Goal: Task Accomplishment & Management: Use online tool/utility

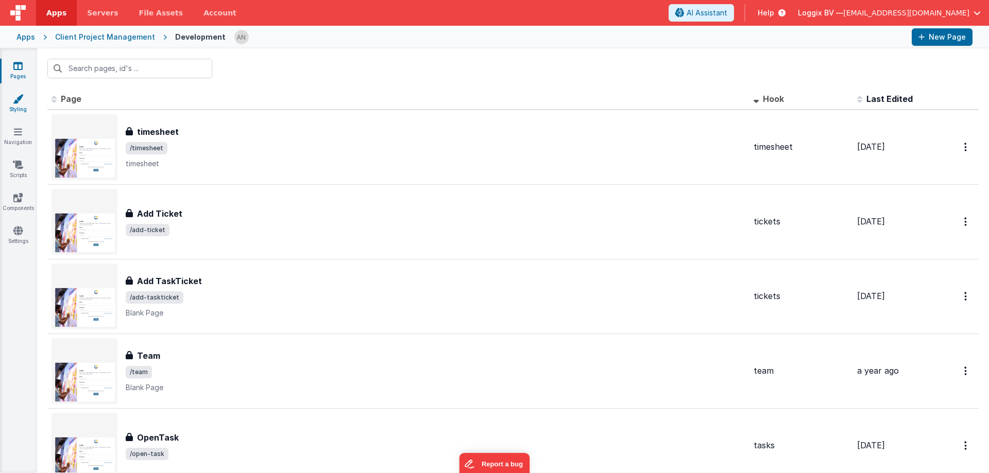
click at [24, 105] on link "Styling" at bounding box center [17, 104] width 37 height 21
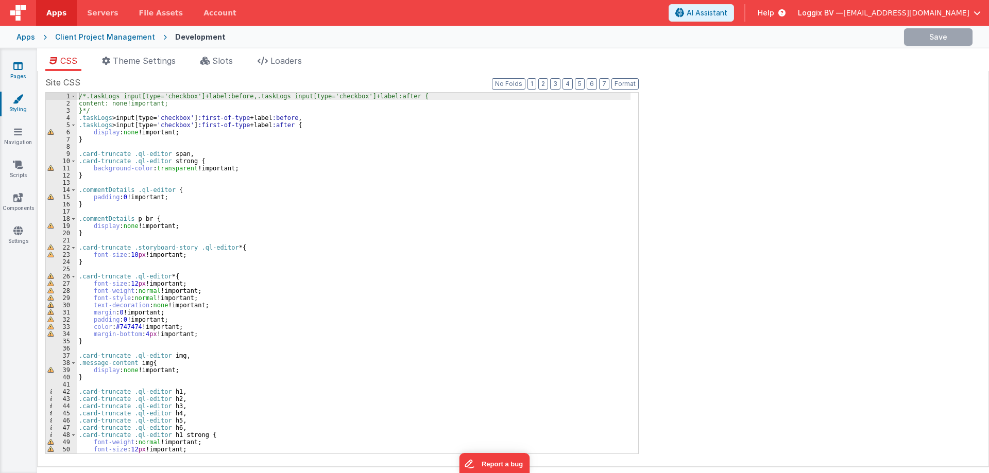
click at [22, 67] on icon at bounding box center [17, 66] width 9 height 10
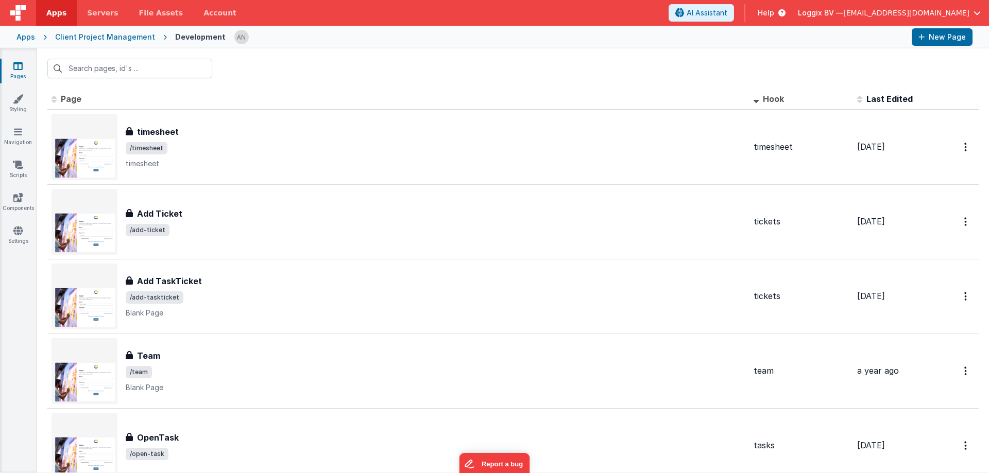
click at [484, 7] on header "Apps Servers File Assets Account Some FUTURE Slot AI Assistant Help Loggix BV —…" at bounding box center [494, 13] width 989 height 26
click at [13, 112] on link "Styling" at bounding box center [17, 104] width 37 height 21
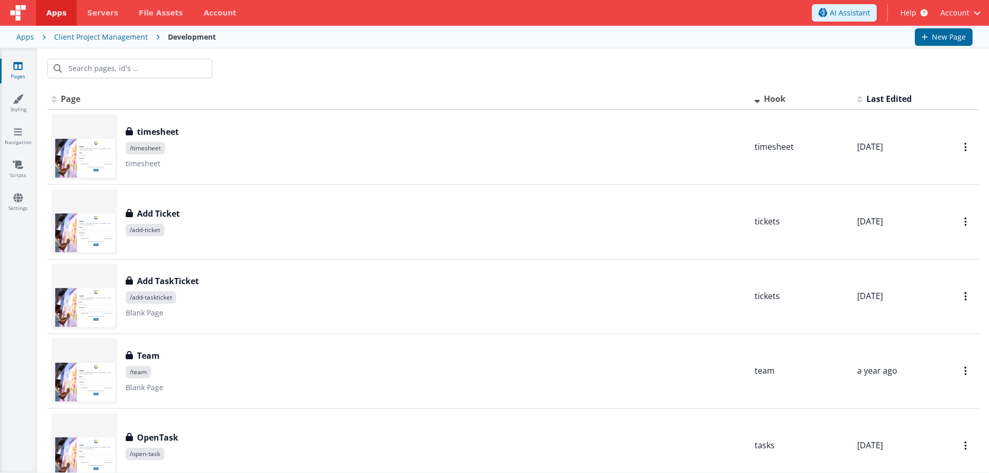
click at [18, 68] on icon at bounding box center [17, 66] width 9 height 10
click at [15, 109] on link "Styling" at bounding box center [17, 104] width 37 height 21
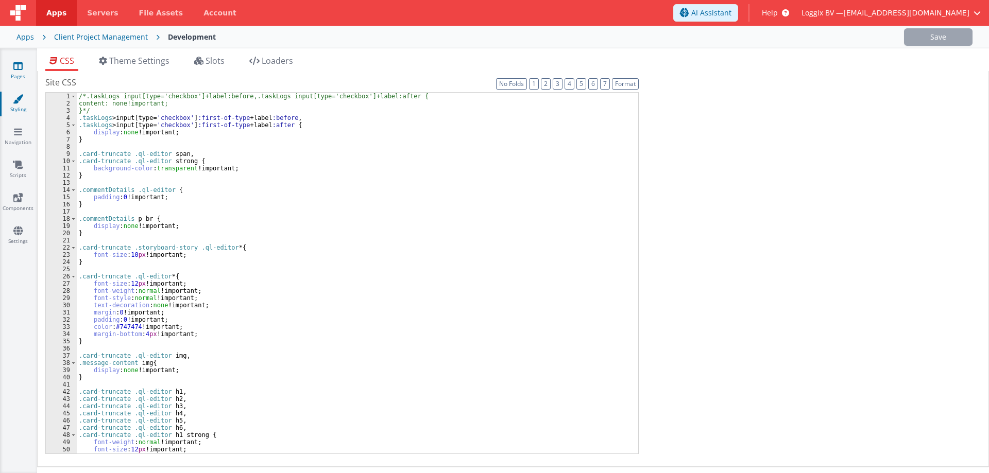
click at [16, 77] on link "Pages" at bounding box center [17, 71] width 37 height 21
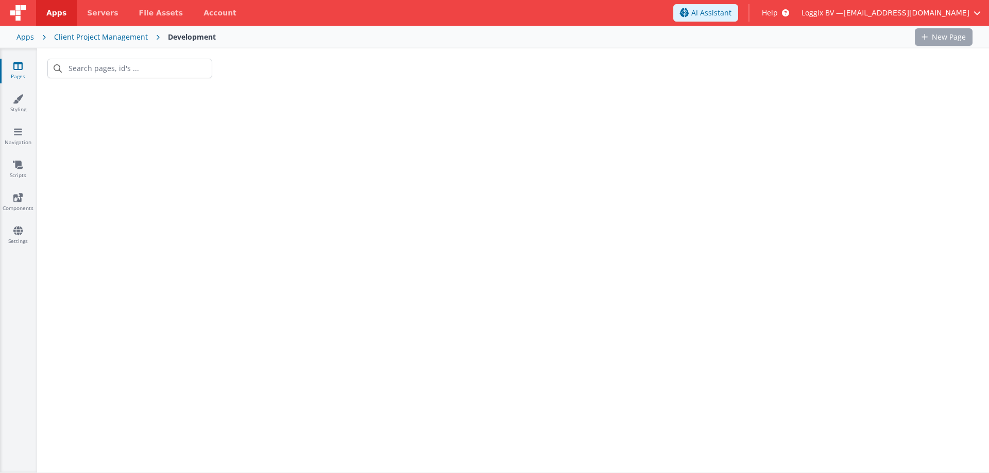
click at [16, 77] on link "Pages" at bounding box center [17, 71] width 37 height 21
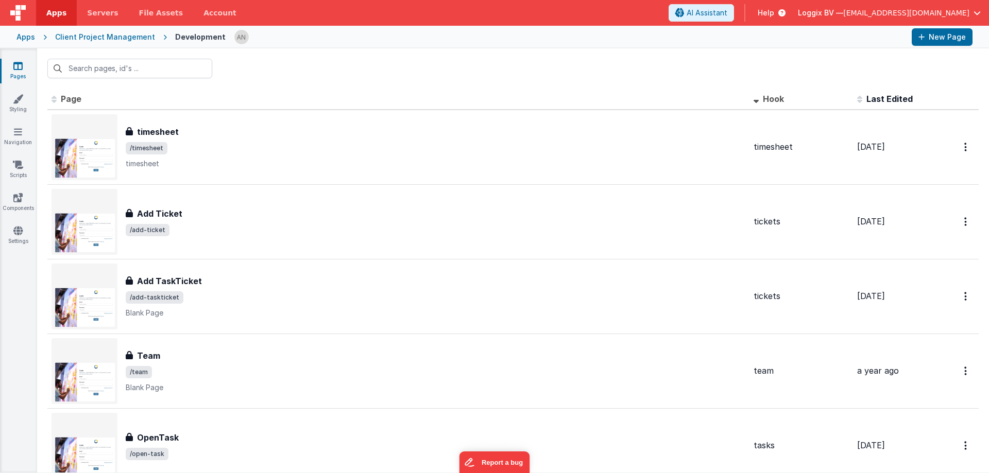
click at [300, 73] on div at bounding box center [513, 68] width 952 height 40
click at [391, 26] on div "Apps Client Project Management Development New Page" at bounding box center [494, 37] width 989 height 23
click at [389, 6] on header "Apps Servers File Assets Account Some FUTURE Slot AI Assistant Help Loggix BV —…" at bounding box center [494, 13] width 989 height 26
click at [315, 64] on div at bounding box center [513, 68] width 952 height 40
click at [46, 17] on link "Apps" at bounding box center [56, 13] width 41 height 26
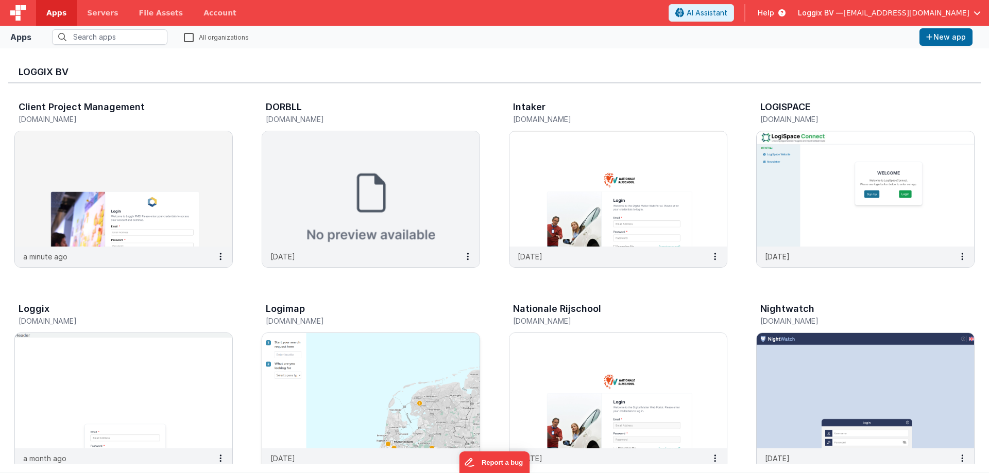
click at [409, 362] on img at bounding box center [370, 390] width 217 height 115
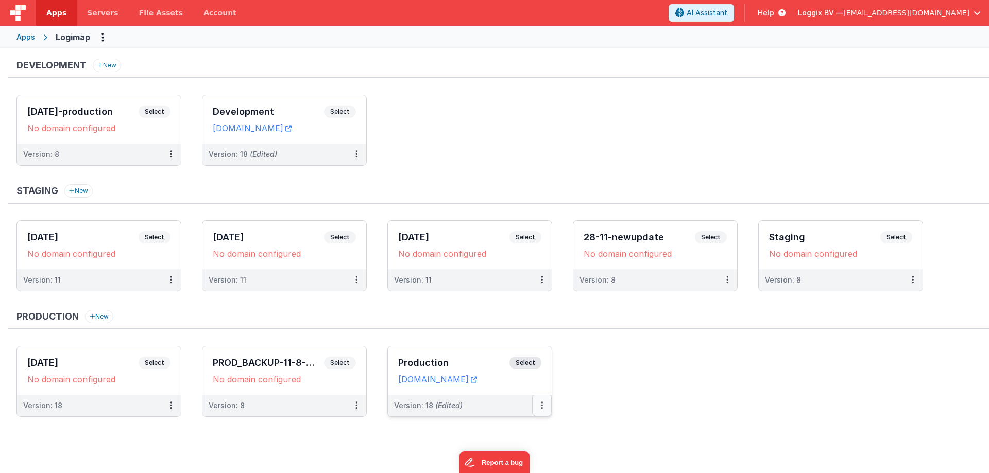
click at [540, 403] on button at bounding box center [542, 406] width 20 height 22
click at [585, 375] on div at bounding box center [494, 236] width 989 height 473
drag, startPoint x: 560, startPoint y: 409, endPoint x: 546, endPoint y: 409, distance: 13.9
click at [559, 409] on ul "18-8-2025 Select URLs No domain configured Version: 18 PROD_BACKUP-11-8-2025 Se…" at bounding box center [502, 386] width 972 height 81
drag, startPoint x: 450, startPoint y: 154, endPoint x: 379, endPoint y: 145, distance: 71.1
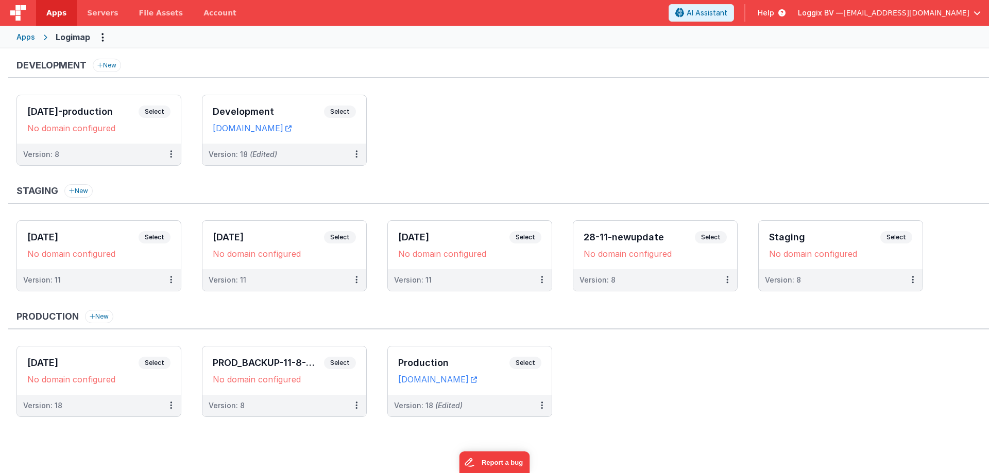
click at [448, 154] on ul "[DATE]-production Select URLs No domain configured Version: 8 Development Selec…" at bounding box center [502, 135] width 972 height 81
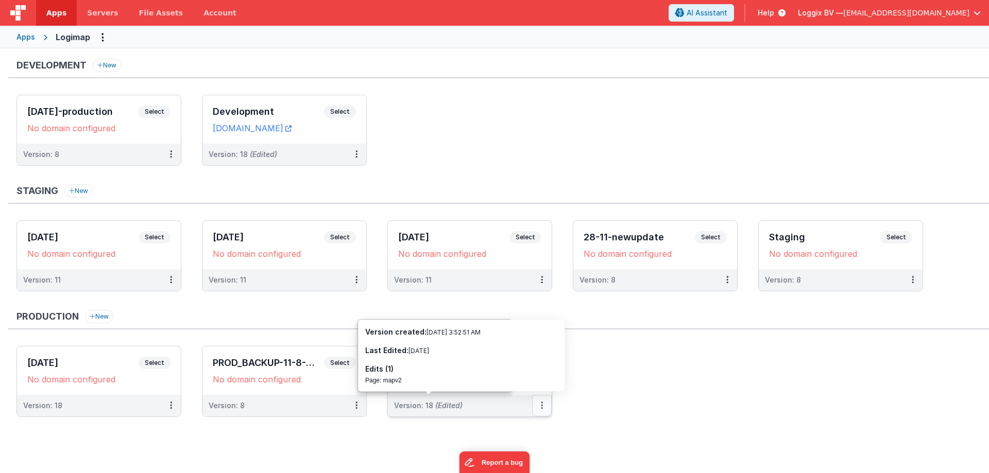
click at [548, 404] on button at bounding box center [542, 406] width 20 height 22
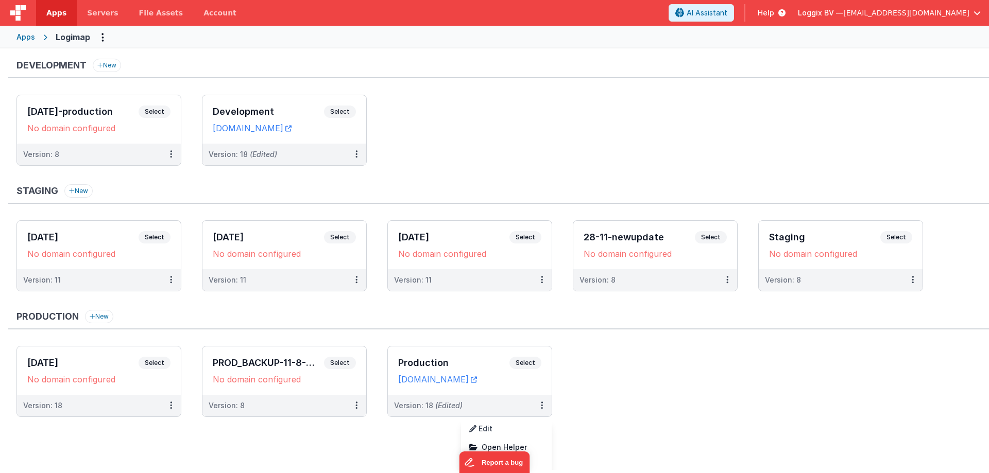
click at [625, 390] on div at bounding box center [494, 236] width 989 height 473
click at [534, 399] on button at bounding box center [542, 406] width 20 height 22
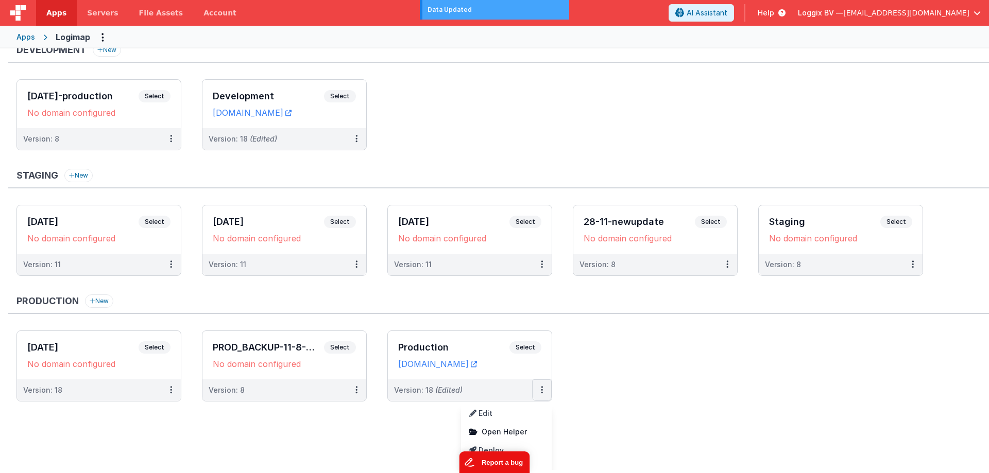
scroll to position [24, 0]
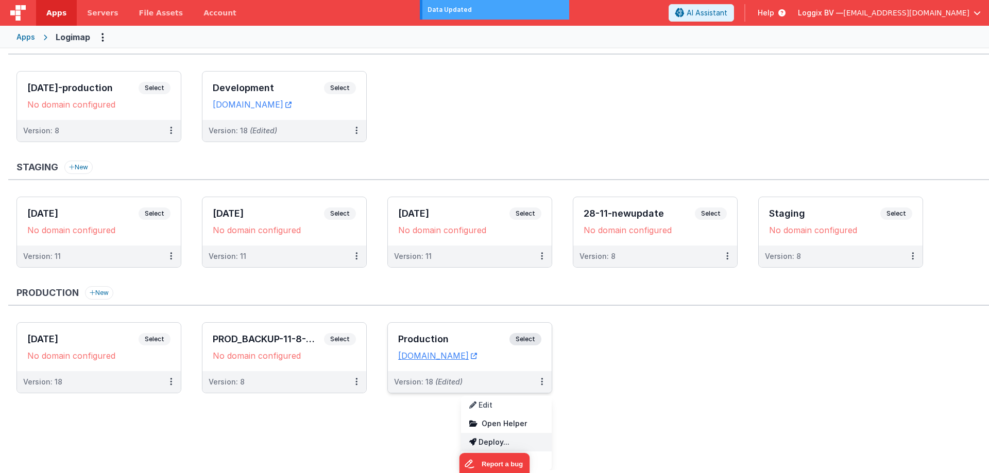
click at [517, 442] on link "Deploy..." at bounding box center [506, 442] width 91 height 19
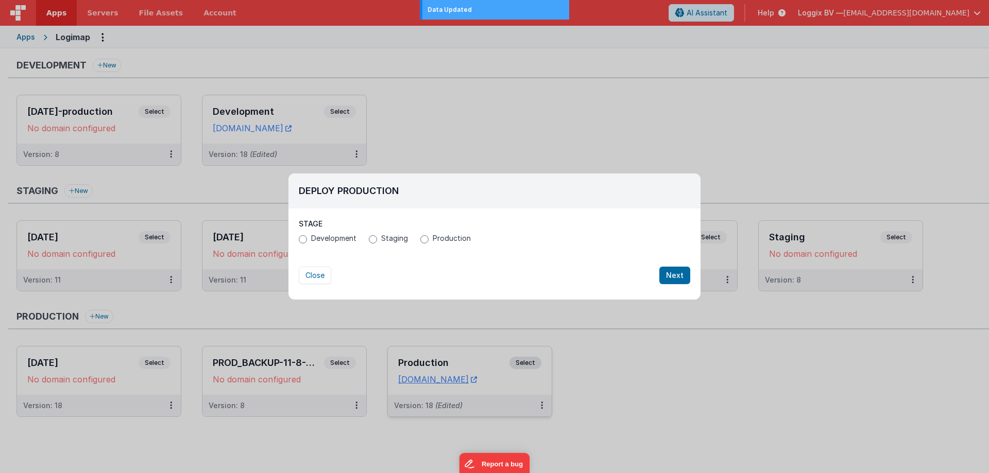
scroll to position [0, 0]
click at [334, 240] on span "Development" at bounding box center [333, 238] width 45 height 10
click at [307, 240] on input "Development" at bounding box center [303, 239] width 8 height 8
radio input "true"
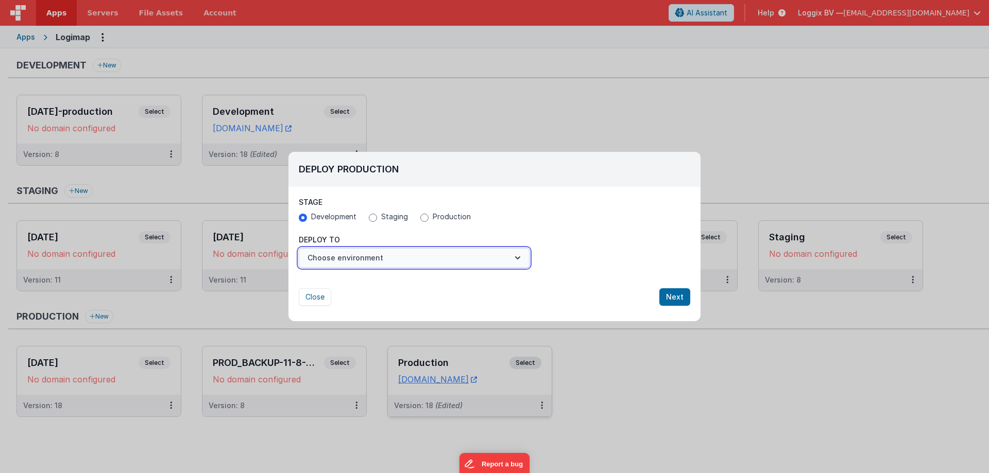
click at [340, 249] on button "Choose environment" at bounding box center [414, 258] width 231 height 20
click at [350, 283] on link "Development" at bounding box center [414, 283] width 231 height 19
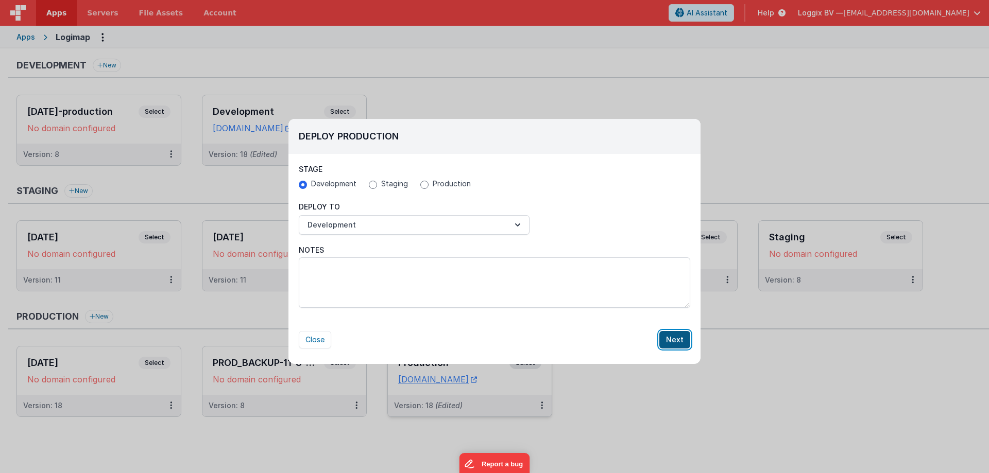
click at [664, 339] on button "Next" at bounding box center [674, 340] width 31 height 18
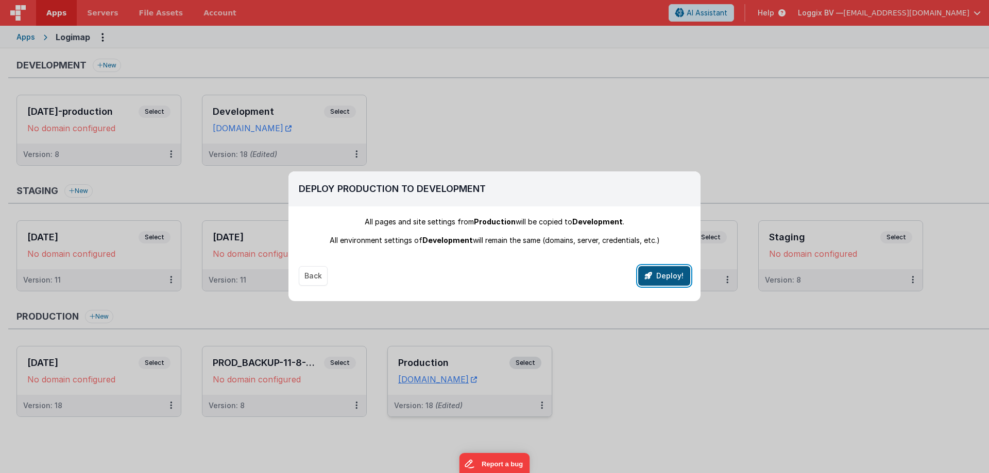
click at [668, 279] on button "Deploy!" at bounding box center [664, 276] width 52 height 20
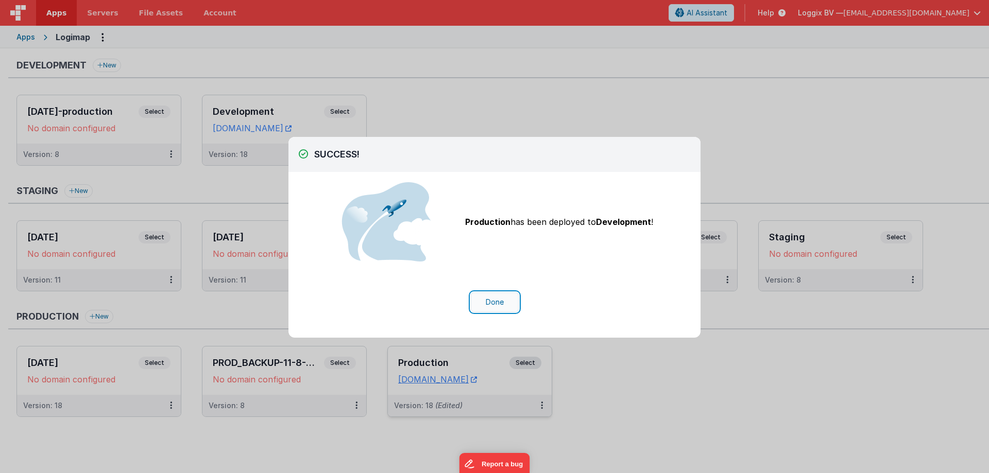
click at [505, 302] on button "Done" at bounding box center [495, 302] width 48 height 20
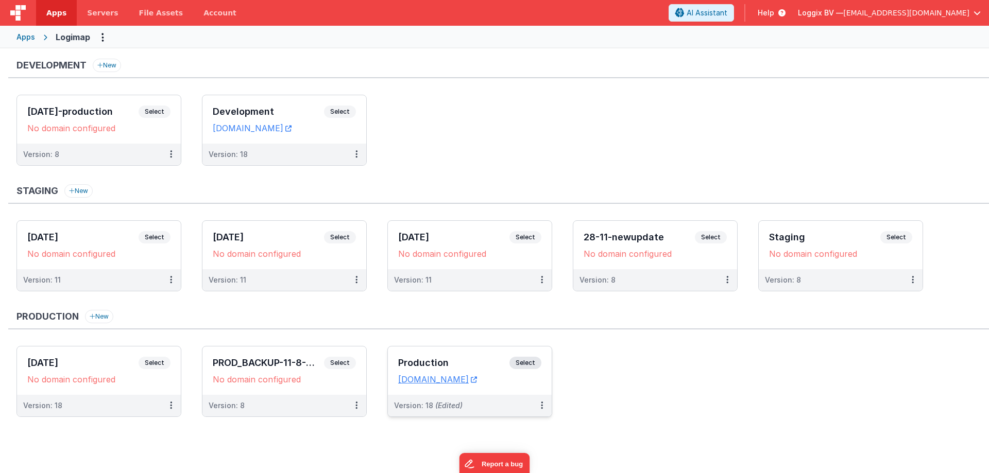
click at [492, 144] on ul "02-05-2025-production Select URLs No domain configured Version: 8 Development S…" at bounding box center [502, 135] width 972 height 81
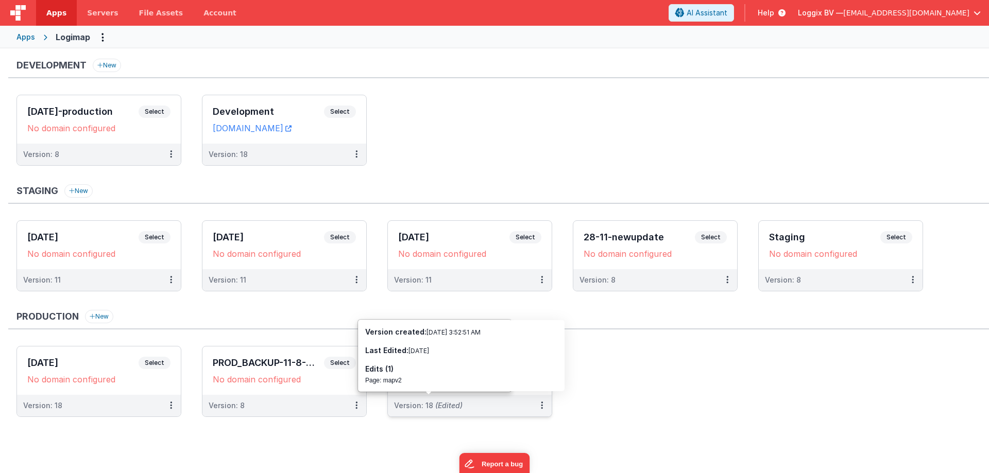
click at [237, 434] on div "Development New 02-05-2025-production Select URLs No domain configured Version:…" at bounding box center [498, 247] width 980 height 377
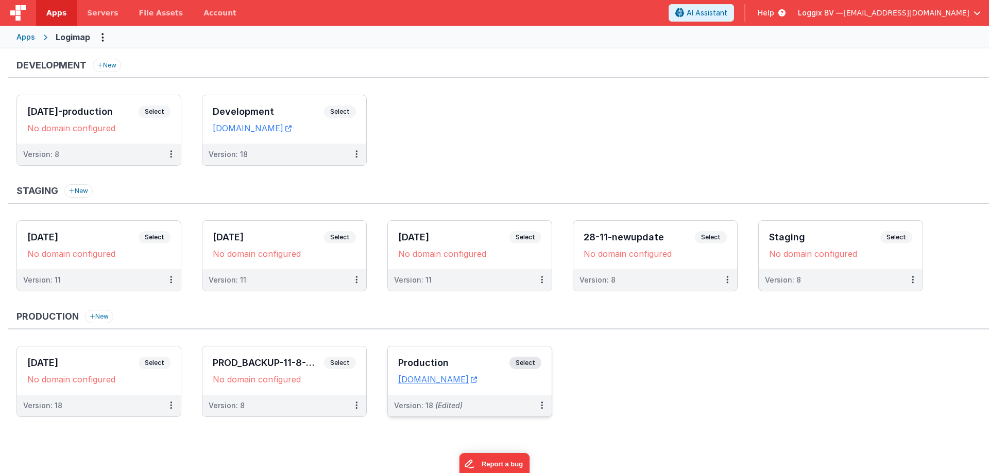
click at [52, 423] on ul "18-8-2025 Select URLs No domain configured Version: 18 PROD_BACKUP-11-8-2025 Se…" at bounding box center [502, 386] width 972 height 81
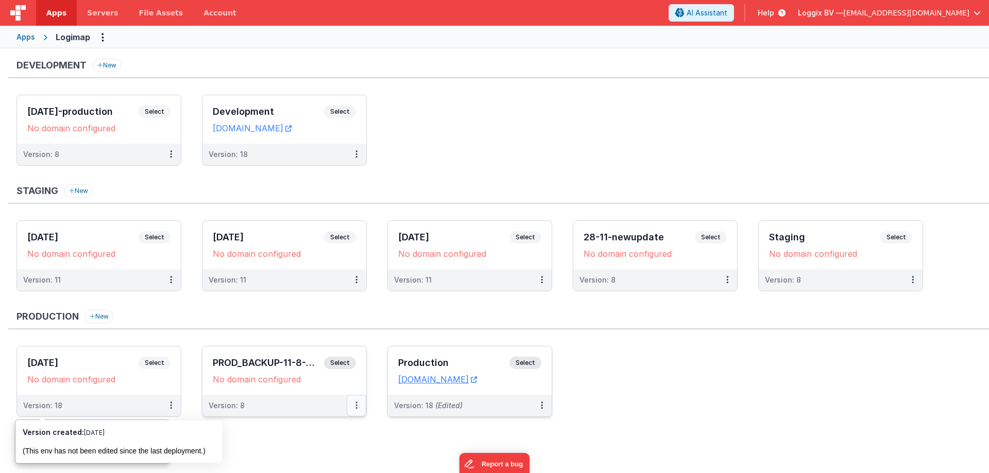
click at [355, 405] on icon at bounding box center [356, 405] width 2 height 1
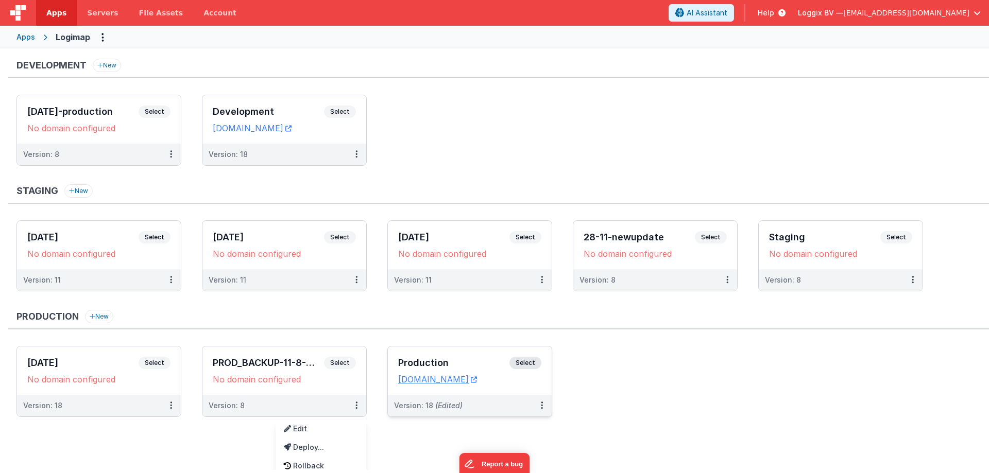
click at [347, 318] on div at bounding box center [494, 236] width 989 height 473
click at [352, 403] on button at bounding box center [357, 406] width 20 height 22
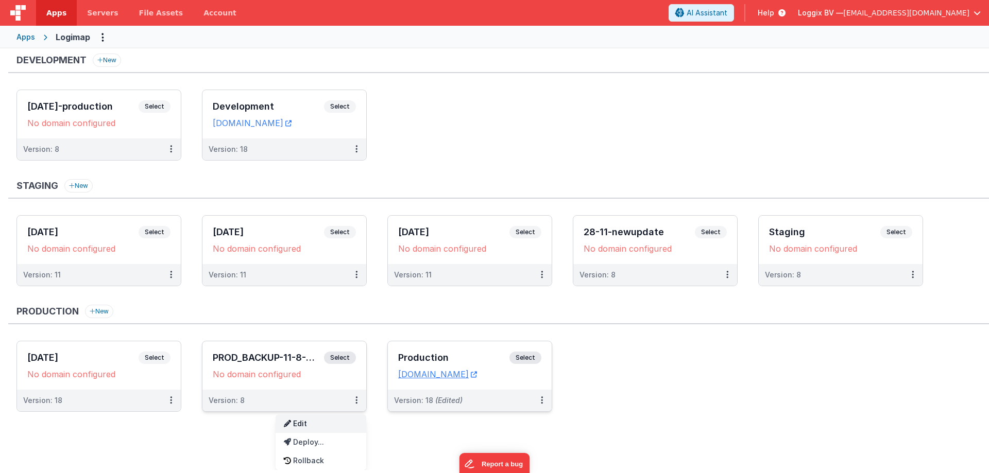
click at [323, 421] on link "Edit" at bounding box center [320, 423] width 91 height 19
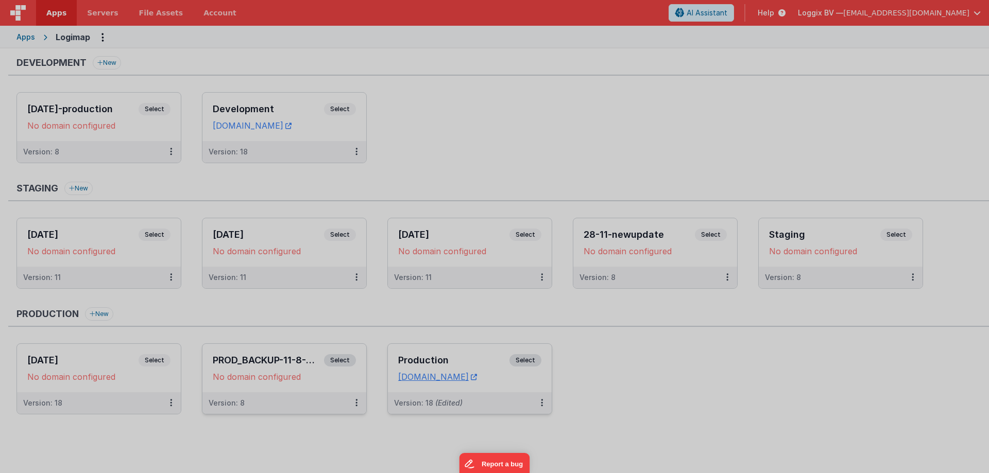
scroll to position [0, 0]
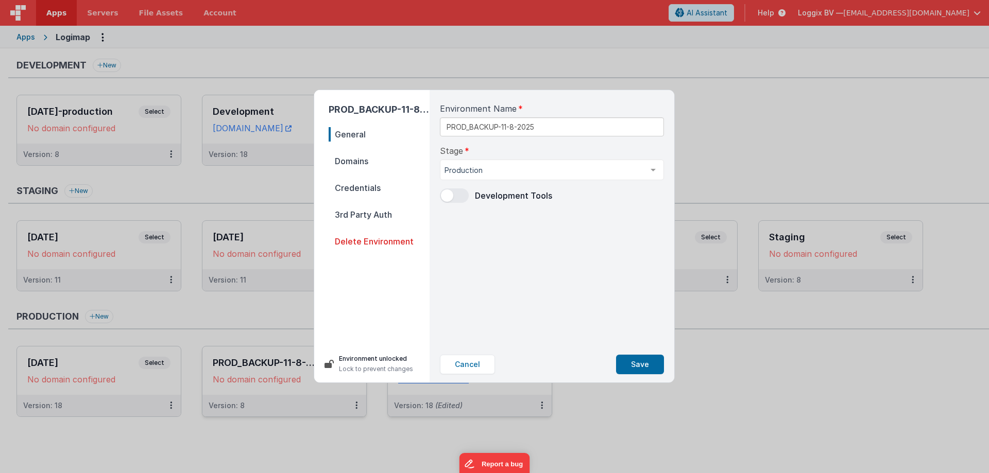
click at [401, 235] on span "Delete Environment" at bounding box center [378, 241] width 101 height 14
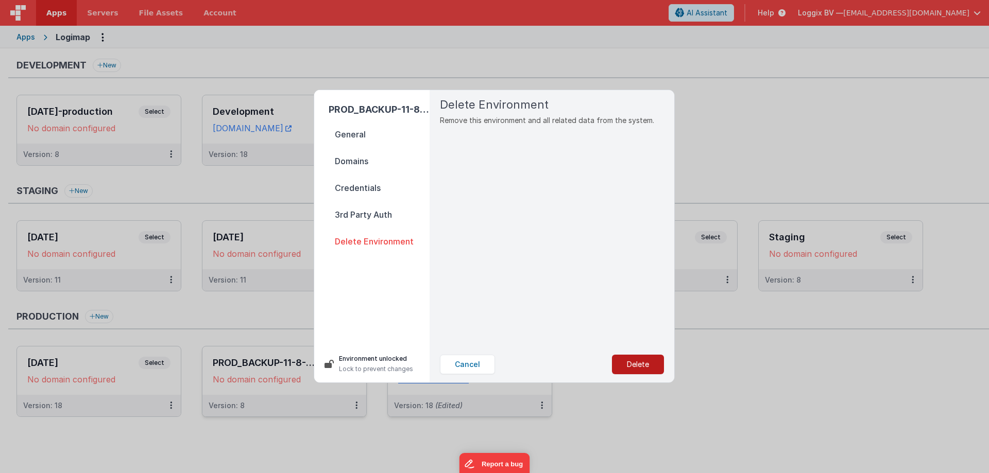
click at [641, 358] on button "Delete" at bounding box center [638, 365] width 52 height 20
click at [597, 365] on button "Yes, Delete" at bounding box center [586, 365] width 68 height 20
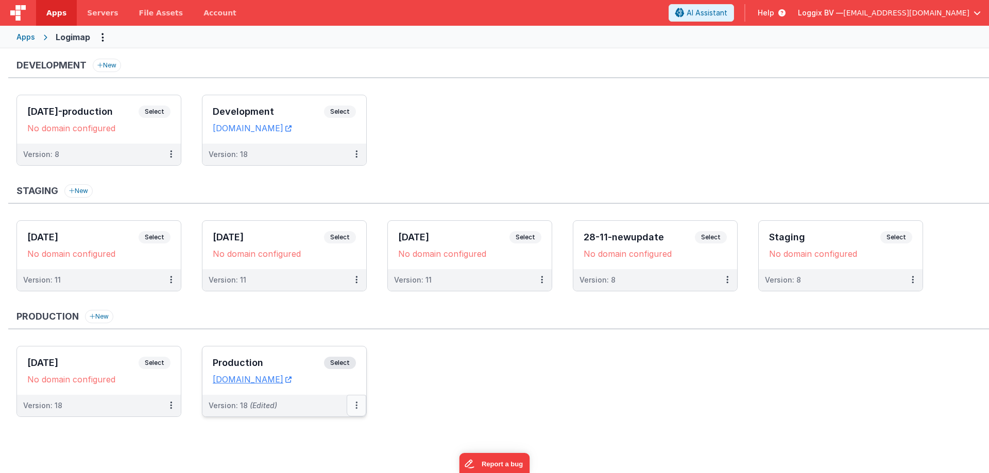
click at [358, 405] on button at bounding box center [357, 406] width 20 height 22
click at [333, 443] on link "Deploy..." at bounding box center [320, 447] width 91 height 19
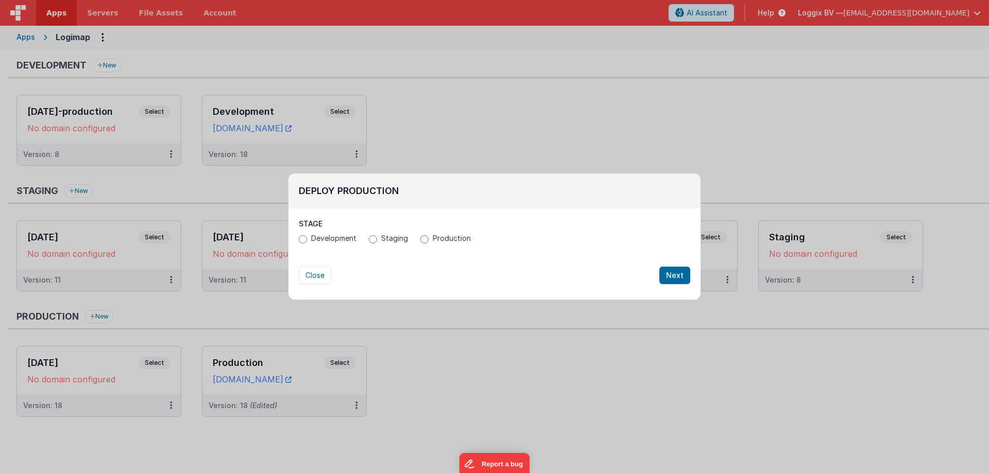
click at [438, 237] on span "Production" at bounding box center [452, 238] width 38 height 10
click at [428, 237] on input "Production" at bounding box center [424, 239] width 8 height 8
radio input "true"
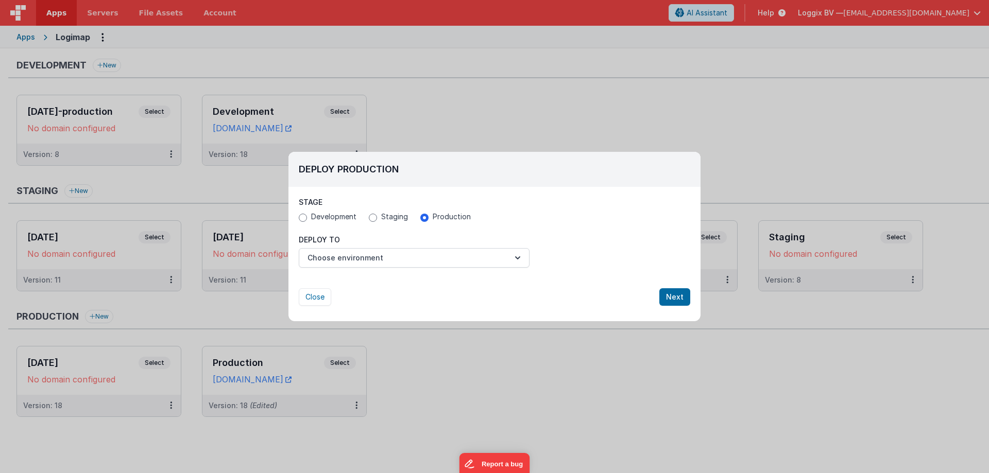
click at [430, 245] on div "Deploy To Choose environment" at bounding box center [414, 251] width 231 height 33
click at [428, 251] on button "Choose environment" at bounding box center [414, 258] width 231 height 20
click at [373, 298] on link "New Environment" at bounding box center [414, 301] width 231 height 19
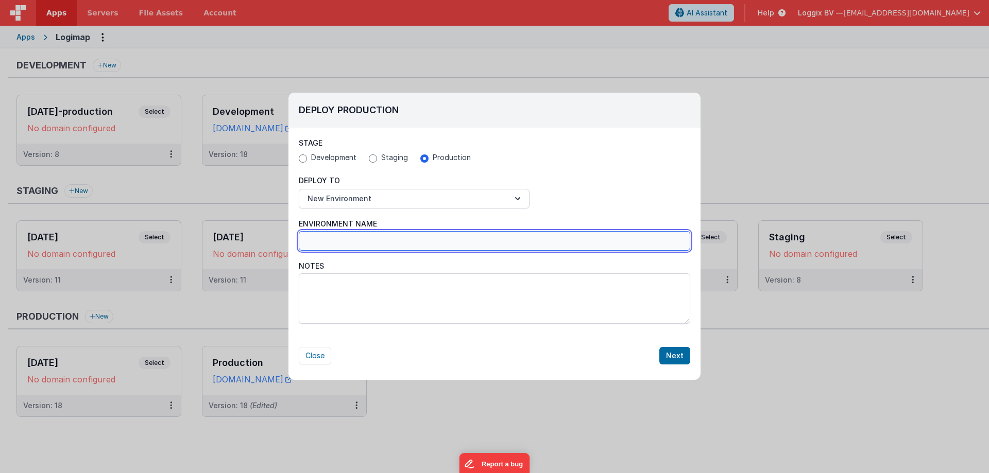
click at [384, 237] on input "Environment Name" at bounding box center [494, 241] width 391 height 20
type input "[DATE]"
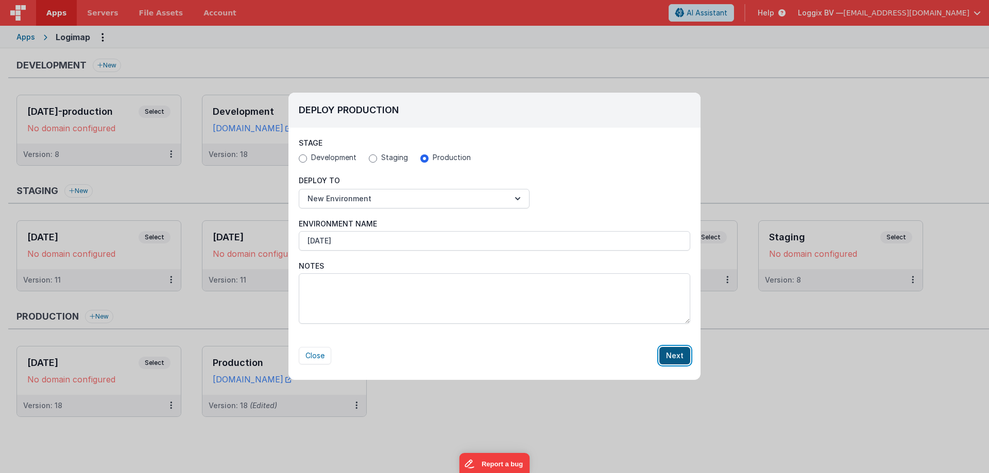
click at [676, 354] on button "Next" at bounding box center [674, 356] width 31 height 18
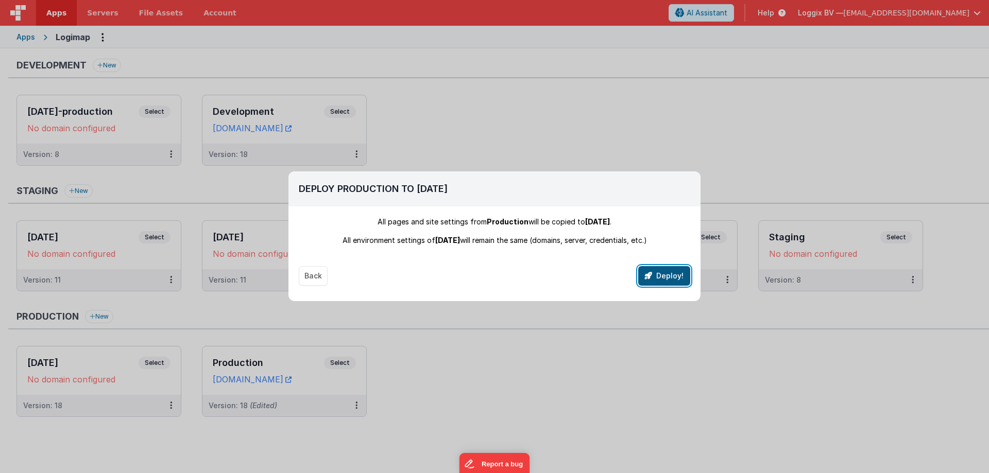
click at [671, 282] on button "Deploy!" at bounding box center [664, 276] width 52 height 20
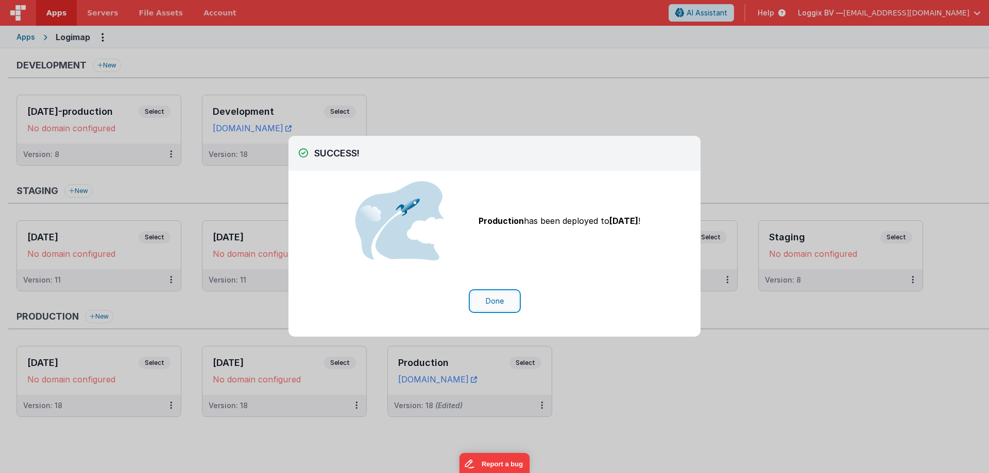
click at [507, 299] on button "Done" at bounding box center [495, 301] width 48 height 20
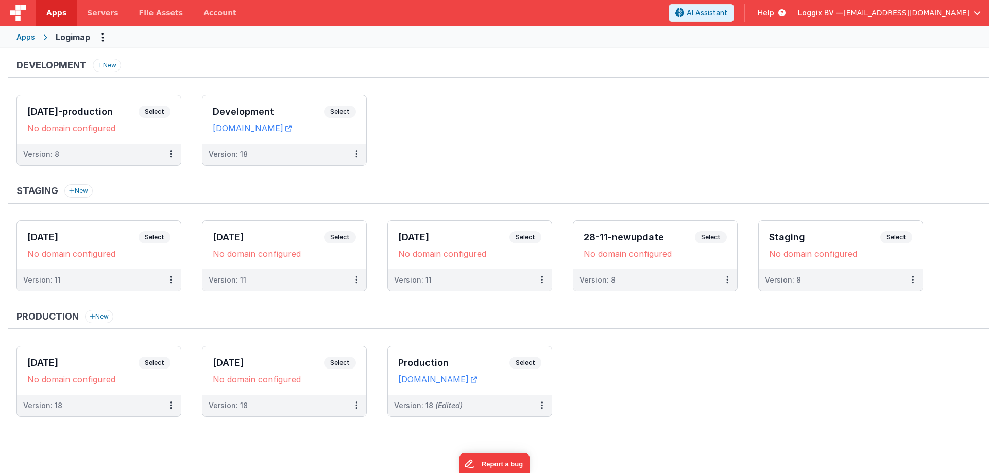
click at [439, 145] on ul "02-05-2025-production Select URLs No domain configured Version: 8 Development S…" at bounding box center [502, 135] width 972 height 81
click at [358, 149] on button at bounding box center [357, 155] width 20 height 22
click at [541, 404] on div at bounding box center [494, 236] width 989 height 473
click at [541, 405] on icon at bounding box center [542, 405] width 2 height 1
click at [511, 440] on link "Deploy..." at bounding box center [506, 447] width 91 height 19
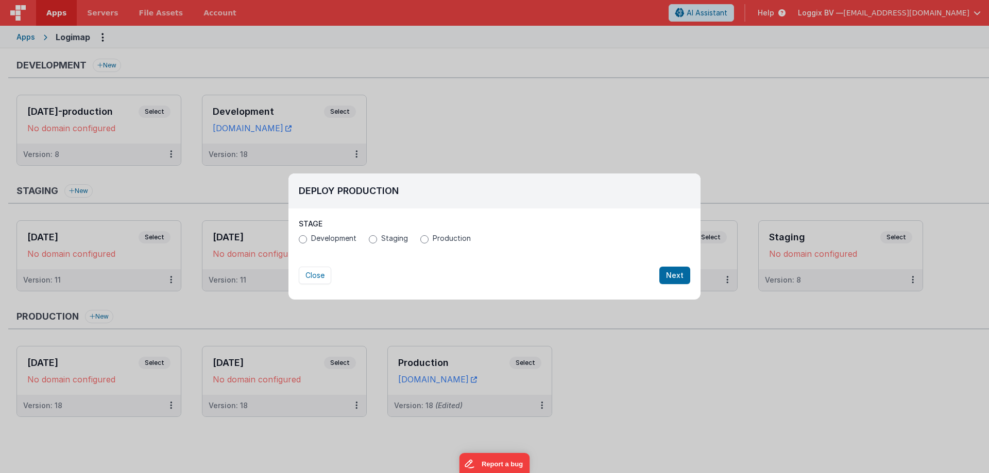
click at [345, 239] on span "Development" at bounding box center [333, 238] width 45 height 10
click at [307, 239] on input "Development" at bounding box center [303, 239] width 8 height 8
radio input "true"
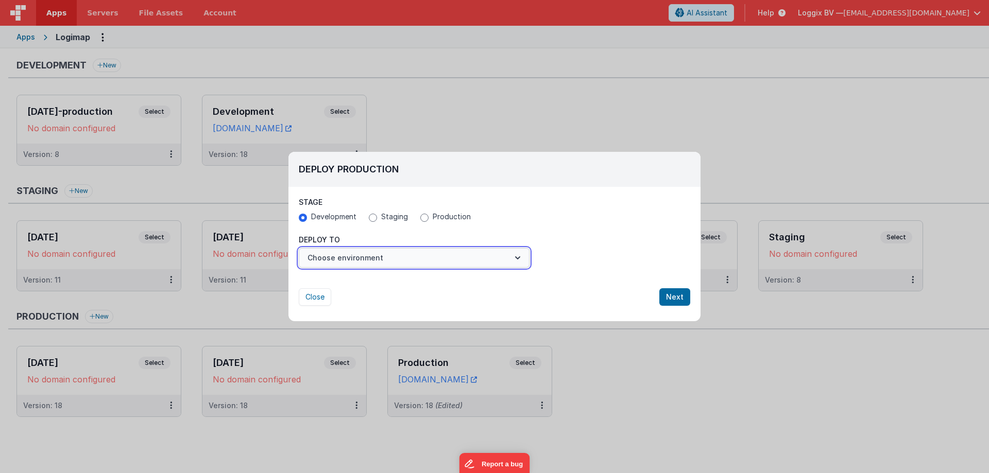
click at [370, 260] on button "Choose environment" at bounding box center [414, 258] width 231 height 20
click at [370, 279] on link "Development" at bounding box center [414, 283] width 231 height 19
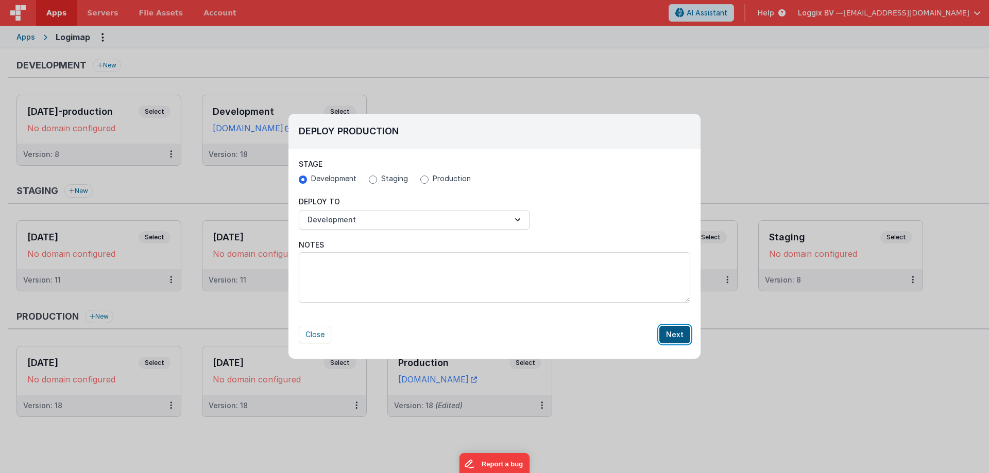
click at [675, 335] on button "Next" at bounding box center [674, 335] width 31 height 18
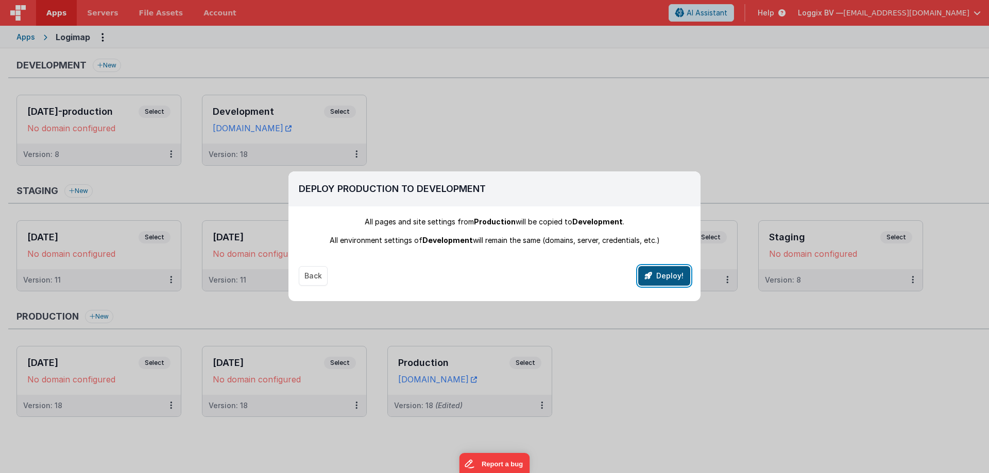
click at [681, 270] on button "Deploy!" at bounding box center [664, 276] width 52 height 20
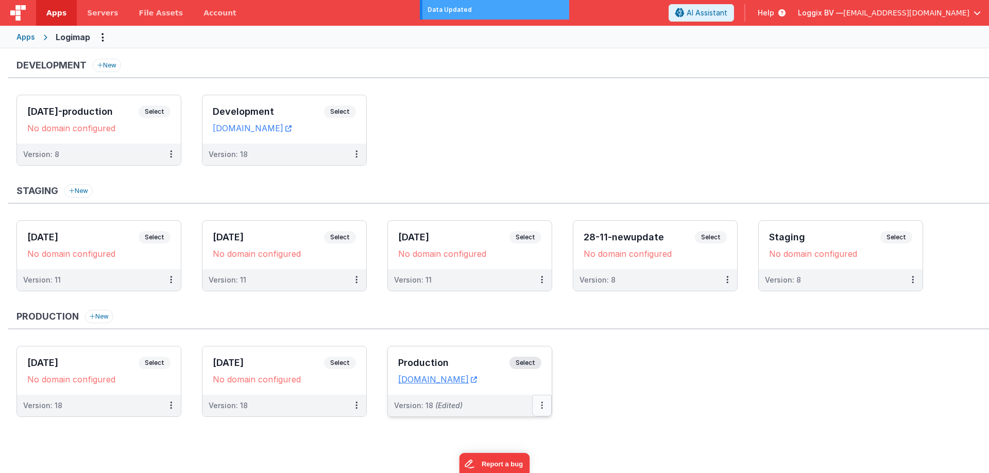
click at [539, 406] on button at bounding box center [542, 406] width 20 height 22
click at [522, 446] on link "Deploy..." at bounding box center [506, 447] width 91 height 19
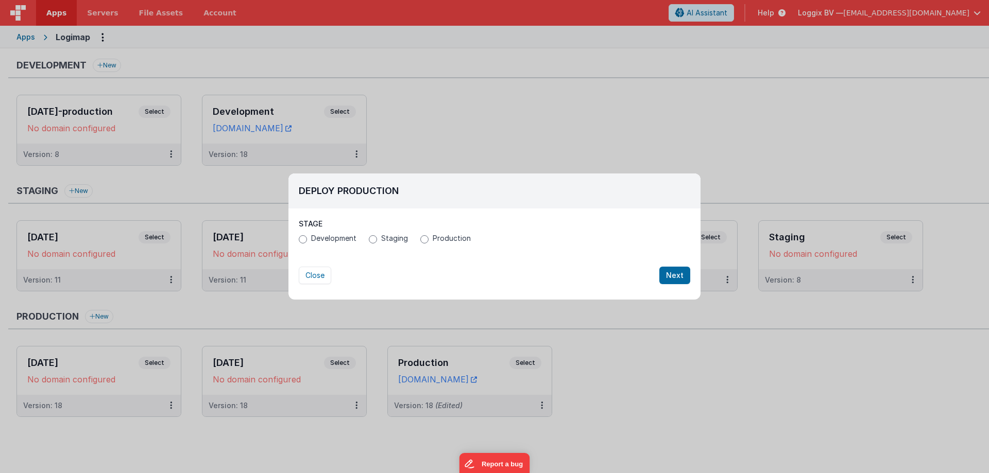
click at [349, 239] on span "Development" at bounding box center [333, 238] width 45 height 10
click at [307, 239] on input "Development" at bounding box center [303, 239] width 8 height 8
radio input "true"
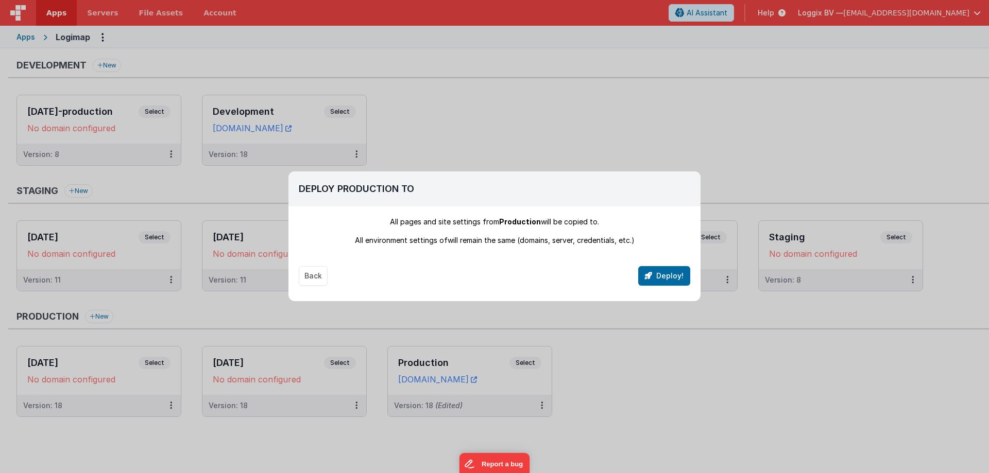
click at [358, 257] on div "Back Deploy!" at bounding box center [494, 266] width 391 height 40
click at [671, 279] on button "Deploy!" at bounding box center [664, 276] width 52 height 20
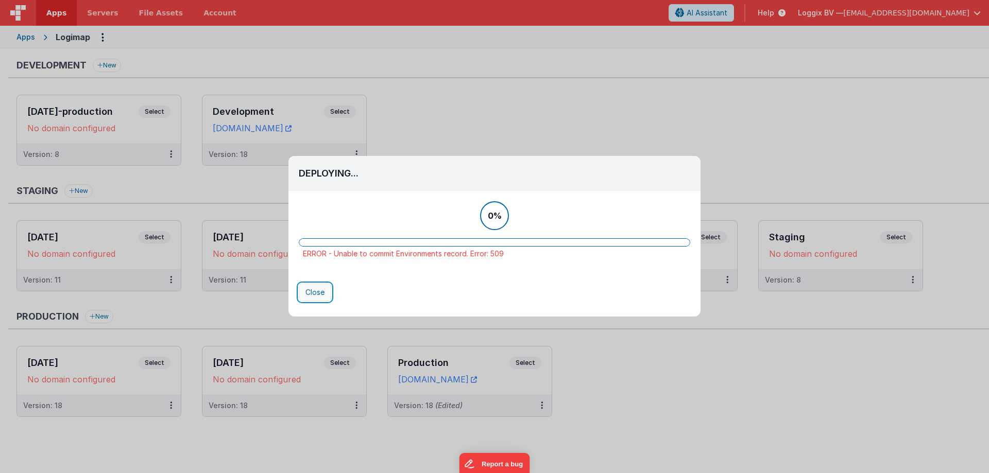
click at [309, 286] on button "Close" at bounding box center [315, 293] width 32 height 18
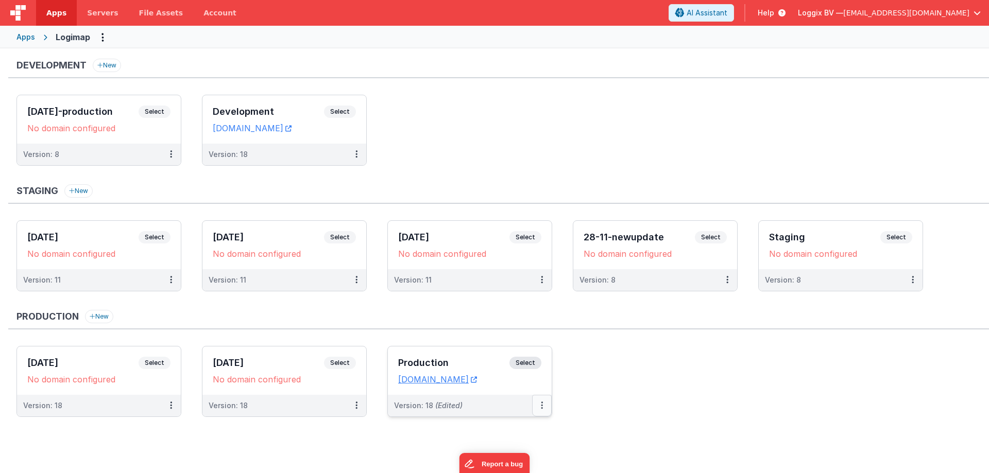
click at [542, 400] on button at bounding box center [542, 406] width 20 height 22
click at [499, 446] on link "Deploy..." at bounding box center [506, 447] width 91 height 19
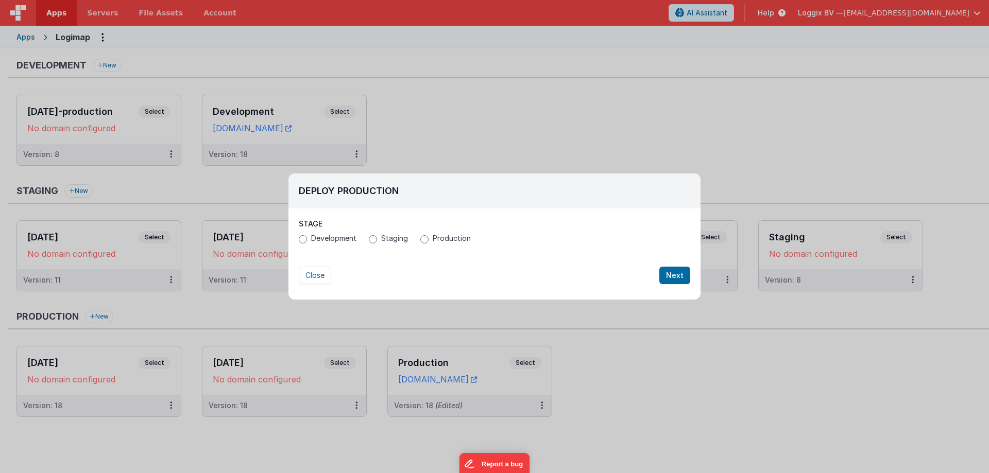
click at [342, 239] on span "Development" at bounding box center [333, 238] width 45 height 10
click at [307, 239] on input "Development" at bounding box center [303, 239] width 8 height 8
radio input "true"
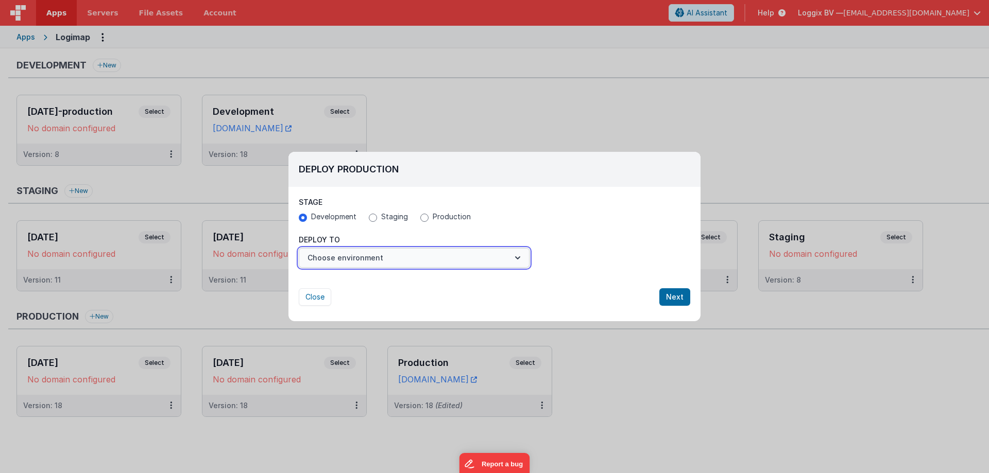
click at [348, 254] on button "Choose environment" at bounding box center [414, 258] width 231 height 20
click at [348, 287] on link "Development" at bounding box center [414, 283] width 231 height 19
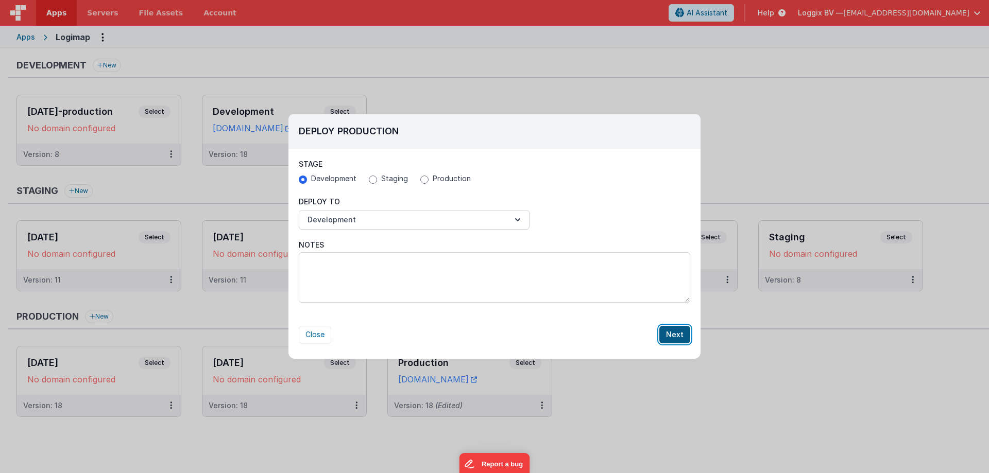
click at [678, 334] on button "Next" at bounding box center [674, 335] width 31 height 18
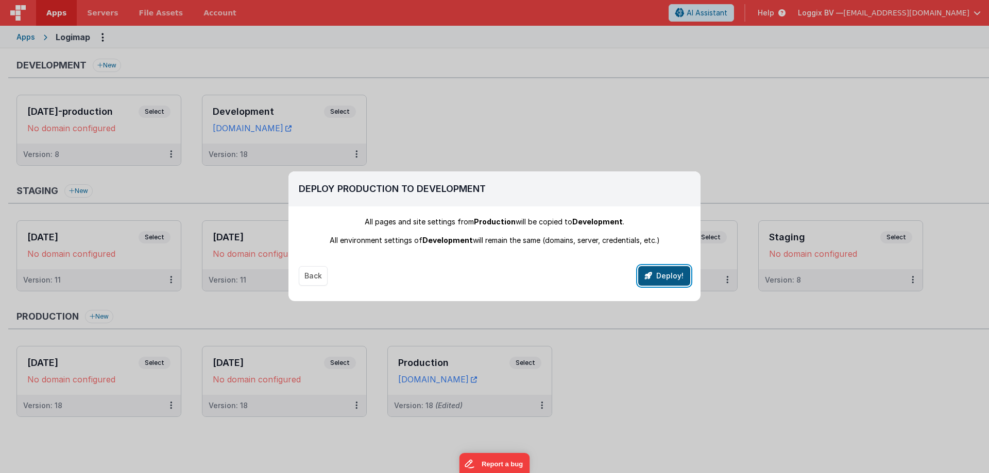
click at [653, 273] on button "Deploy!" at bounding box center [664, 276] width 52 height 20
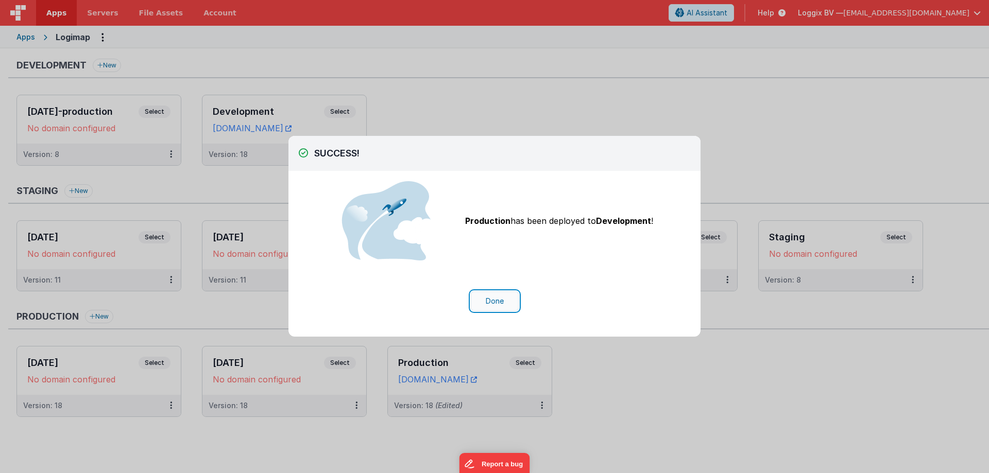
click at [491, 293] on button "Done" at bounding box center [495, 301] width 48 height 20
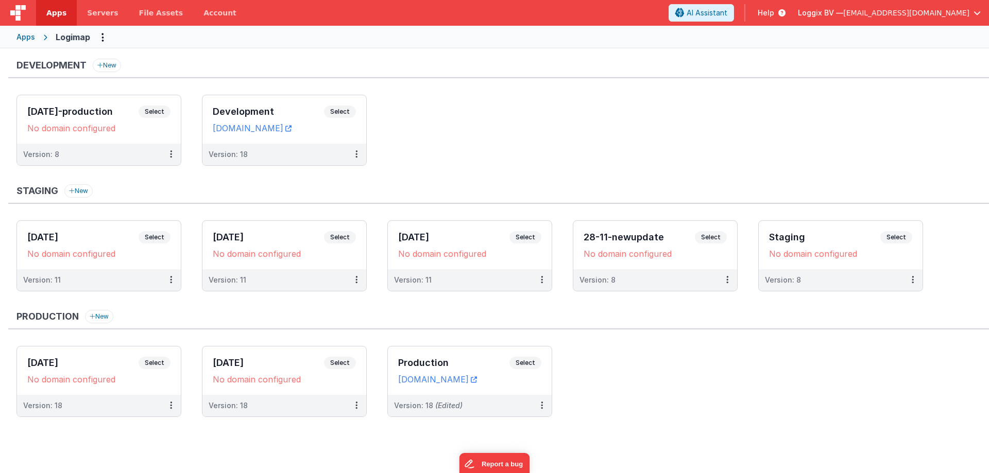
click at [383, 141] on ul "02-05-2025-production Select URLs No domain configured Version: 8 Development S…" at bounding box center [502, 135] width 972 height 81
click at [354, 150] on button at bounding box center [357, 155] width 20 height 22
click at [432, 150] on div at bounding box center [494, 236] width 989 height 473
click at [344, 111] on span "Select" at bounding box center [340, 112] width 32 height 12
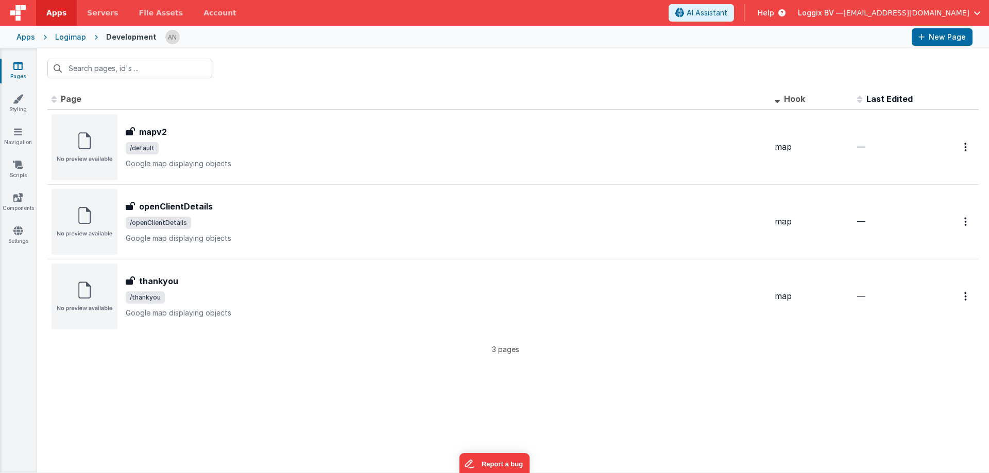
click at [109, 40] on div "Development" at bounding box center [131, 37] width 50 height 10
click at [50, 15] on span "Apps" at bounding box center [56, 13] width 20 height 10
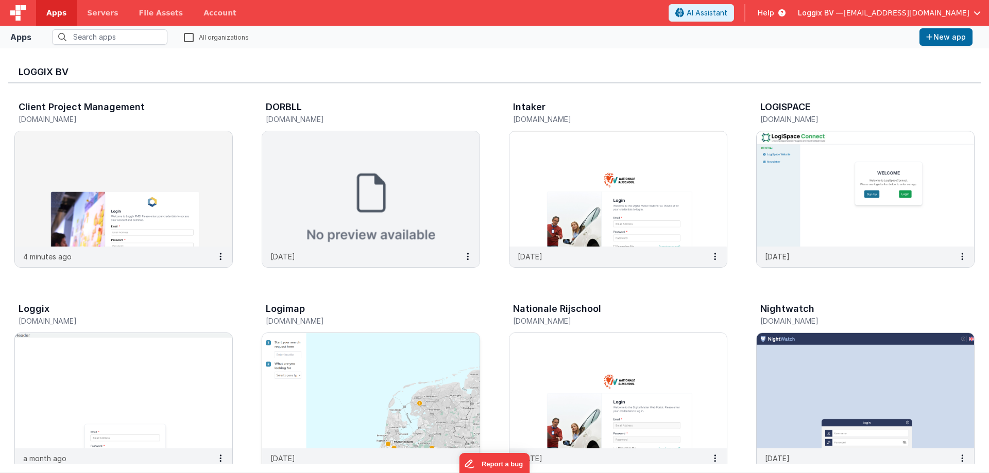
click at [362, 361] on img at bounding box center [370, 390] width 217 height 115
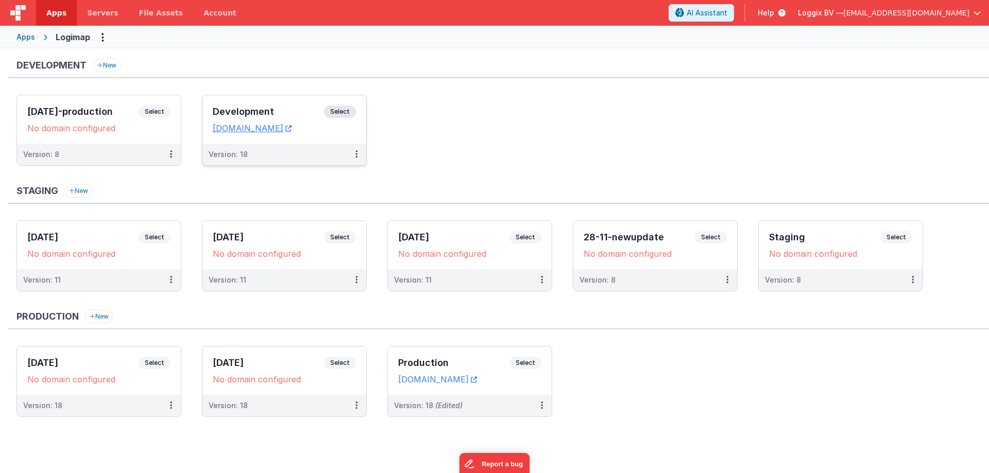
click at [345, 112] on span "Select" at bounding box center [340, 112] width 32 height 12
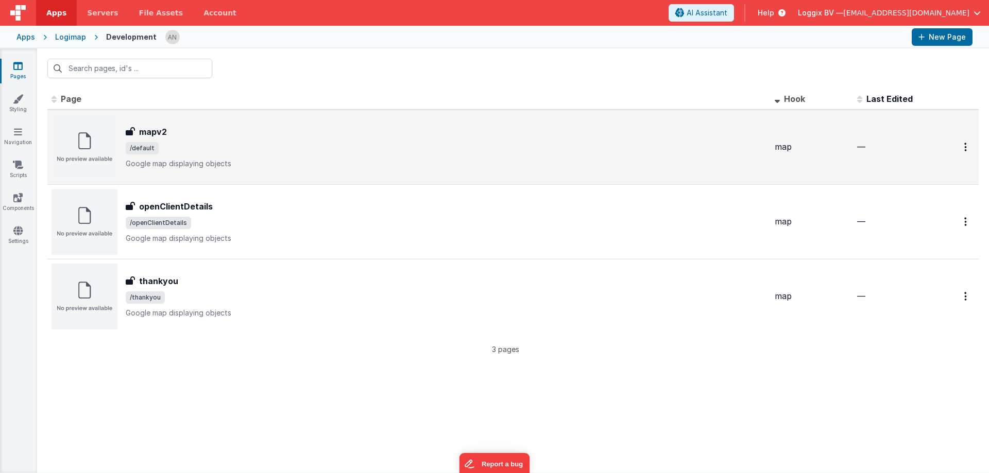
click at [236, 146] on span "/default" at bounding box center [446, 148] width 641 height 12
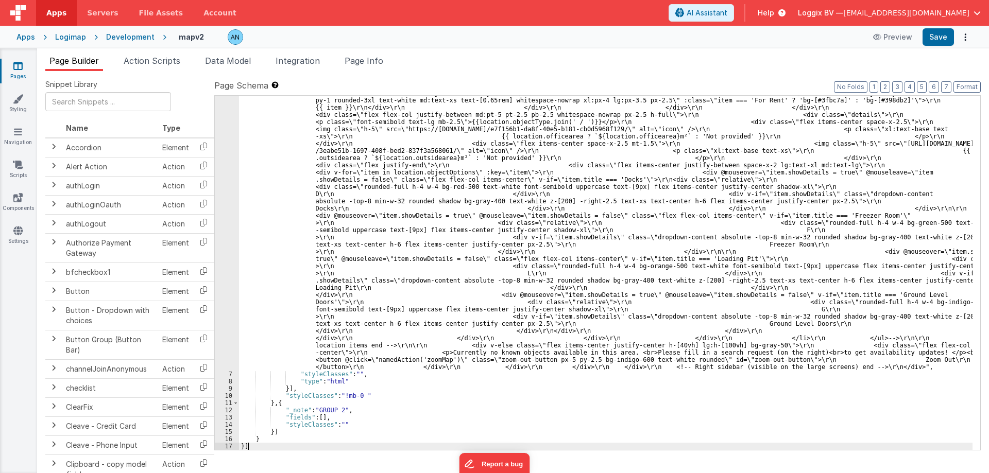
scroll to position [2053, 0]
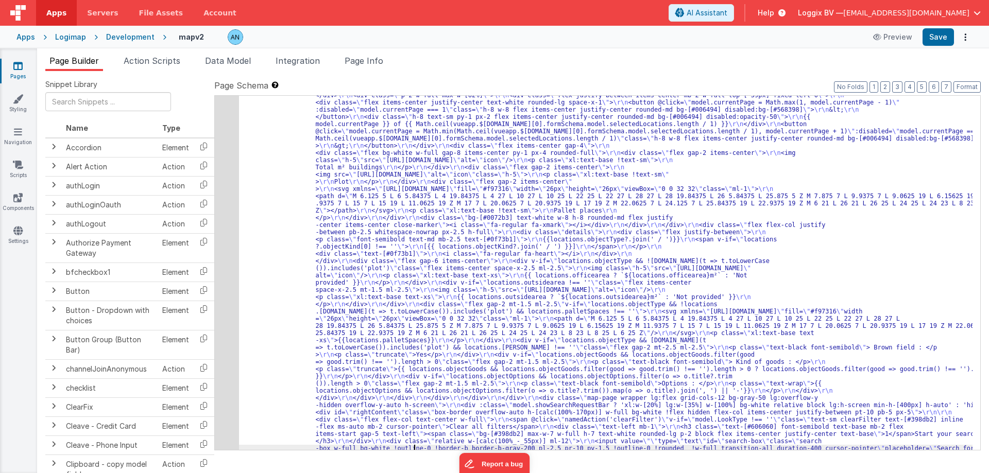
scroll to position [45, 0]
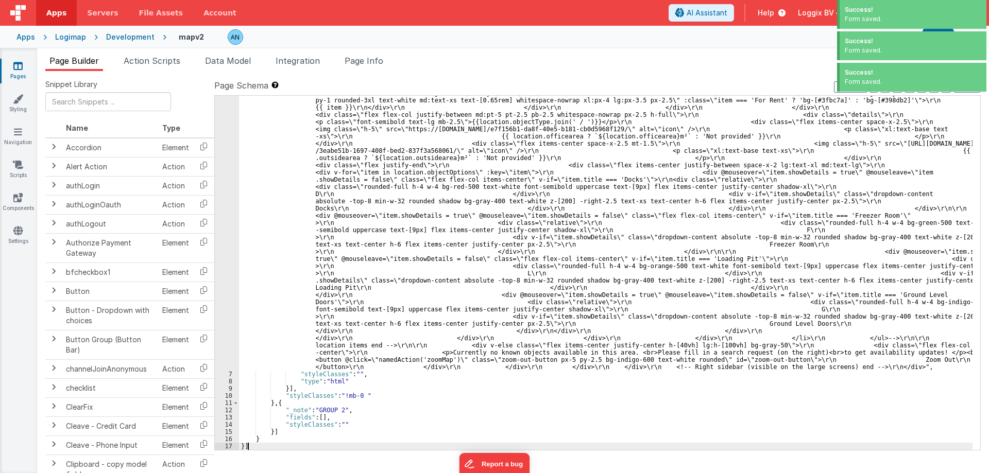
scroll to position [2053, 0]
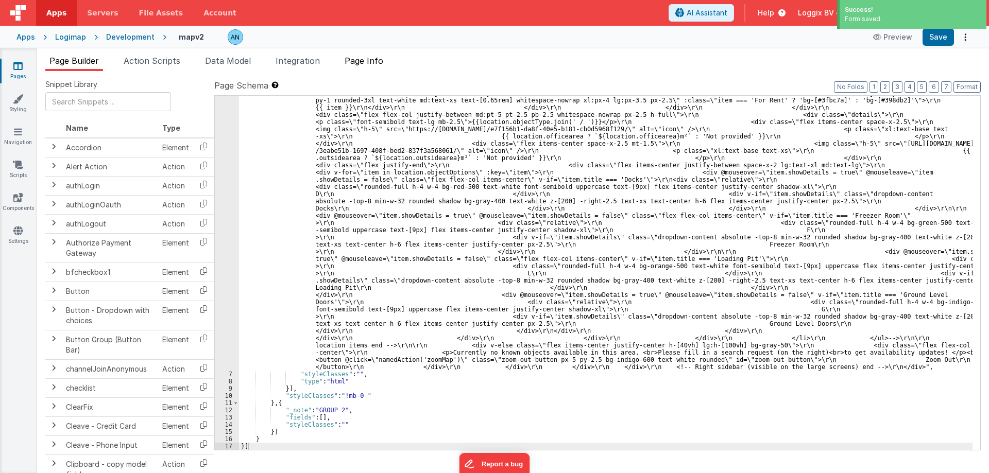
click at [383, 59] on span "Page Info" at bounding box center [363, 61] width 39 height 10
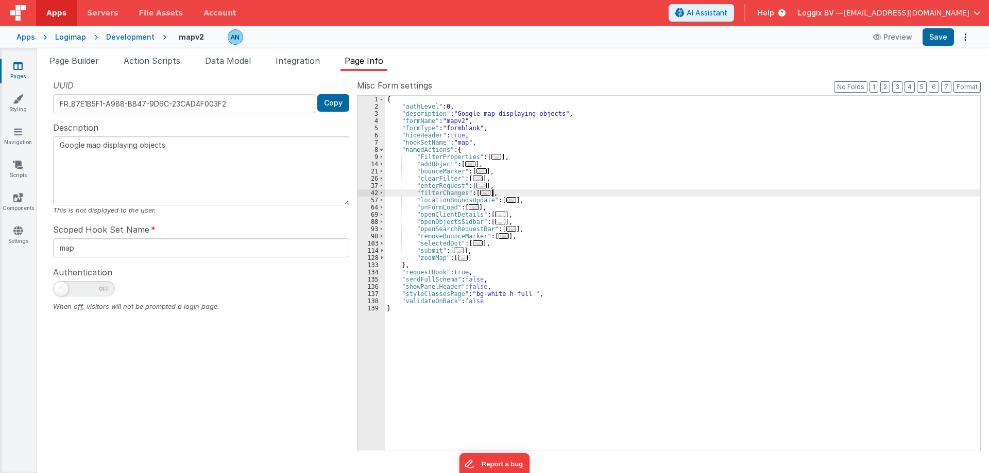
click at [564, 193] on div "{ "authLevel" : 0 , "description" : "Google map displaying objects" , "formName…" at bounding box center [682, 280] width 595 height 369
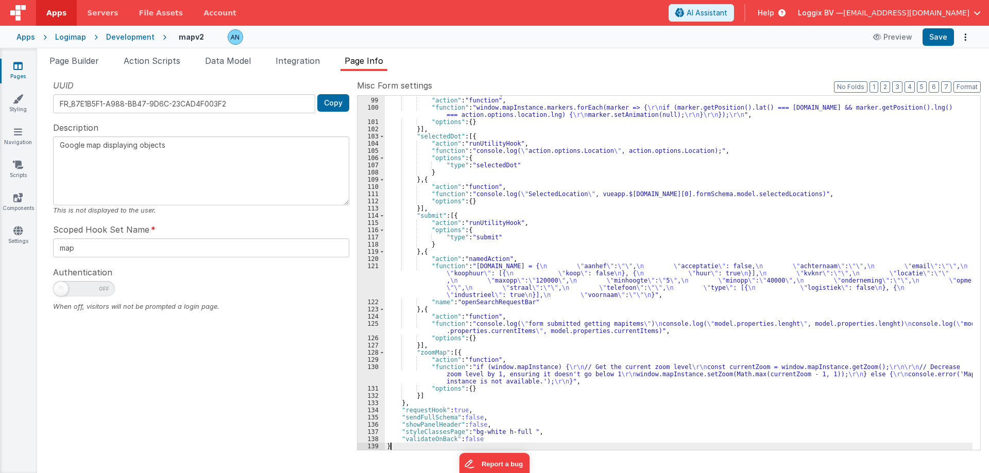
scroll to position [2443, 0]
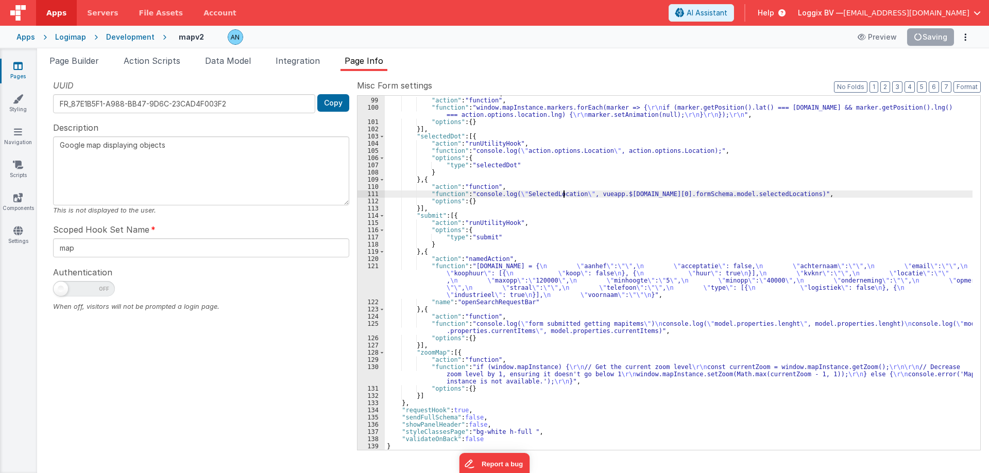
click at [564, 193] on div ""removeBounceMarker" : [{ "action" : "function" , "function" : "window.mapInsta…" at bounding box center [678, 274] width 587 height 369
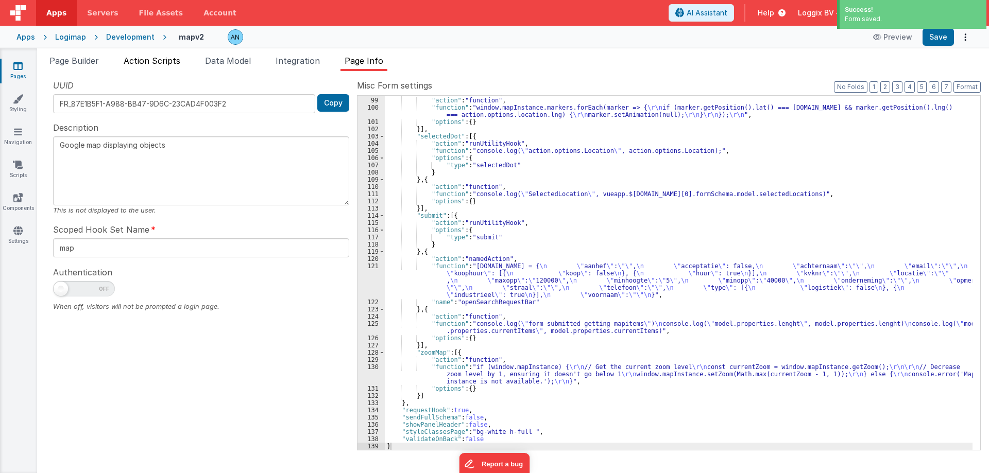
click at [160, 65] on span "Action Scripts" at bounding box center [152, 61] width 57 height 10
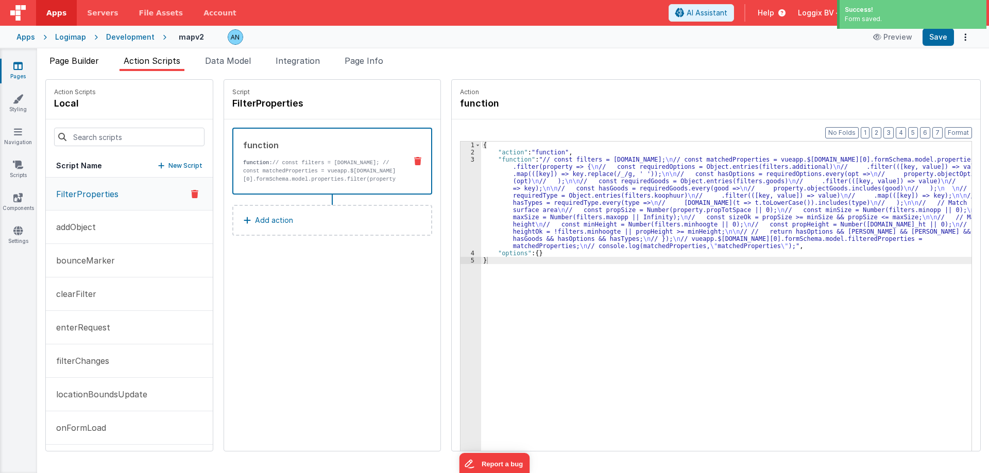
click at [90, 64] on span "Page Builder" at bounding box center [73, 61] width 49 height 10
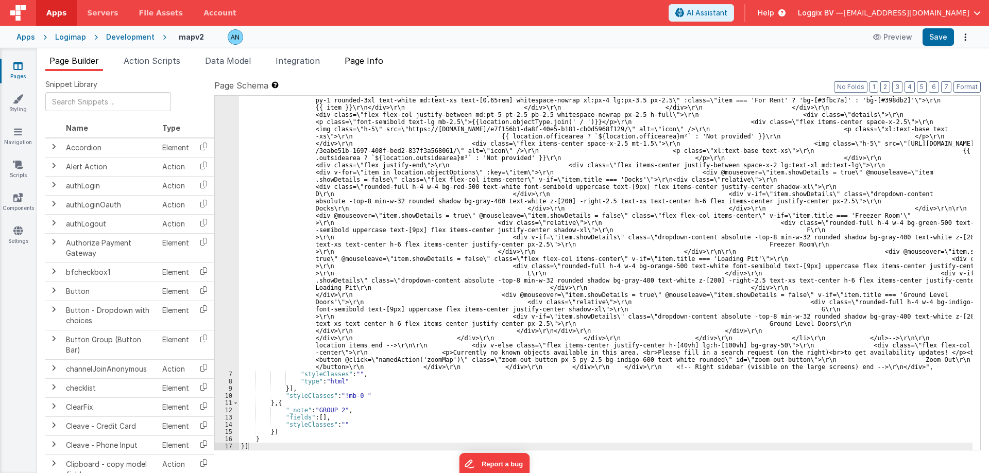
click at [383, 64] on span "Page Info" at bounding box center [363, 61] width 39 height 10
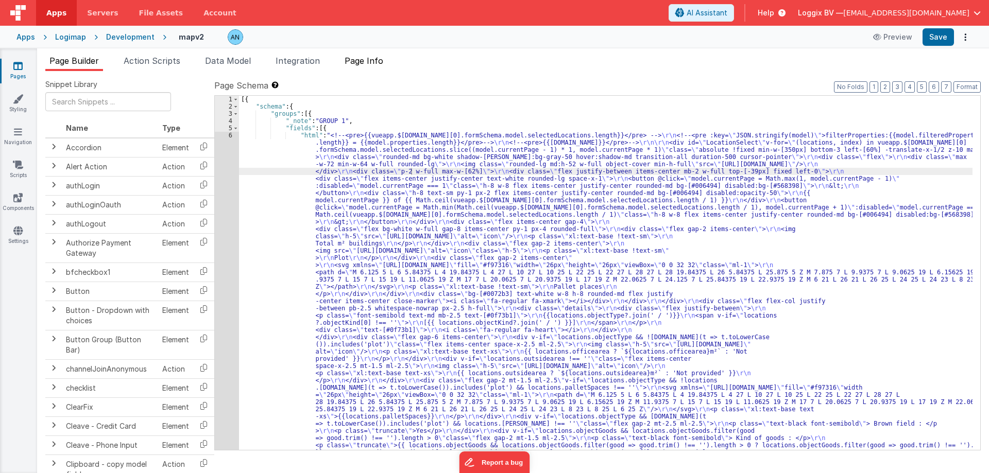
click at [381, 65] on span "Page Info" at bounding box center [363, 61] width 39 height 10
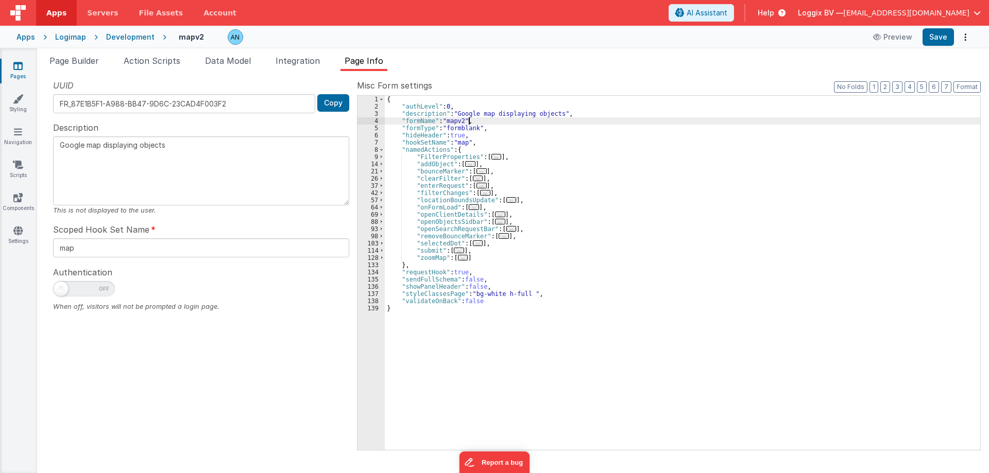
click at [542, 122] on div "{ "authLevel" : 0 , "description" : "Google map displaying objects" , "formName…" at bounding box center [682, 280] width 595 height 369
click at [232, 65] on span "Data Model" at bounding box center [228, 61] width 46 height 10
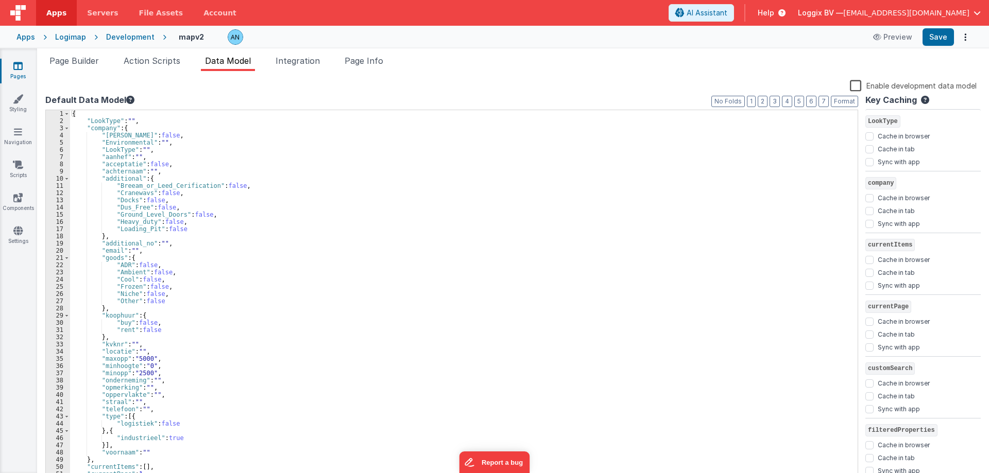
click at [9, 60] on div "Pages Styling Navigation Scripts Components Settings" at bounding box center [18, 260] width 37 height 425
click at [15, 65] on icon at bounding box center [17, 66] width 9 height 10
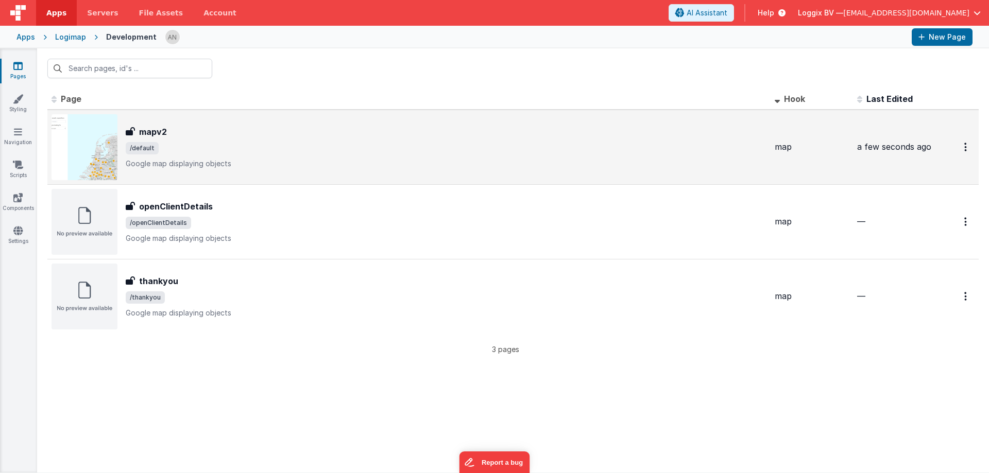
click at [206, 158] on div "mapv2 mapv2 /default Google map displaying objects" at bounding box center [446, 147] width 641 height 43
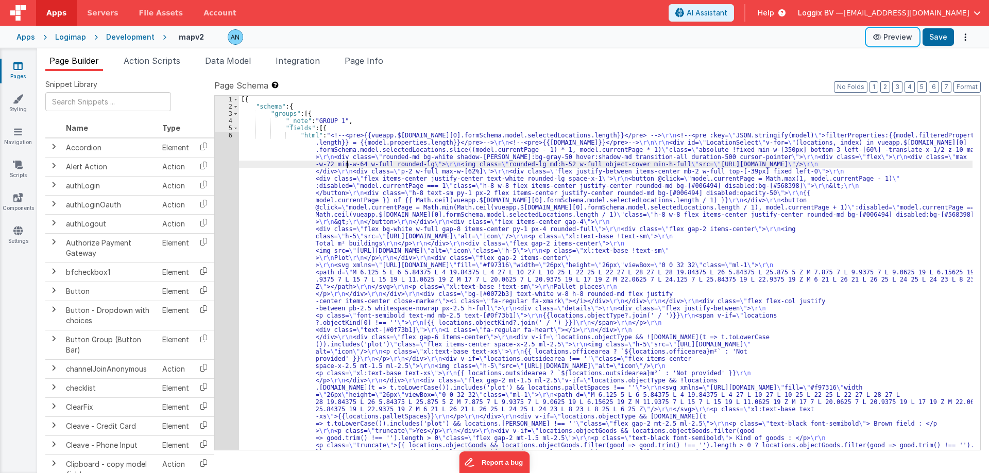
click at [883, 38] on icon at bounding box center [878, 36] width 10 height 7
click at [15, 65] on icon at bounding box center [17, 66] width 9 height 10
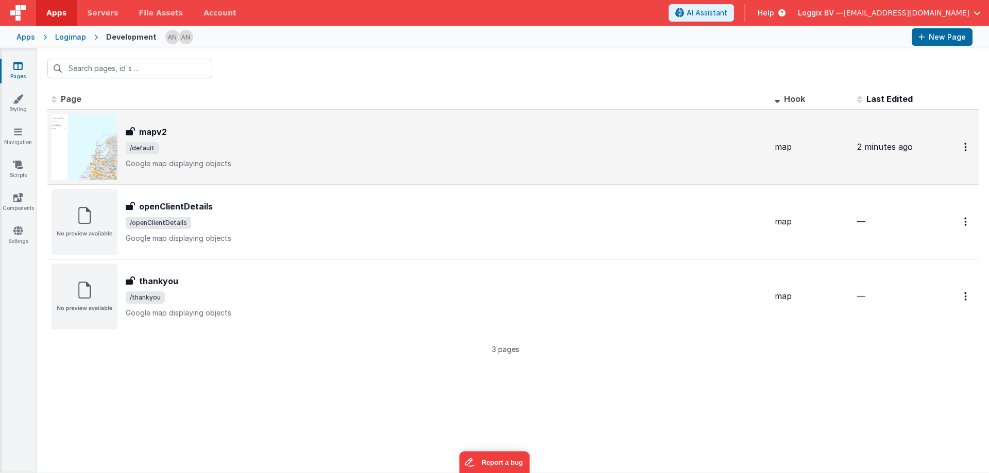
click at [418, 160] on p "Google map displaying objects" at bounding box center [446, 164] width 641 height 10
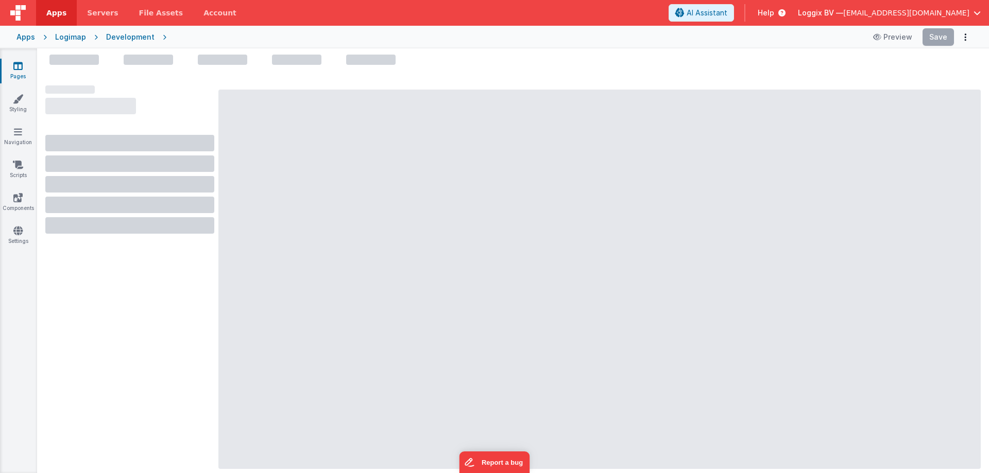
click at [414, 160] on div at bounding box center [599, 279] width 762 height 379
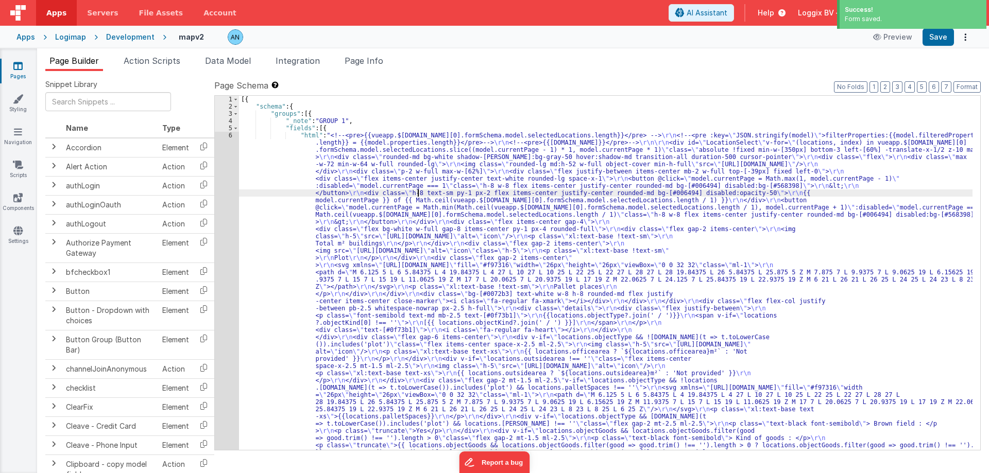
click at [27, 72] on link "Pages" at bounding box center [17, 71] width 37 height 21
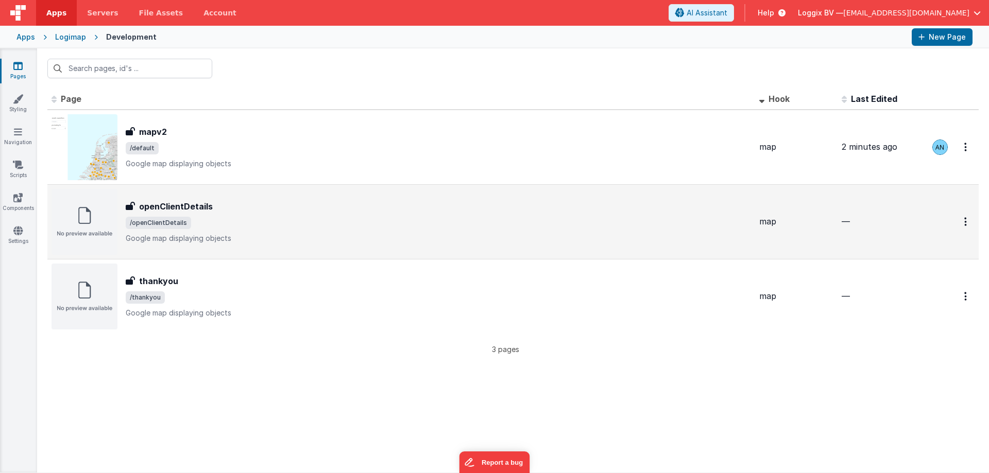
click at [255, 210] on div "openClientDetails" at bounding box center [438, 206] width 625 height 12
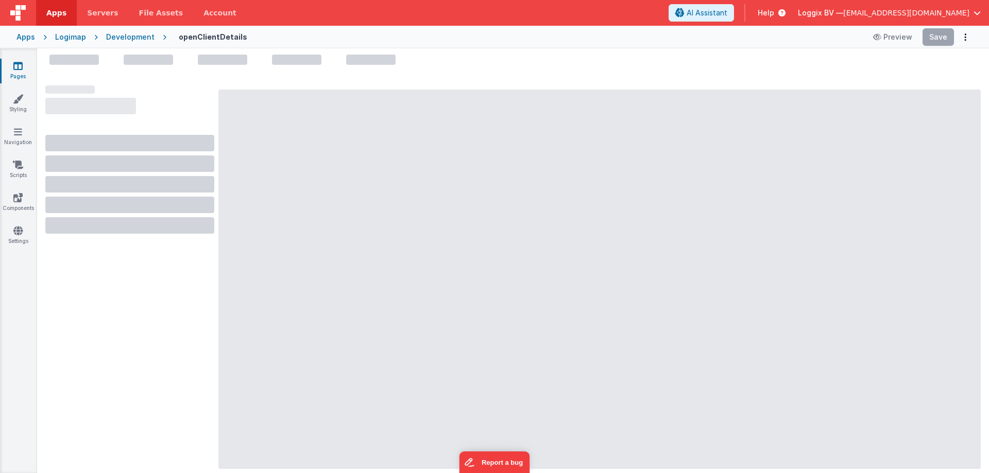
click at [268, 179] on div at bounding box center [599, 279] width 762 height 379
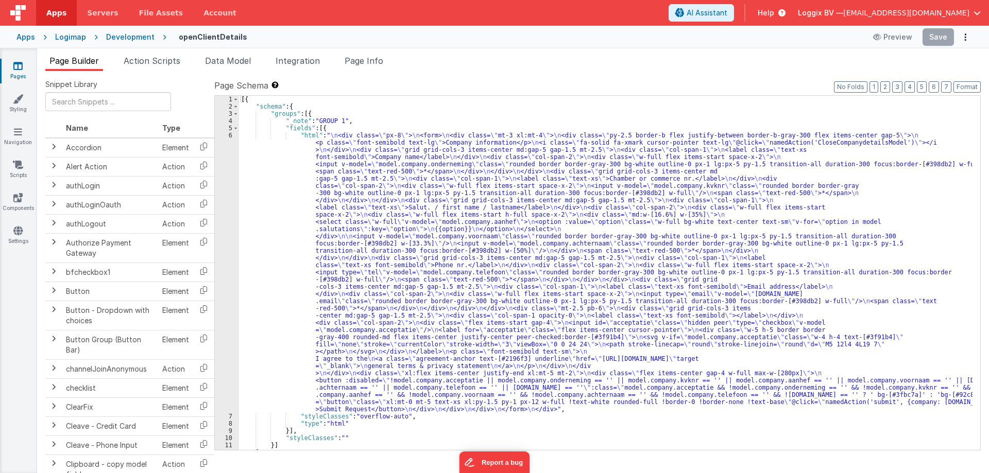
click at [454, 167] on div "[{ "schema" : { "groups" : [{ "_note" : "GROUP 1" , "fields" : [{ "html" : " \n…" at bounding box center [605, 280] width 733 height 369
click at [453, 174] on div "[{ "schema" : { "groups" : [{ "_note" : "GROUP 1" , "fields" : [{ "html" : " \n…" at bounding box center [605, 280] width 733 height 369
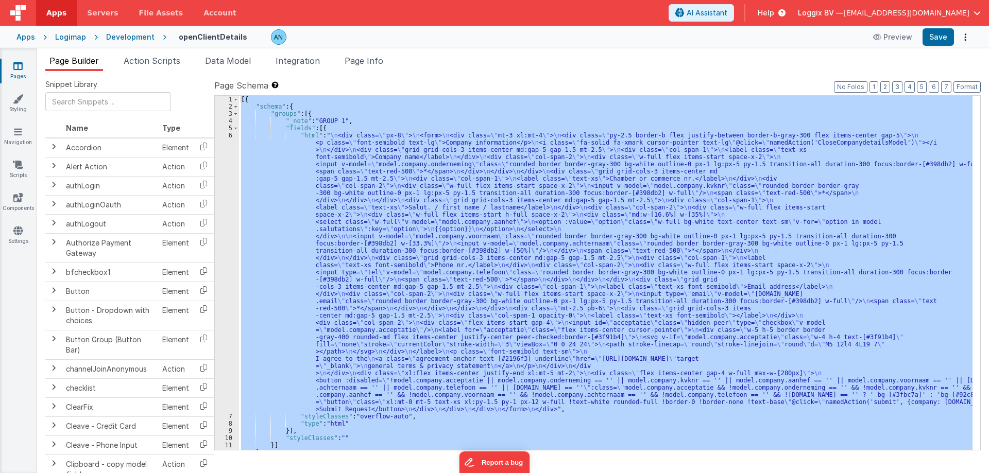
click at [416, 223] on div "[{ "schema" : { "groups" : [{ "_note" : "GROUP 1" , "fields" : [{ "html" : " \n…" at bounding box center [605, 273] width 733 height 354
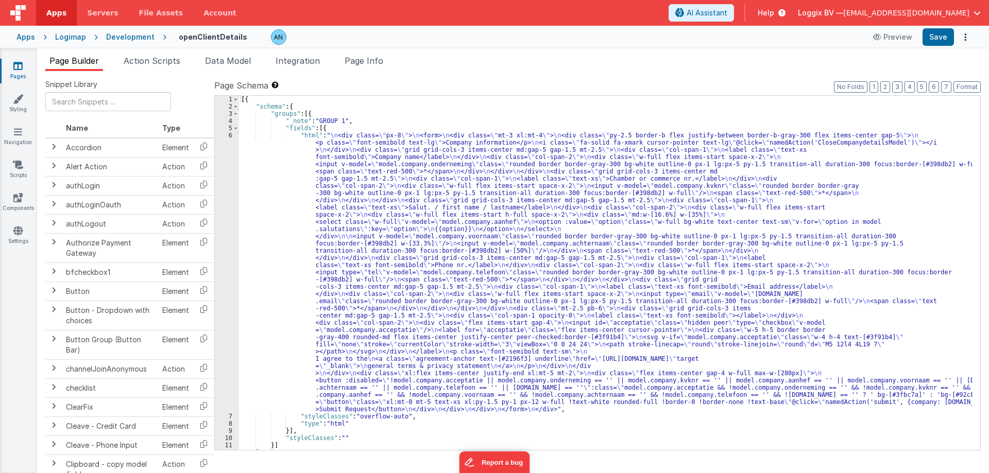
click at [20, 66] on icon at bounding box center [17, 66] width 9 height 10
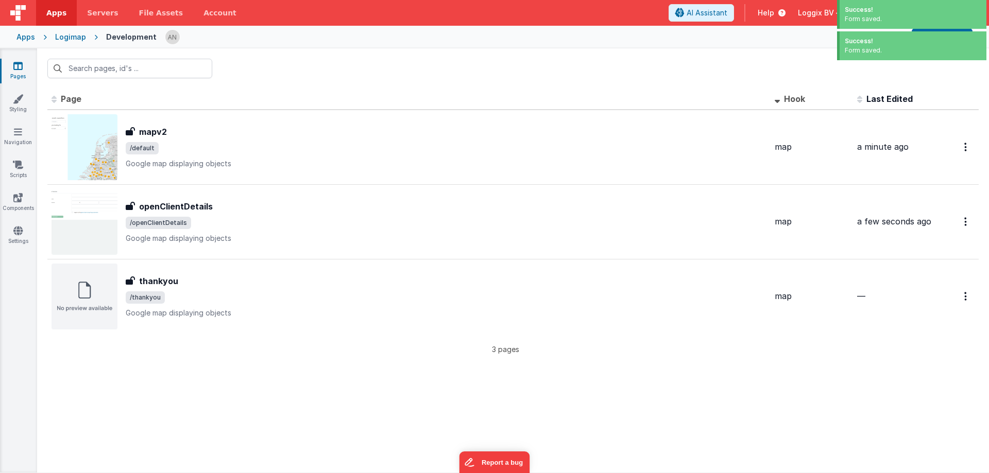
click at [61, 32] on div "Logimap" at bounding box center [70, 37] width 31 height 10
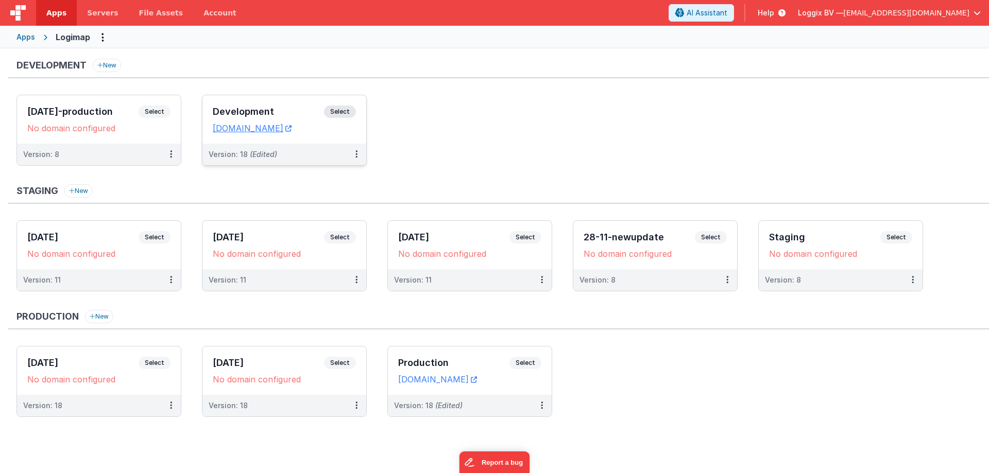
click at [353, 109] on span "Select" at bounding box center [340, 112] width 32 height 12
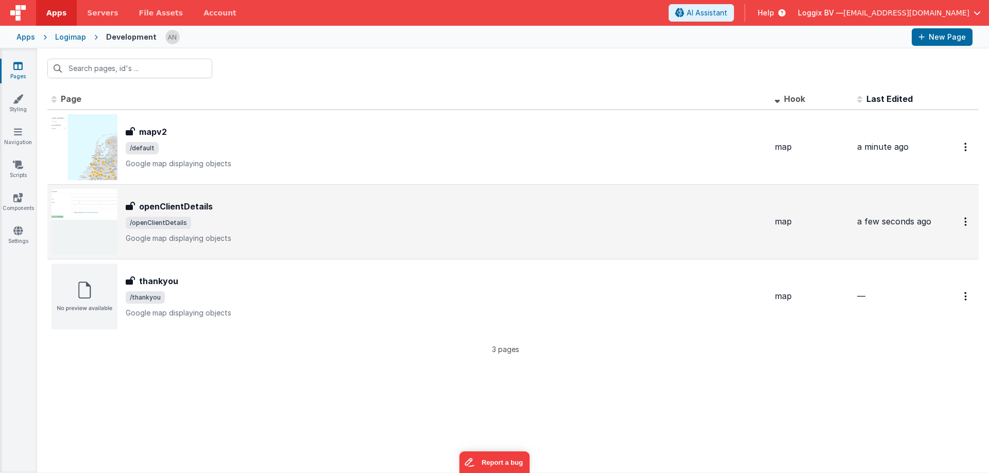
click at [243, 198] on div "openClientDetails openClientDetails /openClientDetails Google map displaying ob…" at bounding box center [408, 222] width 715 height 66
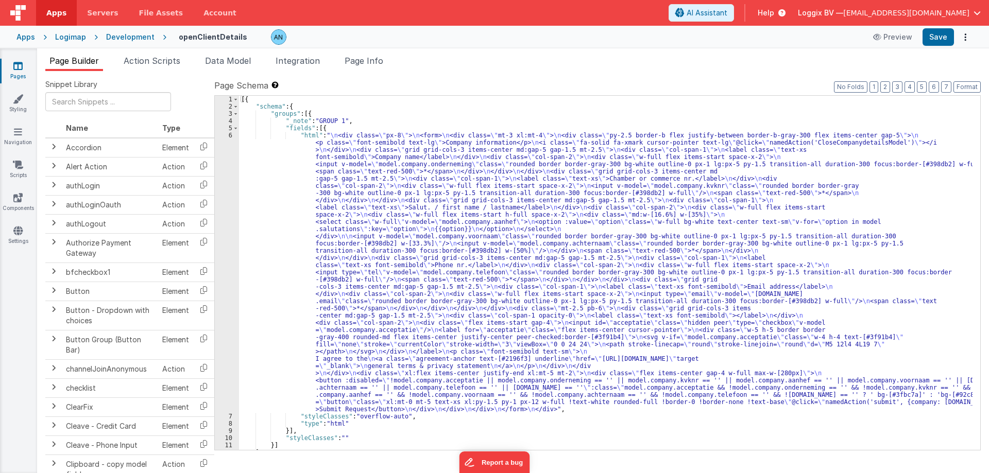
click at [65, 34] on div "Logimap" at bounding box center [70, 37] width 31 height 10
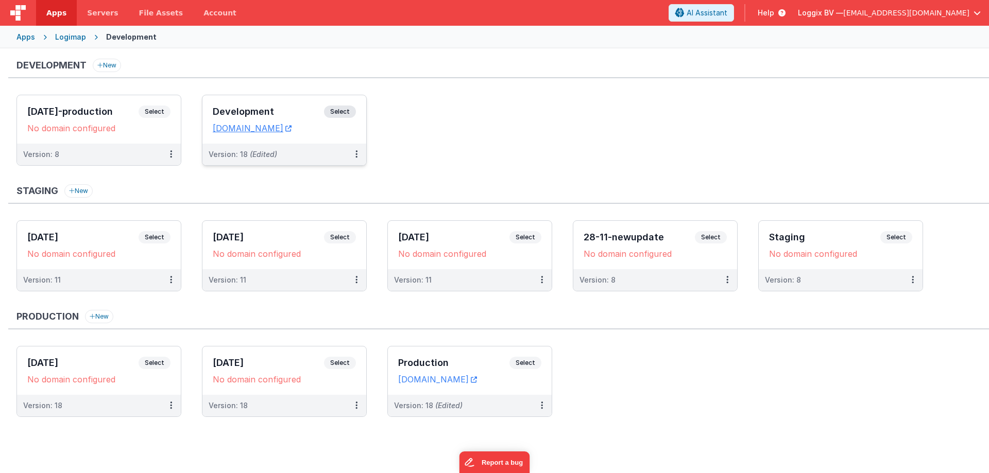
click at [333, 103] on div "Development Select URLs logimap.clientportal.cloud" at bounding box center [284, 119] width 164 height 48
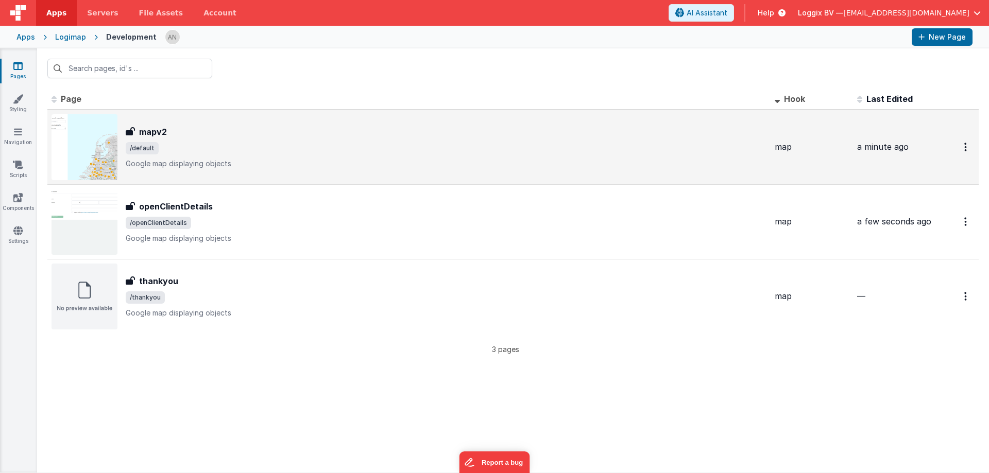
click at [274, 145] on span "/default" at bounding box center [446, 148] width 641 height 12
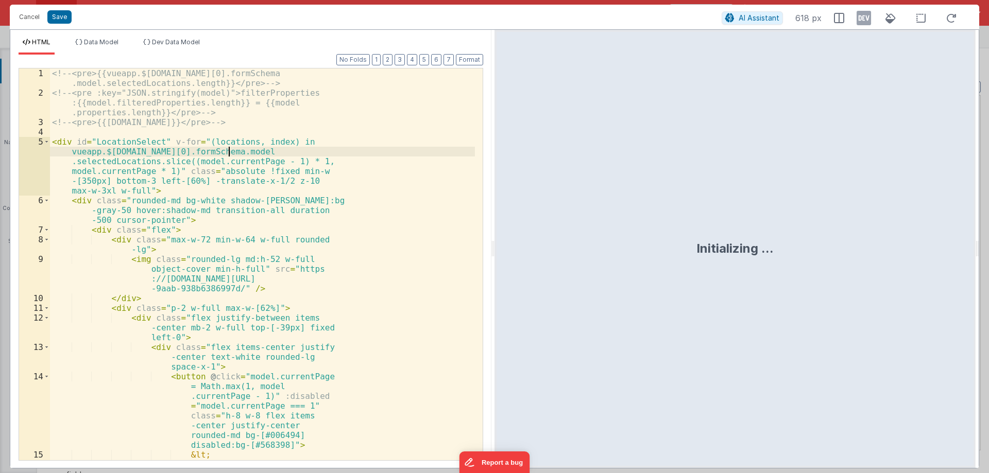
scroll to position [1981, 0]
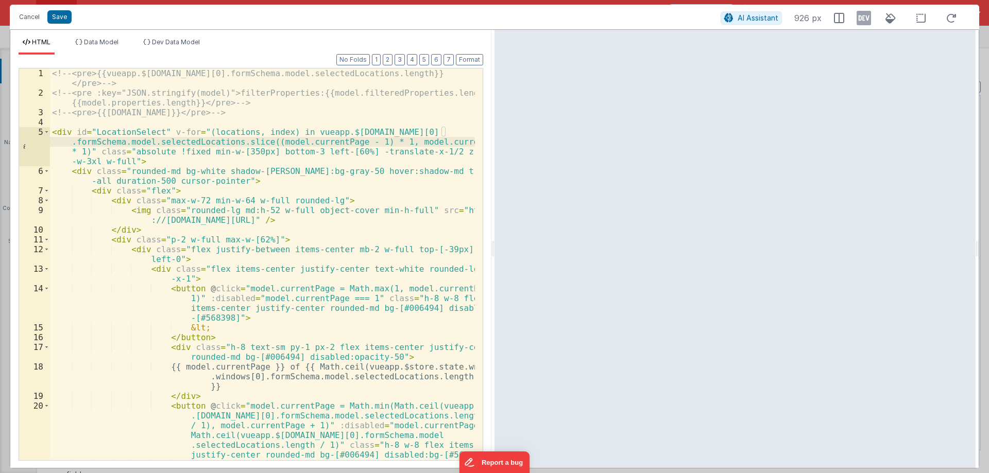
click at [230, 138] on div "<!-- <pre>{{vueapp.$[DOMAIN_NAME][0].formSchema.model.selectedLocations.length}…" at bounding box center [262, 278] width 425 height 421
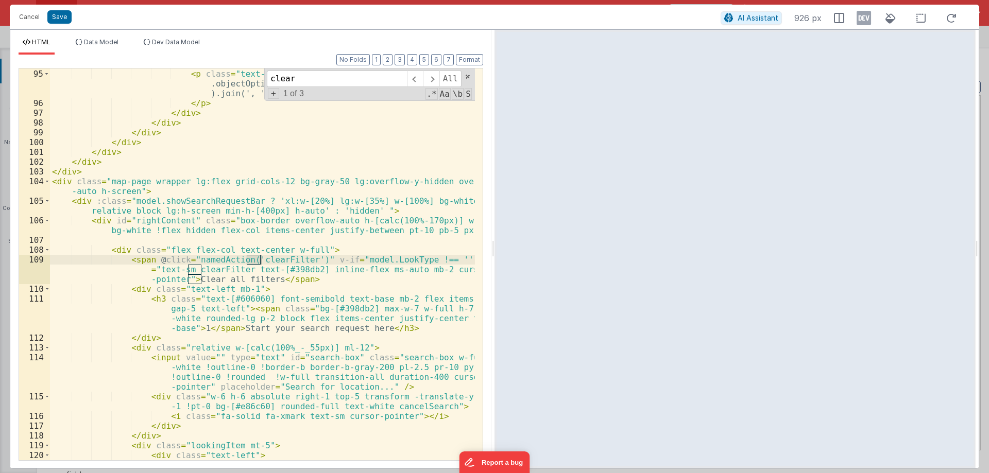
scroll to position [1497, 0]
type input "clear"
click at [224, 261] on div "< p class = "text-black font-semibold" > Options : </ p > < p class = "text-wra…" at bounding box center [262, 279] width 425 height 441
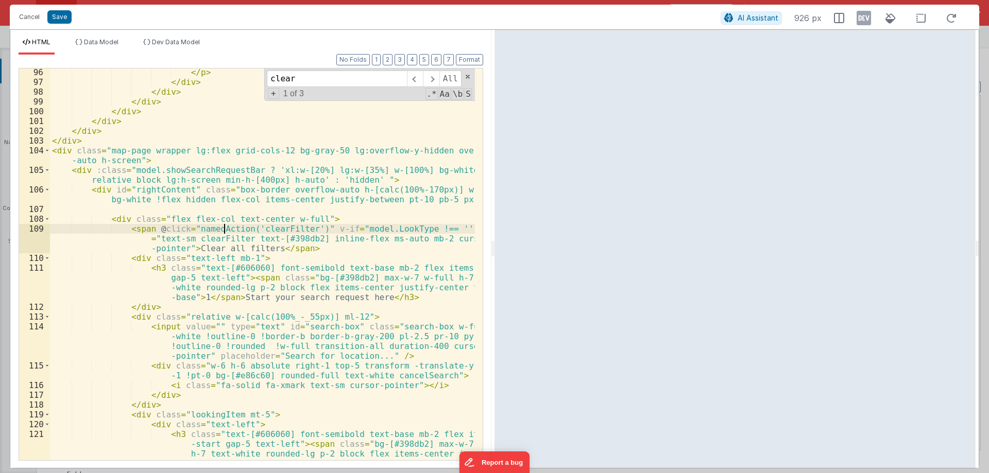
scroll to position [1528, 0]
click at [259, 232] on div "</ p > </ div > </ div > </ div > </ div > </ div > </ div > </ div > < div cla…" at bounding box center [262, 272] width 425 height 411
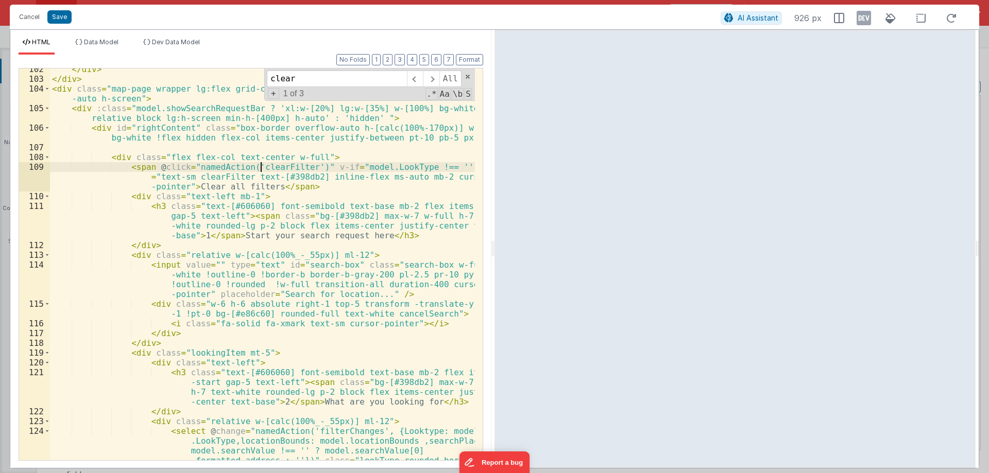
scroll to position [1589, 0]
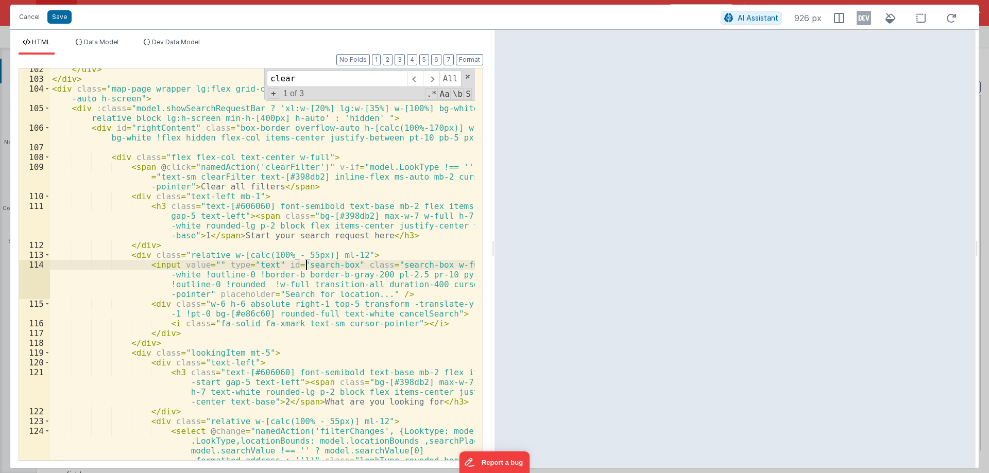
click at [305, 261] on div "</ div > </ div > < div class = "map-page wrapper lg:flex grid-cols-12 bg-gray-…" at bounding box center [262, 294] width 425 height 460
drag, startPoint x: 305, startPoint y: 261, endPoint x: 325, endPoint y: 262, distance: 20.1
click at [325, 262] on div "</ div > </ div > < div class = "map-page wrapper lg:flex grid-cols-12 bg-gray-…" at bounding box center [262, 294] width 425 height 460
click at [32, 13] on button "Cancel" at bounding box center [29, 17] width 31 height 14
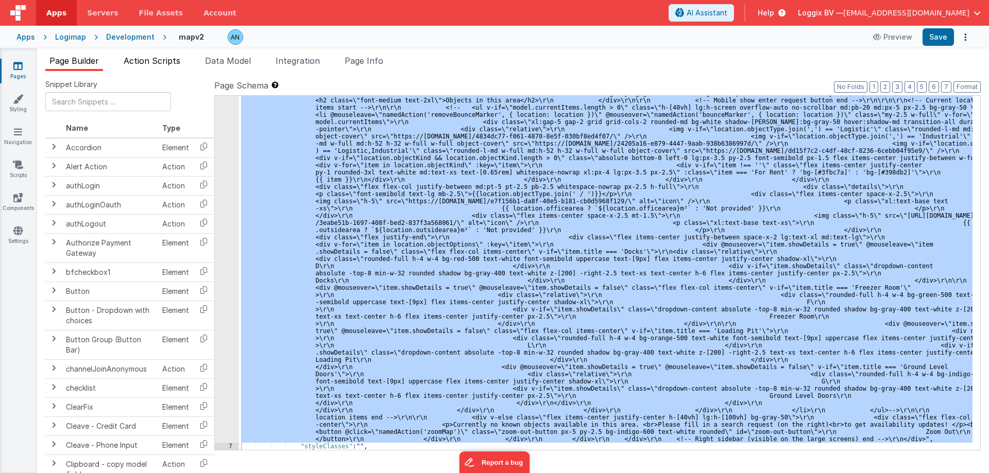
click at [144, 63] on span "Action Scripts" at bounding box center [152, 61] width 57 height 10
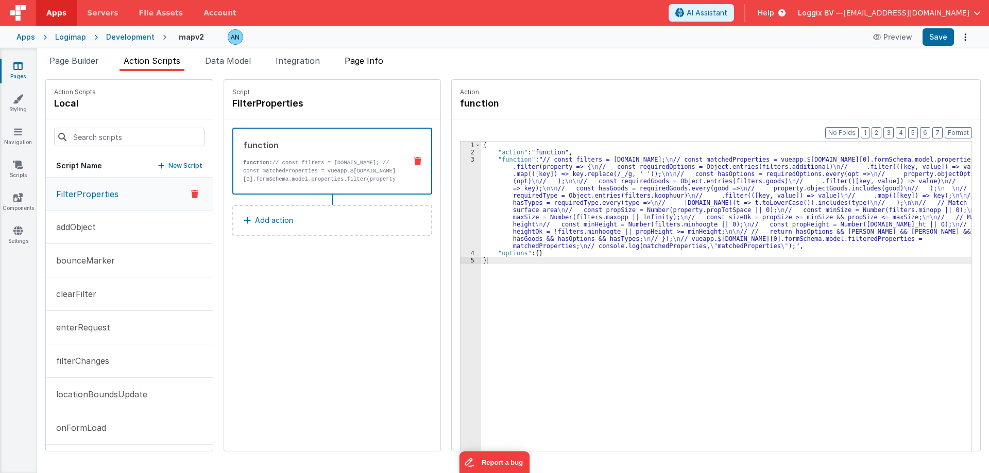
click at [369, 60] on span "Page Info" at bounding box center [363, 61] width 39 height 10
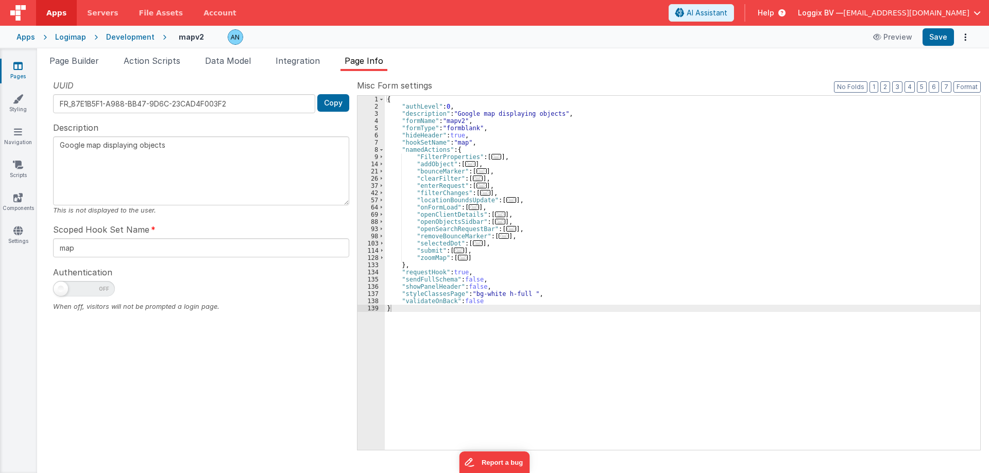
click at [445, 184] on div "{ "authLevel" : 0 , "description" : "Google map displaying objects" , "formName…" at bounding box center [682, 280] width 595 height 369
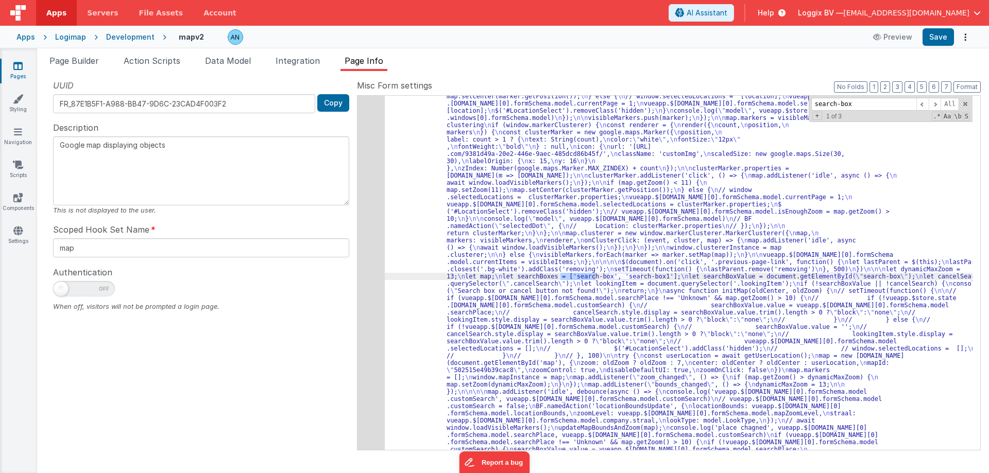
type input "search-box"
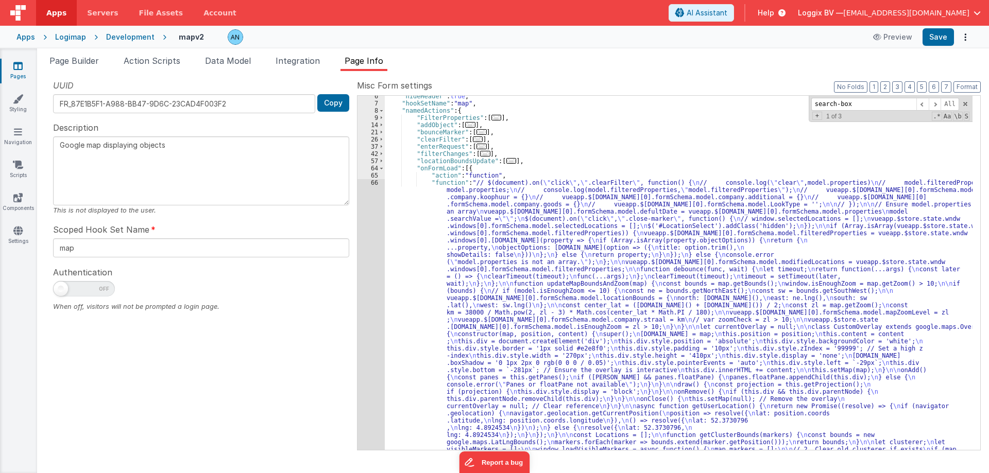
scroll to position [39, 0]
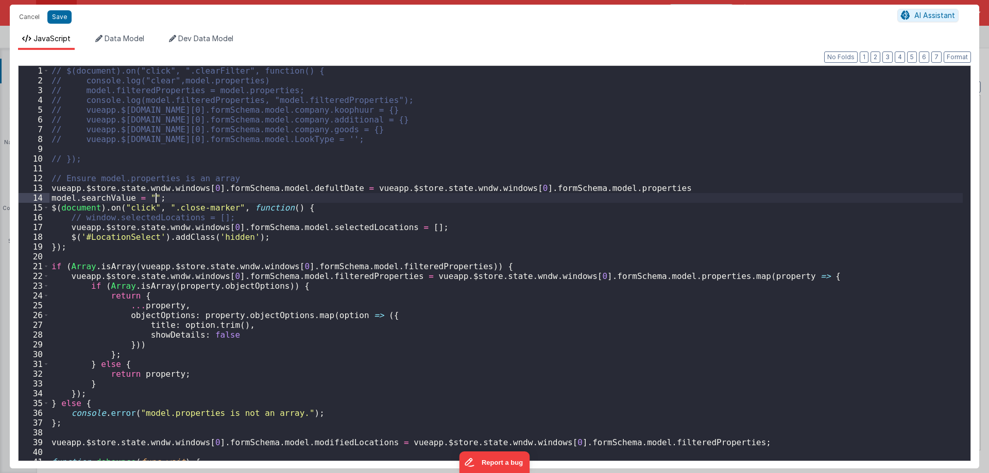
click at [374, 185] on div "// $(document).on("click", ".clearFilter", function() { // console.log("clear",…" at bounding box center [505, 273] width 913 height 414
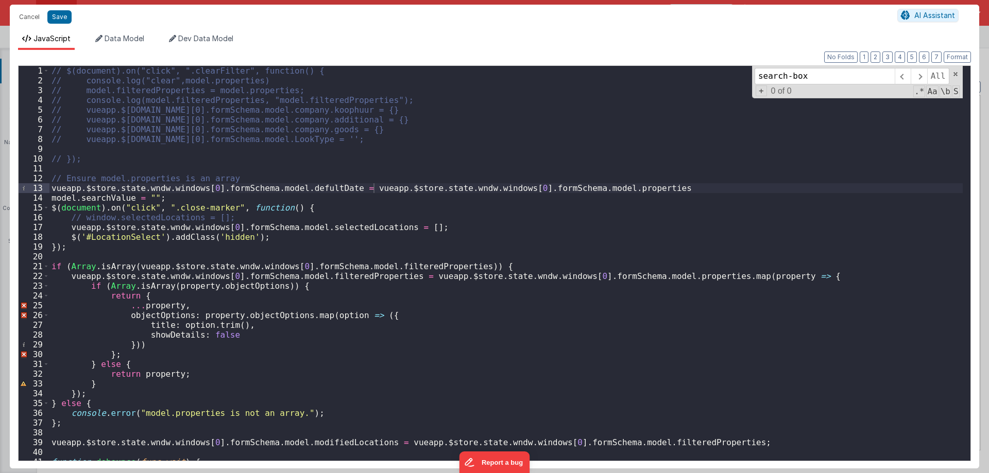
scroll to position [2924, 0]
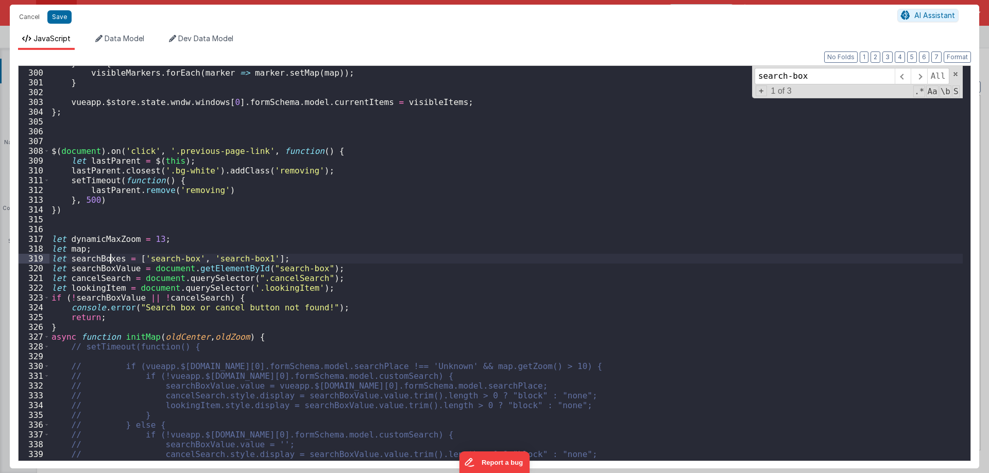
click at [111, 256] on div "} else { visibleMarkers . forEach ( marker => marker . setMap ( map )) ; } vuea…" at bounding box center [505, 265] width 913 height 414
click at [773, 76] on input "search-box" at bounding box center [824, 76] width 140 height 16
click at [122, 271] on div "} else { visibleMarkers . forEach ( marker => marker . setMap ( map )) ; } vuea…" at bounding box center [505, 265] width 913 height 414
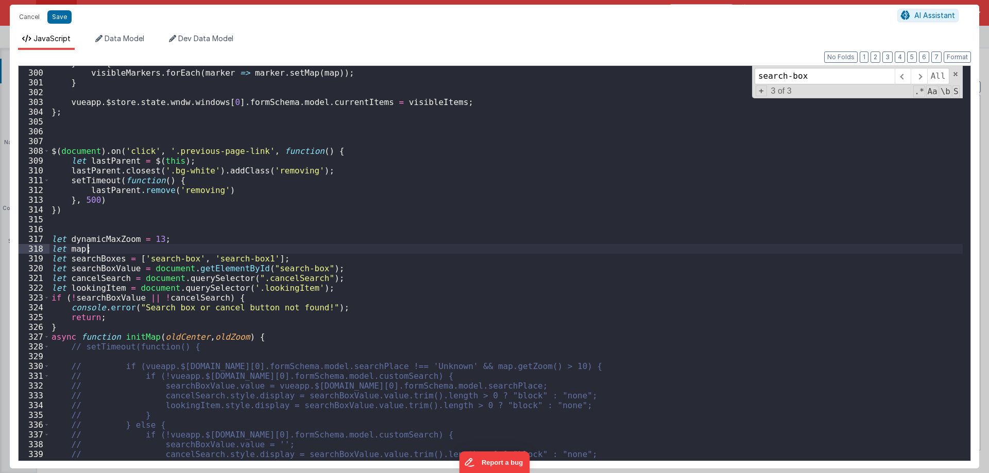
click at [312, 250] on div "} else { visibleMarkers . forEach ( marker => marker . setMap ( map )) ; } vuea…" at bounding box center [505, 265] width 913 height 414
paste input "BoxValue"
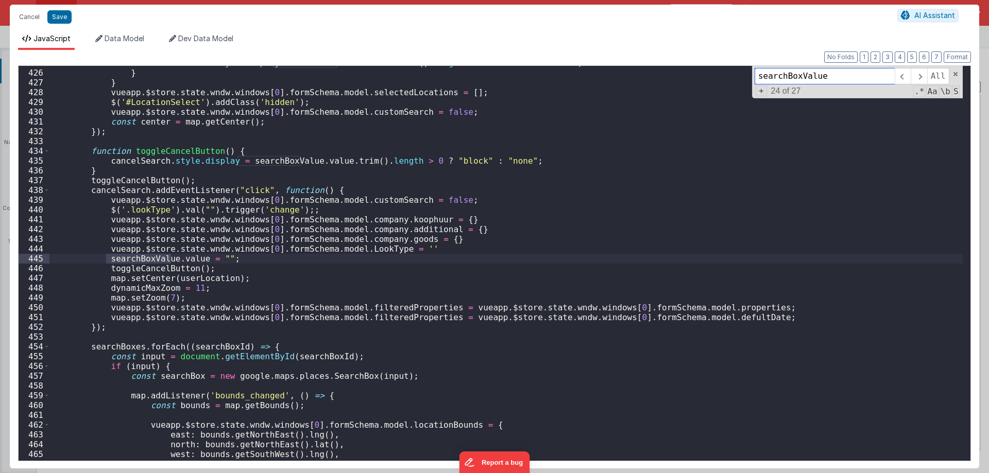
scroll to position [4156, 0]
drag, startPoint x: 229, startPoint y: 258, endPoint x: 105, endPoint y: 263, distance: 123.7
click at [105, 263] on div "cancelSearch . style . display = searchBoxValue . value . trim ( ) . length > 0…" at bounding box center [505, 265] width 913 height 414
drag, startPoint x: 800, startPoint y: 77, endPoint x: 851, endPoint y: 77, distance: 51.0
click at [851, 77] on input "searchBoxValue" at bounding box center [824, 76] width 140 height 16
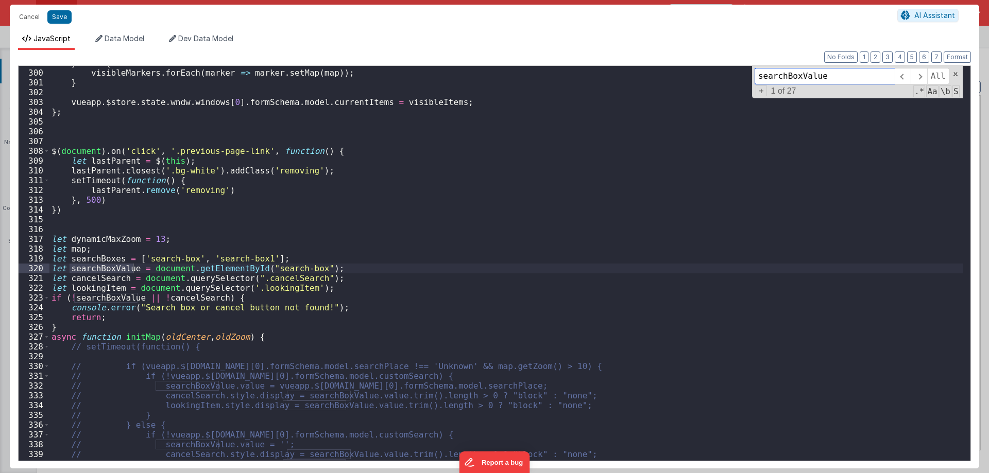
scroll to position [2924, 0]
click at [113, 262] on div "} else { visibleMarkers . forEach ( marker => marker . setMap ( map )) ; } vuea…" at bounding box center [505, 265] width 913 height 414
type input "searchBoxes"
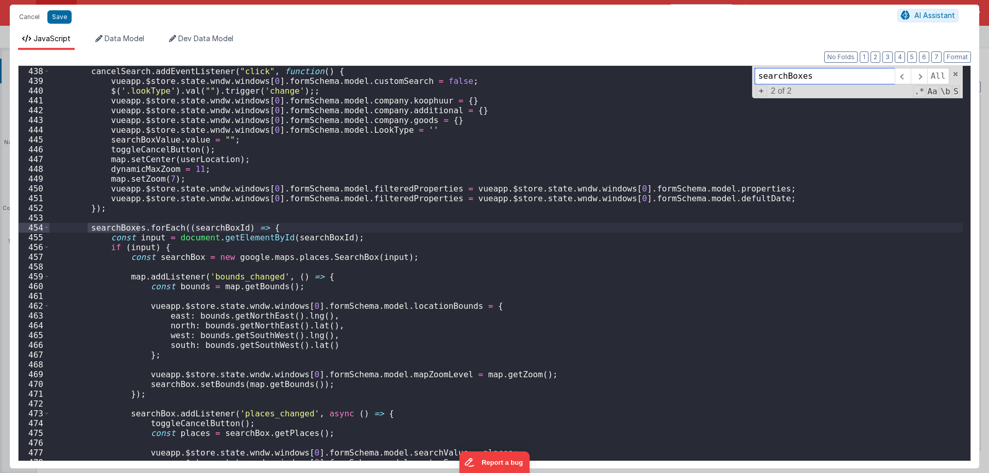
scroll to position [4275, 0]
click at [836, 79] on input "searchBoxes" at bounding box center [824, 76] width 140 height 16
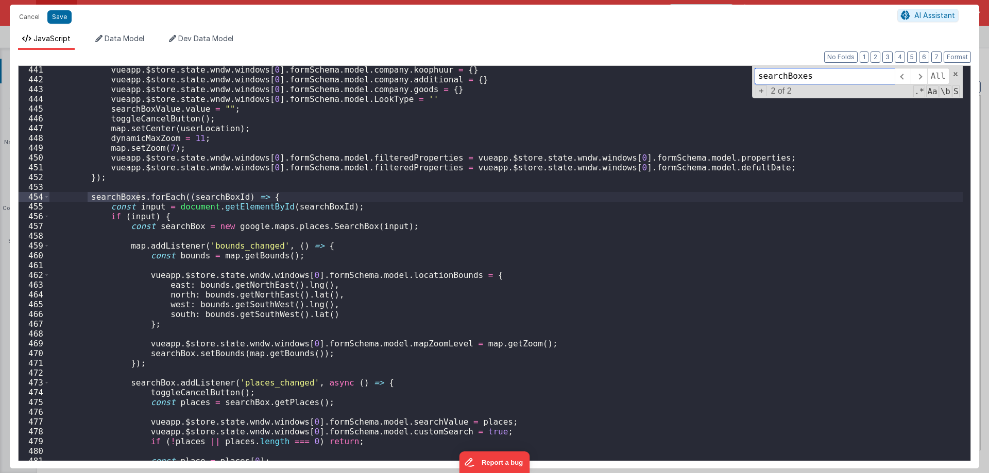
scroll to position [4306, 0]
click at [137, 217] on div "vueapp . $store . state . wndw . windows [ 0 ] . formSchema . model . company .…" at bounding box center [505, 272] width 913 height 414
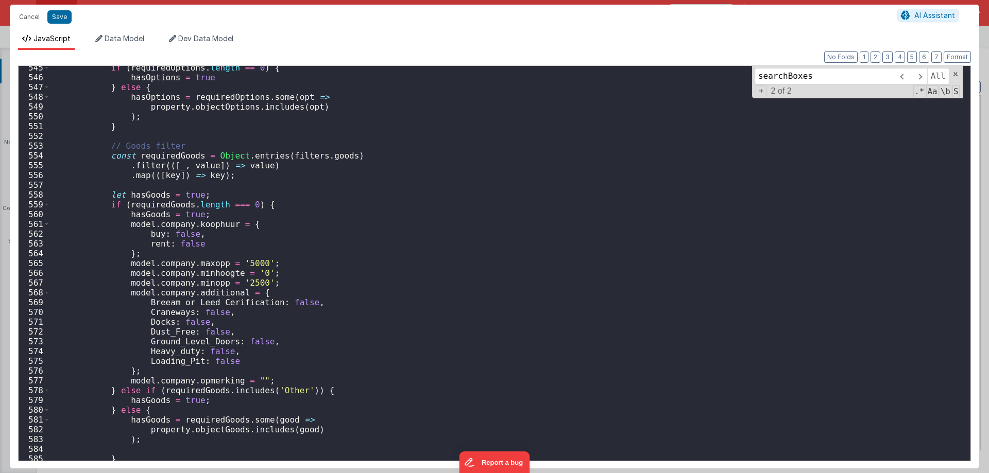
scroll to position [5356, 0]
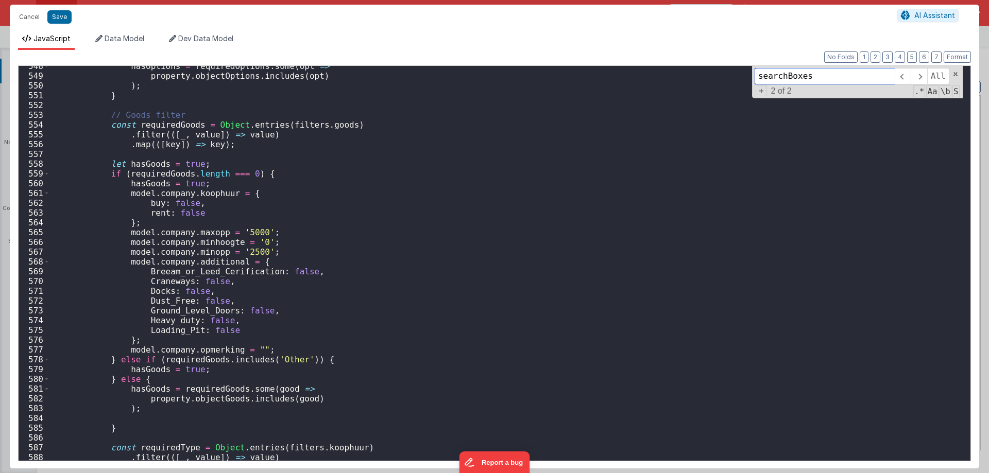
click at [812, 75] on input "searchBoxes" at bounding box center [824, 76] width 140 height 16
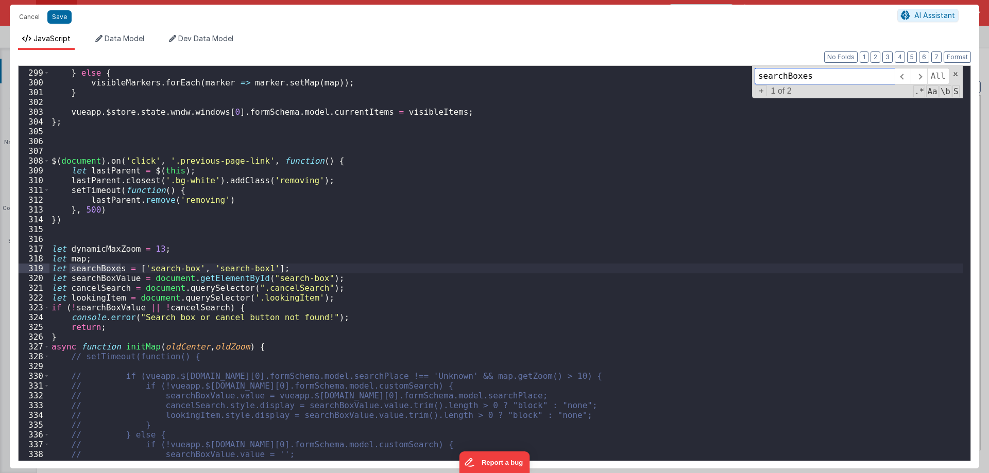
scroll to position [2914, 0]
click at [24, 18] on button "Cancel" at bounding box center [29, 17] width 31 height 14
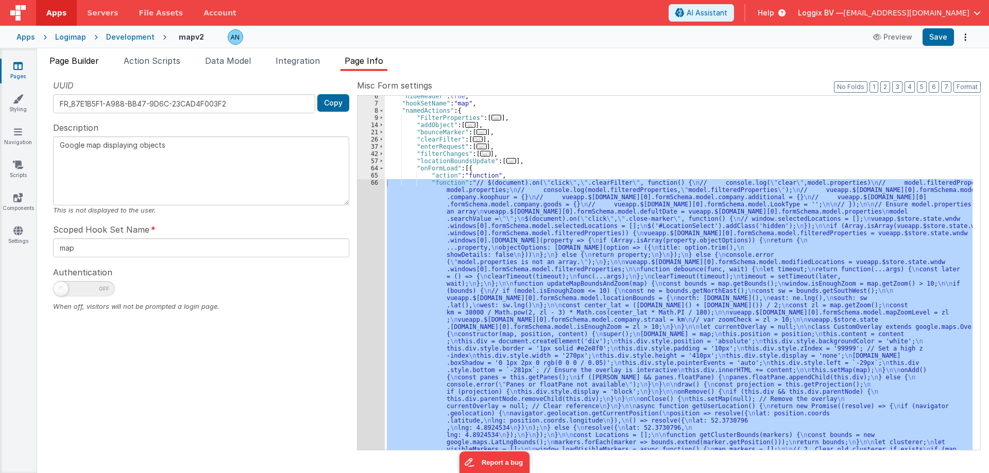
click at [89, 63] on span "Page Builder" at bounding box center [73, 61] width 49 height 10
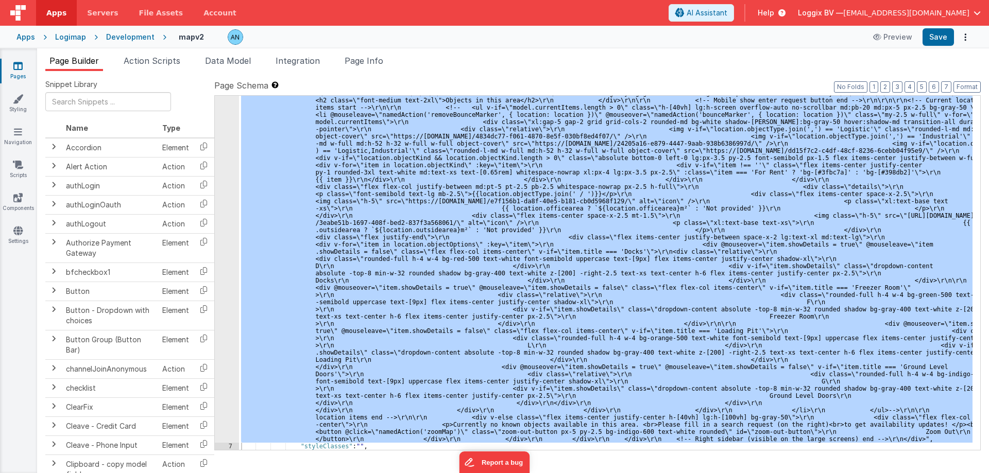
click at [276, 194] on div ""html" : "<!--<pre>{{vueapp.$store.state.wndw.windows[0].formSchema.model.selec…" at bounding box center [605, 273] width 733 height 354
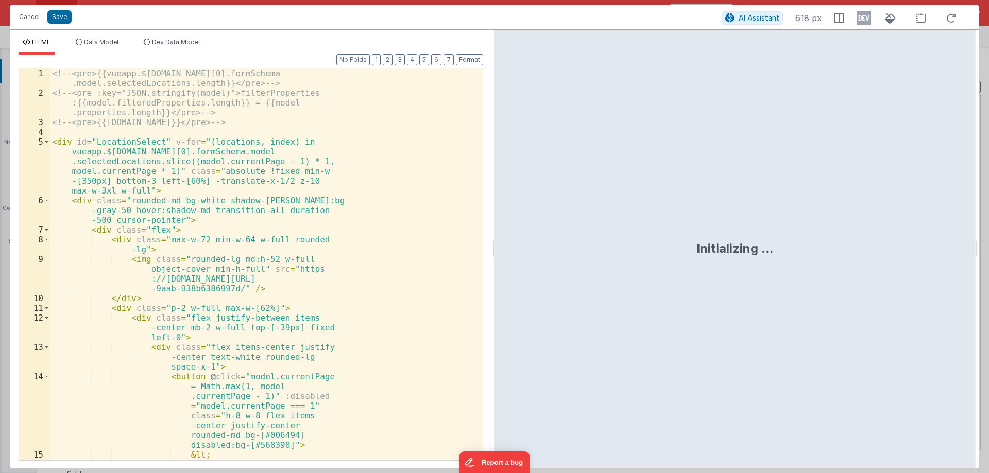
click at [229, 183] on div "<!-- <pre>{{vueapp.$store.state.wndw.windows[0].formSchema .model.selectedLocat…" at bounding box center [262, 298] width 425 height 460
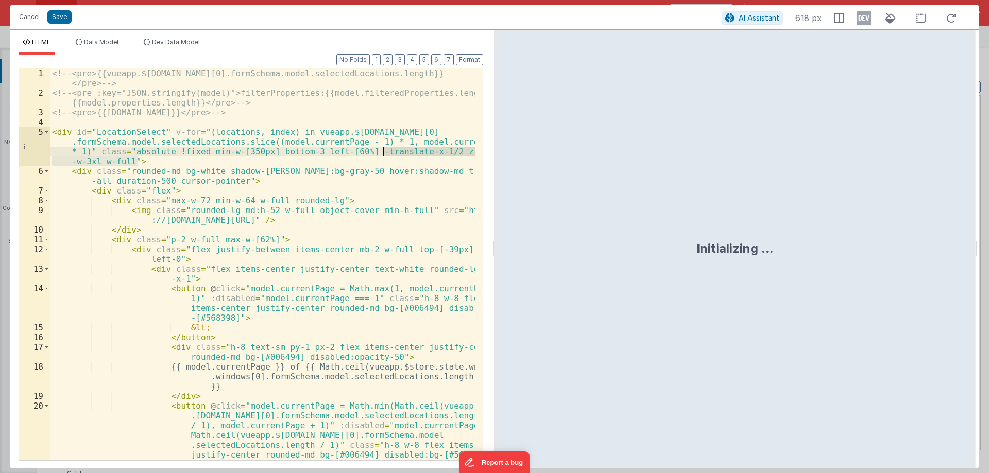
click at [244, 158] on div "<!-- <pre>{{vueapp.$store.state.wndw.windows[0].formSchema.model.selectedLocati…" at bounding box center [262, 264] width 425 height 392
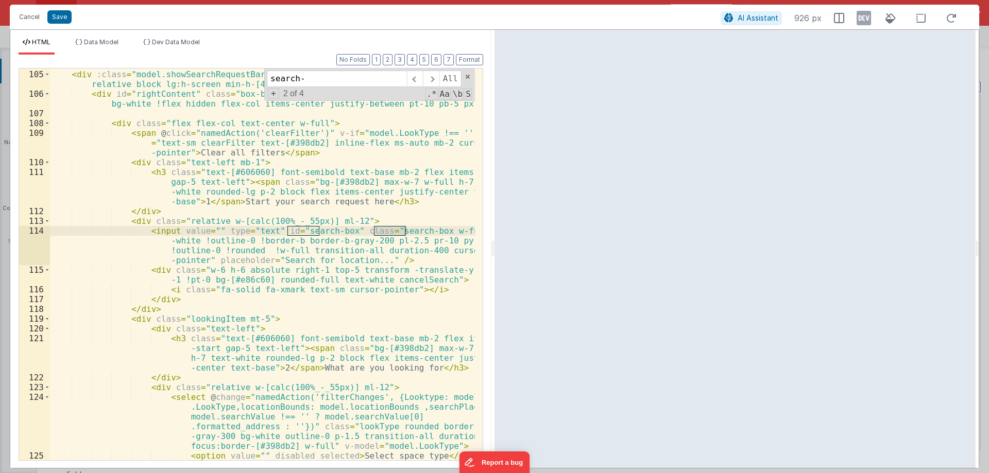
scroll to position [1623, 0]
type input "search-"
click at [307, 230] on div "< div class = "map-page wrapper lg:flex grid-cols-12 bg-gray-50 lg:overflow-y-h…" at bounding box center [262, 265] width 425 height 431
drag, startPoint x: 307, startPoint y: 230, endPoint x: 321, endPoint y: 228, distance: 14.0
click at [321, 228] on div "< div class = "map-page wrapper lg:flex grid-cols-12 bg-gray-50 lg:overflow-y-h…" at bounding box center [262, 265] width 425 height 431
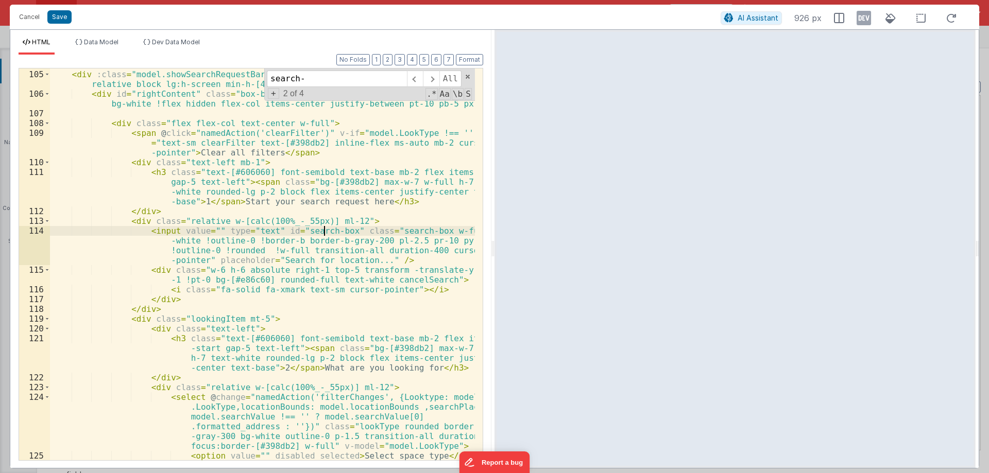
click at [324, 229] on div "< div class = "map-page wrapper lg:flex grid-cols-12 bg-gray-50 lg:overflow-y-h…" at bounding box center [262, 265] width 425 height 431
drag, startPoint x: 324, startPoint y: 229, endPoint x: 306, endPoint y: 230, distance: 18.1
click at [306, 230] on div "< div class = "map-page wrapper lg:flex grid-cols-12 bg-gray-50 lg:overflow-y-h…" at bounding box center [262, 265] width 425 height 431
click at [38, 19] on button "Cancel" at bounding box center [29, 17] width 31 height 14
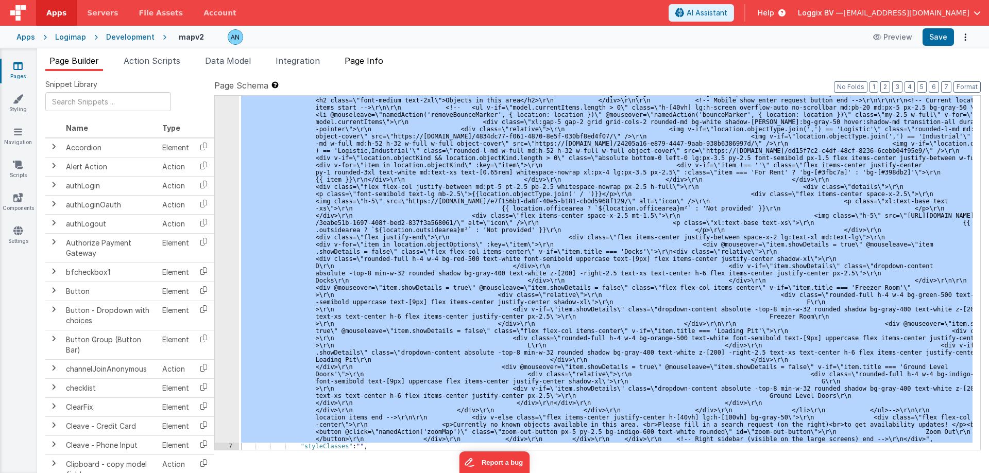
click at [381, 64] on span "Page Info" at bounding box center [363, 61] width 39 height 10
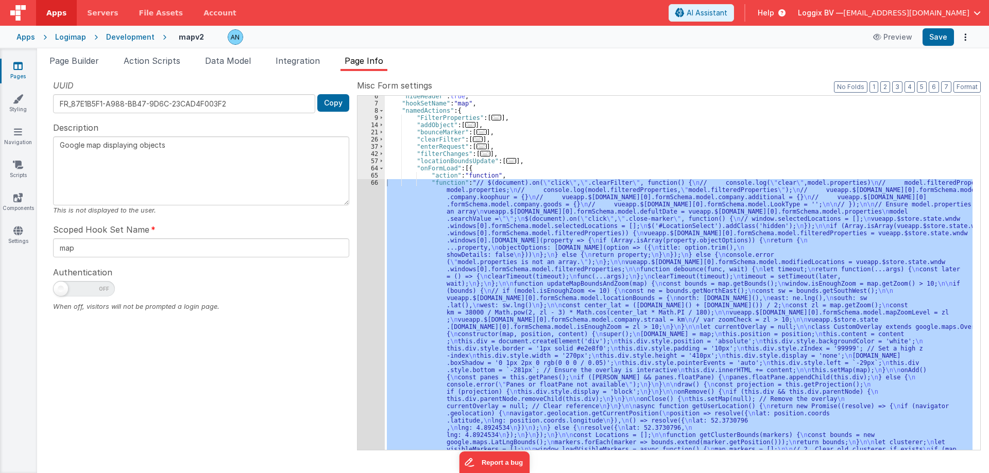
click at [528, 233] on div ""hideHeader" : true , "hookSetName" : "map" , "namedActions" : { "FilterPropert…" at bounding box center [678, 273] width 587 height 354
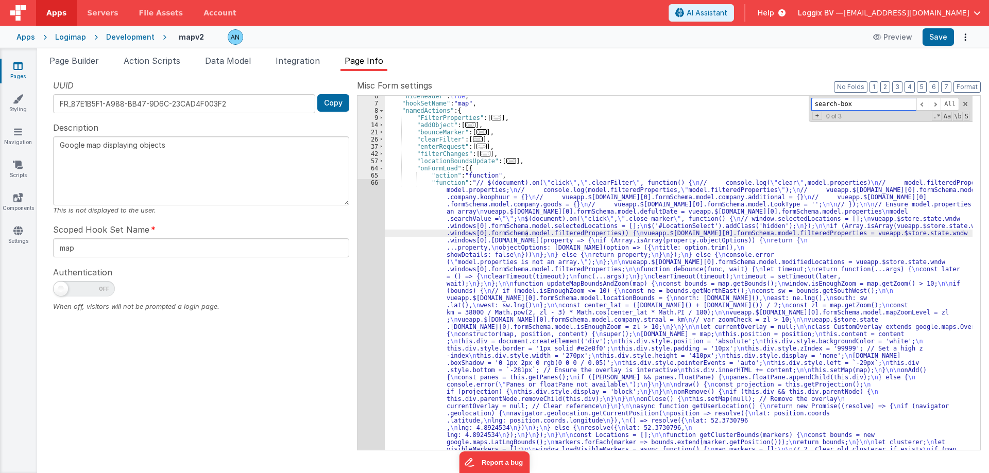
scroll to position [479, 0]
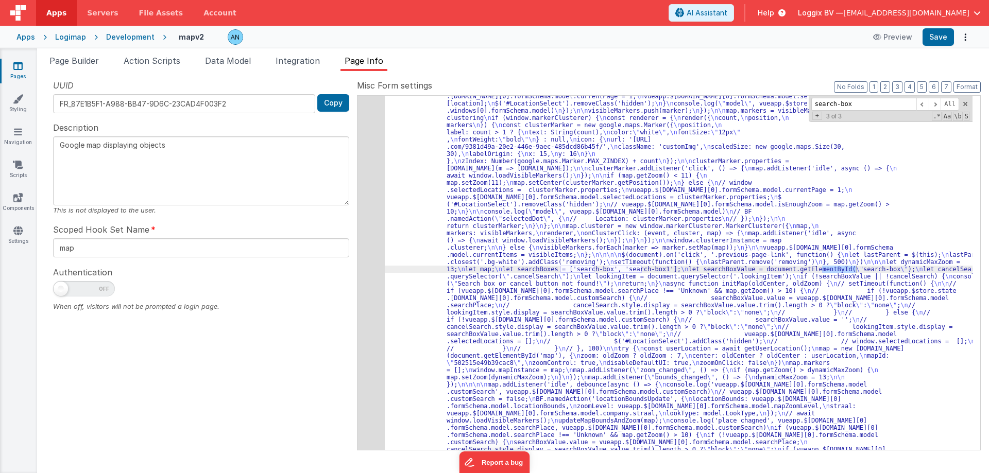
click at [377, 281] on div "66" at bounding box center [370, 445] width 27 height 1413
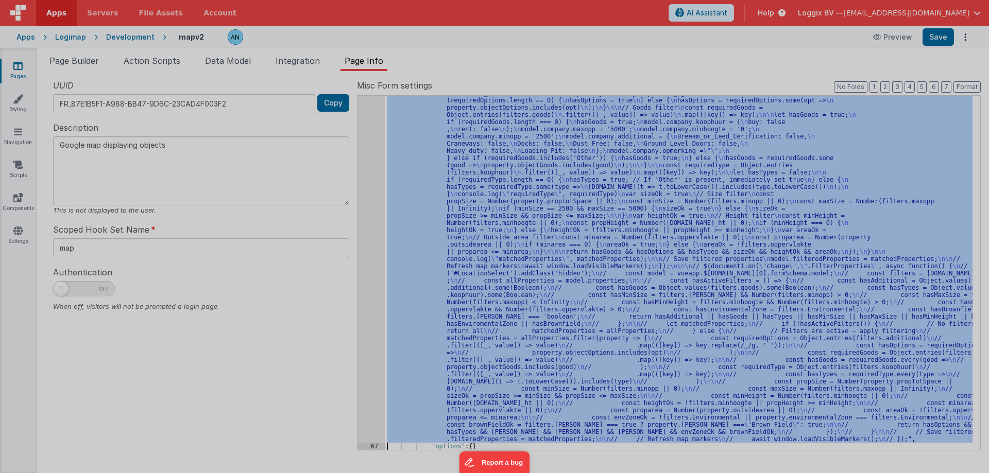
click at [372, 282] on div "// $(document).on("click", ".clearFilter", function() { // console.log("clear",…" at bounding box center [505, 263] width 913 height 414
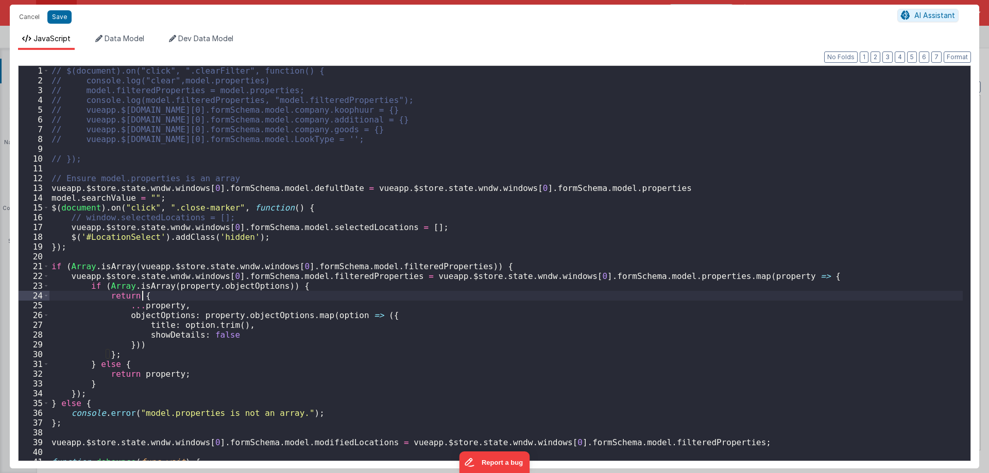
scroll to position [1188, 0]
click at [389, 250] on div "// $(document).on("click", ".clearFilter", function() { // console.log("clear",…" at bounding box center [505, 273] width 913 height 414
click at [371, 195] on div "// $(document).on("click", ".clearFilter", function() { // console.log("clear",…" at bounding box center [505, 273] width 913 height 414
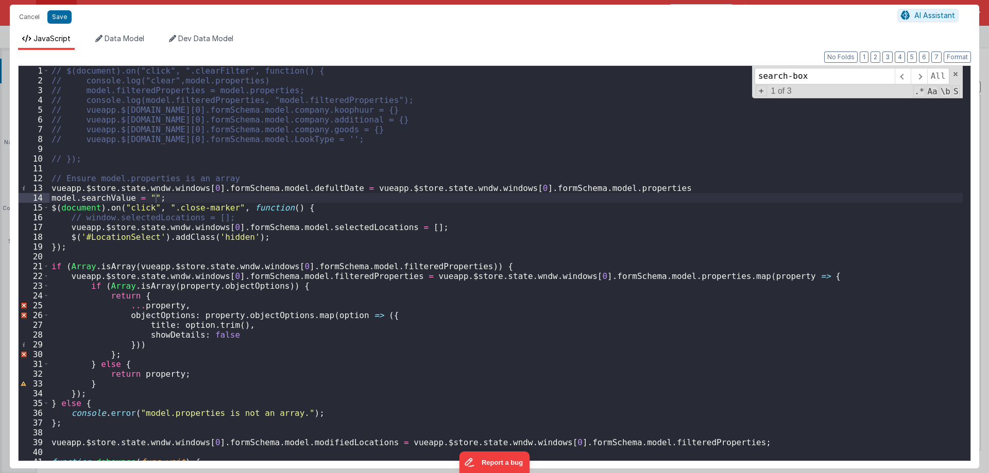
scroll to position [2924, 0]
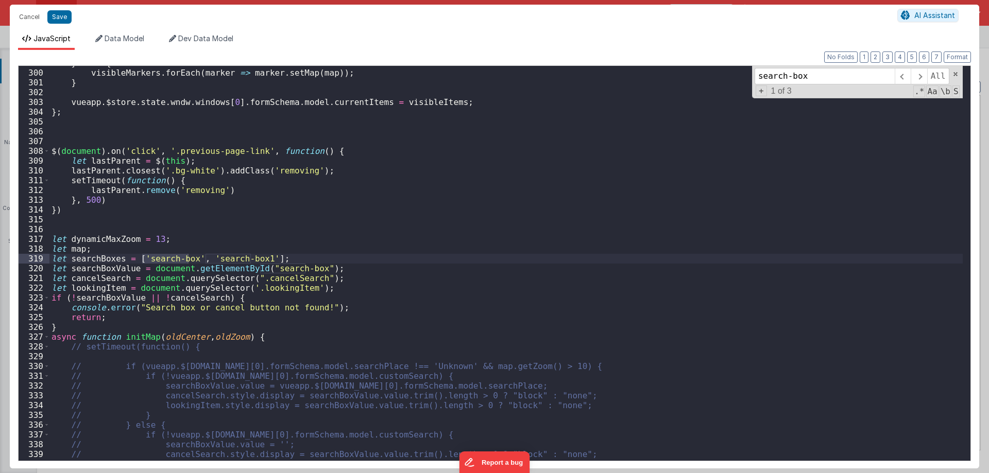
click at [101, 261] on div "} else { visibleMarkers . forEach ( marker => marker . setMap ( map )) ; } vuea…" at bounding box center [505, 265] width 913 height 414
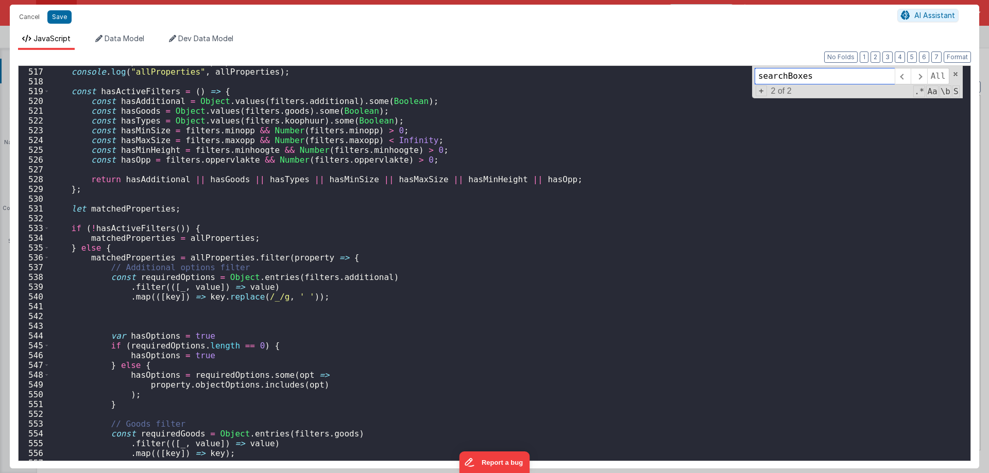
scroll to position [5047, 0]
click at [795, 78] on input "searchBoxes" at bounding box center [824, 76] width 140 height 16
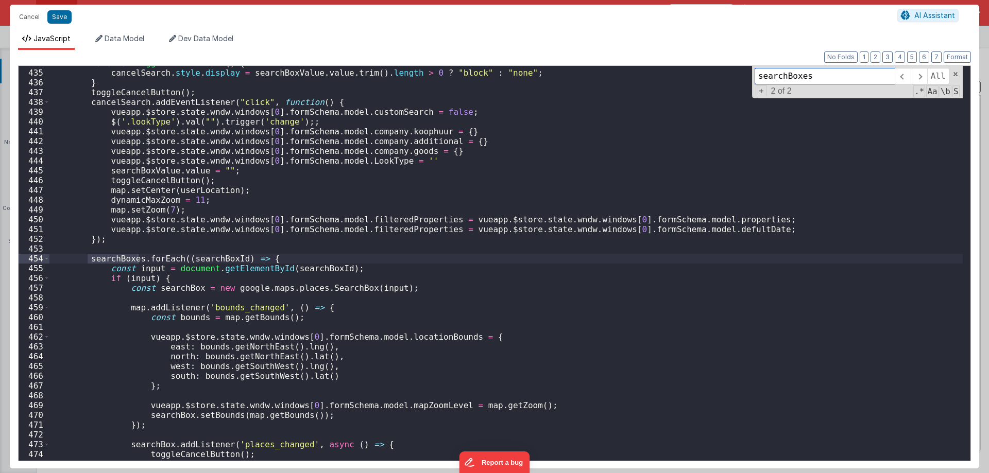
scroll to position [4368, 0]
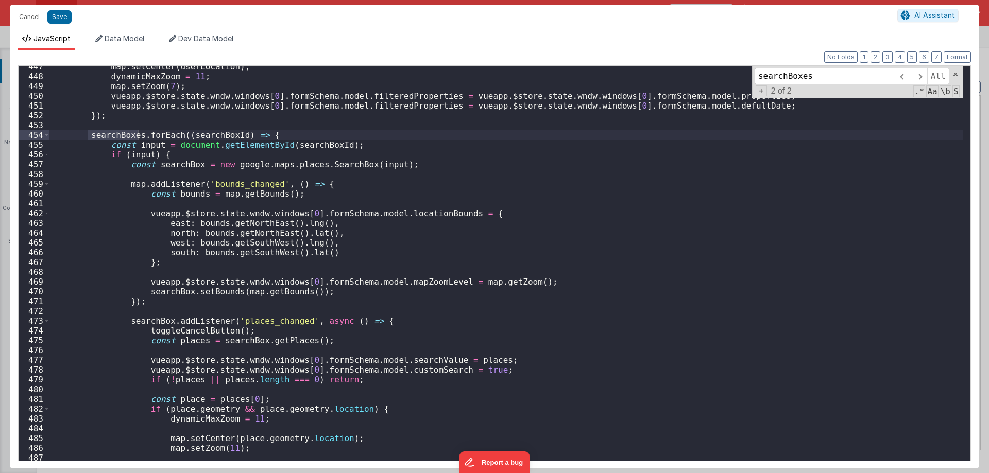
click at [145, 140] on div "map . setCenter ( userLocation ) ; dynamicMaxZoom = 11 ; map . setZoom ( 7 ) ; …" at bounding box center [505, 269] width 913 height 414
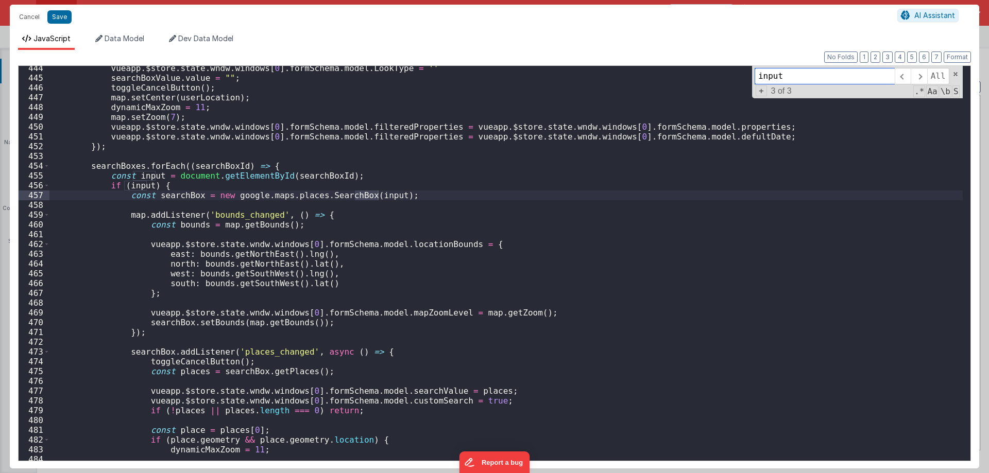
scroll to position [4337, 0]
click at [179, 196] on div "vueapp . $store . state . wndw . windows [ 0 ] . formSchema . model . LookType …" at bounding box center [505, 270] width 913 height 414
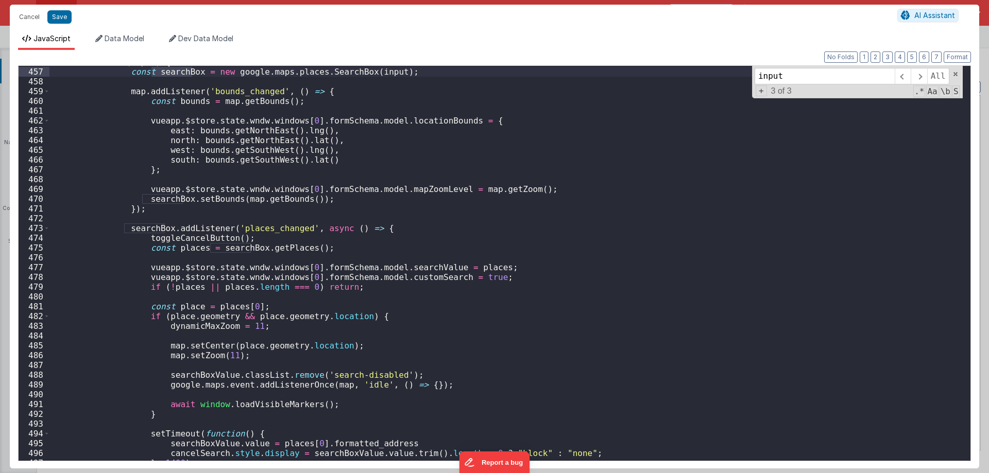
scroll to position [4522, 0]
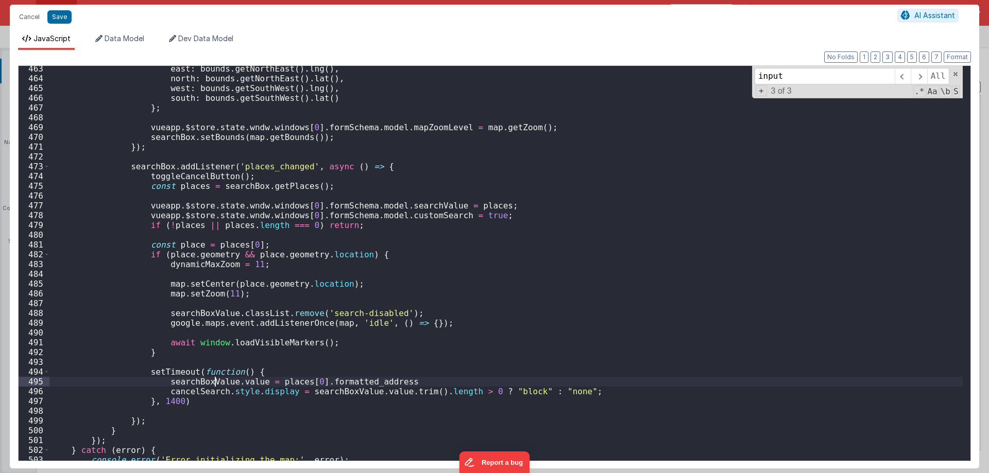
click at [215, 382] on div "east : bounds . getNorthEast ( ) . lng ( ) , north : bounds . getNorthEast ( ) …" at bounding box center [505, 271] width 913 height 414
drag, startPoint x: 215, startPoint y: 382, endPoint x: 238, endPoint y: 382, distance: 23.7
click at [238, 382] on div "east : bounds . getNorthEast ( ) . lng ( ) , north : bounds . getNorthEast ( ) …" at bounding box center [505, 271] width 913 height 414
click at [407, 200] on div "east : bounds . getNorthEast ( ) . lng ( ) , north : bounds . getNorthEast ( ) …" at bounding box center [505, 271] width 913 height 414
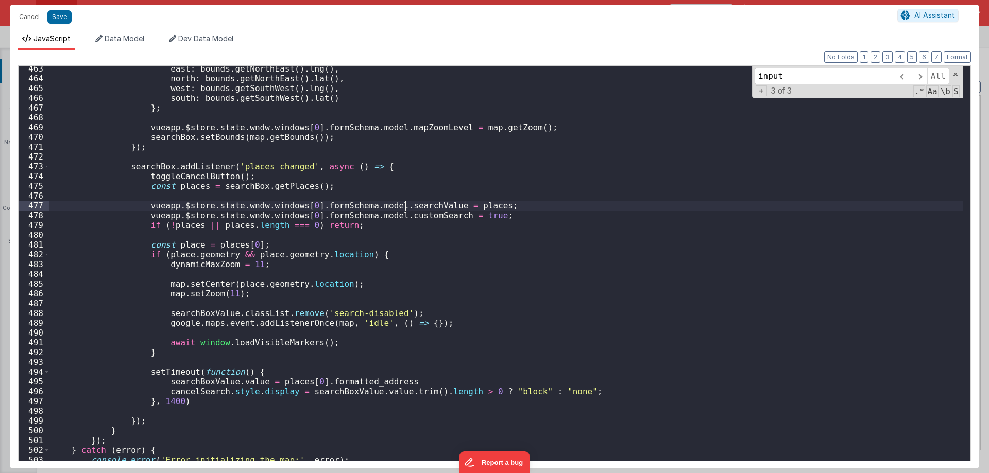
click at [405, 203] on div "east : bounds . getNorthEast ( ) . lng ( ) , north : bounds . getNorthEast ( ) …" at bounding box center [505, 271] width 913 height 414
click at [196, 390] on div "east : bounds . getNorthEast ( ) . lng ( ) , north : bounds . getNorthEast ( ) …" at bounding box center [505, 271] width 913 height 414
type input "cancelSearch"
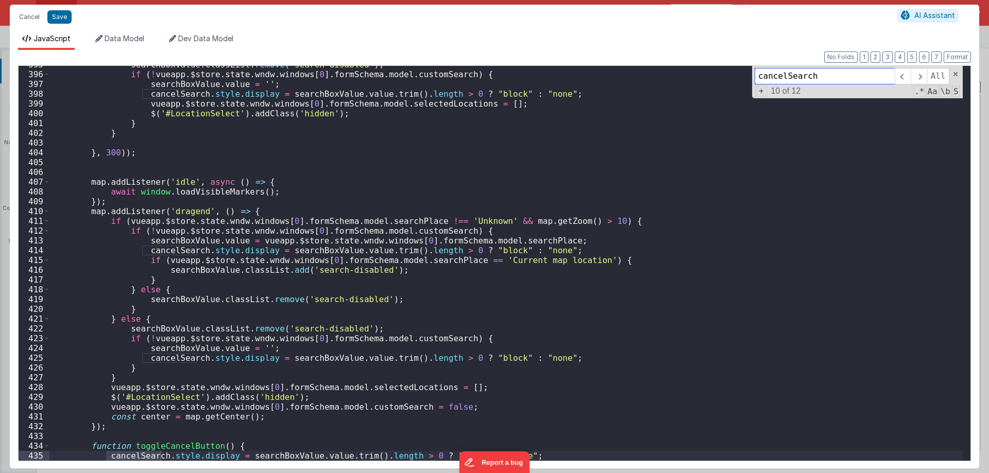
scroll to position [4088, 0]
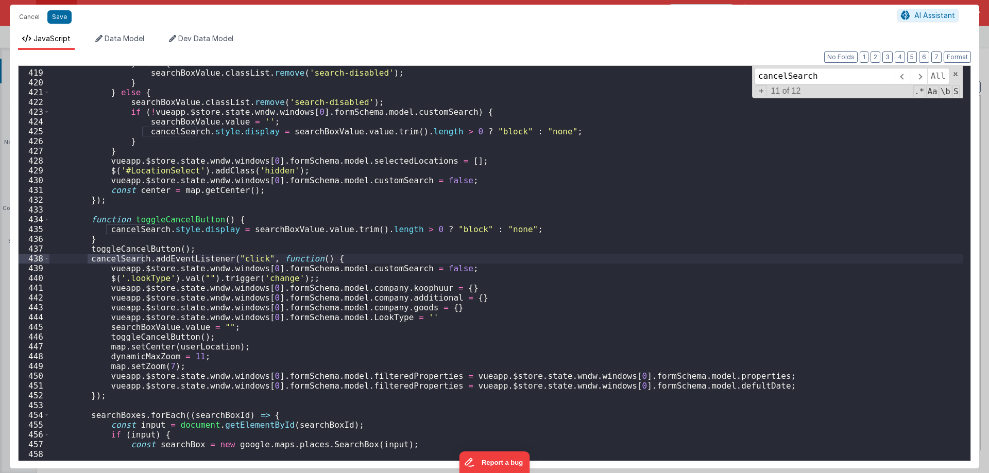
click at [178, 327] on div "} else { searchBoxValue . classList . remove ( 'search-disabled' ) ; } } else {…" at bounding box center [505, 265] width 913 height 414
click at [118, 324] on div "} else { searchBoxValue . classList . remove ( 'search-disabled' ) ; } } else {…" at bounding box center [505, 265] width 913 height 414
drag, startPoint x: 118, startPoint y: 324, endPoint x: 178, endPoint y: 325, distance: 59.7
click at [178, 325] on div "} else { searchBoxValue . classList . remove ( 'search-disabled' ) ; } } else {…" at bounding box center [505, 265] width 913 height 414
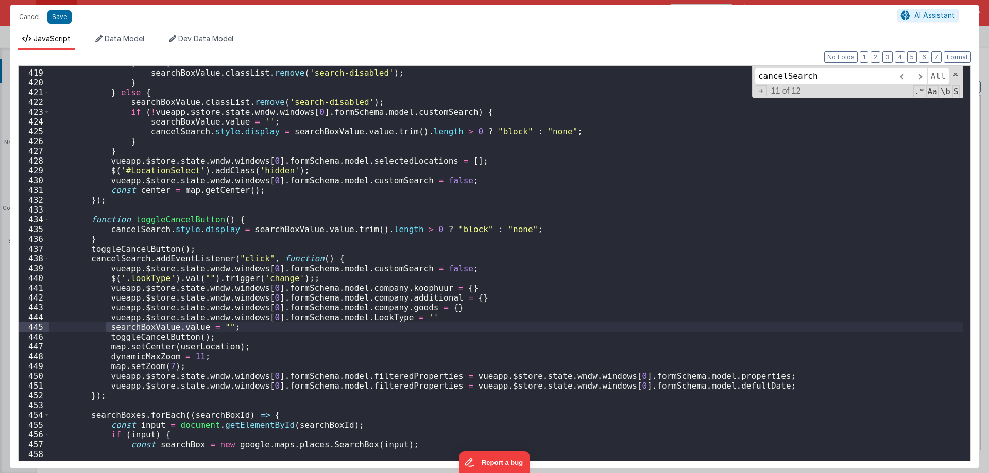
click at [124, 260] on div "} else { searchBoxValue . classList . remove ( 'search-disabled' ) ; } } else {…" at bounding box center [505, 265] width 913 height 414
click at [124, 260] on div "} else { searchBoxValue . classList . remove ( 'search-disabled' ) ; } } else {…" at bounding box center [505, 263] width 913 height 395
click at [124, 260] on div "} else { searchBoxValue . classList . remove ( 'search-disabled' ) ; } } else {…" at bounding box center [505, 265] width 913 height 414
click at [124, 260] on div "} else { searchBoxValue . classList . remove ( 'search-disabled' ) ; } } else {…" at bounding box center [505, 263] width 913 height 395
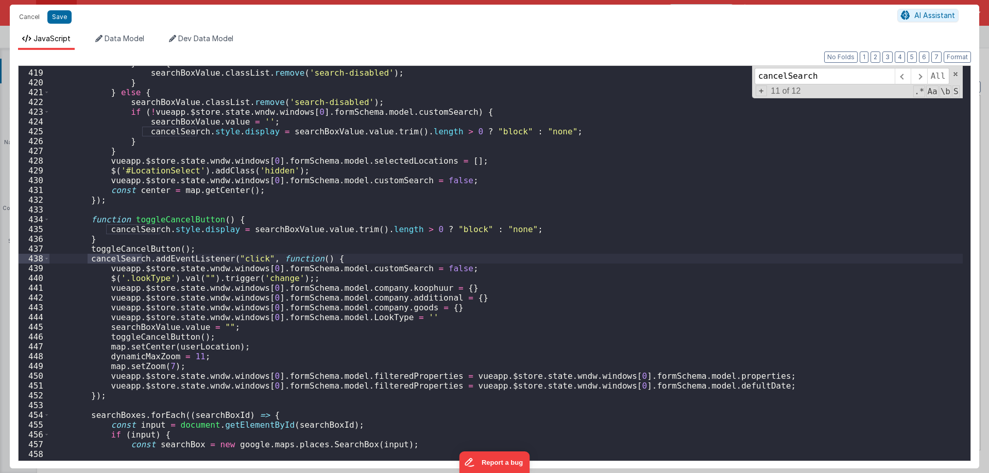
click at [124, 260] on div "} else { searchBoxValue . classList . remove ( 'search-disabled' ) ; } } else {…" at bounding box center [505, 265] width 913 height 414
click at [32, 16] on button "Cancel" at bounding box center [29, 17] width 31 height 14
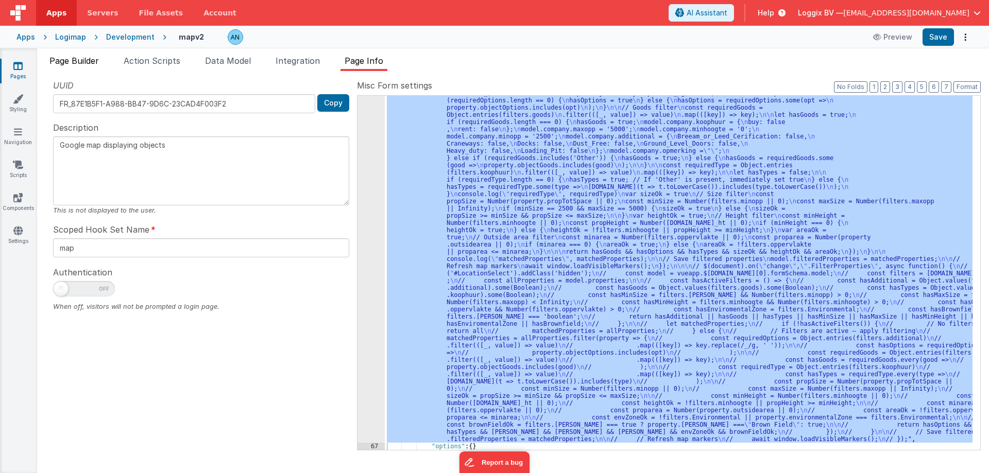
click at [71, 56] on span "Page Builder" at bounding box center [73, 61] width 49 height 10
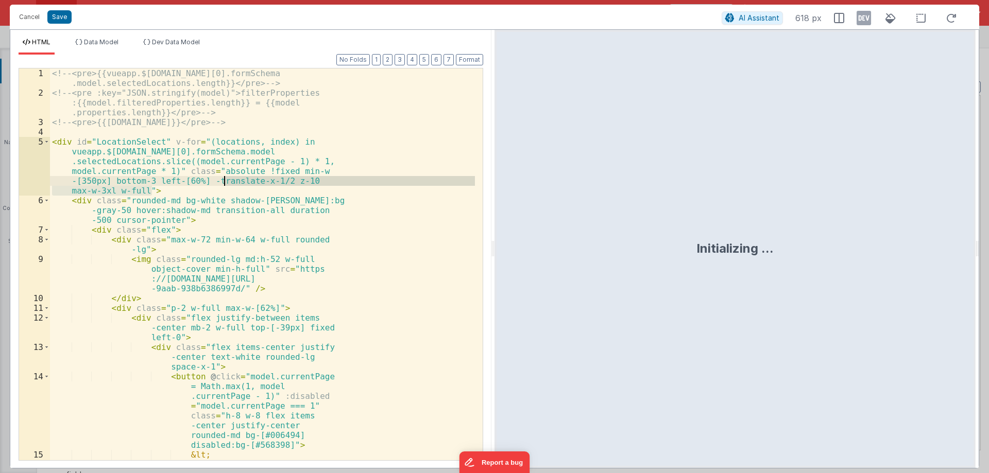
click at [225, 185] on div "<!-- <pre>{{vueapp.$store.state.wndw.windows[0].formSchema .model.selectedLocat…" at bounding box center [262, 298] width 425 height 460
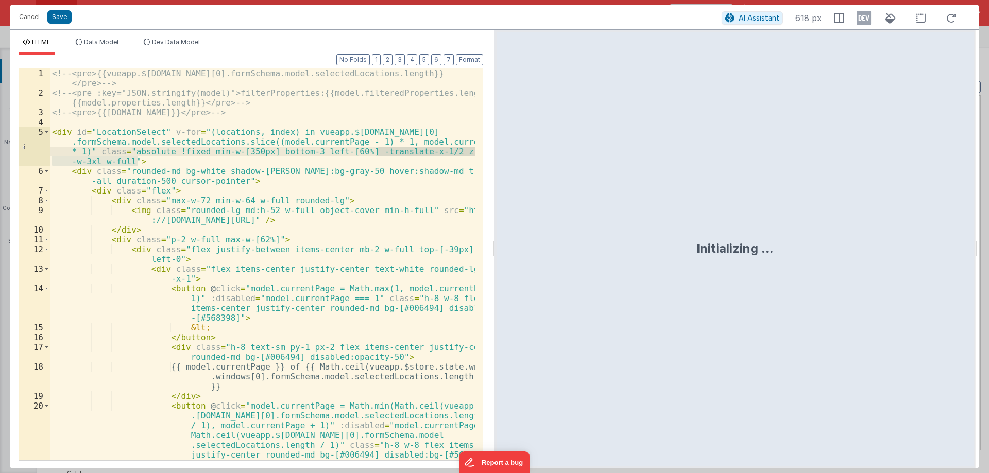
drag, startPoint x: 493, startPoint y: 245, endPoint x: 355, endPoint y: 260, distance: 138.3
click at [717, 274] on html "Cancel Save AI Assistant 618 px HTML Data Model Dev Data Model Format 7 6 5 4 3…" at bounding box center [494, 236] width 989 height 473
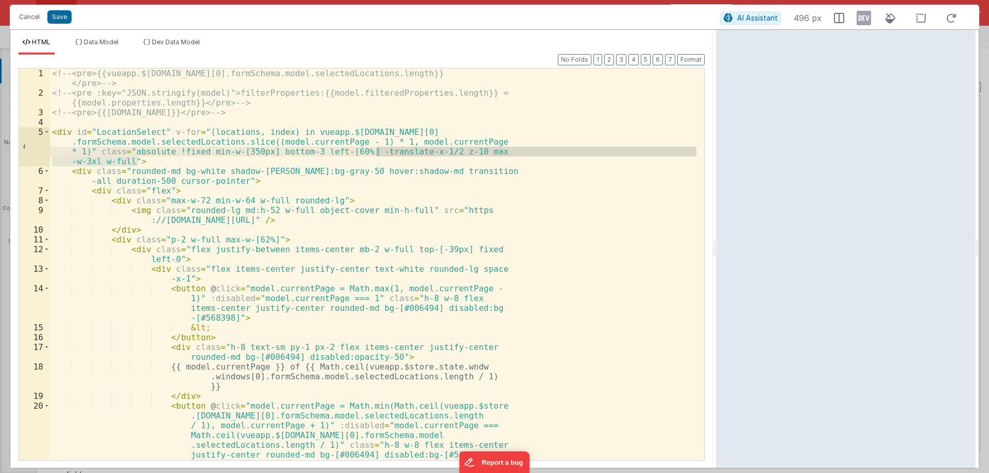
click at [355, 260] on html "Cancel Save AI Assistant 496 px HTML Data Model Dev Data Model Format 7 6 5 4 3…" at bounding box center [494, 236] width 989 height 473
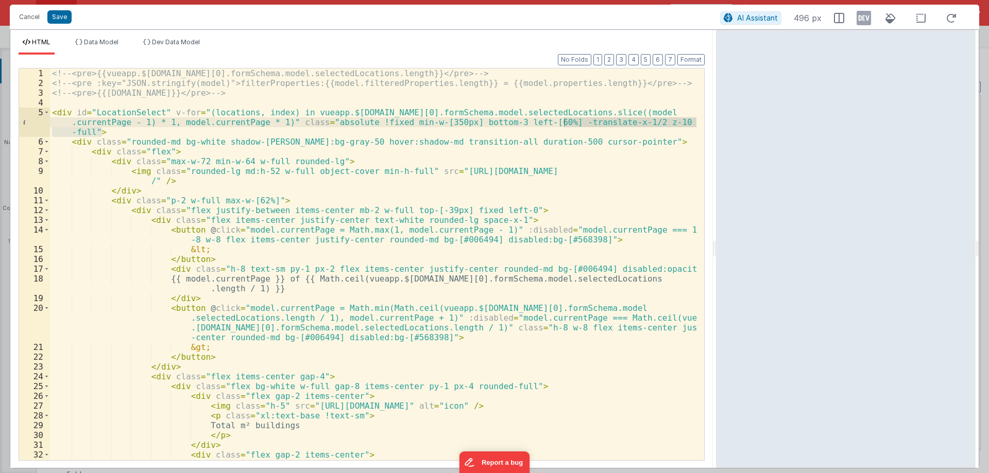
click at [354, 235] on div "<!-- <pre>{{vueapp.$store.state.wndw.windows[0].formSchema.model.selectedLocati…" at bounding box center [373, 273] width 646 height 411
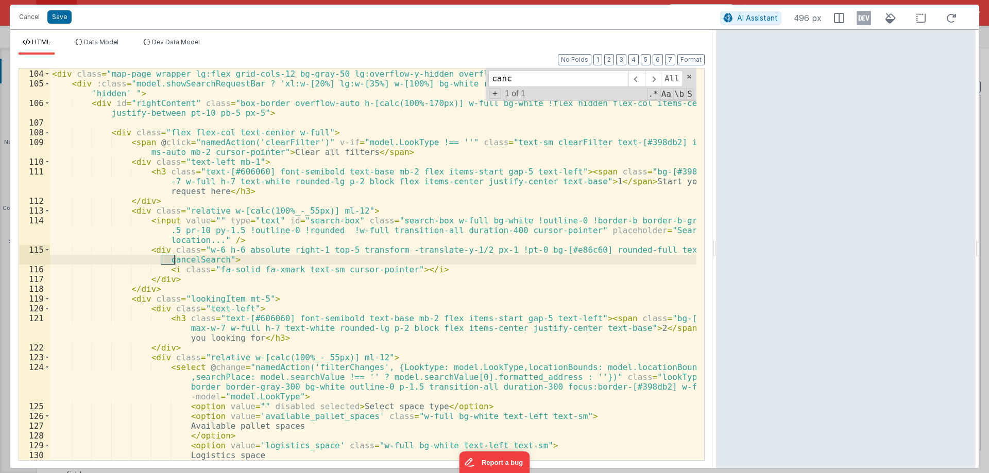
scroll to position [1242, 0]
type input "cancel"
click at [209, 251] on div "</ div > < div class = "map-page wrapper lg:flex grid-cols-12 bg-gray-50 lg:ove…" at bounding box center [373, 264] width 646 height 411
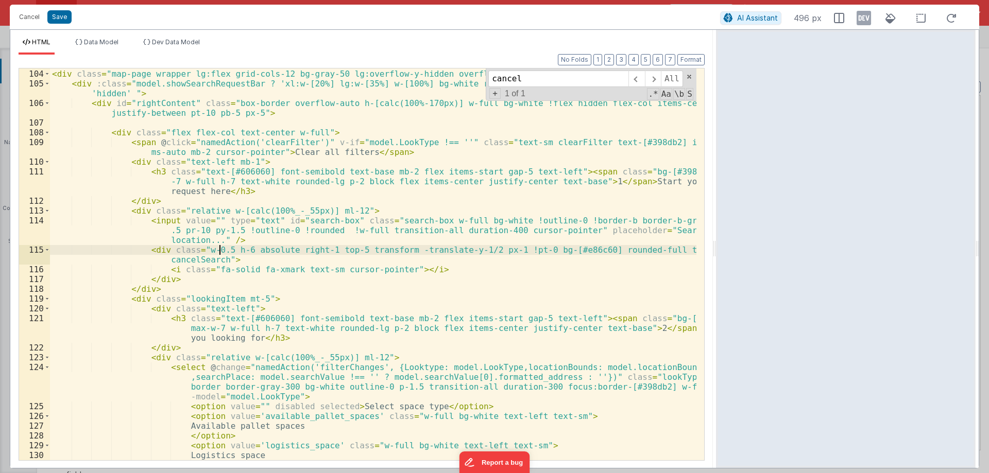
click at [237, 250] on div "</ div > < div class = "map-page wrapper lg:flex grid-cols-12 bg-gray-50 lg:ove…" at bounding box center [373, 264] width 646 height 411
click at [342, 239] on div "</ div > < div class = "map-page wrapper lg:flex grid-cols-12 bg-gray-50 lg:ove…" at bounding box center [373, 264] width 646 height 411
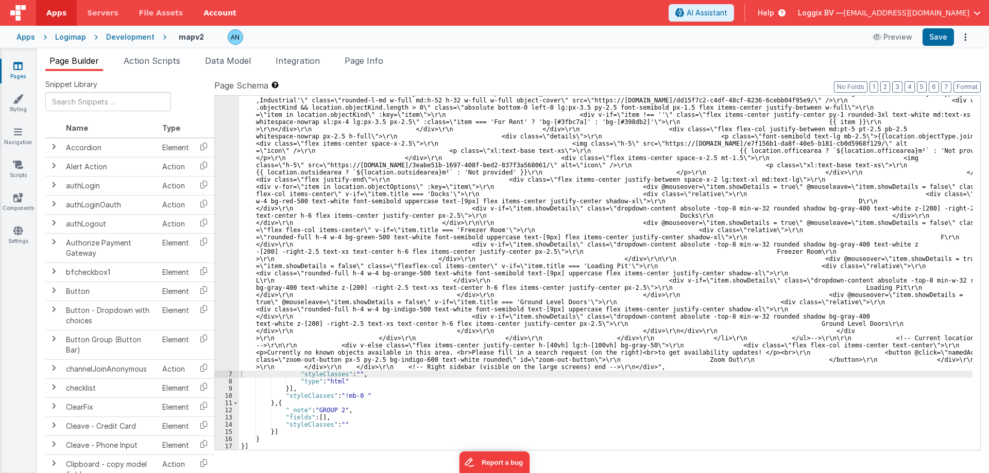
scroll to position [1880, 0]
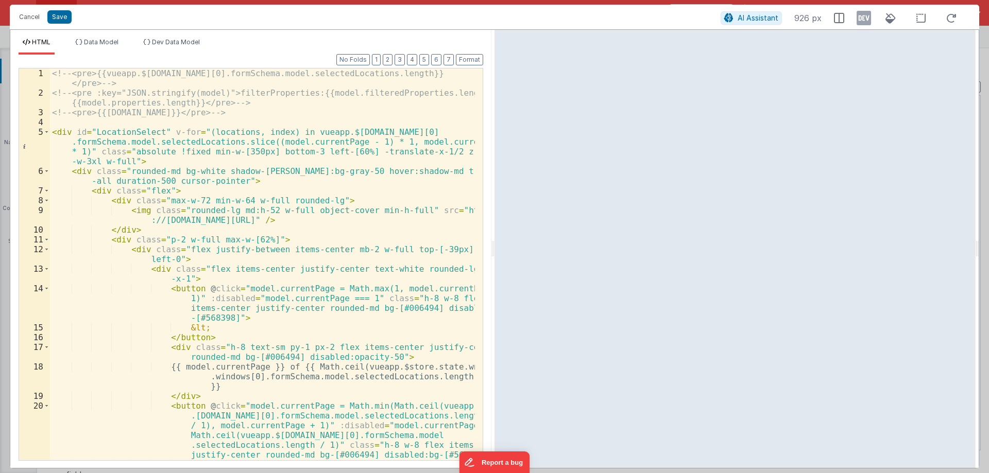
click at [377, 174] on div "<!-- <pre>{{vueapp.$store.state.wndw.windows[0].formSchema.model.selectedLocati…" at bounding box center [262, 278] width 425 height 421
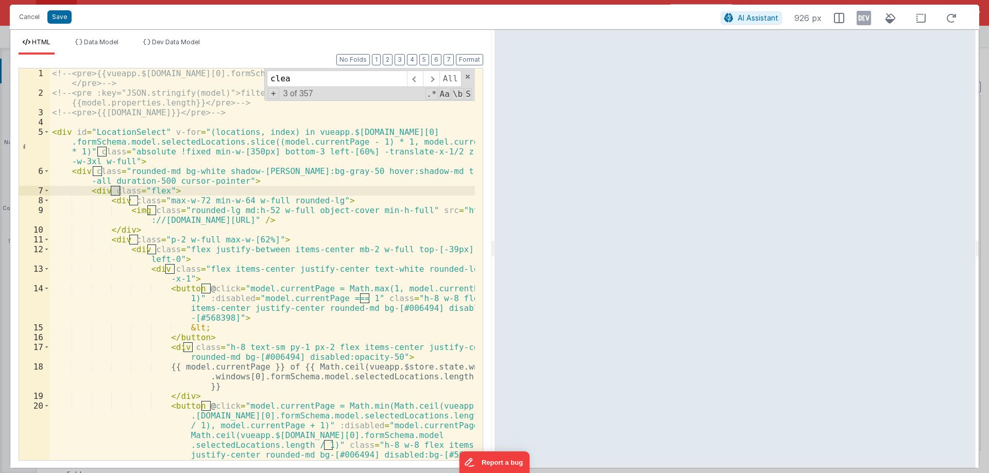
scroll to position [1497, 0]
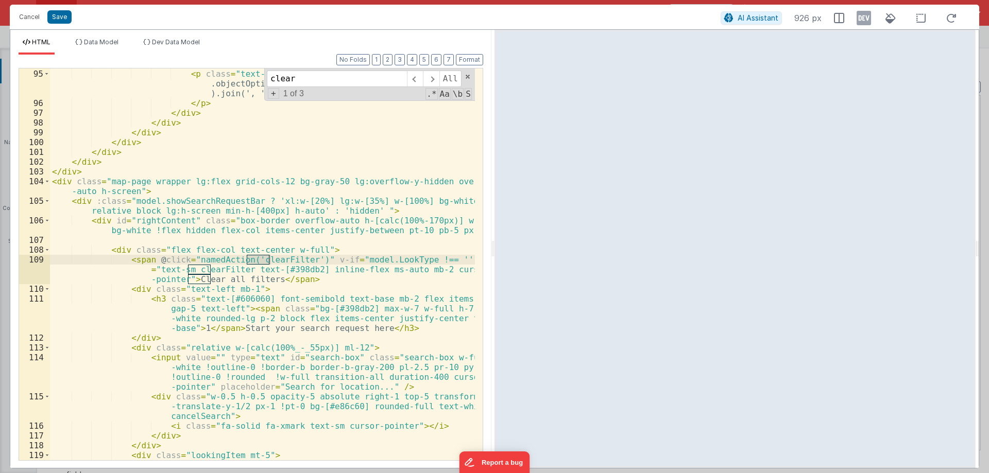
type input "clear"
click at [437, 258] on div "< p class = "text-black font-semibold" > Options : </ p > < p class = "text-wra…" at bounding box center [262, 264] width 425 height 411
paste textarea
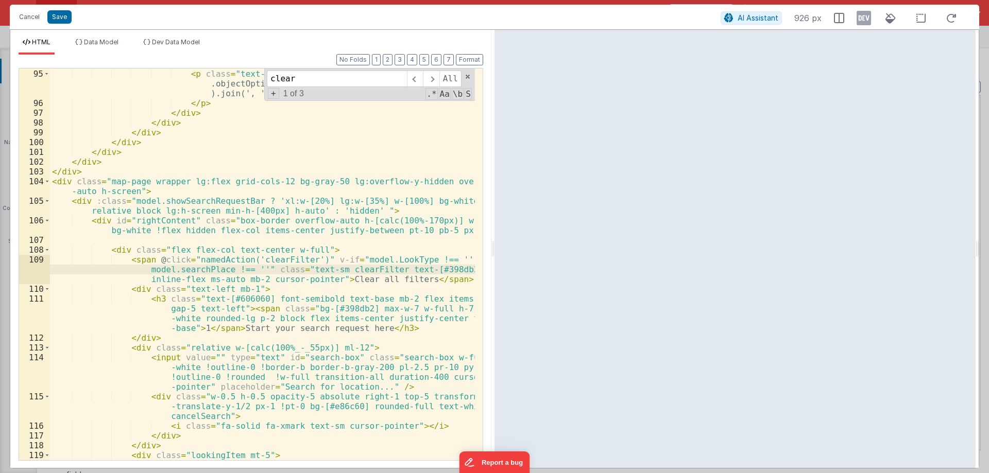
click at [425, 286] on div "< p class = "text-black font-semibold" > Options : </ p > < p class = "text-wra…" at bounding box center [262, 264] width 425 height 411
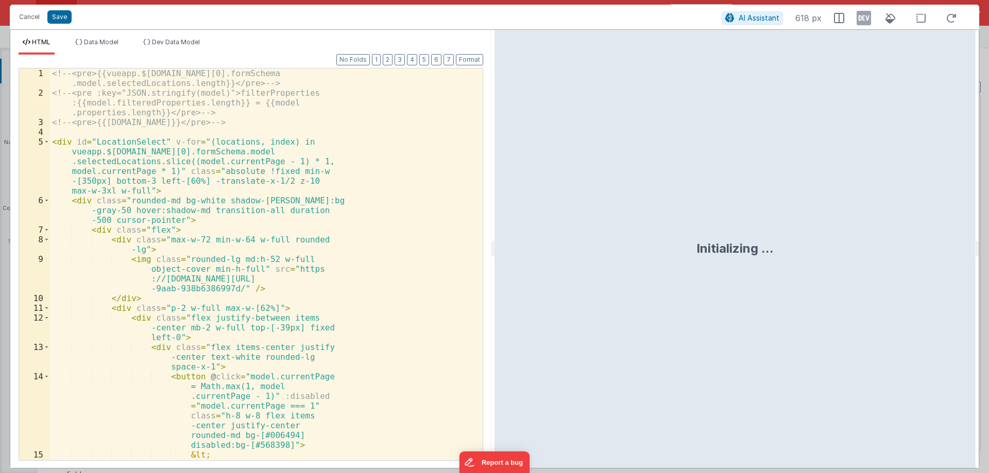
click at [228, 193] on div "<!-- <pre>{{vueapp.$store.state.wndw.windows[0].formSchema .model.selectedLocat…" at bounding box center [262, 298] width 425 height 460
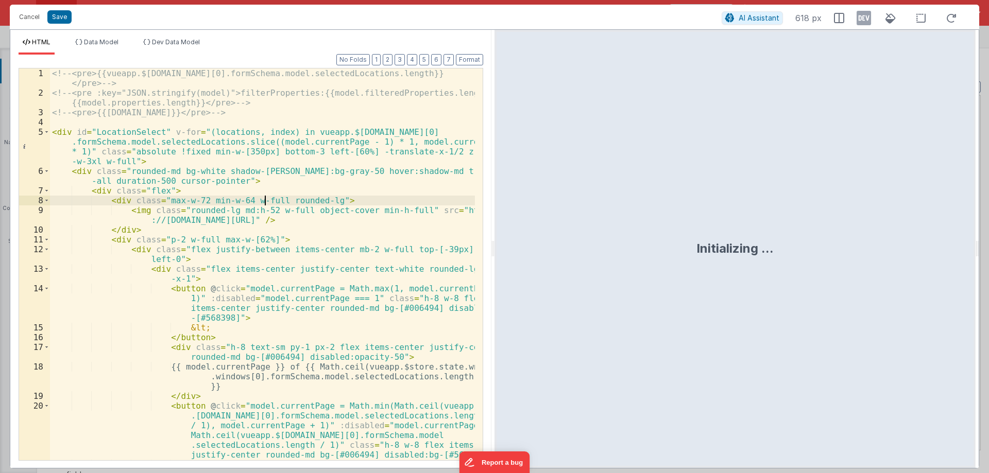
click at [264, 204] on div "<!-- <pre>{{vueapp.$store.state.wndw.windows[0].formSchema.model.selectedLocati…" at bounding box center [262, 278] width 425 height 421
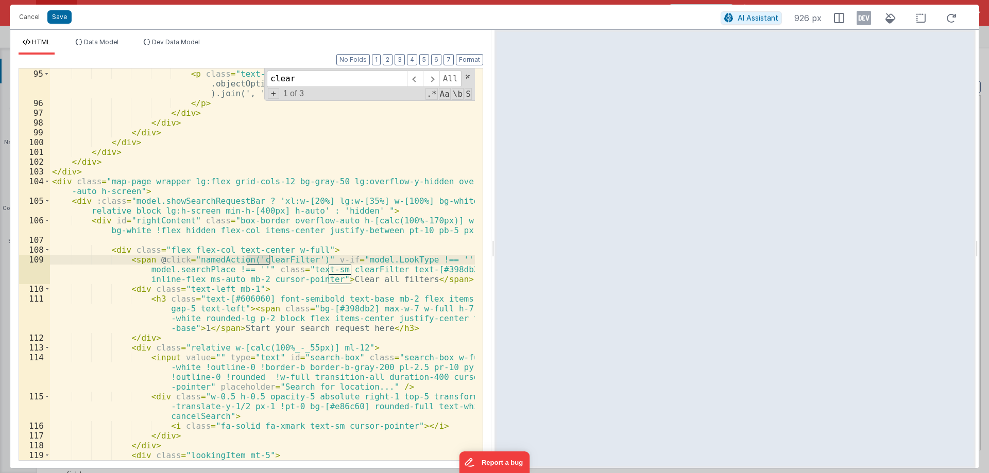
type input "clear"
click at [229, 270] on div "< p class = "text-black font-semibold" > Options : </ p > < p class = "text-wra…" at bounding box center [262, 264] width 425 height 411
click at [235, 272] on div "< p class = "text-black font-semibold" > Options : </ p > < p class = "text-wra…" at bounding box center [262, 264] width 425 height 411
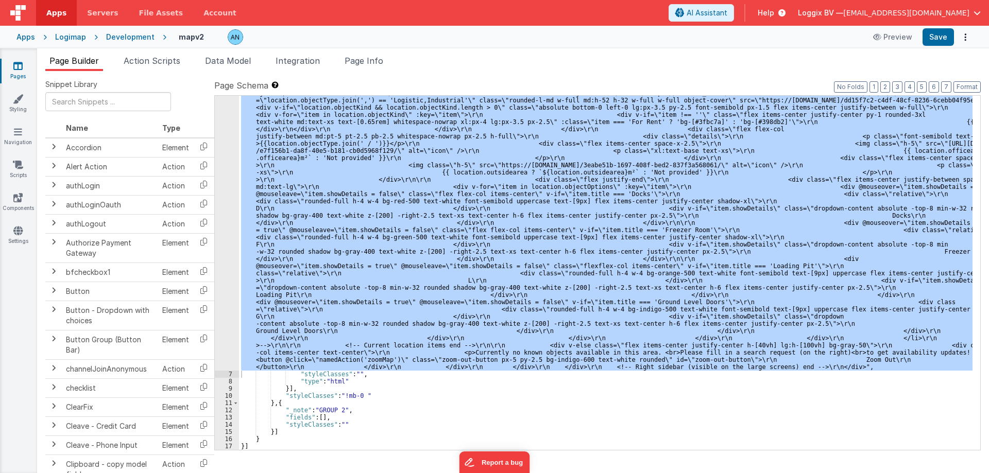
click at [268, 206] on div ""html" : "<!--<pre>{{vueapp.$store.state.wndw.windows[0].formSchema.model.selec…" at bounding box center [605, 273] width 733 height 354
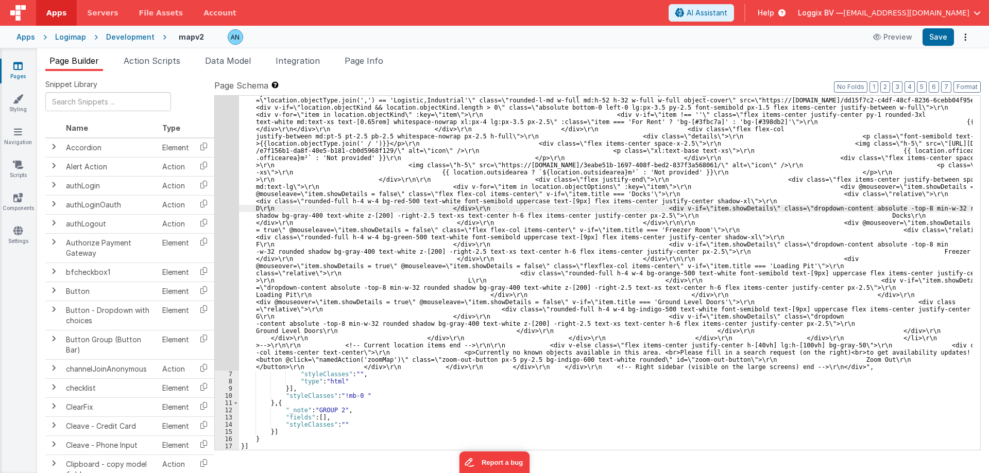
drag, startPoint x: 237, startPoint y: 212, endPoint x: 232, endPoint y: 216, distance: 7.0
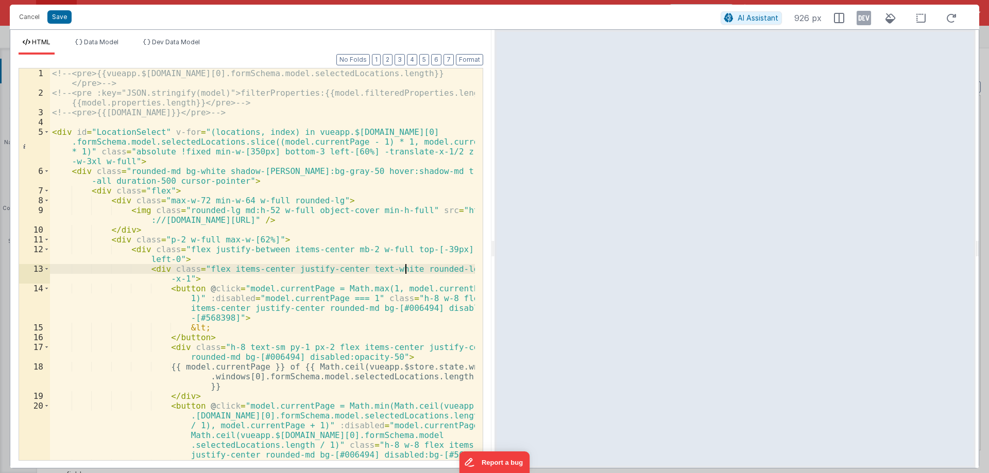
click at [403, 266] on div "<!-- <pre>{{vueapp.$store.state.wndw.windows[0].formSchema.model.selectedLocati…" at bounding box center [262, 278] width 425 height 421
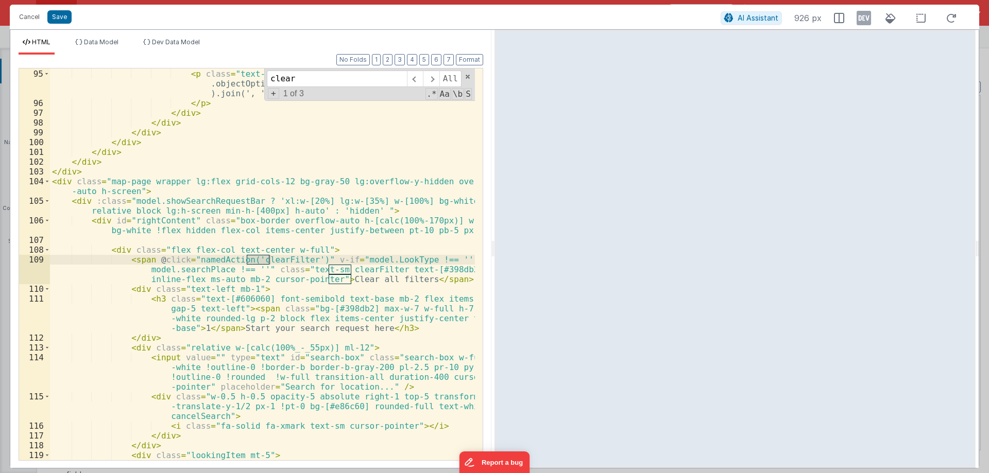
type input "clear"
click at [251, 270] on div "< p class = "text-black font-semibold" > Options : </ p > < p class = "text-wra…" at bounding box center [262, 264] width 425 height 411
click at [141, 273] on div "< p class = "text-black font-semibold" > Options : </ p > < p class = "text-wra…" at bounding box center [262, 264] width 425 height 411
click at [255, 269] on div "< p class = "text-black font-semibold" > Options : </ p > < p class = "text-wra…" at bounding box center [262, 264] width 425 height 411
click at [148, 268] on div "< p class = "text-black font-semibold" > Options : </ p > < p class = "text-wra…" at bounding box center [262, 264] width 425 height 411
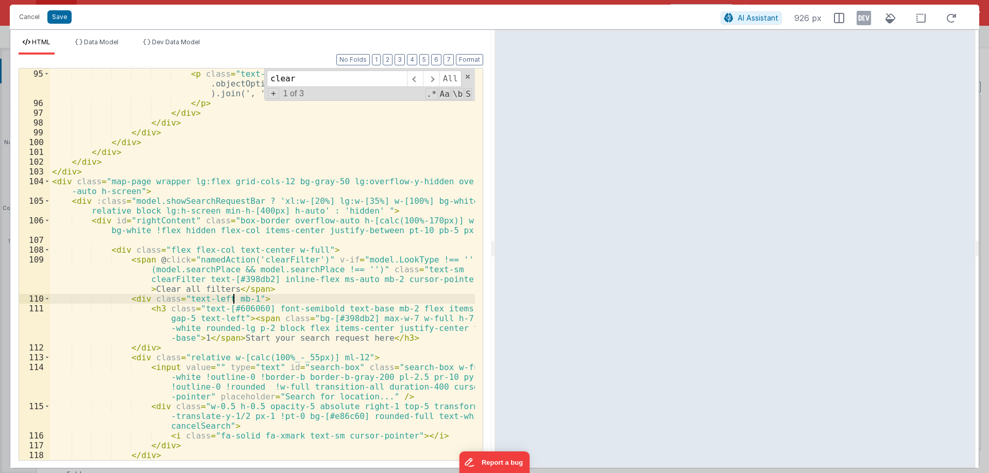
click at [235, 296] on div "< p class = "text-black font-semibold" > Options : </ p > < p class = "text-wra…" at bounding box center [262, 264] width 425 height 411
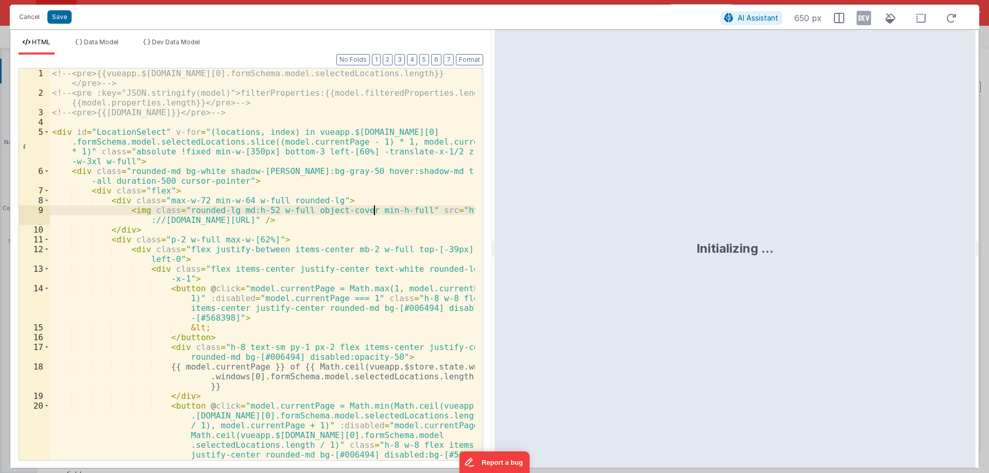
click at [372, 212] on div "<!-- <pre>{{vueapp.$store.state.wndw.windows[0].formSchema.model.selectedLocati…" at bounding box center [262, 278] width 425 height 421
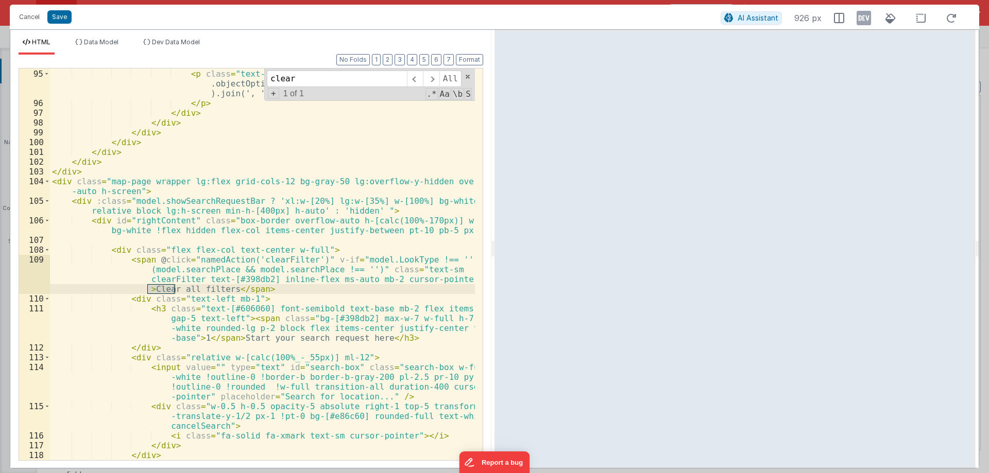
type input "clear"
click at [245, 284] on div "< p class = "text-black font-semibold" > Options : </ p > < p class = "text-wra…" at bounding box center [262, 264] width 425 height 411
click at [345, 266] on div "< p class = "text-black font-semibold" > Options : </ p > < p class = "text-wra…" at bounding box center [262, 264] width 425 height 411
click at [260, 268] on div "< p class = "text-black font-semibold" > Options : </ p > < p class = "text-wra…" at bounding box center [262, 264] width 425 height 411
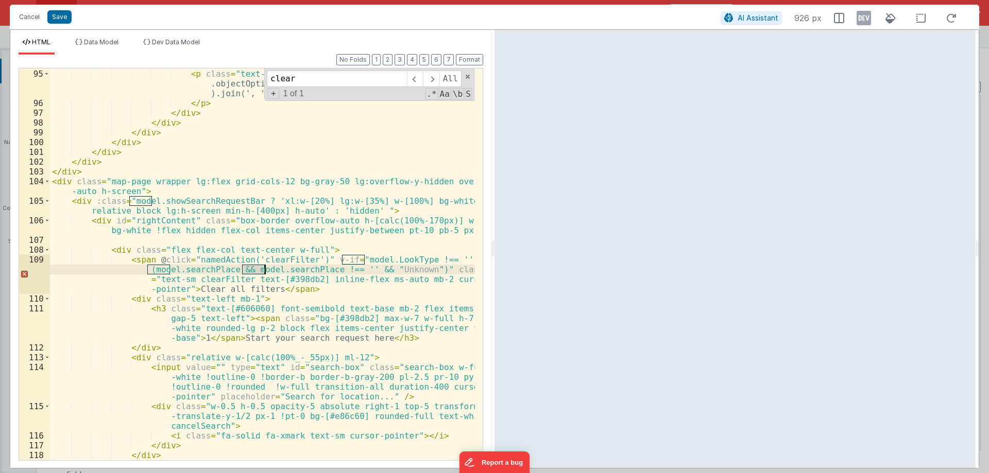
click at [260, 268] on div "< p class = "text-black font-semibold" > Options : </ p > < p class = "text-wra…" at bounding box center [262, 264] width 425 height 411
click at [224, 271] on div "< p class = "text-black font-semibold" > Options : </ p > < p class = "text-wra…" at bounding box center [262, 264] width 425 height 411
paste textarea
drag, startPoint x: 184, startPoint y: 280, endPoint x: 416, endPoint y: 271, distance: 231.3
click at [416, 271] on div "< p class = "text-black font-semibold" > Options : </ p > < p class = "text-wra…" at bounding box center [262, 264] width 425 height 411
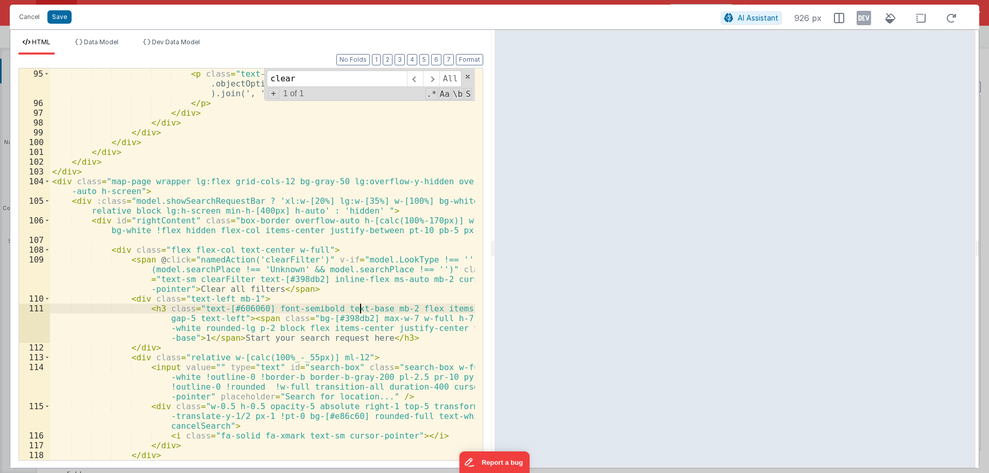
click at [359, 304] on div "< p class = "text-black font-semibold" > Options : </ p > < p class = "text-wra…" at bounding box center [262, 264] width 425 height 411
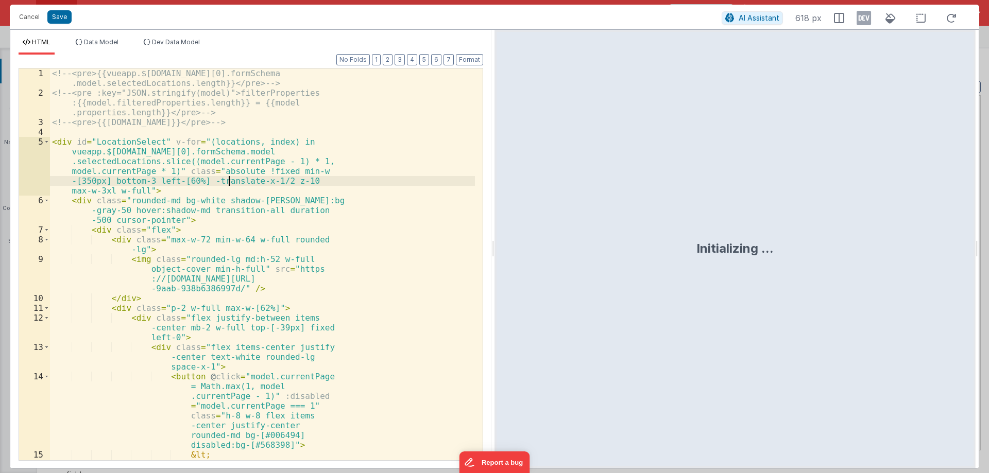
click at [227, 171] on div "<!-- <pre>{{vueapp.$store.state.wndw.windows[0].formSchema .model.selectedLocat…" at bounding box center [262, 298] width 425 height 460
click at [241, 199] on div "<!-- <pre>{{vueapp.$store.state.wndw.windows[0].formSchema .model.selectedLocat…" at bounding box center [262, 298] width 425 height 460
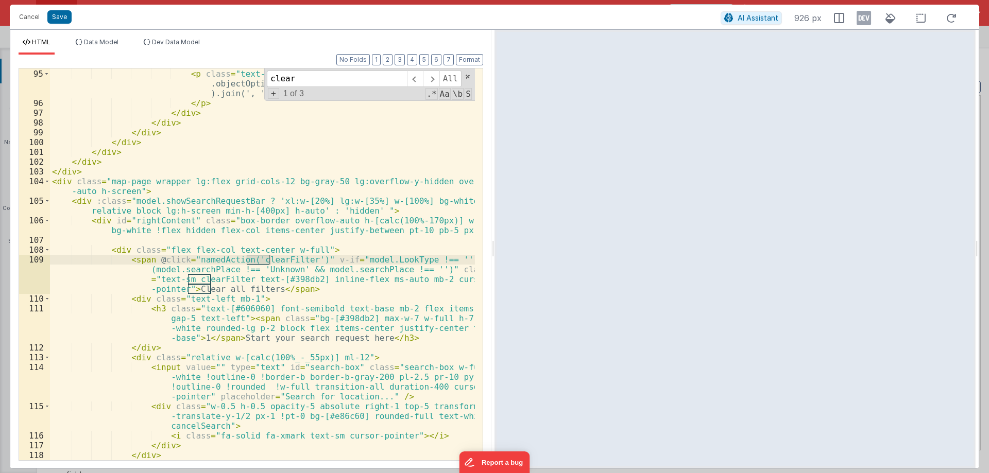
type input "clear"
click at [240, 270] on div "< p class = "text-black font-semibold" > Options : </ p > < p class = "text-wra…" at bounding box center [262, 264] width 425 height 411
click at [318, 76] on input "clear" at bounding box center [337, 79] width 140 height 16
click at [268, 280] on div "< p class = "text-black font-semibold" > Options : </ p > < p class = "text-wra…" at bounding box center [262, 264] width 425 height 411
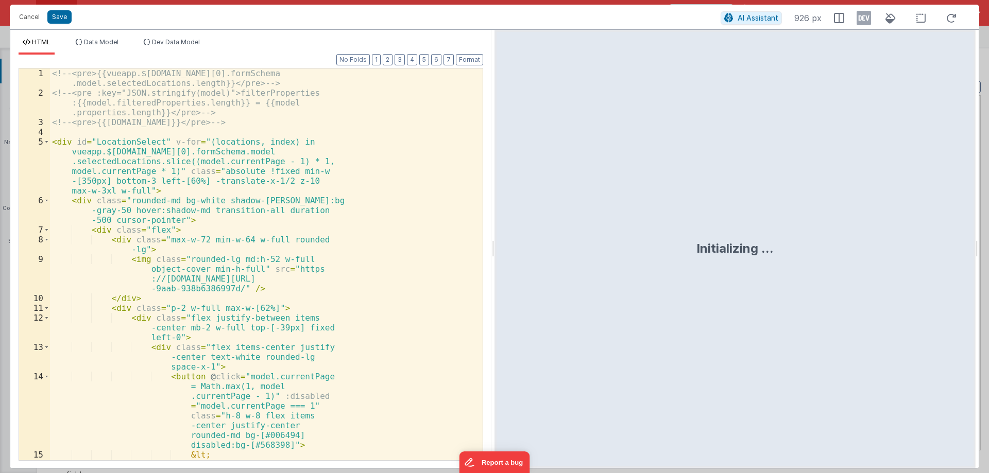
click at [228, 180] on div "<!-- <pre>{{vueapp.$store.state.wndw.windows[0].formSchema .model.selectedLocat…" at bounding box center [262, 298] width 425 height 460
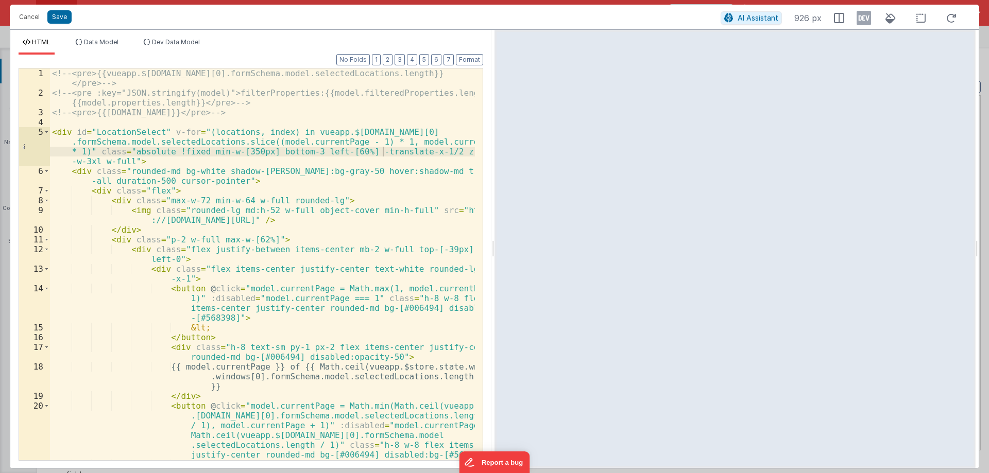
click at [496, 248] on div at bounding box center [734, 249] width 481 height 438
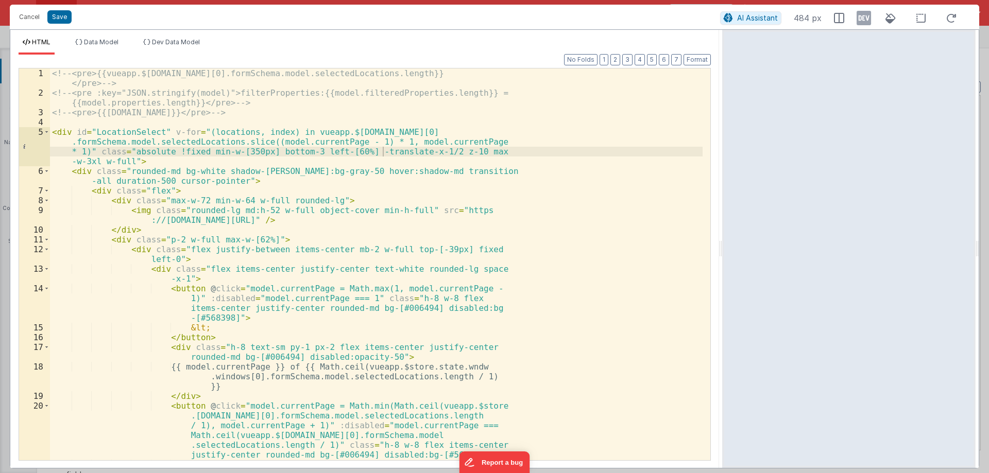
drag, startPoint x: 494, startPoint y: 248, endPoint x: 723, endPoint y: 253, distance: 229.2
click at [723, 253] on html "Cancel Save AI Assistant 484 px HTML Data Model Dev Data Model Format 7 6 5 4 3…" at bounding box center [494, 236] width 989 height 473
click at [382, 265] on div "<!-- <pre>{{vueapp.$store.state.wndw.windows[0].formSchema.model.selectedLocati…" at bounding box center [376, 278] width 652 height 421
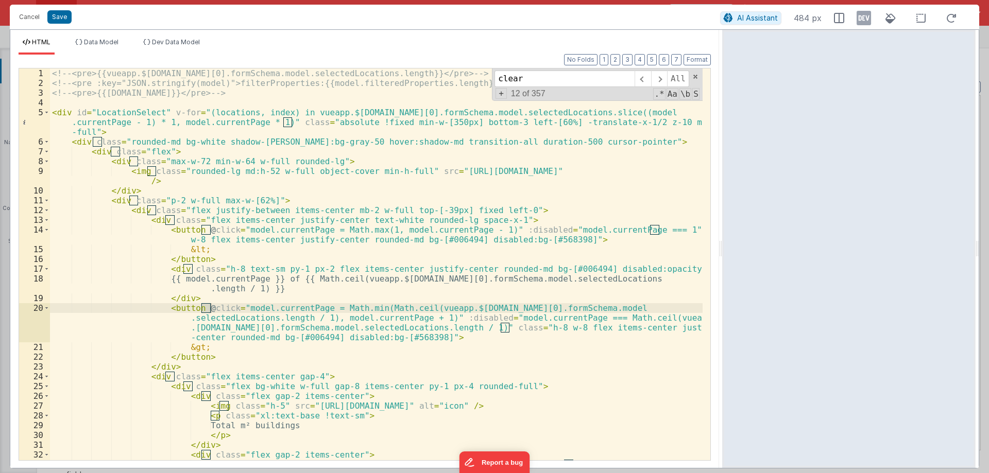
scroll to position [1115, 0]
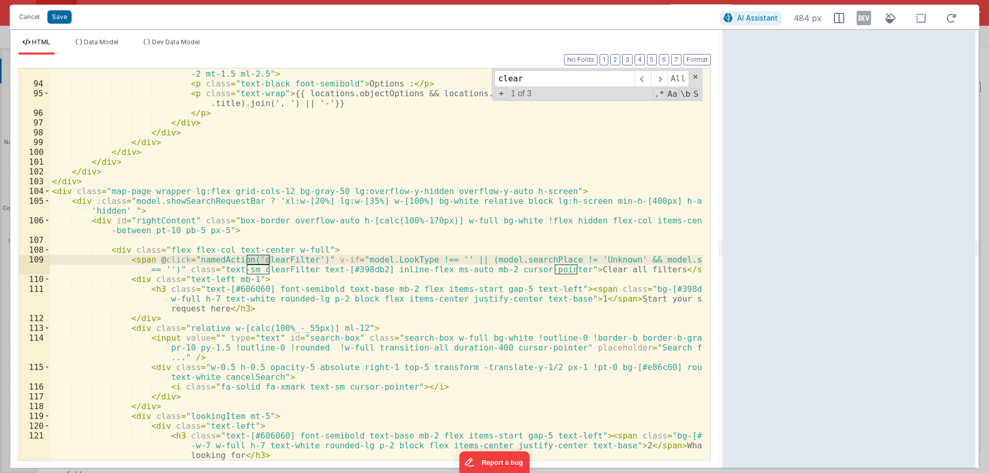
type input "clear"
click at [280, 263] on div "< div v-if = "locations.objectOptions && locations.objectOptions.filter(o => o.…" at bounding box center [376, 269] width 652 height 421
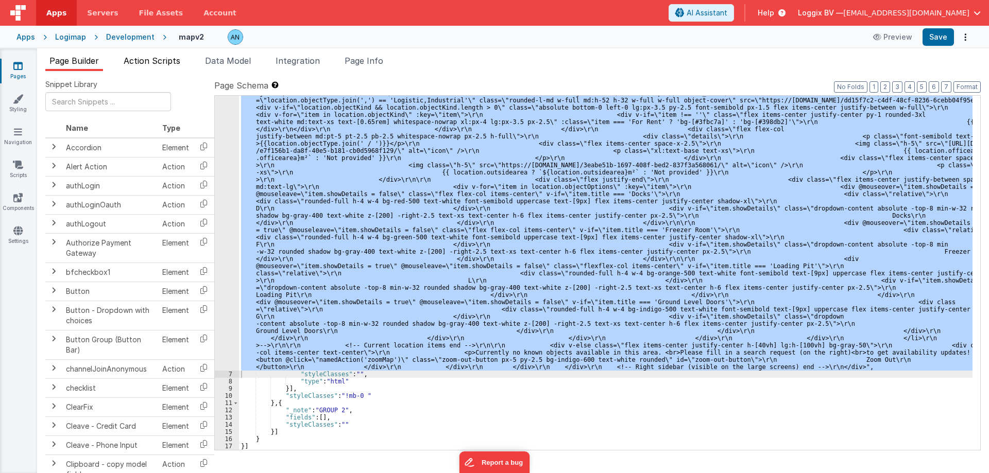
click at [145, 64] on span "Action Scripts" at bounding box center [152, 61] width 57 height 10
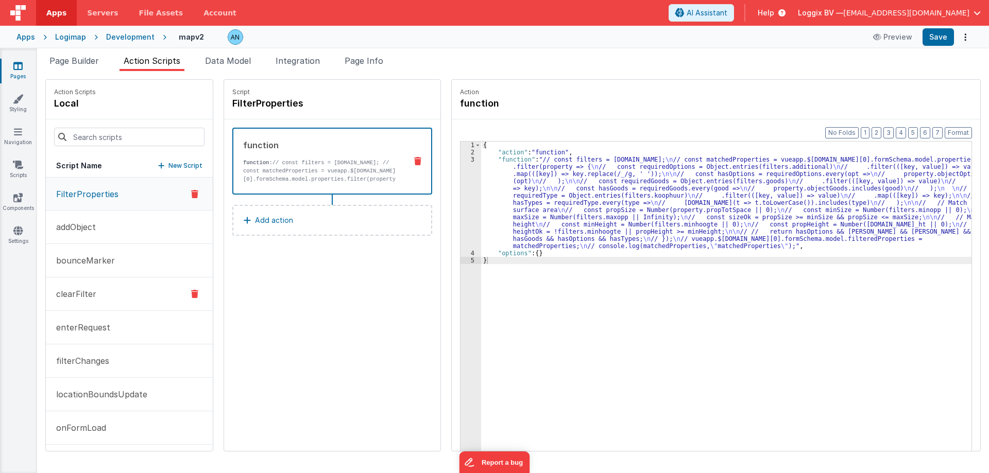
click at [101, 290] on button "clearFilter" at bounding box center [129, 294] width 167 height 33
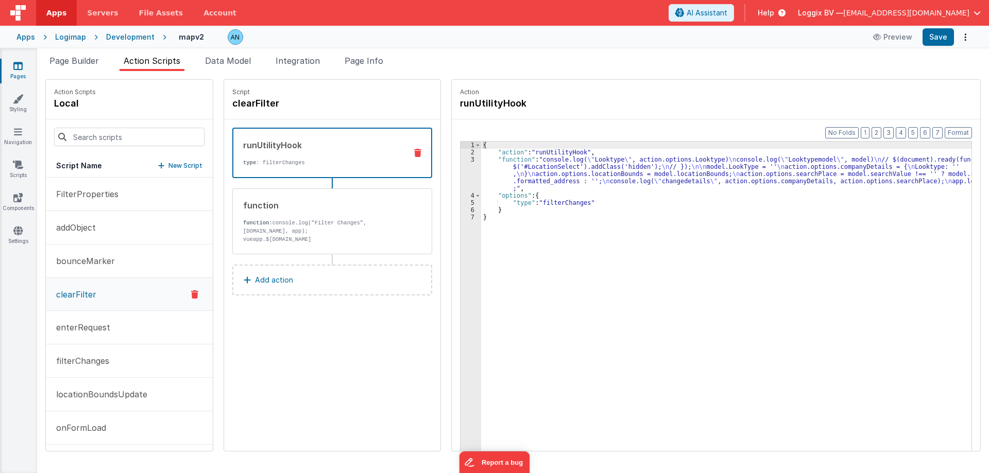
click at [468, 172] on div "3" at bounding box center [470, 174] width 21 height 36
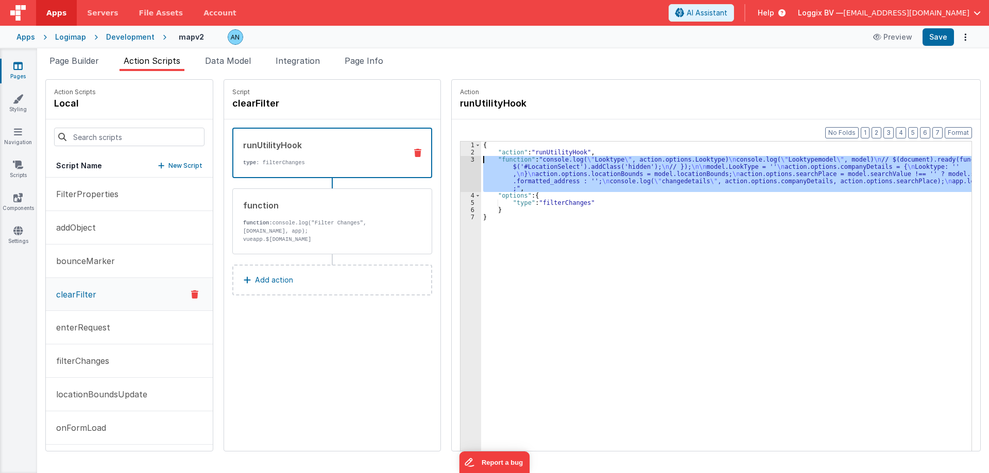
click at [462, 158] on div "3" at bounding box center [470, 174] width 21 height 36
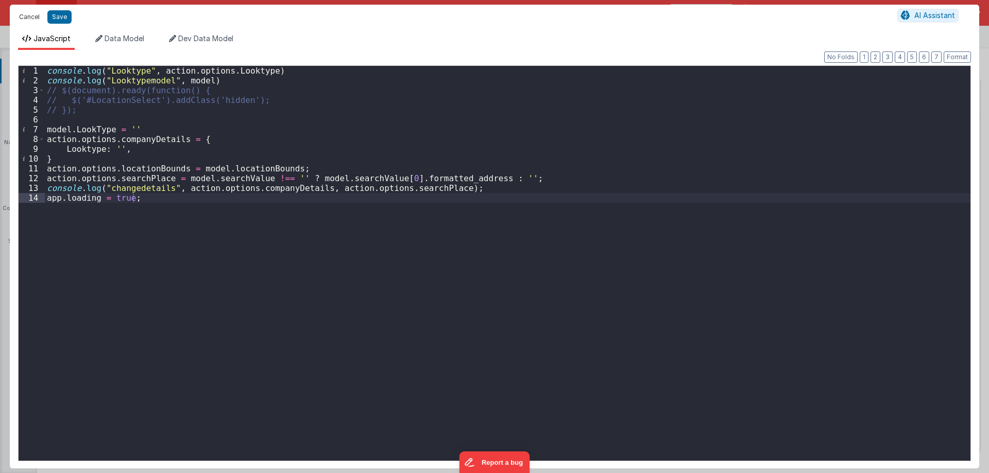
click at [27, 16] on button "Cancel" at bounding box center [29, 17] width 31 height 14
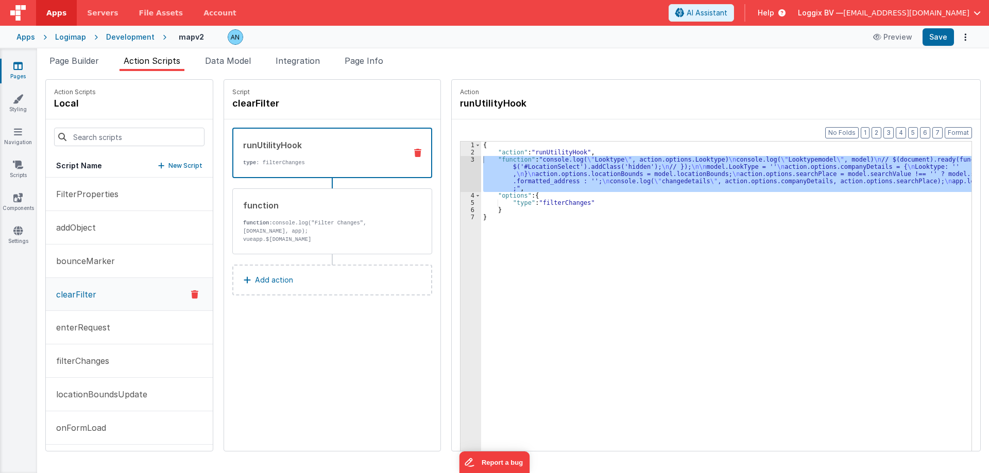
click at [372, 54] on div "Page Builder Action Scripts Data Model Integration Page Info Snippet Library Na…" at bounding box center [513, 260] width 952 height 425
click at [372, 58] on span "Page Info" at bounding box center [363, 61] width 39 height 10
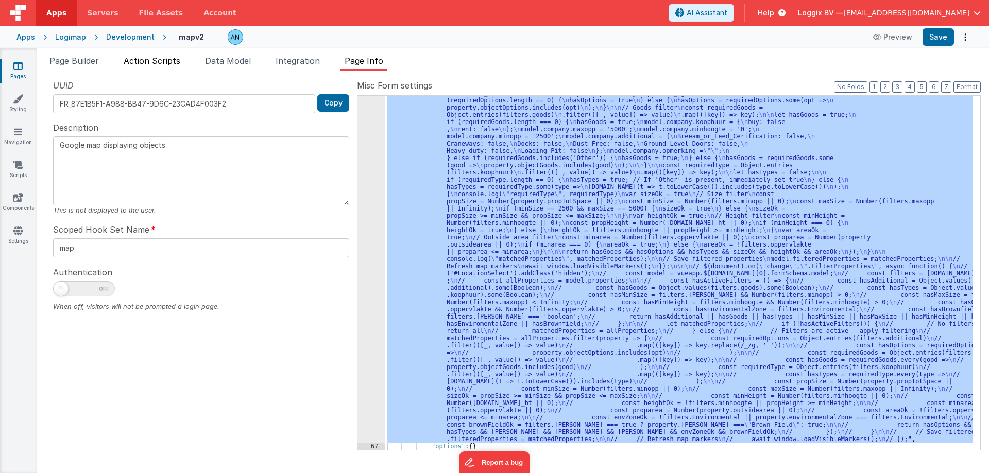
click at [160, 63] on span "Action Scripts" at bounding box center [152, 61] width 57 height 10
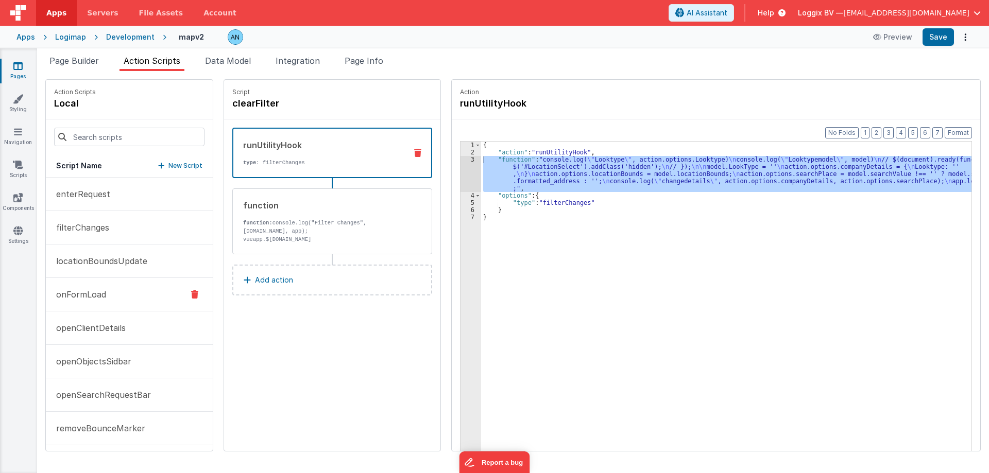
click at [107, 281] on button "onFormLoad" at bounding box center [129, 294] width 167 height 33
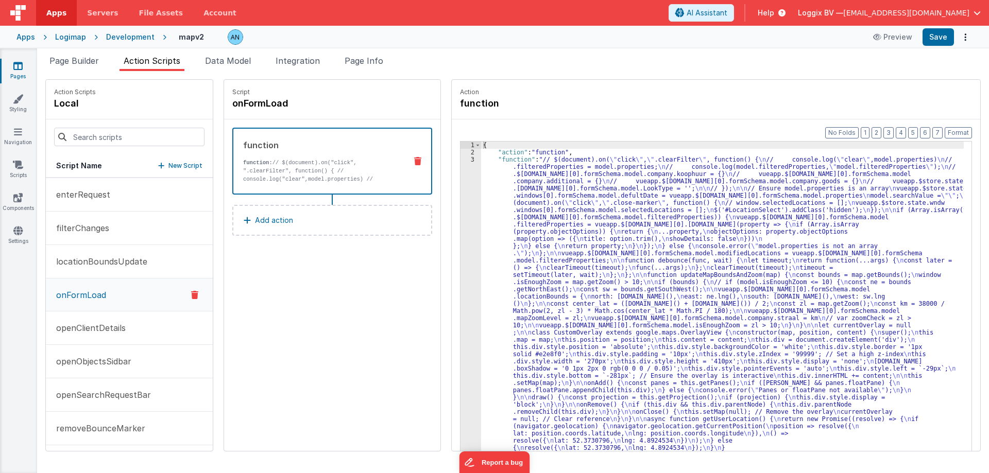
scroll to position [134, 0]
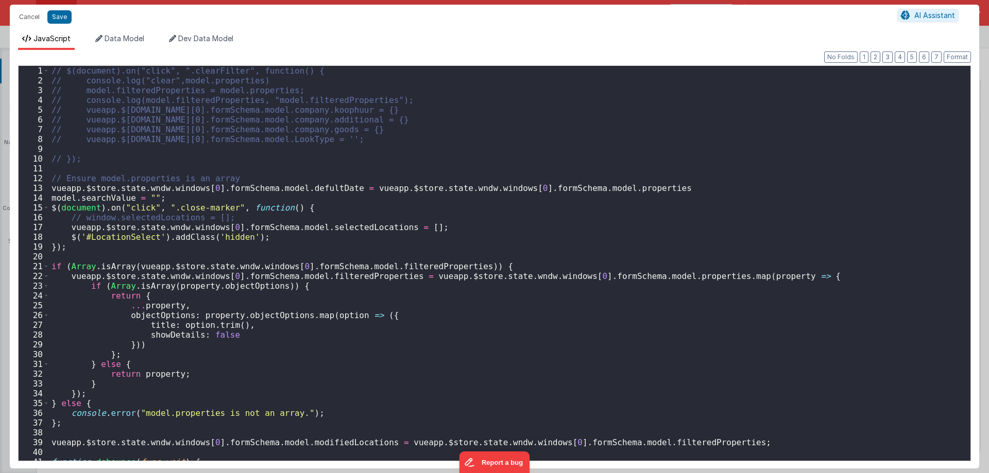
click at [463, 162] on div "// $(document).on("click", ".clearFilter", function() { // console.log("clear",…" at bounding box center [505, 273] width 913 height 414
click at [373, 284] on div "// $(document).on("click", ".clearFilter", function() { // console.log("clear",…" at bounding box center [505, 273] width 913 height 414
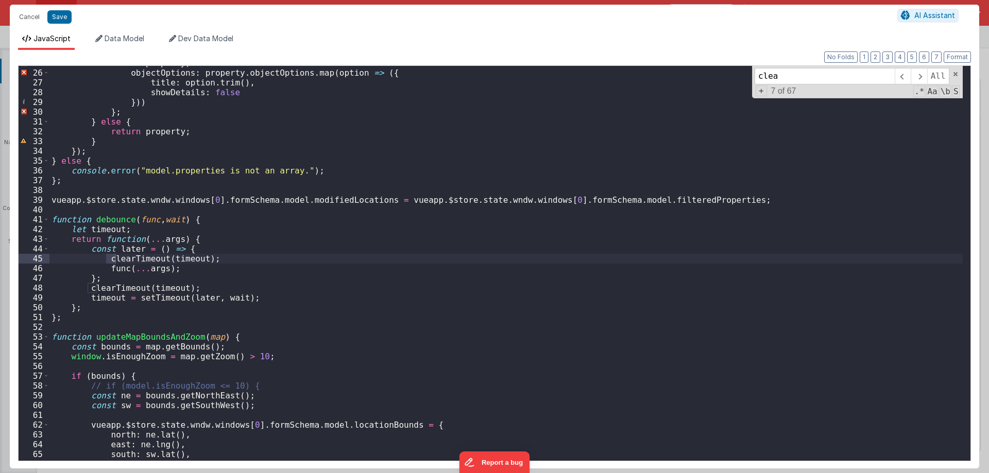
scroll to position [243, 0]
type input "cl"
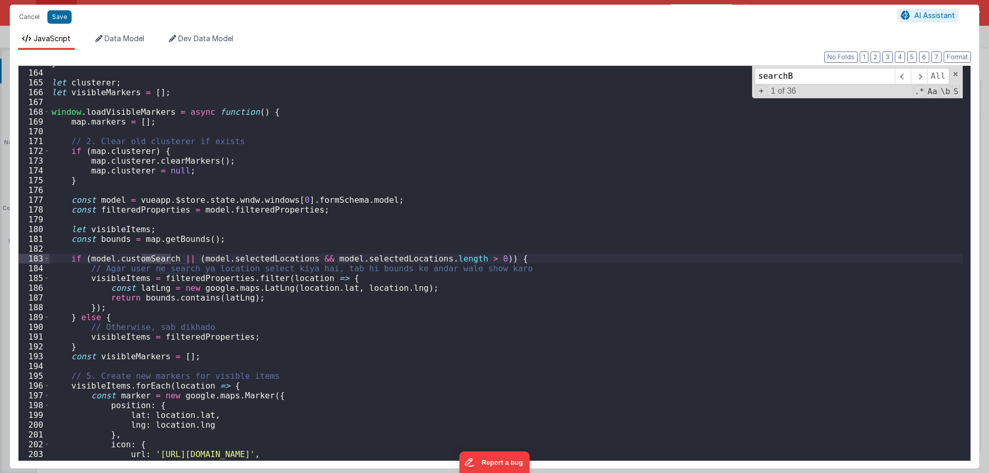
scroll to position [2924, 0]
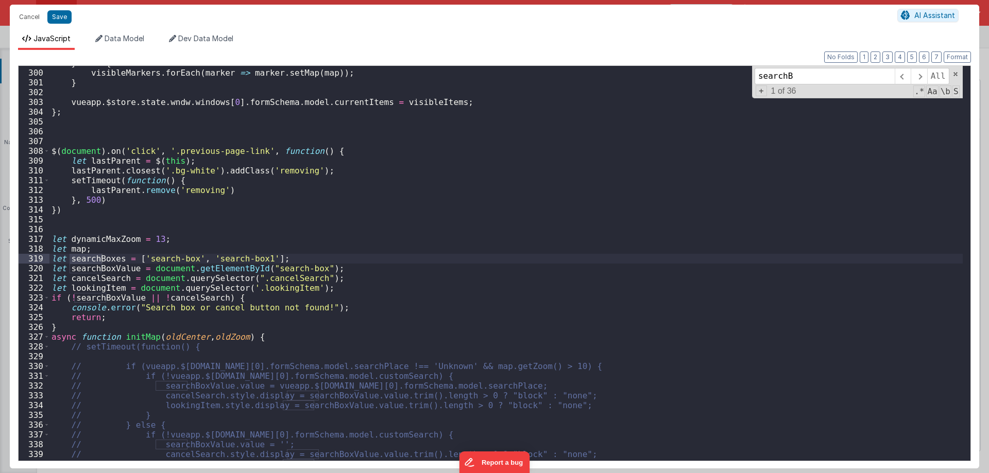
click at [93, 277] on div "} else { visibleMarkers . forEach ( marker => marker . setMap ( map )) ; } vuea…" at bounding box center [505, 265] width 913 height 414
type input "cancelSearch"
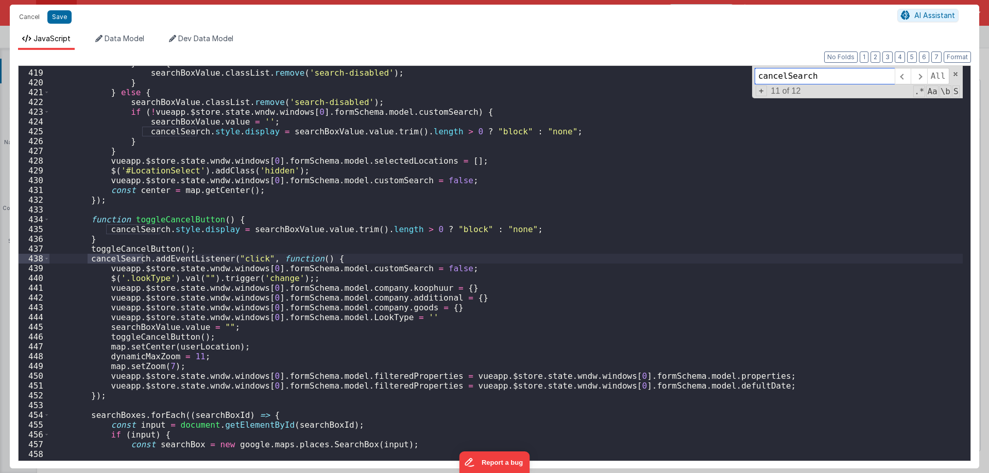
scroll to position [4655, 0]
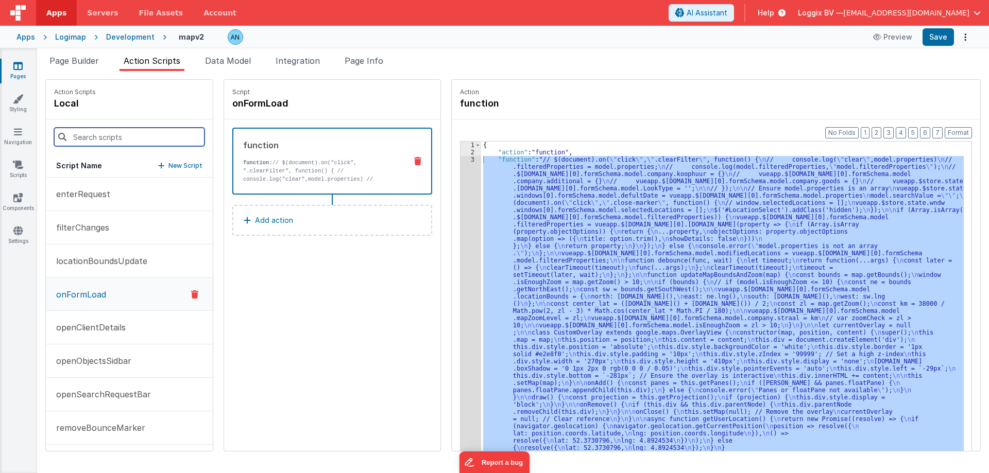
click at [117, 134] on input at bounding box center [129, 137] width 150 height 19
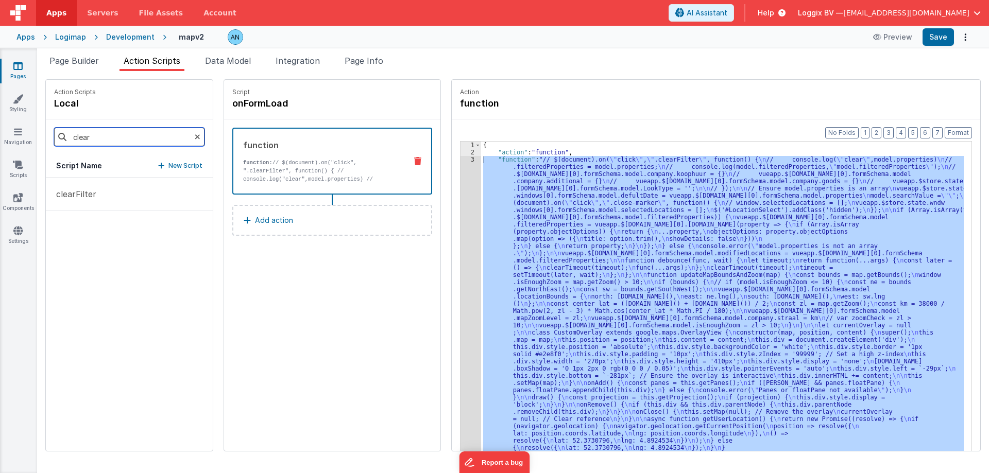
scroll to position [0, 0]
type input "clear"
click at [115, 199] on button "clearFilter" at bounding box center [129, 194] width 167 height 33
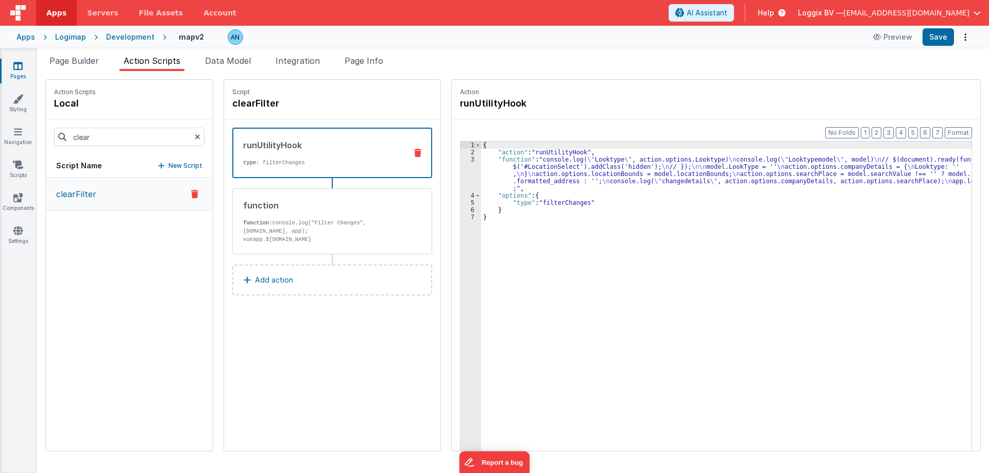
click at [464, 158] on div "3" at bounding box center [470, 174] width 21 height 36
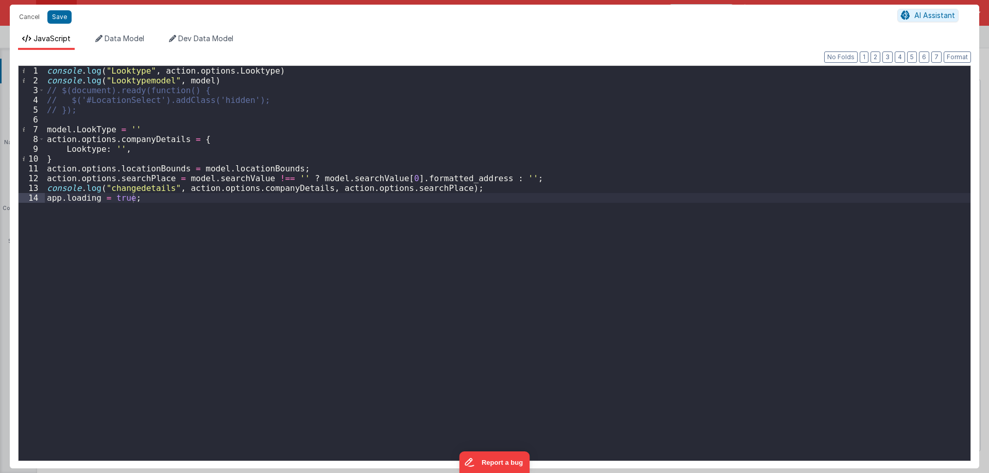
click at [288, 241] on div "console . log ( "Looktype" , action . options . Looktype ) console . log ( "Loo…" at bounding box center [507, 273] width 925 height 414
paste textarea
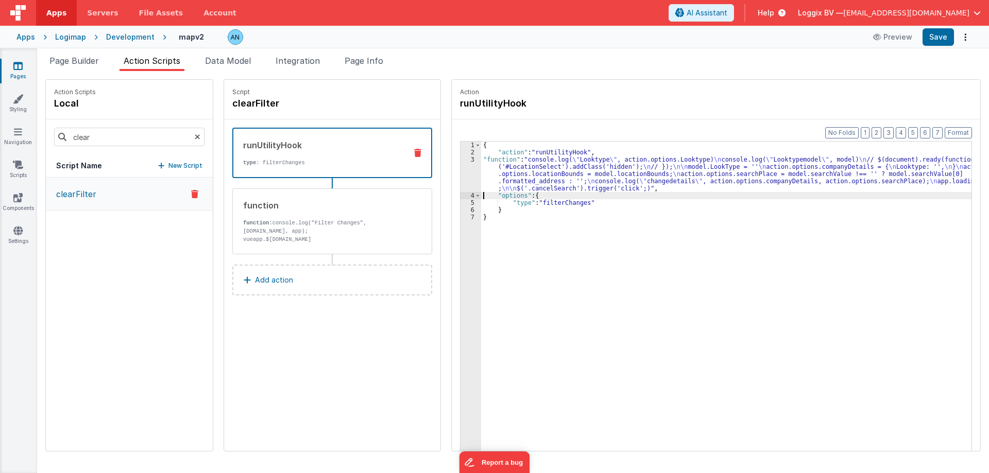
click at [460, 165] on div "3" at bounding box center [470, 174] width 21 height 36
click at [460, 160] on div "3" at bounding box center [470, 174] width 21 height 36
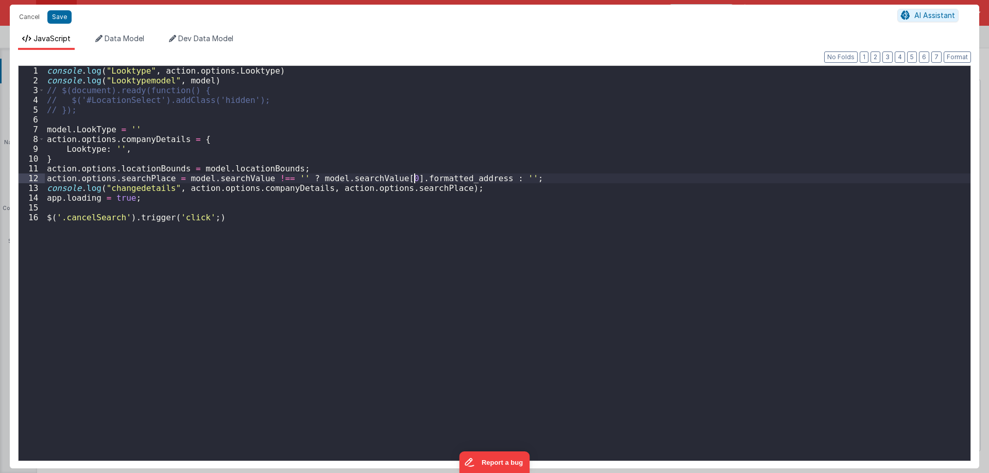
click at [412, 180] on div "console . log ( "Looktype" , action . options . Looktype ) console . log ( "Loo…" at bounding box center [507, 273] width 925 height 414
click at [387, 199] on div "console . log ( "Looktype" , action . options . Looktype ) console . log ( "Loo…" at bounding box center [507, 273] width 925 height 414
click at [367, 212] on div "console . log ( "Looktype" , action . options . Looktype ) console . log ( "Loo…" at bounding box center [507, 273] width 925 height 414
click at [369, 212] on div "console . log ( "Looktype" , action . options . Looktype ) console . log ( "Loo…" at bounding box center [507, 273] width 925 height 414
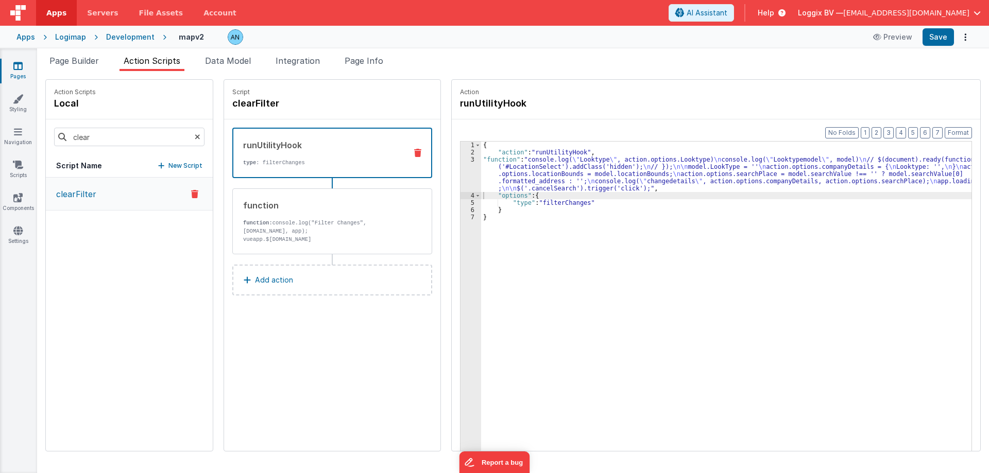
drag, startPoint x: 189, startPoint y: 138, endPoint x: 184, endPoint y: 163, distance: 25.2
click at [195, 137] on icon at bounding box center [198, 136] width 6 height 35
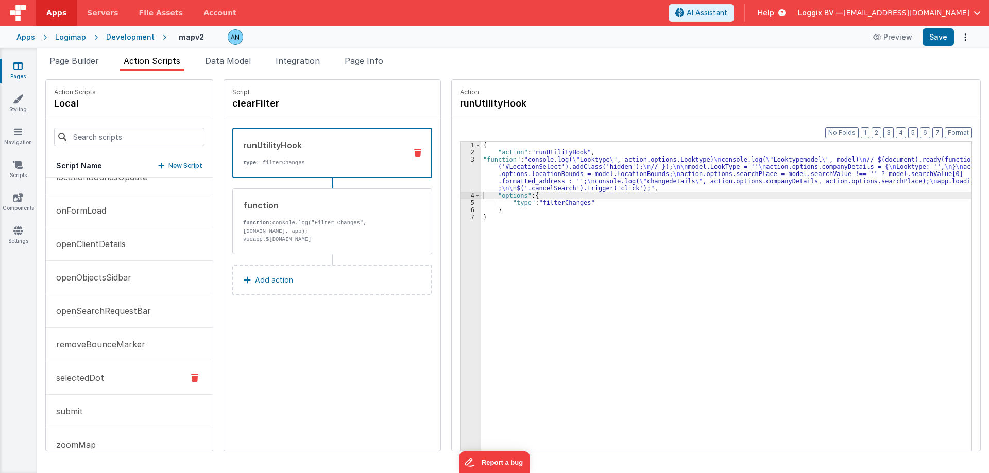
scroll to position [236, 0]
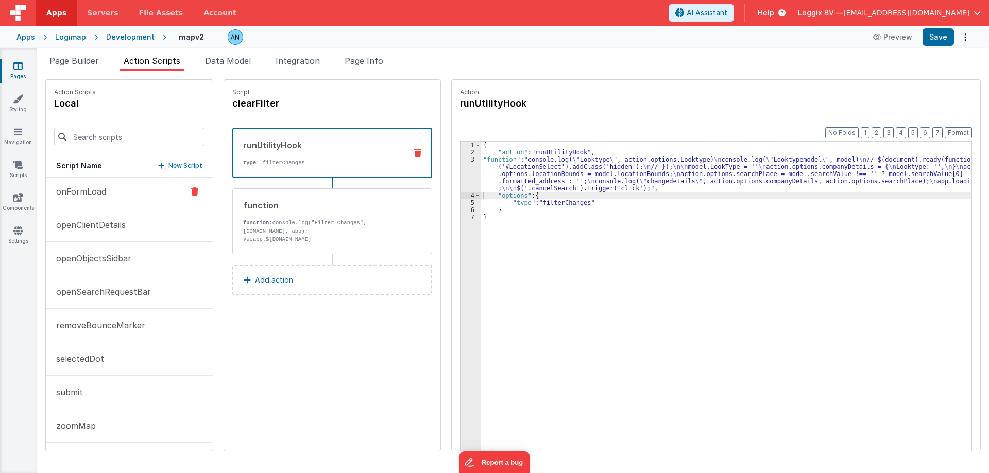
click at [109, 197] on button "onFormLoad" at bounding box center [129, 191] width 167 height 33
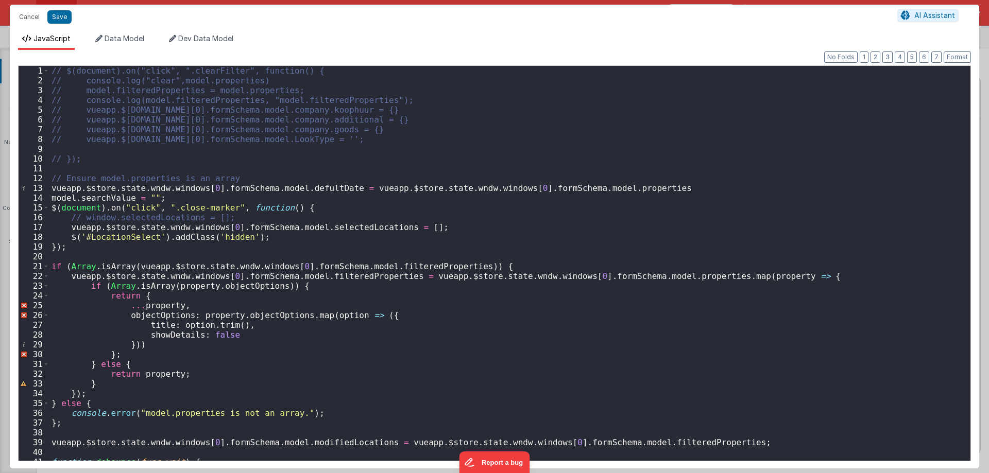
click at [454, 212] on div "// $(document).on("click", ".clearFilter", function() { // console.log("clear",…" at bounding box center [505, 273] width 913 height 414
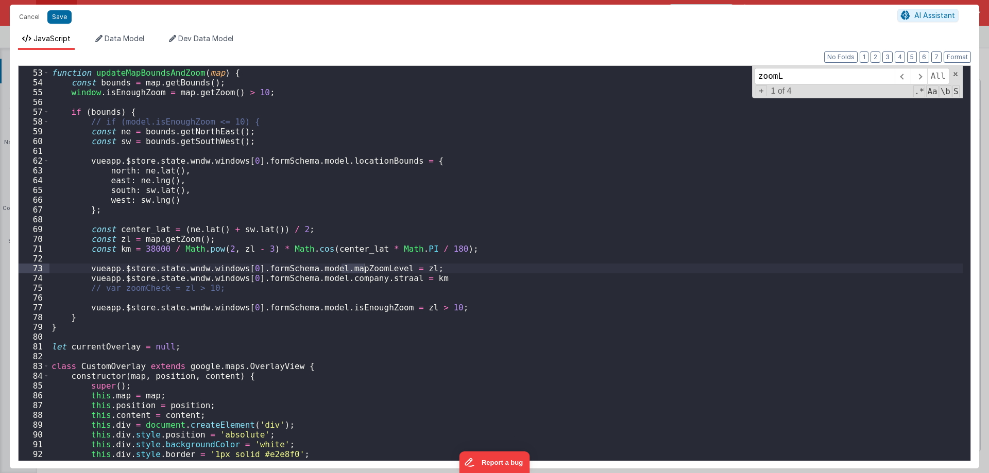
scroll to position [538, 0]
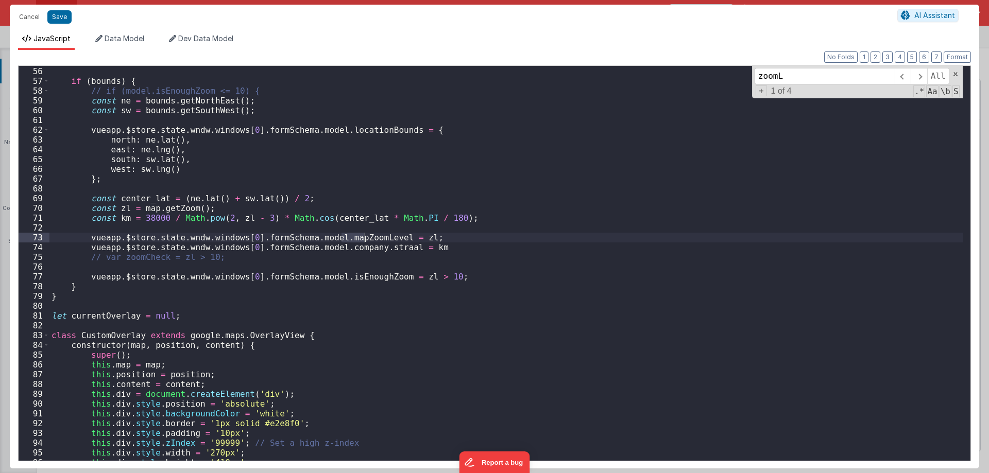
click at [783, 78] on input "zoomL" at bounding box center [824, 76] width 140 height 16
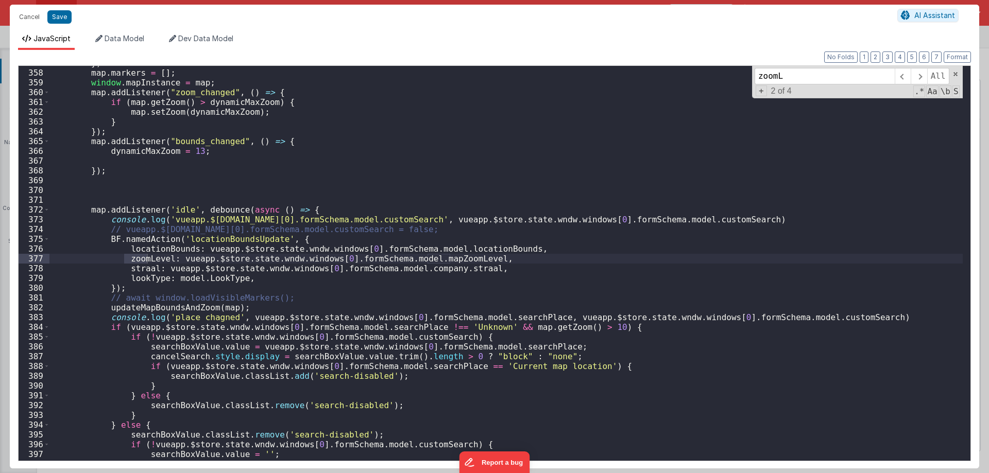
scroll to position [3491, 0]
click at [804, 80] on input "zoomL" at bounding box center [824, 76] width 140 height 16
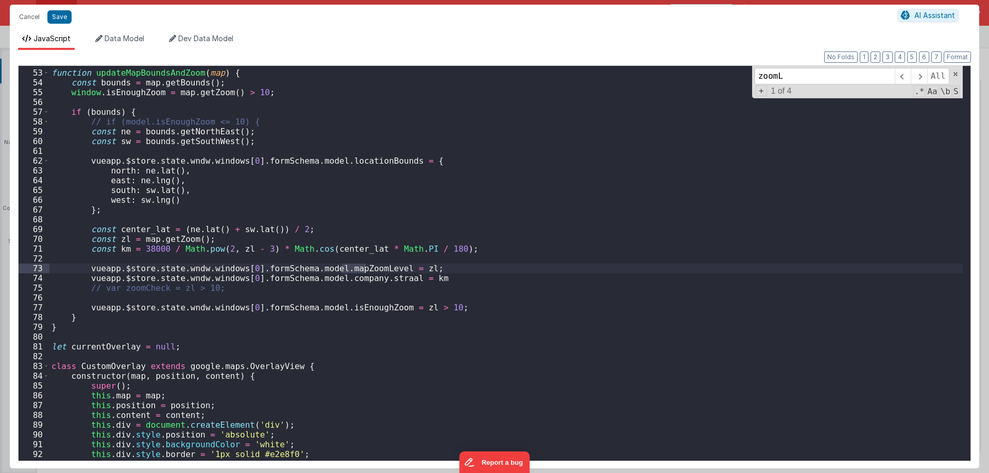
scroll to position [507, 0]
click at [401, 267] on div "function updateMapBoundsAndZoom ( map ) { const bounds = map . getBounds ( ) ; …" at bounding box center [505, 265] width 913 height 414
click at [792, 74] on input "zoomL" at bounding box center [824, 76] width 140 height 16
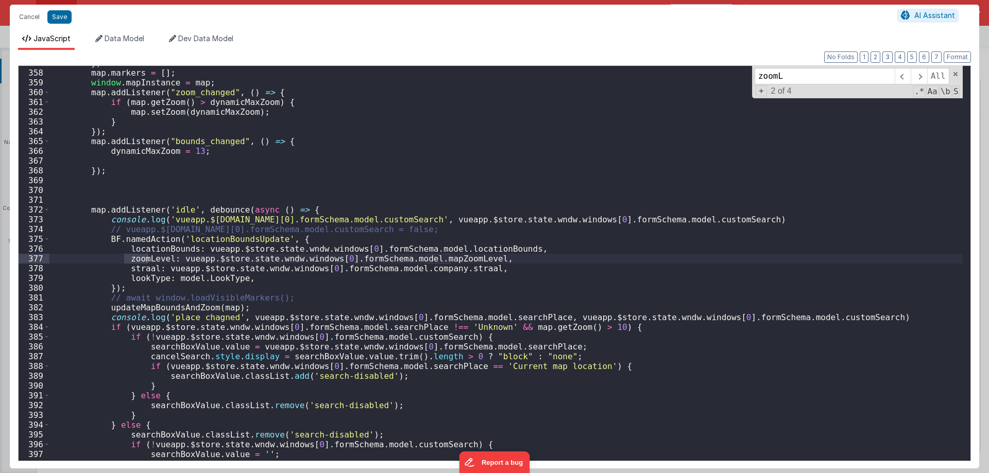
click at [452, 257] on div "}) map . markers = [ ] ; window . mapInstance = map ; map . addListener ( "zoom…" at bounding box center [505, 265] width 913 height 414
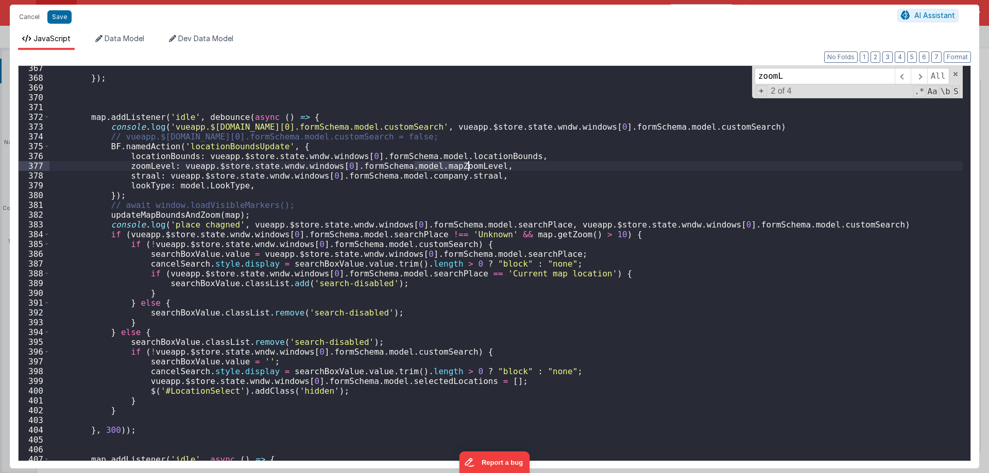
scroll to position [3584, 0]
click at [149, 167] on div "}) ; map . addListener ( 'idle' , debounce ( async ( ) => { console . log ( 'vu…" at bounding box center [505, 270] width 913 height 414
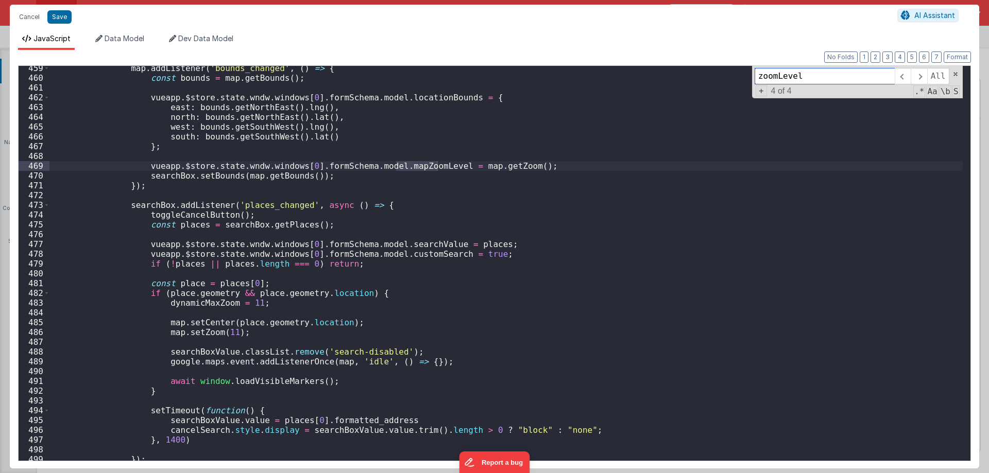
scroll to position [4514, 0]
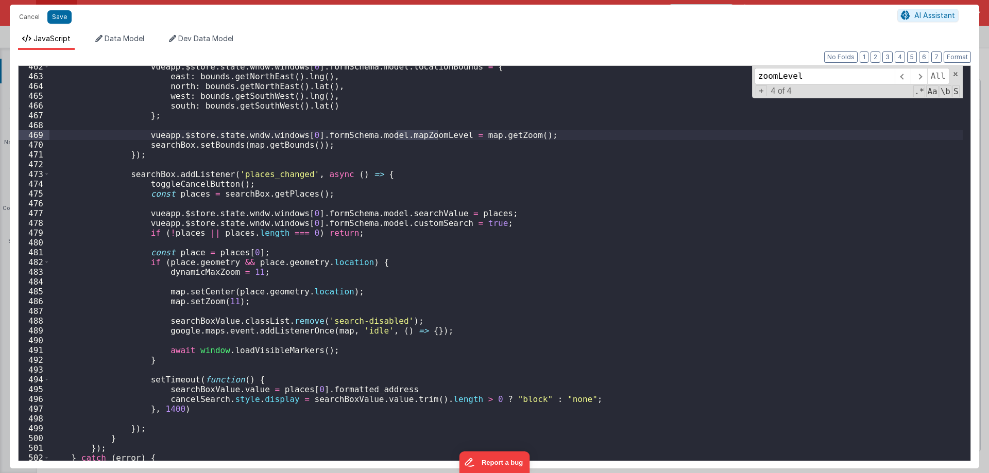
click at [380, 220] on div "vueapp . $store . state . wndw . windows [ 0 ] . formSchema . model . locationB…" at bounding box center [505, 269] width 913 height 414
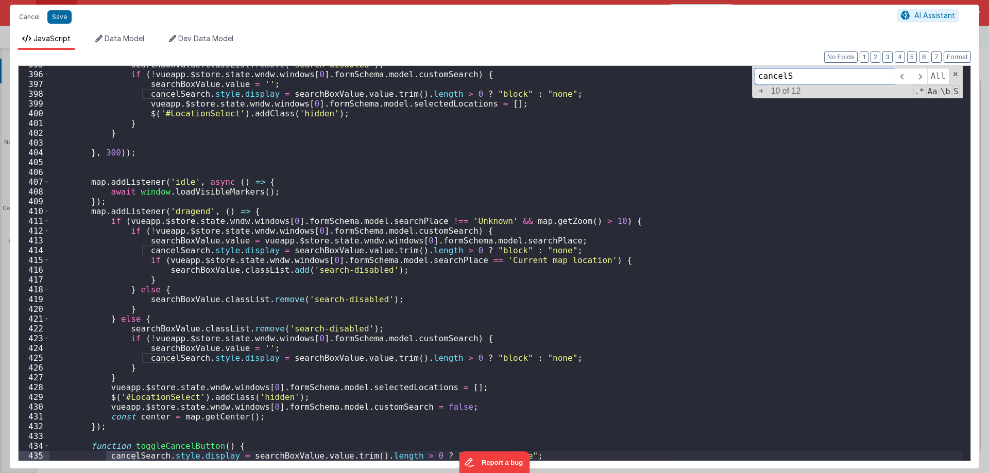
scroll to position [4088, 0]
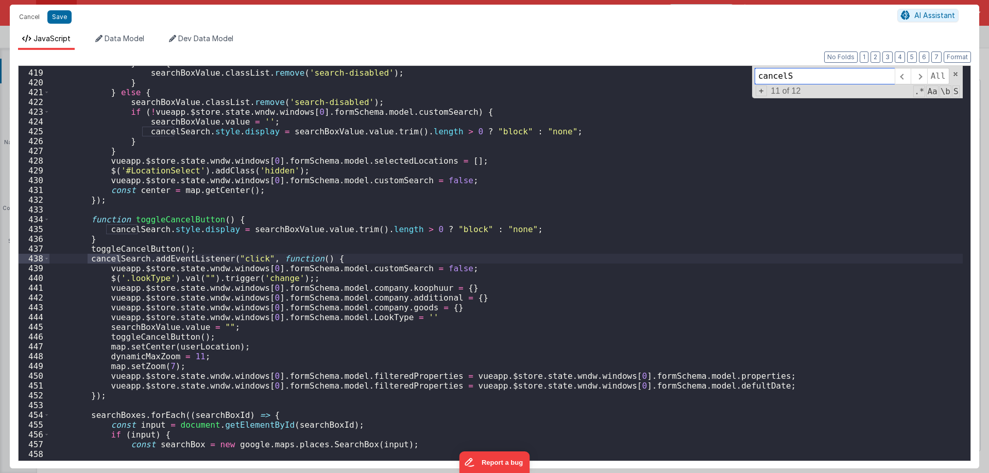
type input "cancelS"
click at [165, 369] on div "} else { searchBoxValue . classList . remove ( 'search-disabled' ) ; } } else {…" at bounding box center [505, 265] width 913 height 414
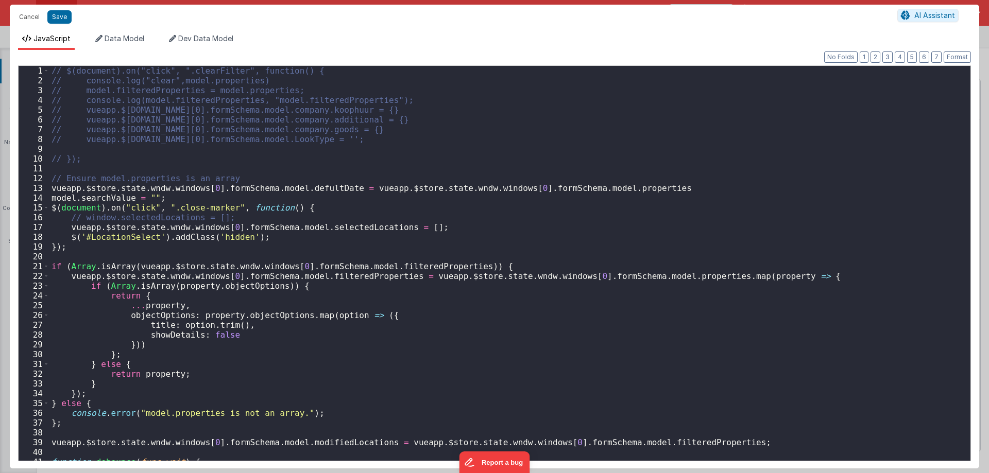
click at [301, 267] on div "// $(document).on("click", ".clearFilter", function() { // console.log("clear",…" at bounding box center [505, 273] width 913 height 414
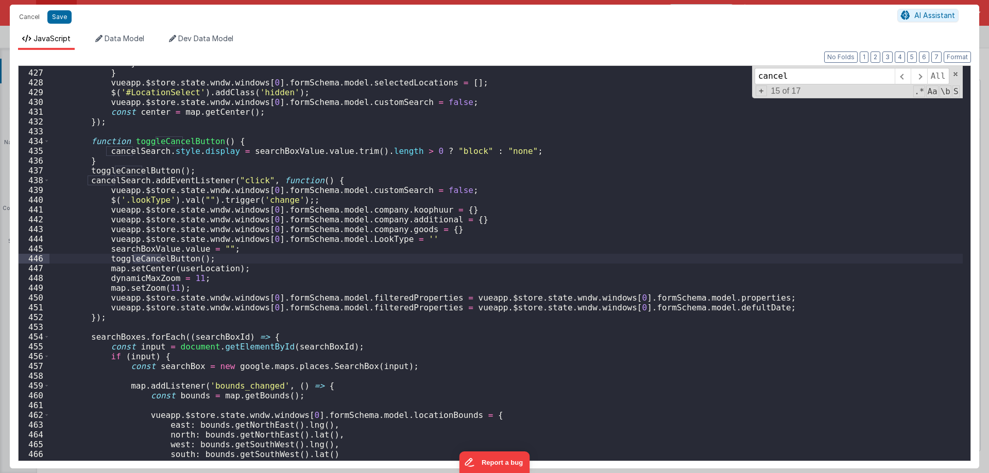
scroll to position [4166, 0]
type input "cancel"
click at [164, 289] on div "} } vueapp . $store . state . wndw . windows [ 0 ] . formSchema . model . selec…" at bounding box center [505, 265] width 913 height 414
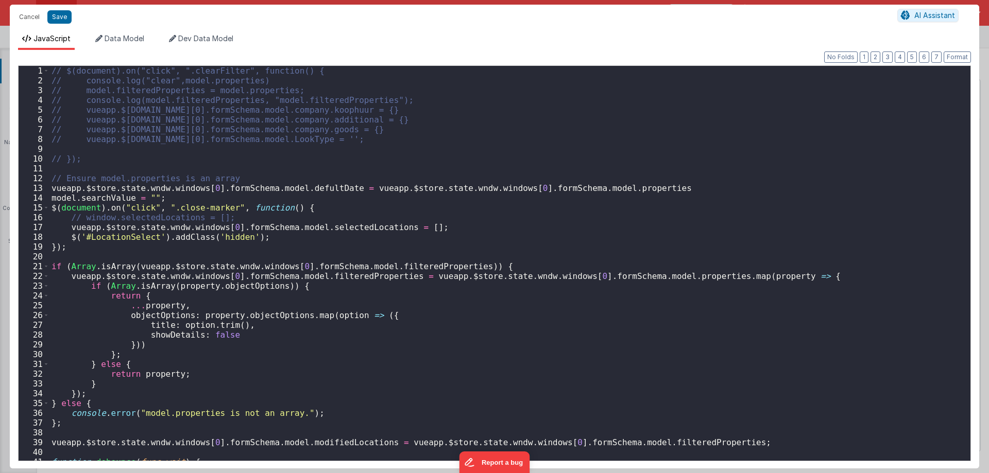
scroll to position [1266, 0]
click at [452, 228] on div "// $(document).on("click", ".clearFilter", function() { // console.log("clear",…" at bounding box center [505, 273] width 913 height 414
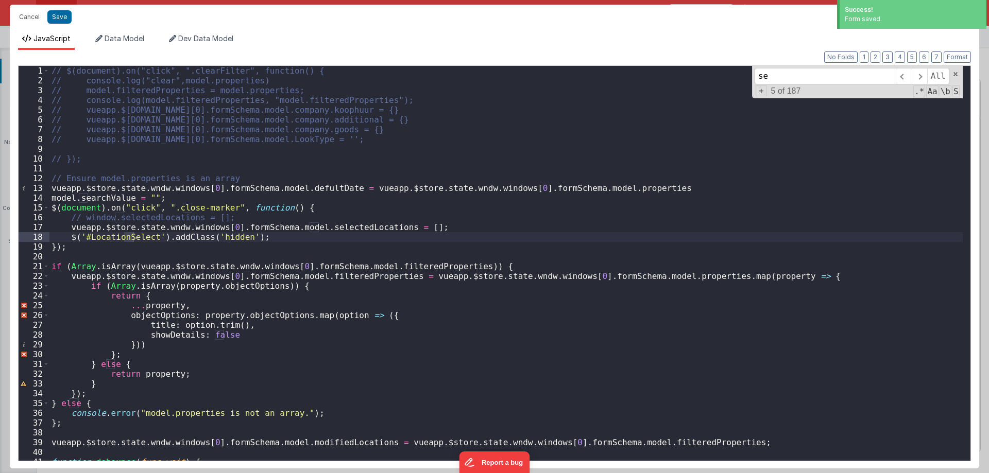
type input "set"
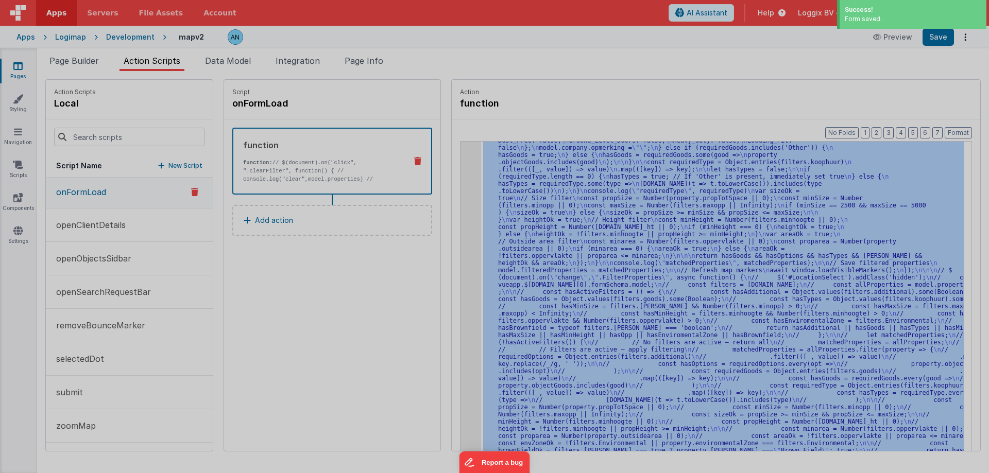
click at [459, 234] on div "// $(document).on("click", ".clearFilter", function() { // console.log("clear",…" at bounding box center [505, 263] width 913 height 414
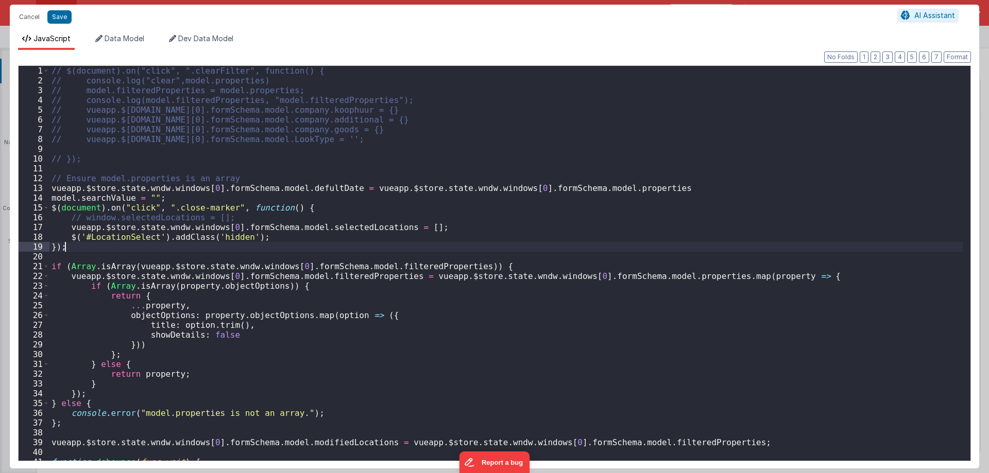
click at [459, 234] on div "// $(document).on("click", ".clearFilter", function() { // console.log("clear",…" at bounding box center [505, 273] width 913 height 414
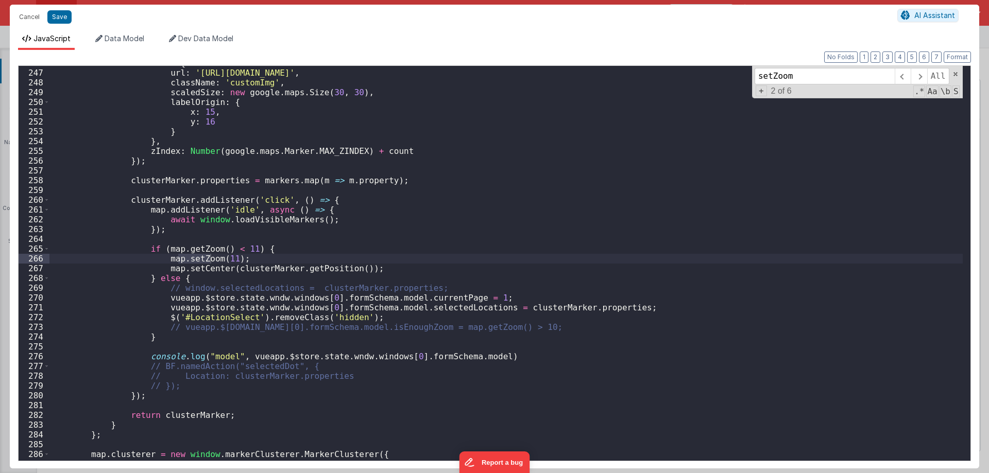
scroll to position [3344, 0]
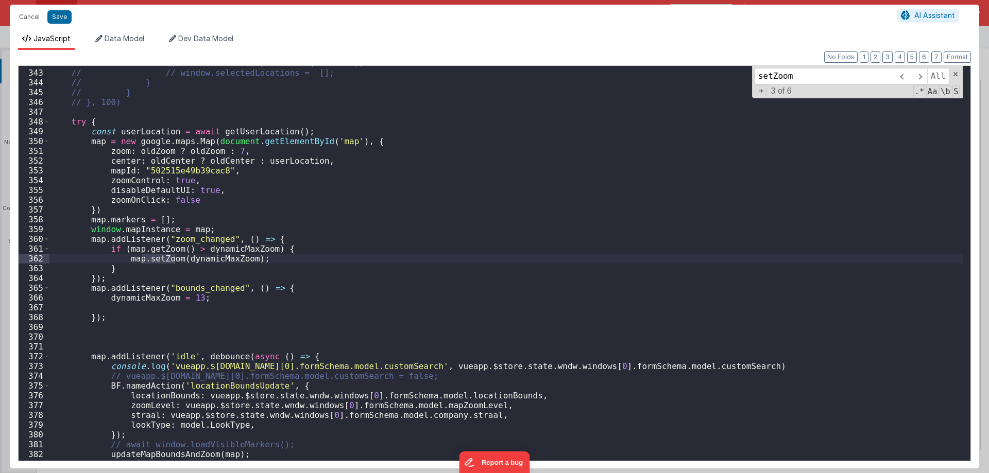
type input "setZoom"
click at [212, 258] on div "// $('#LocationSelect').addClass('hidden'); // // window.selectedLocations = []…" at bounding box center [505, 265] width 913 height 414
click at [775, 76] on input "setZoom" at bounding box center [824, 76] width 140 height 16
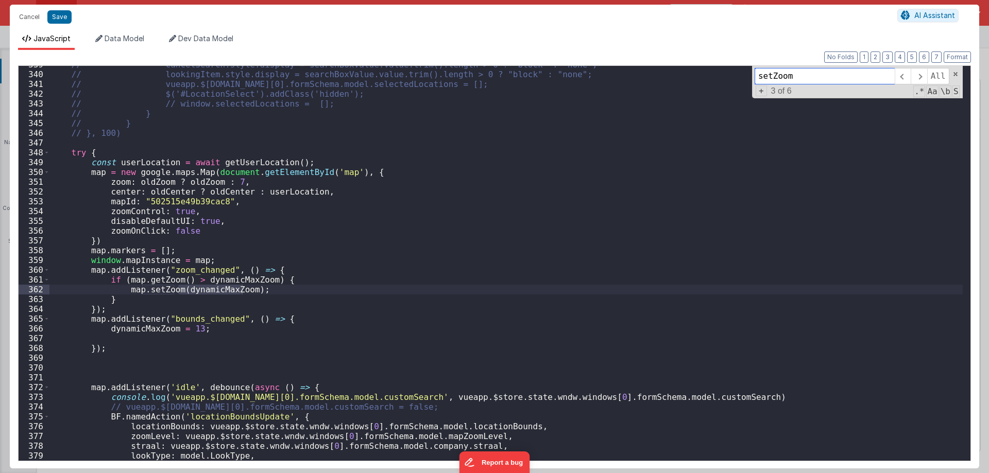
scroll to position [3313, 0]
click at [189, 180] on div "// cancelSearch.style.display = searchBoxValue.value.trim().length > 0 ? "block…" at bounding box center [505, 267] width 913 height 414
click at [501, 238] on div "// cancelSearch.style.display = searchBoxValue.value.trim().length > 0 ? "block…" at bounding box center [505, 267] width 913 height 414
click at [536, 220] on div "// cancelSearch.style.display = searchBoxValue.value.trim().length > 0 ? "block…" at bounding box center [505, 267] width 913 height 414
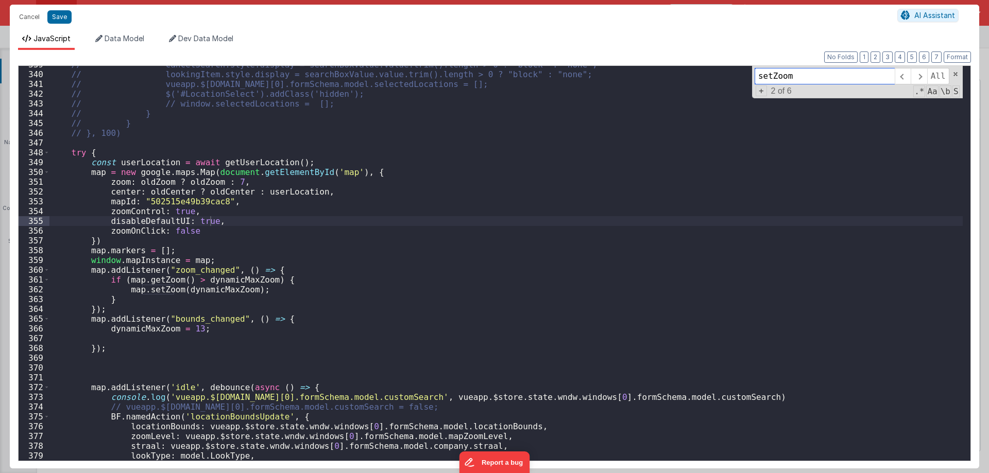
drag, startPoint x: 782, startPoint y: 78, endPoint x: 788, endPoint y: 77, distance: 6.3
click at [787, 77] on input "setZoom" at bounding box center [824, 76] width 140 height 16
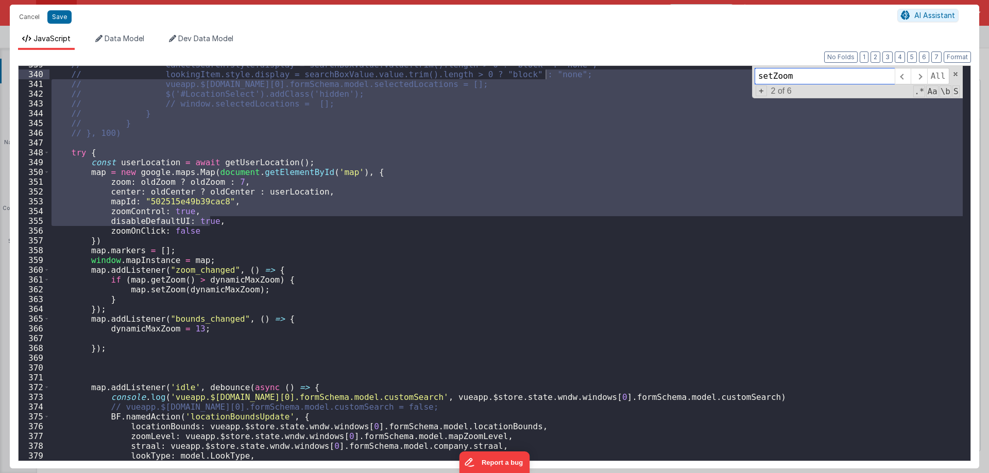
click at [791, 77] on input "setZoom" at bounding box center [824, 76] width 140 height 16
click at [789, 76] on input "setZoom" at bounding box center [824, 76] width 140 height 16
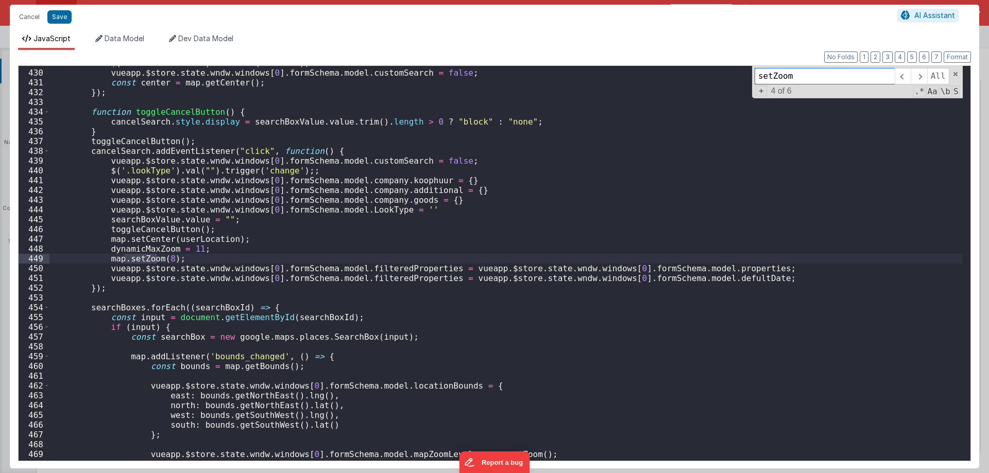
scroll to position [4195, 0]
click at [166, 257] on div "$ ( '#LocationSelect' ) . addClass ( 'hidden' ) ; vueapp . $store . state . wnd…" at bounding box center [505, 265] width 913 height 414
click at [211, 260] on div "$ ( '#LocationSelect' ) . addClass ( 'hidden' ) ; vueapp . $store . state . wnd…" at bounding box center [505, 265] width 913 height 414
click at [207, 254] on div "$ ( '#LocationSelect' ) . addClass ( 'hidden' ) ; vueapp . $store . state . wnd…" at bounding box center [505, 265] width 913 height 414
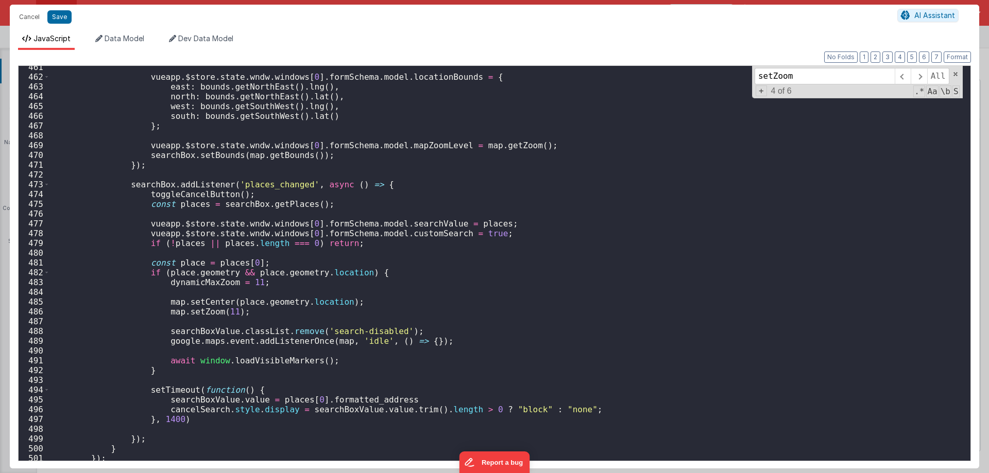
scroll to position [4535, 0]
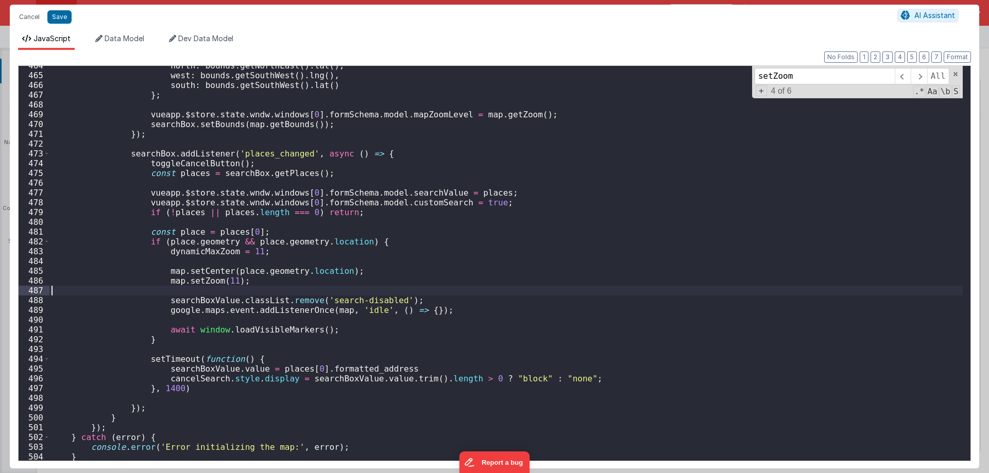
click at [231, 287] on div "north : bounds . getNorthEast ( ) . lat ( ) , west : bounds . getSouthWest ( ) …" at bounding box center [505, 268] width 913 height 414
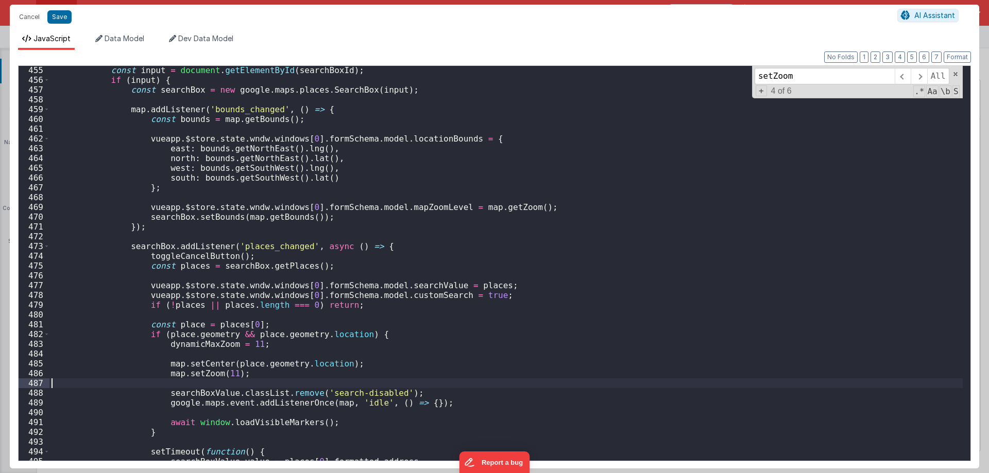
scroll to position [4442, 0]
click at [283, 240] on div "const input = document . getElementById ( searchBoxId ) ; if ( input ) { const …" at bounding box center [505, 272] width 913 height 414
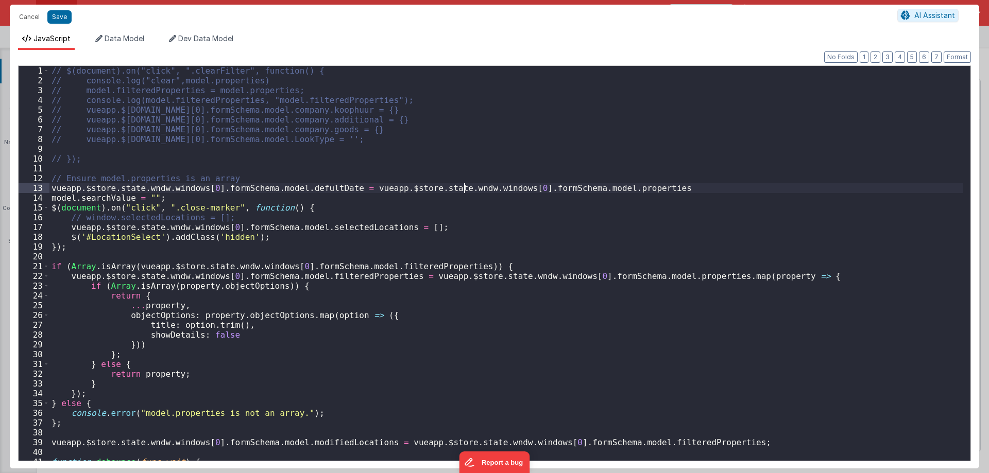
click at [463, 183] on div "// $(document).on("click", ".clearFilter", function() { // console.log("clear",…" at bounding box center [505, 273] width 913 height 414
click at [271, 304] on div "// $(document).on("click", ".clearFilter", function() { // console.log("clear",…" at bounding box center [505, 273] width 913 height 414
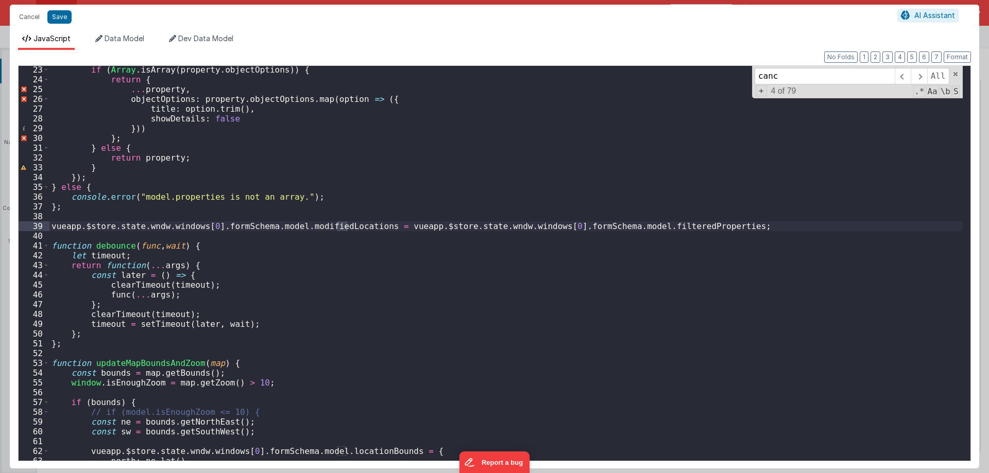
scroll to position [2943, 0]
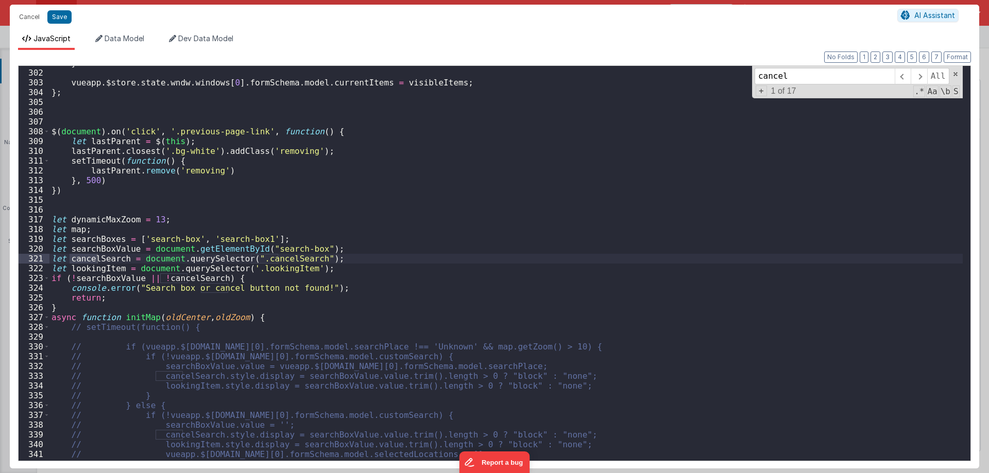
click at [110, 258] on div "} vueapp . $store . state . wndw . windows [ 0 ] . formSchema . model . current…" at bounding box center [505, 265] width 913 height 414
type input "cancelSearch"
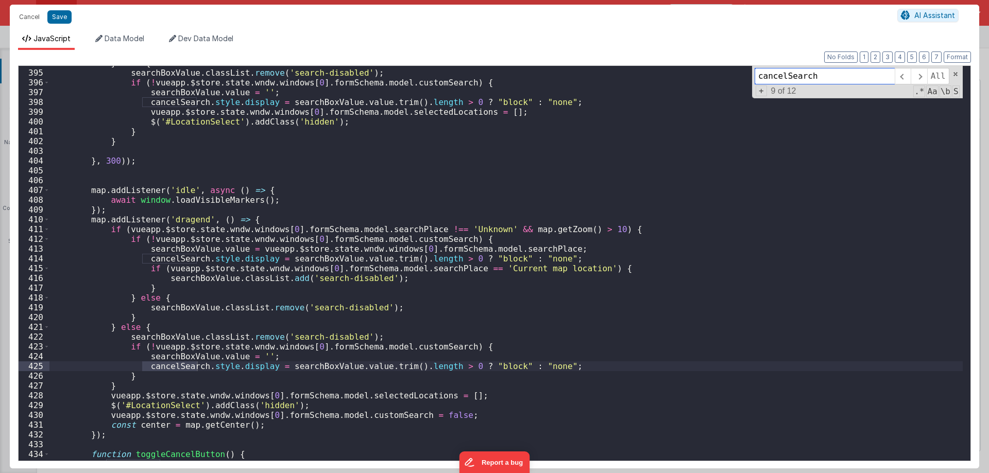
scroll to position [3861, 0]
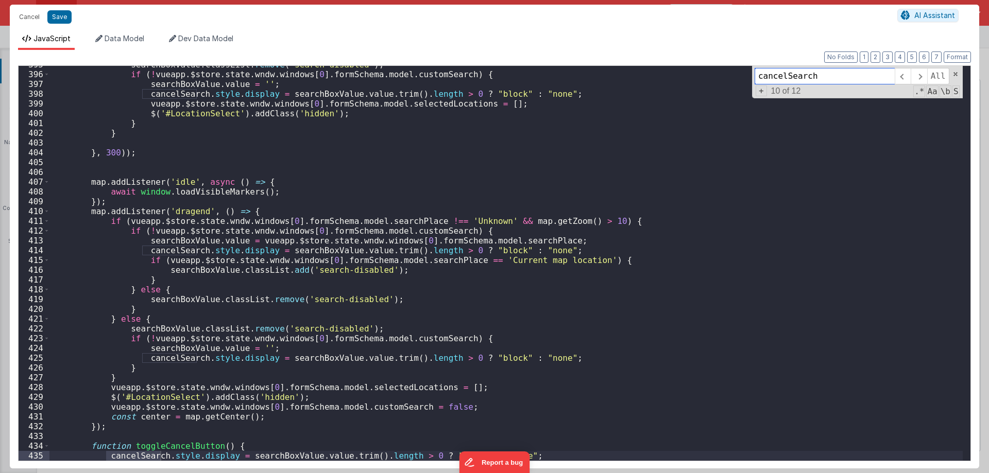
click at [790, 80] on input "cancelSearch" at bounding box center [824, 76] width 140 height 16
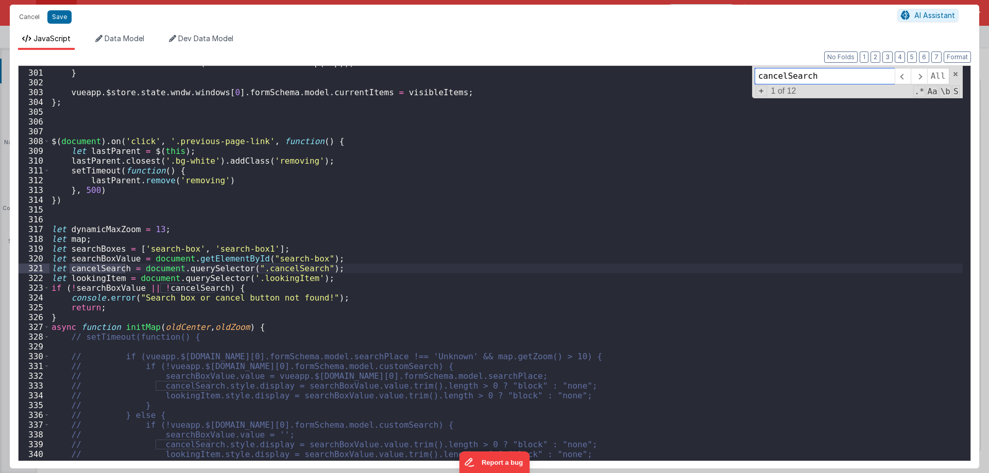
scroll to position [2933, 0]
click at [198, 231] on div "visibleMarkers . forEach ( marker => marker . setMap ( map )) ; } vueapp . $sto…" at bounding box center [505, 265] width 913 height 414
click at [28, 15] on button "Cancel" at bounding box center [29, 17] width 31 height 14
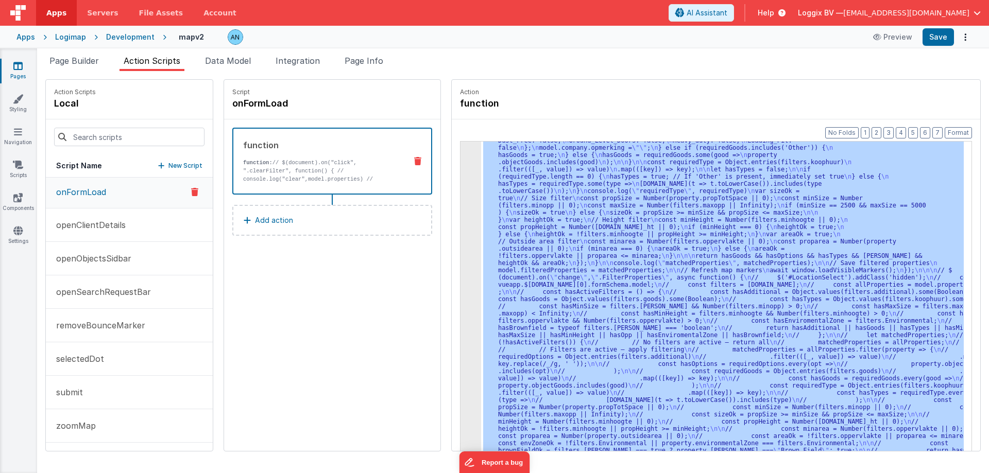
click at [494, 211] on div ""function" : "// $(document).on( \" click \" , \" .clearFilter \" , function() …" at bounding box center [722, 312] width 482 height 341
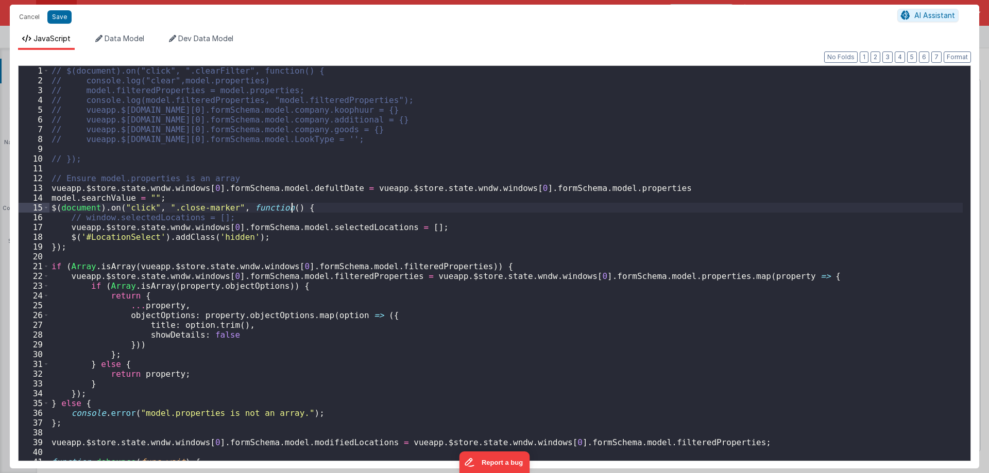
click at [458, 204] on div "// $(document).on("click", ".clearFilter", function() { // console.log("clear",…" at bounding box center [505, 273] width 913 height 414
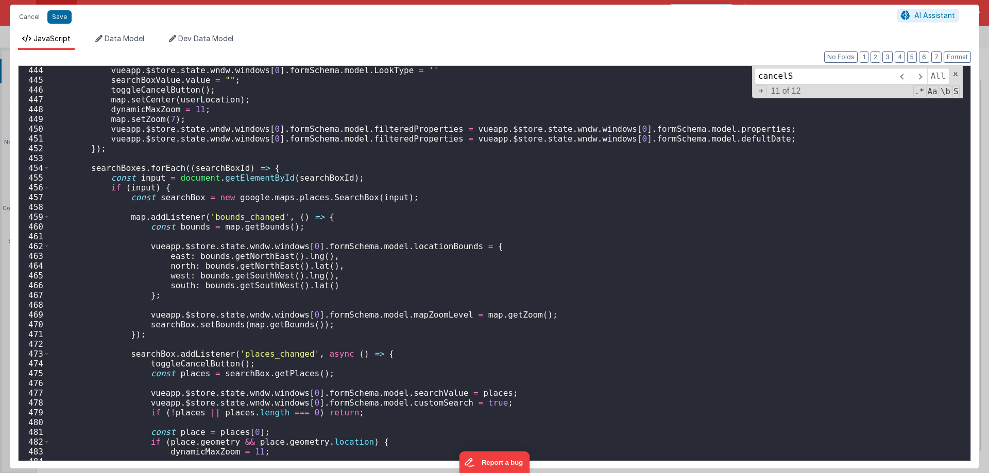
scroll to position [4335, 0]
type input "cancelS"
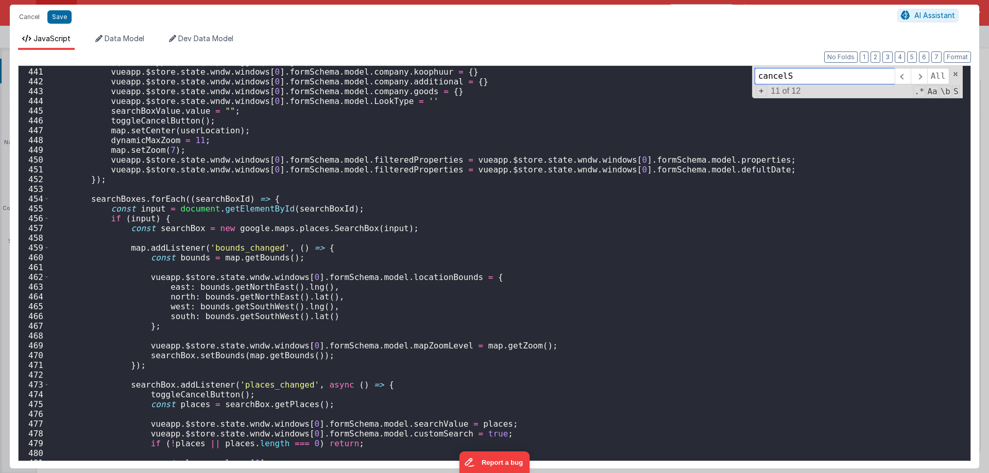
scroll to position [4304, 0]
click at [165, 150] on div "$ ( '.lookType' ) . val ( "" ) . trigger ( 'change' ) ;; vueapp . $store . stat…" at bounding box center [505, 264] width 913 height 414
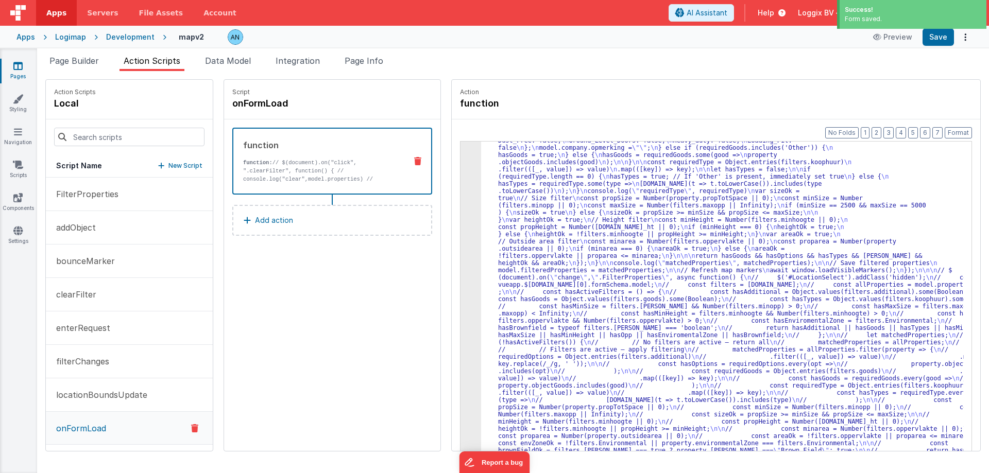
scroll to position [1266, 0]
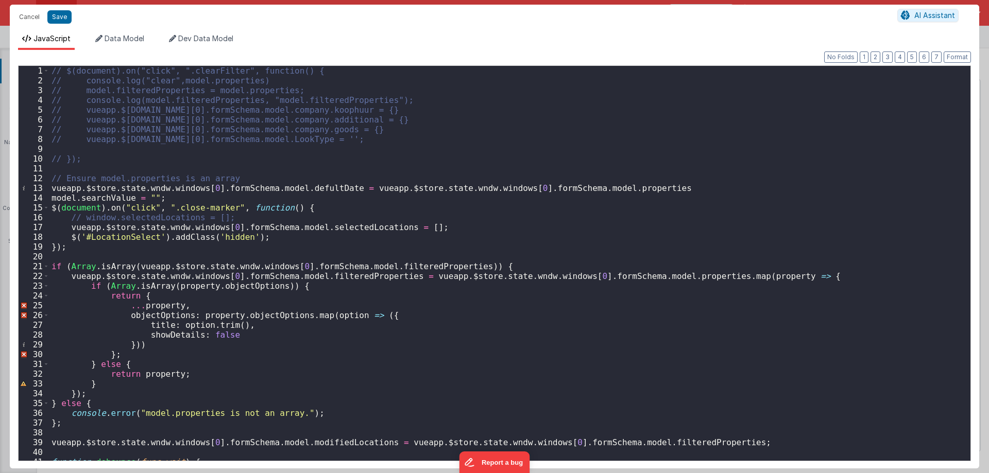
click at [449, 213] on div "// $(document).on("click", ".clearFilter", function() { // console.log("clear",…" at bounding box center [505, 273] width 913 height 414
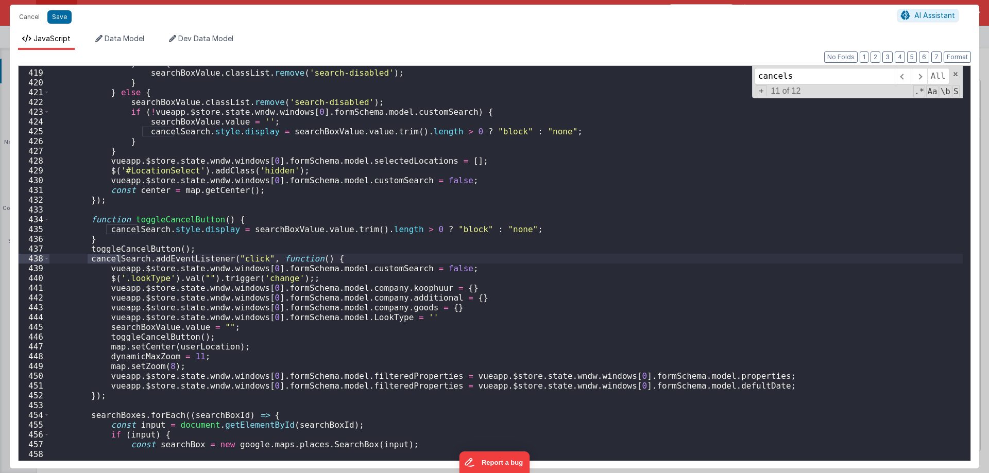
scroll to position [4119, 0]
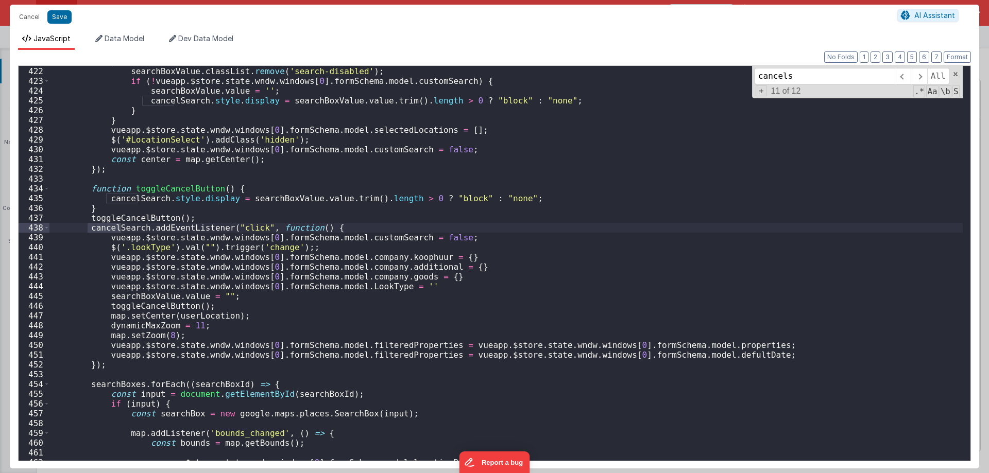
click at [803, 81] on input "cancels" at bounding box center [824, 76] width 140 height 16
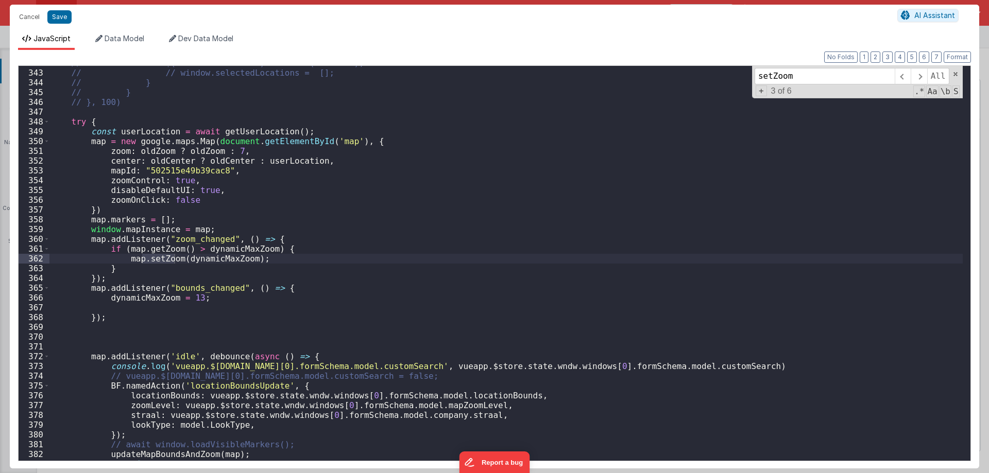
scroll to position [3344, 0]
click at [191, 151] on div "// $('#LocationSelect').addClass('hidden'); // // window.selectedLocations = []…" at bounding box center [505, 265] width 913 height 414
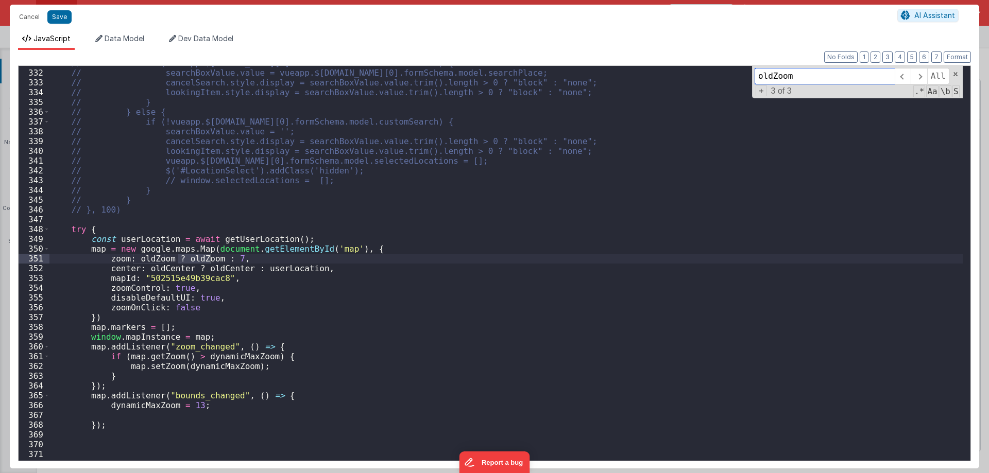
scroll to position [2992, 0]
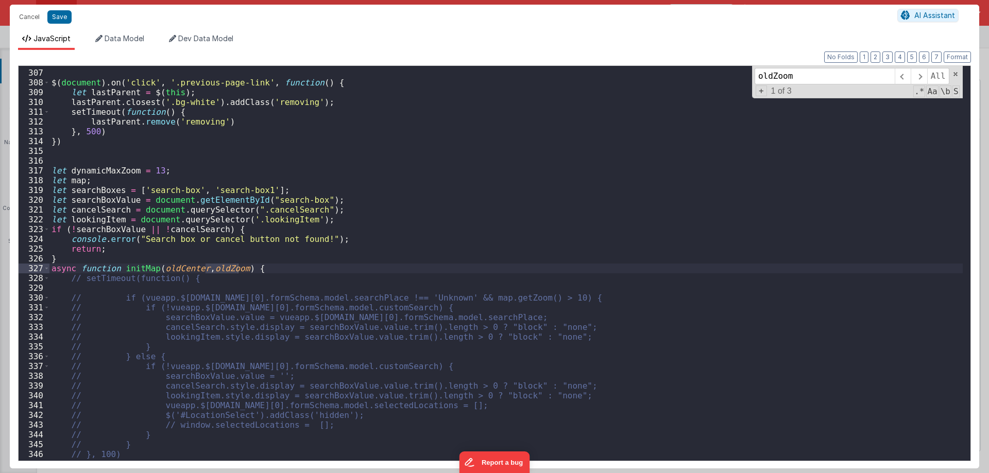
click at [137, 272] on div "$ ( document ) . on ( 'click' , '.previous-page-link' , function ( ) { let last…" at bounding box center [505, 265] width 913 height 414
type input "initMap"
click at [30, 18] on button "Cancel" at bounding box center [29, 17] width 31 height 14
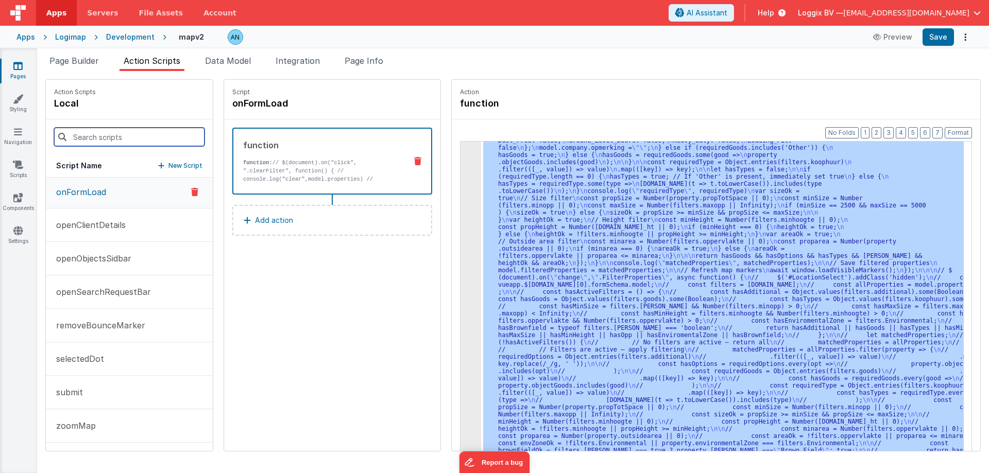
click at [96, 137] on input at bounding box center [129, 137] width 150 height 19
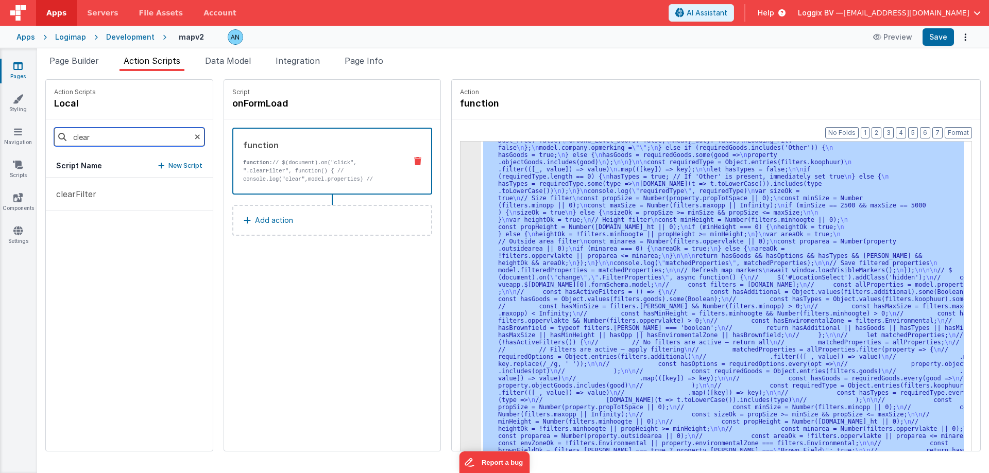
scroll to position [0, 0]
type input "clear"
click at [94, 192] on p "clearFilter" at bounding box center [73, 194] width 46 height 12
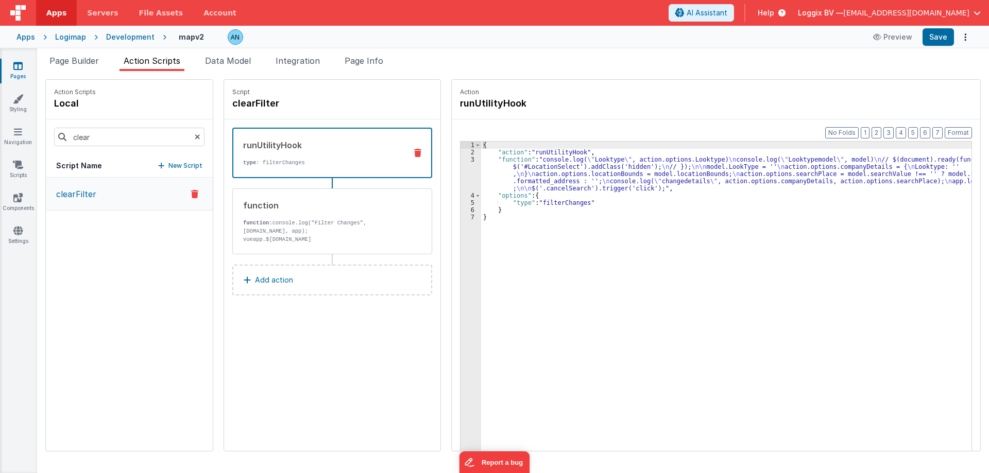
click at [461, 163] on div "3" at bounding box center [470, 174] width 21 height 36
click at [461, 165] on div "3" at bounding box center [470, 174] width 21 height 36
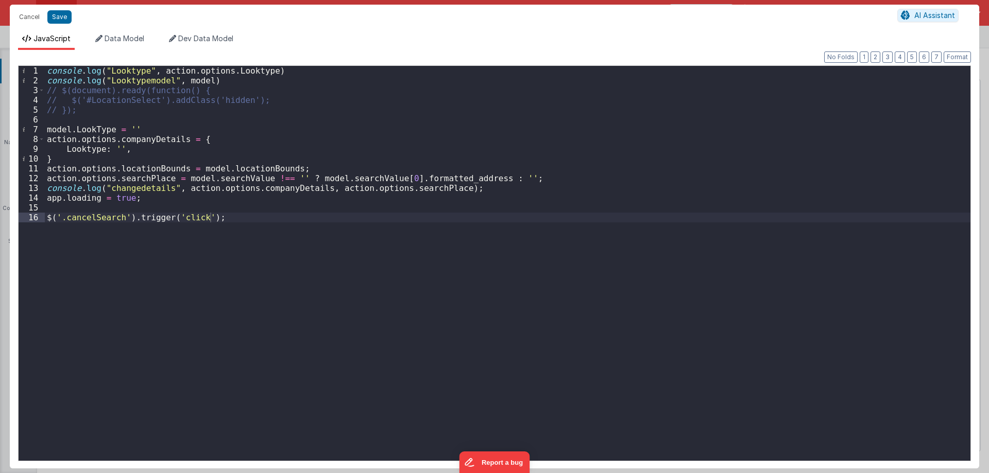
click at [256, 236] on div "console . log ( "Looktype" , action . options . Looktype ) console . log ( "Loo…" at bounding box center [507, 273] width 925 height 414
click at [186, 205] on div "console . log ( "Looktype" , action . options . Looktype ) console . log ( "Loo…" at bounding box center [507, 273] width 925 height 414
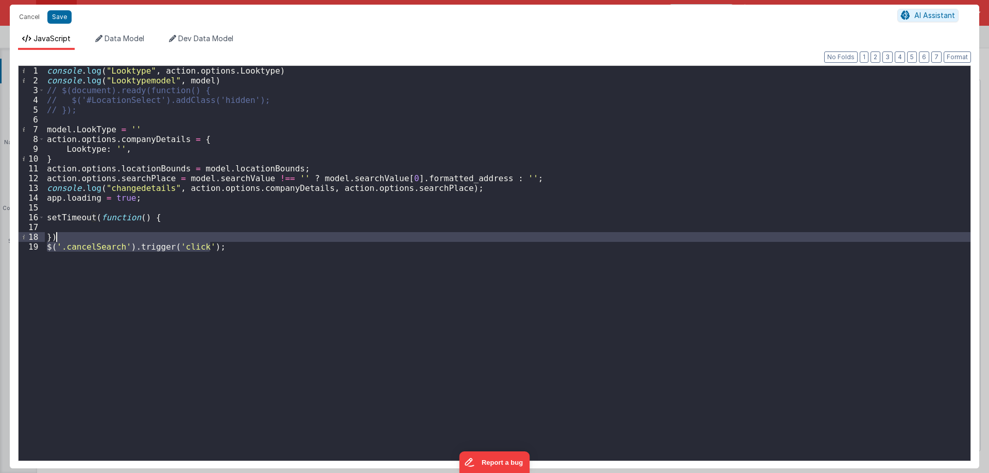
drag, startPoint x: 224, startPoint y: 249, endPoint x: 226, endPoint y: 238, distance: 11.0
click at [226, 238] on div "console . log ( "Looktype" , action . options . Looktype ) console . log ( "Loo…" at bounding box center [507, 273] width 925 height 414
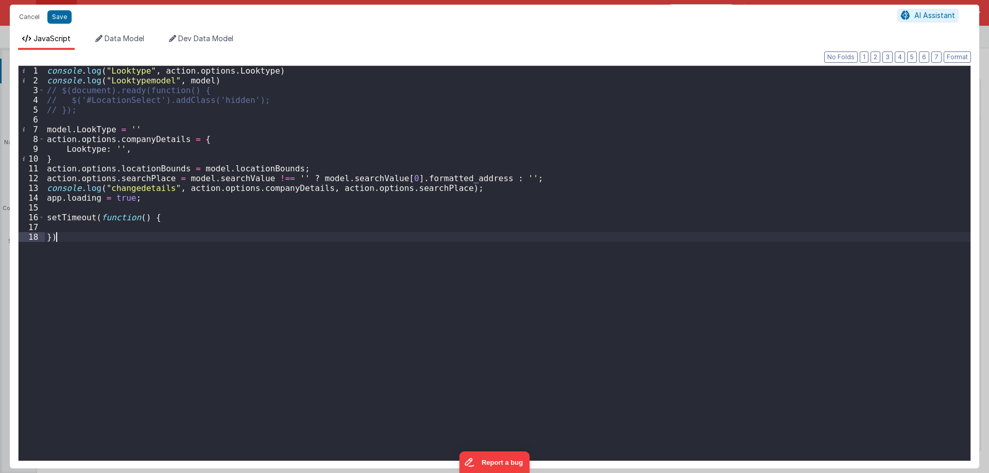
click at [195, 218] on div "console . log ( "Looktype" , action . options . Looktype ) console . log ( "Loo…" at bounding box center [507, 273] width 925 height 414
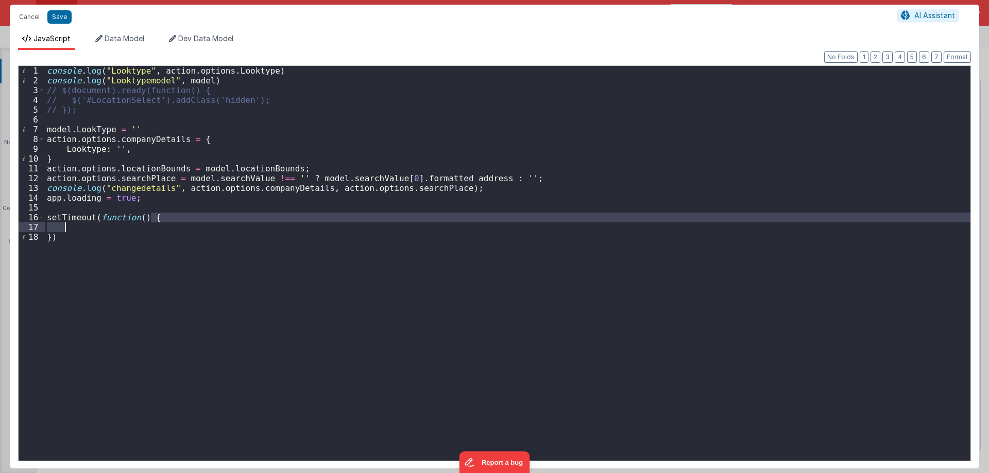
drag, startPoint x: 195, startPoint y: 218, endPoint x: 195, endPoint y: 227, distance: 9.3
click at [195, 227] on div "console . log ( "Looktype" , action . options . Looktype ) console . log ( "Loo…" at bounding box center [507, 273] width 925 height 414
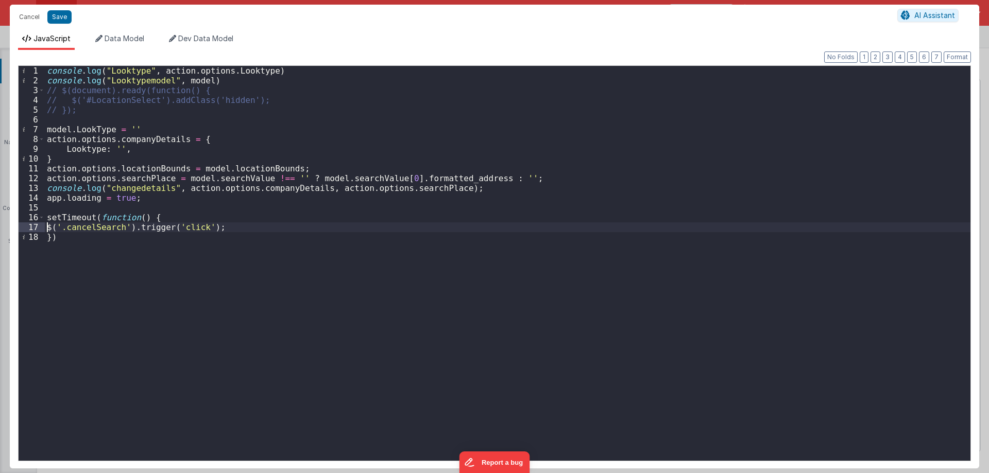
click at [48, 228] on div "console . log ( "Looktype" , action . options . Looktype ) console . log ( "Loo…" at bounding box center [507, 273] width 925 height 414
click at [61, 237] on div "console . log ( "Looktype" , action . options . Looktype ) console . log ( "Loo…" at bounding box center [507, 273] width 925 height 414
click at [67, 238] on div "console . log ( "Looktype" , action . options . Looktype ) console . log ( "Loo…" at bounding box center [507, 273] width 925 height 414
click at [70, 238] on div "console . log ( "Looktype" , action . options . Looktype ) console . log ( "Loo…" at bounding box center [507, 273] width 925 height 414
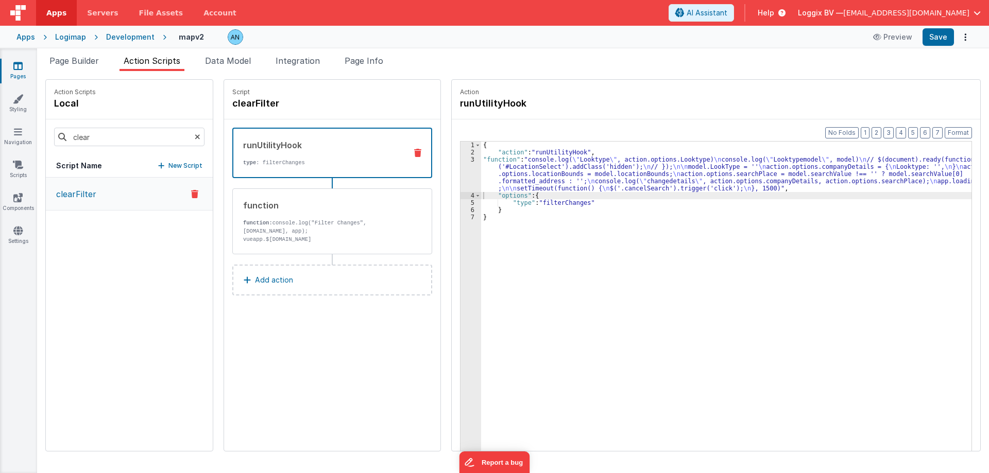
click at [463, 160] on div "3" at bounding box center [470, 174] width 21 height 36
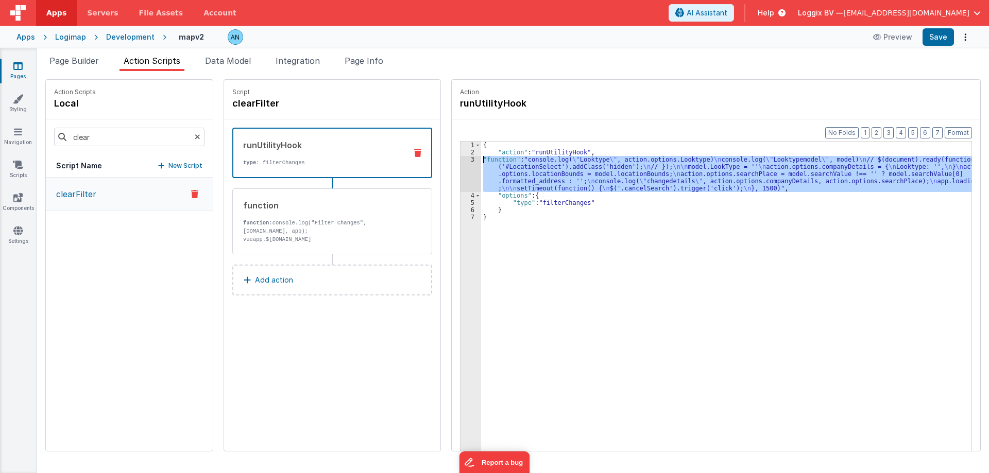
click at [460, 160] on div "3" at bounding box center [470, 174] width 21 height 36
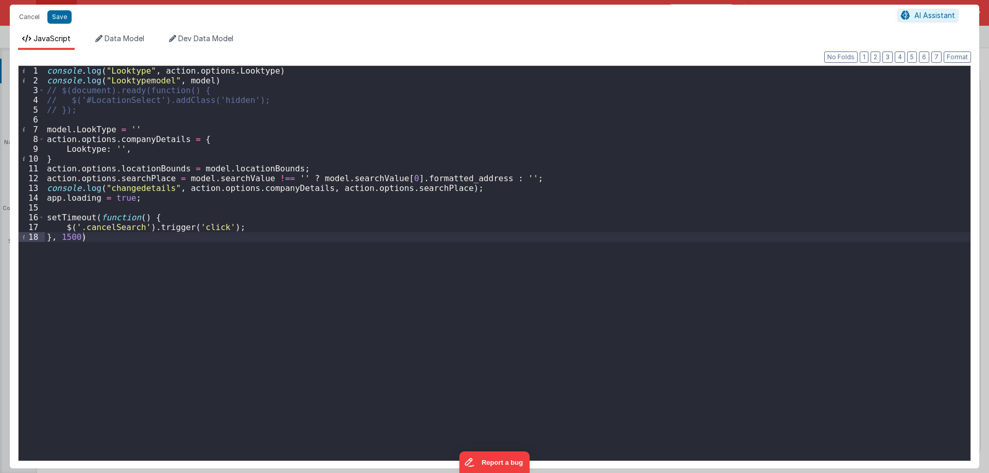
click at [71, 239] on div "console . log ( "Looktype" , action . options . Looktype ) console . log ( "Loo…" at bounding box center [507, 273] width 925 height 414
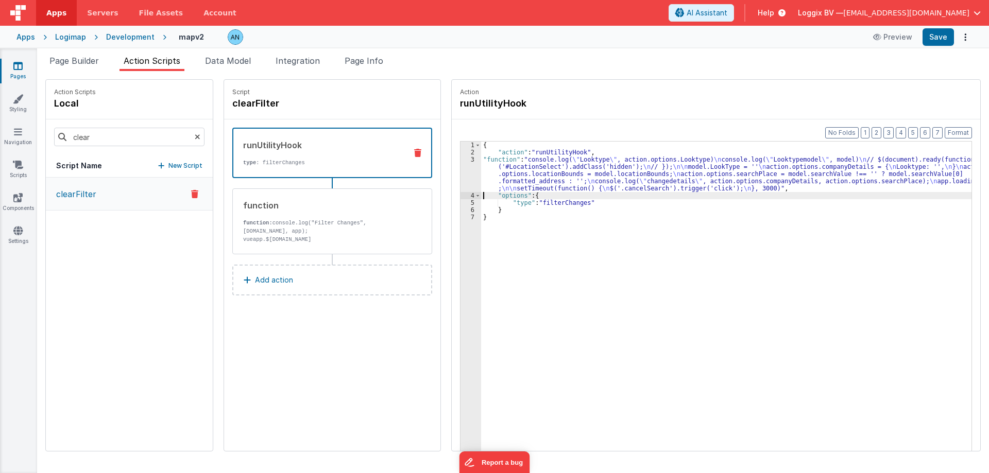
click at [460, 166] on div "3" at bounding box center [470, 174] width 21 height 36
click at [462, 159] on div "3" at bounding box center [470, 174] width 21 height 36
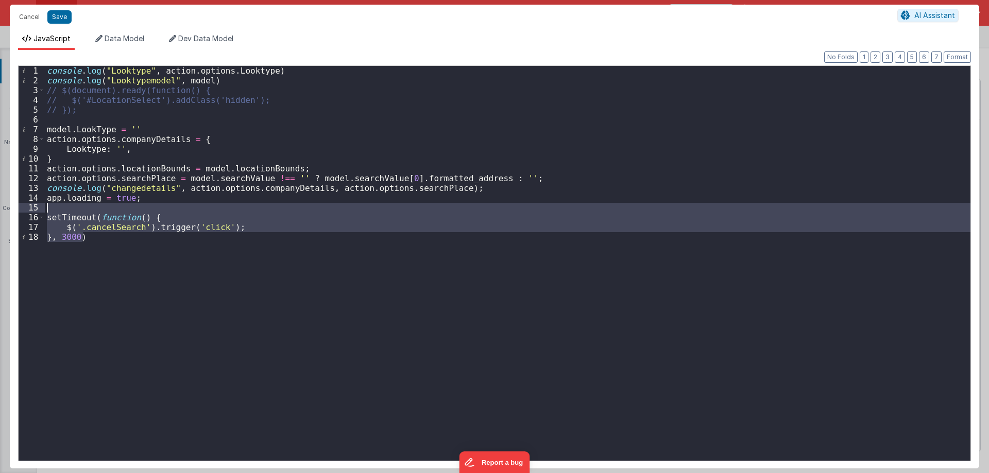
drag, startPoint x: 108, startPoint y: 242, endPoint x: 85, endPoint y: 209, distance: 40.4
click at [85, 209] on div "console . log ( "Looktype" , action . options . Looktype ) console . log ( "Loo…" at bounding box center [507, 273] width 925 height 414
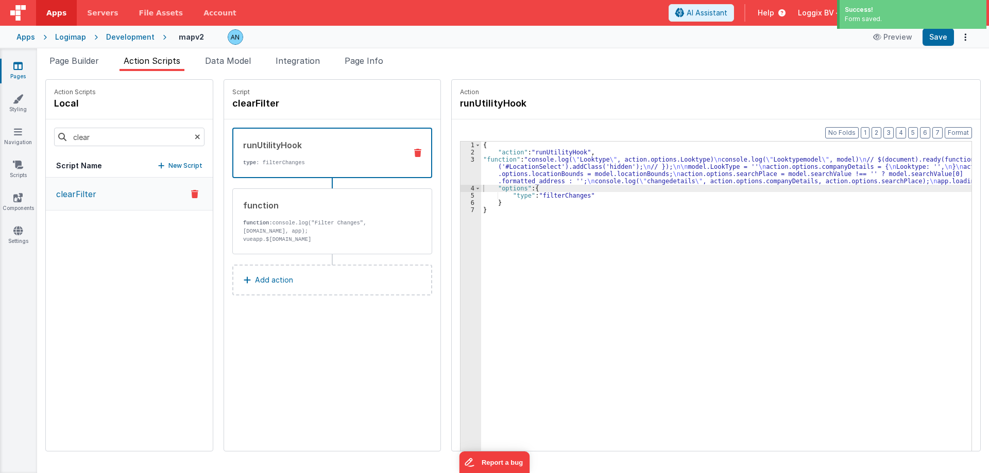
click at [290, 286] on button "Add action" at bounding box center [332, 280] width 200 height 31
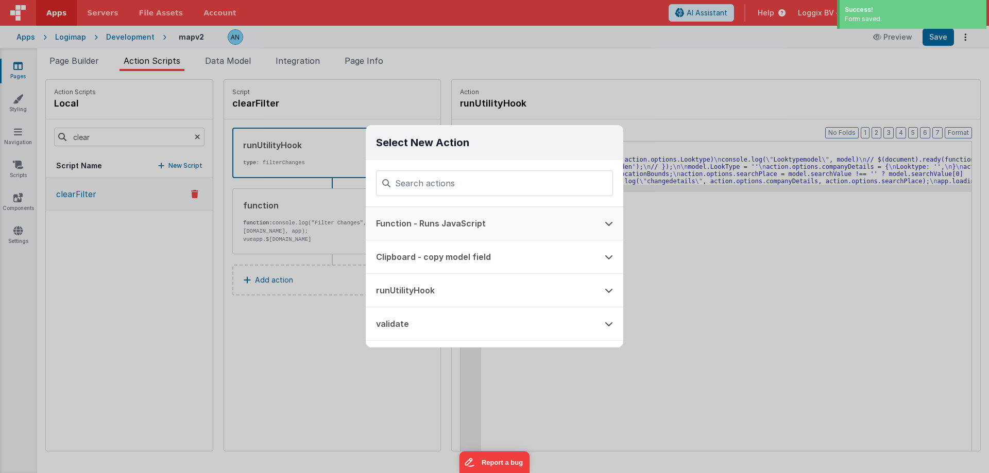
click at [406, 225] on button "Function - Runs JavaScript" at bounding box center [480, 223] width 229 height 33
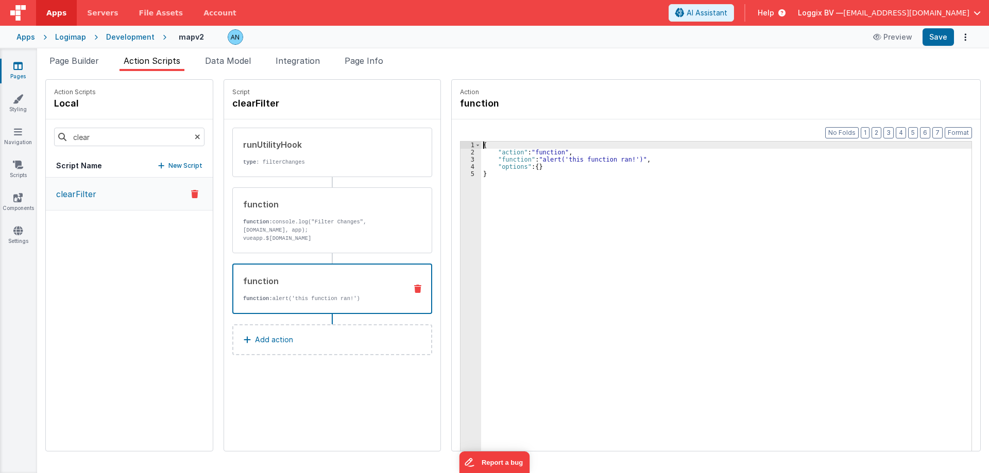
click at [464, 160] on div "3" at bounding box center [470, 159] width 21 height 7
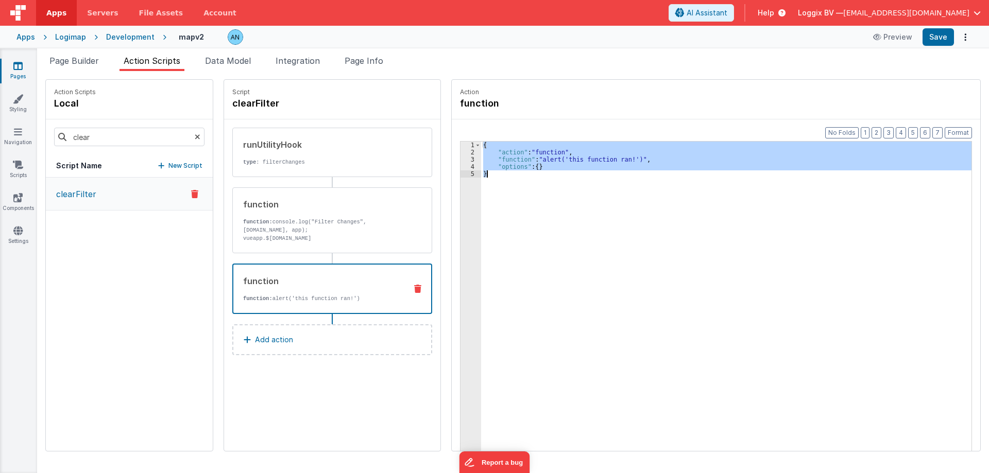
click at [464, 160] on div "3" at bounding box center [470, 159] width 21 height 7
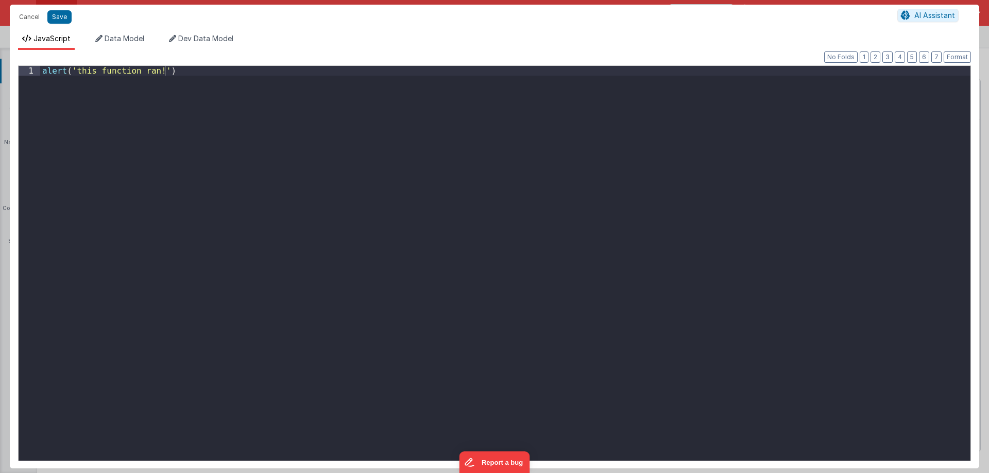
click at [428, 187] on div "alert ( 'this function ran!' )" at bounding box center [505, 273] width 930 height 414
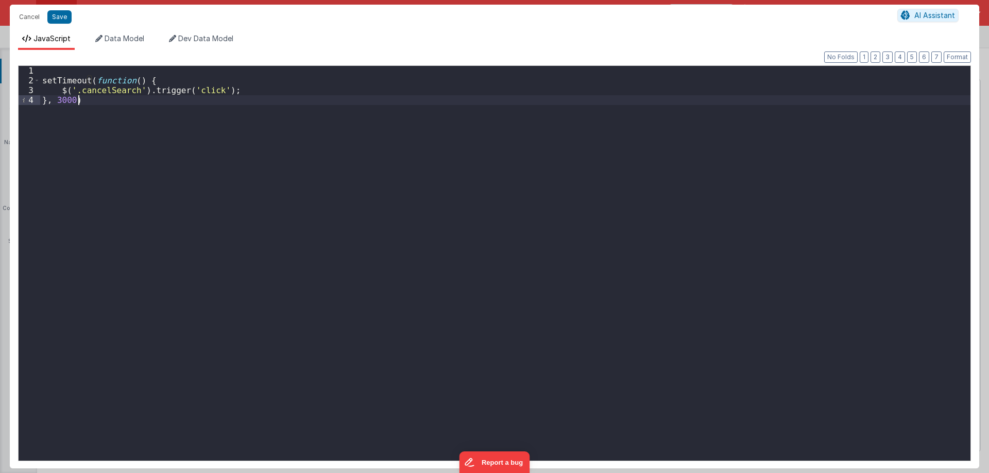
click at [68, 99] on div "setTimeout ( function ( ) { $ ( '.cancelSearch' ) . trigger ( 'click' ) ; } , 3…" at bounding box center [505, 273] width 930 height 414
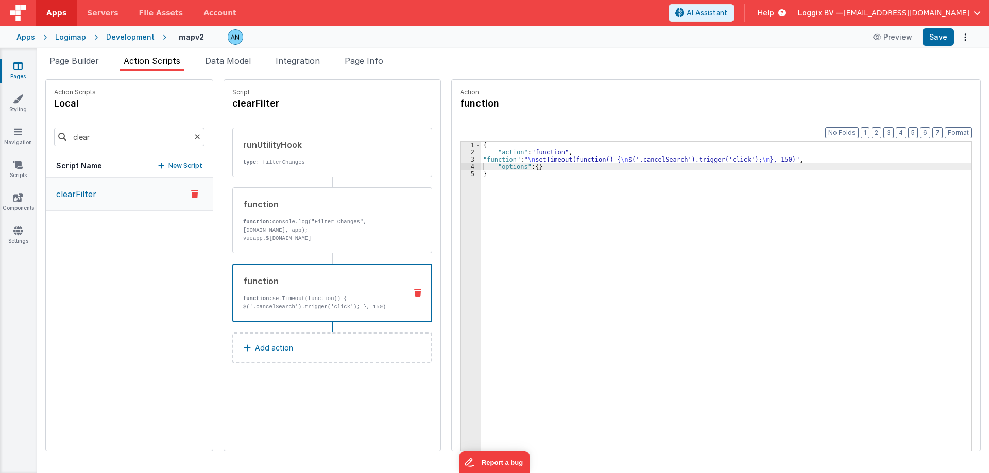
click at [769, 157] on div "{ "action" : "function" , "function" : " \n setTimeout(function() { \n $('.canc…" at bounding box center [731, 320] width 500 height 356
click at [22, 68] on icon at bounding box center [17, 66] width 9 height 10
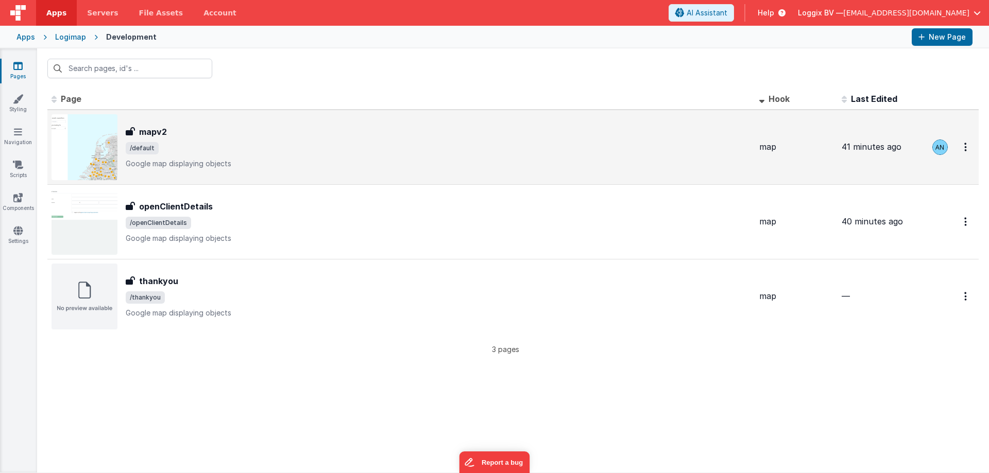
click at [171, 162] on p "Google map displaying objects" at bounding box center [438, 164] width 625 height 10
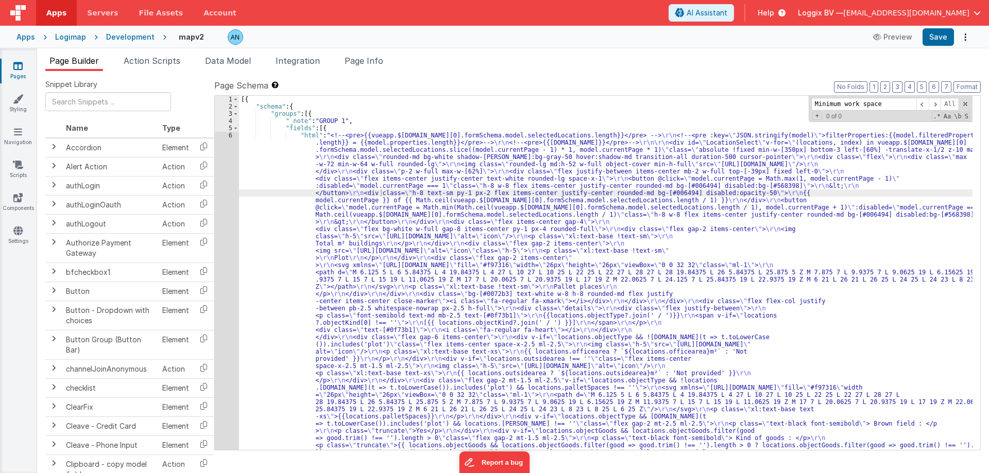
scroll to position [1041, 0]
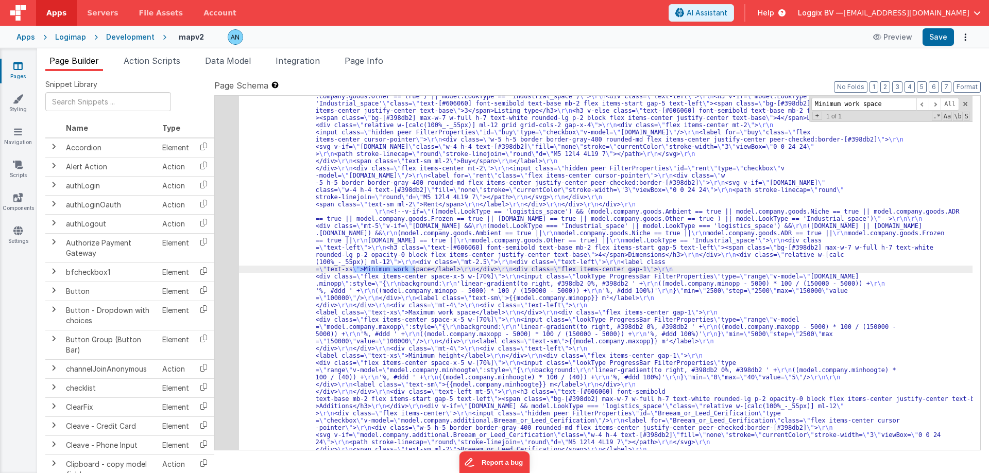
type input "Minimum work space"
click at [232, 255] on div "6" at bounding box center [227, 240] width 24 height 2299
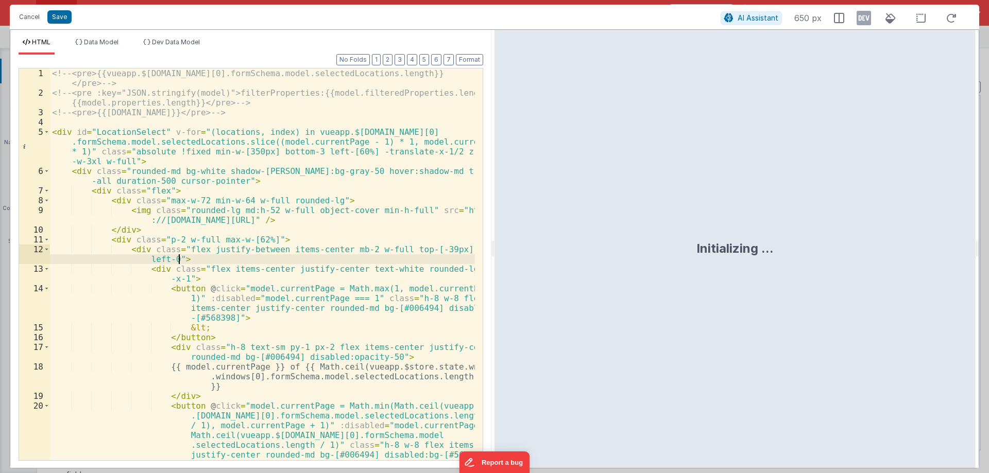
click at [229, 257] on div "<!-- <pre>{{vueapp.$store.state.wndw.windows[0].formSchema.model.selectedLocati…" at bounding box center [262, 278] width 425 height 421
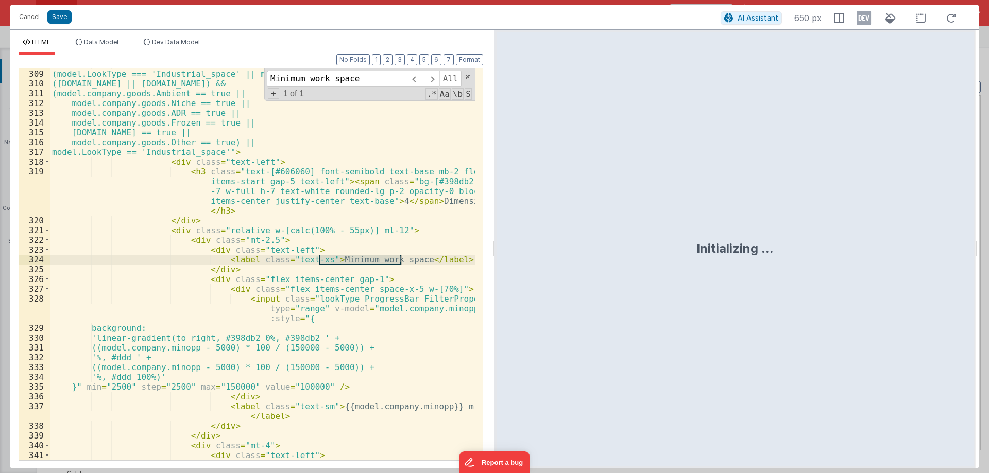
scroll to position [5338, 0]
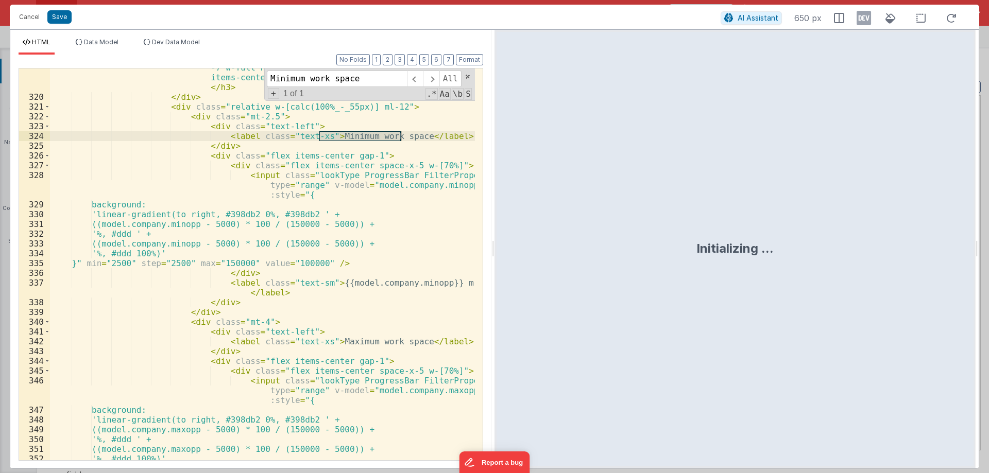
click at [207, 159] on div "< h3 class = "text-[#606060] font-semibold text-base mb-2 flex items-start gap-…" at bounding box center [262, 268] width 425 height 451
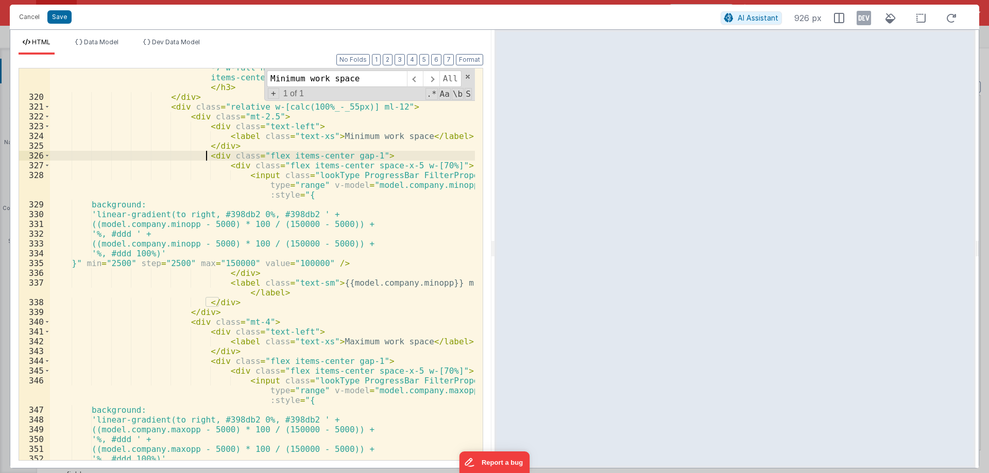
click at [187, 117] on div "< h3 class = "text-[#606060] font-semibold text-base mb-2 flex items-start gap-…" at bounding box center [262, 268] width 425 height 451
click at [178, 120] on div "< h3 class = "text-[#606060] font-semibold text-base mb-2 flex items-start gap-…" at bounding box center [262, 268] width 425 height 451
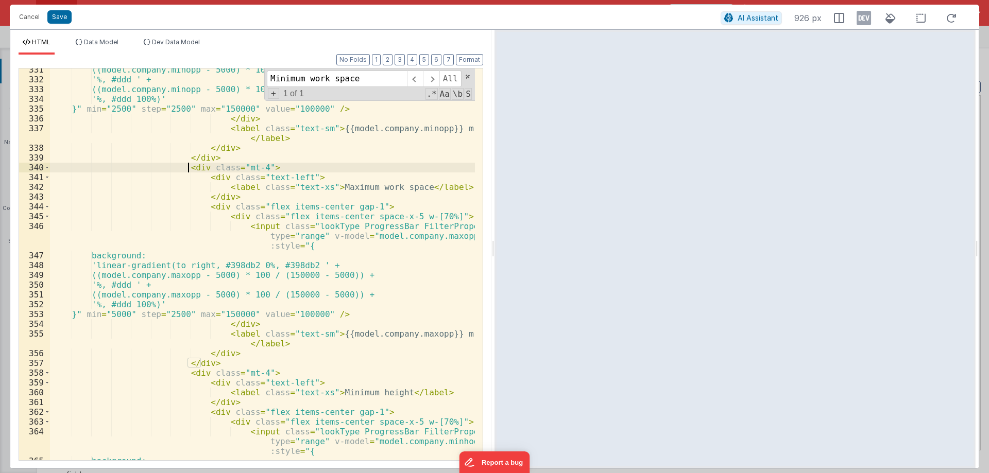
click at [186, 163] on div "((model.company.minopp - 5000) * 100 / (150000 - 5000)) + '%, #ddd ' + ((model.…" at bounding box center [262, 270] width 425 height 411
click at [213, 360] on div "((model.company.minopp - 5000) * 100 / (150000 - 5000)) + '%, #ddd ' + ((model.…" at bounding box center [262, 270] width 425 height 411
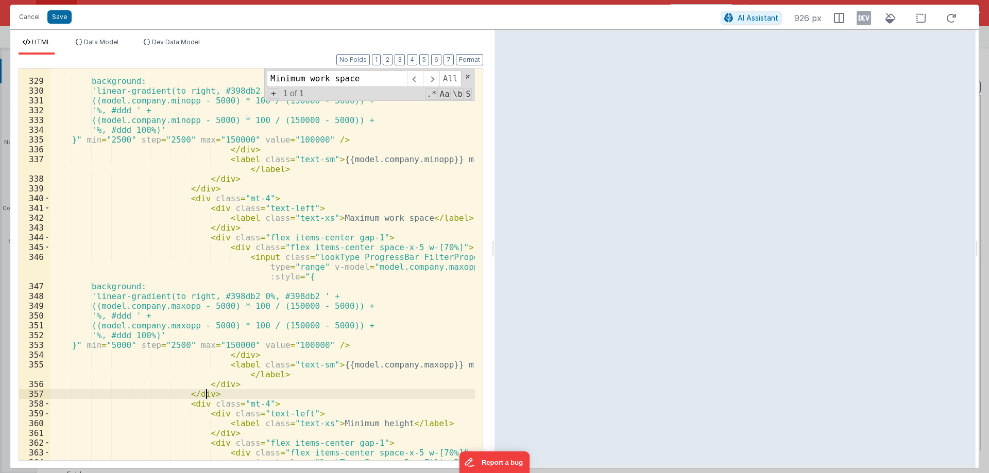
scroll to position [5338, 0]
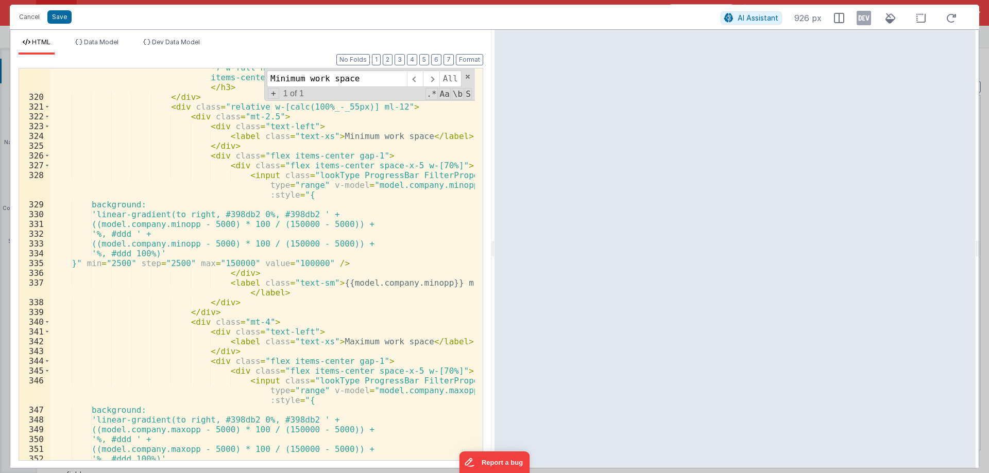
click at [181, 119] on div "< h3 class = "text-[#606060] font-semibold text-base mb-2 flex items-start gap-…" at bounding box center [262, 268] width 425 height 451
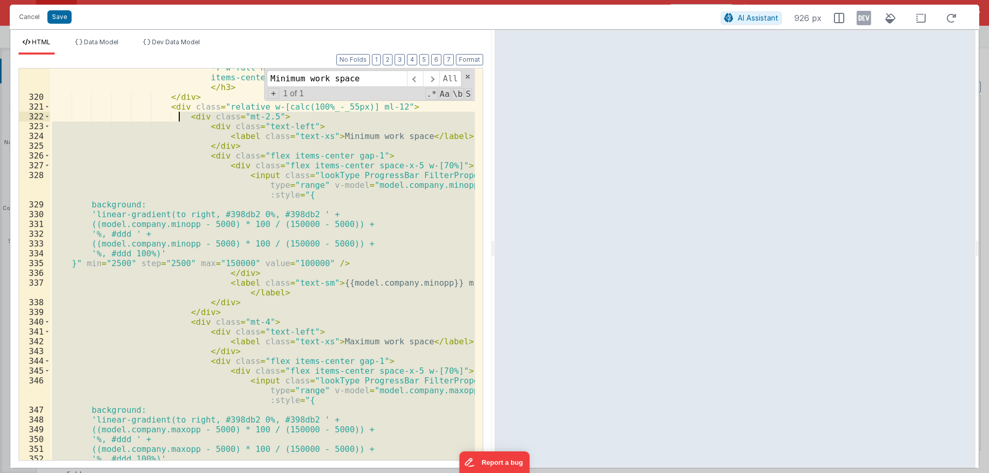
click at [187, 116] on div "< h3 class = "text-[#606060] font-semibold text-base mb-2 flex items-start gap-…" at bounding box center [262, 264] width 425 height 392
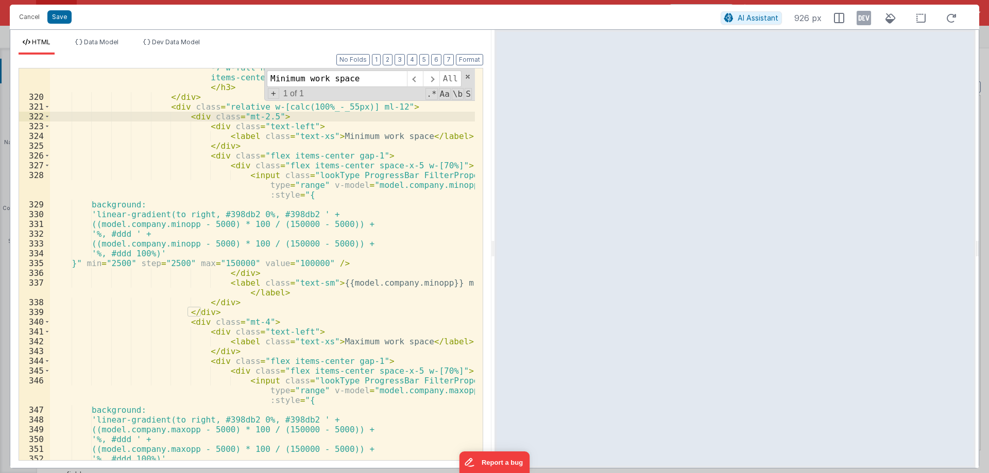
scroll to position [5122, 0]
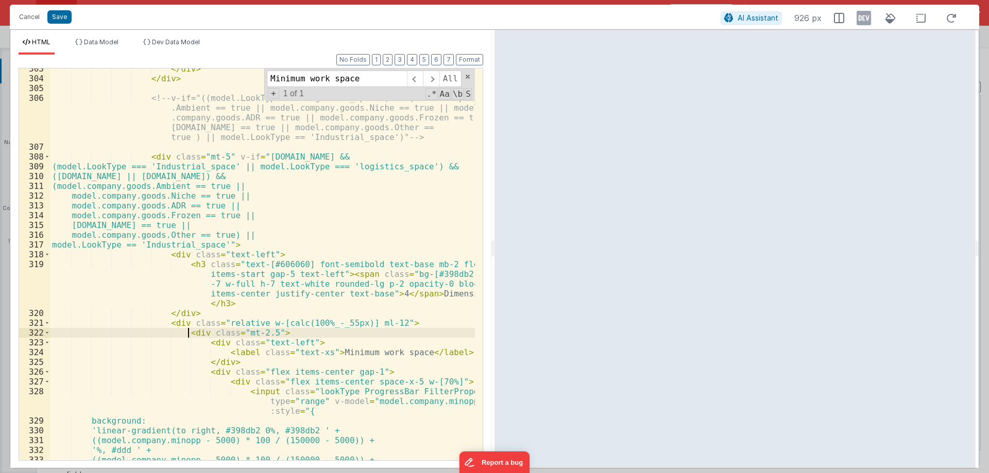
click at [233, 196] on div "</ div > </ div > <!-- v-if="((model.LookType == 'logistics_space') && (model.c…" at bounding box center [262, 269] width 425 height 411
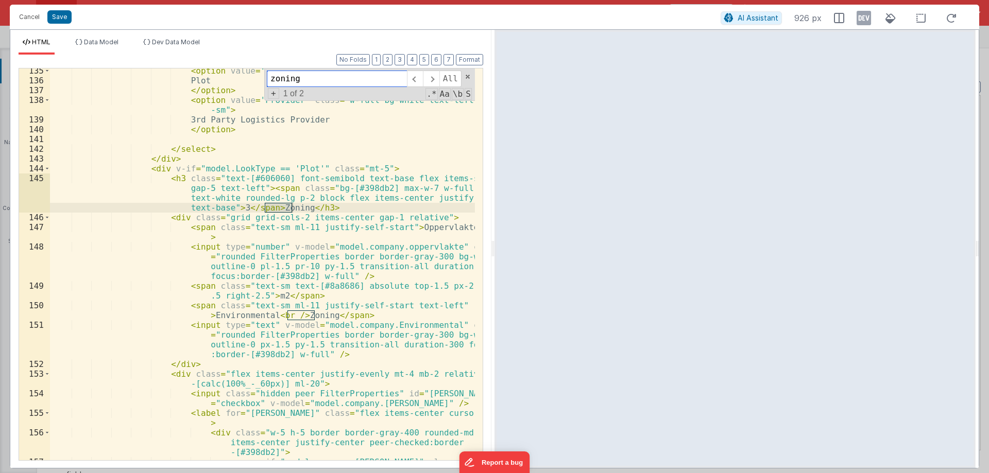
scroll to position [2155, 0]
type input "zoning"
click at [185, 229] on div "< option value = 'Plot' class = "w-full bg-white text-left text-sm" > Plot </ o…" at bounding box center [262, 281] width 425 height 431
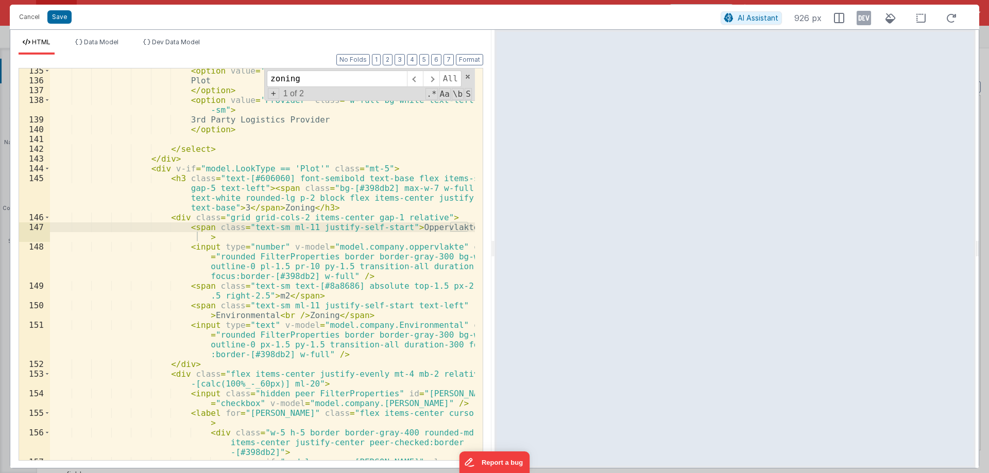
click at [442, 219] on div "< option value = 'Plot' class = "w-full bg-white text-left text-sm" > Plot </ o…" at bounding box center [262, 281] width 425 height 431
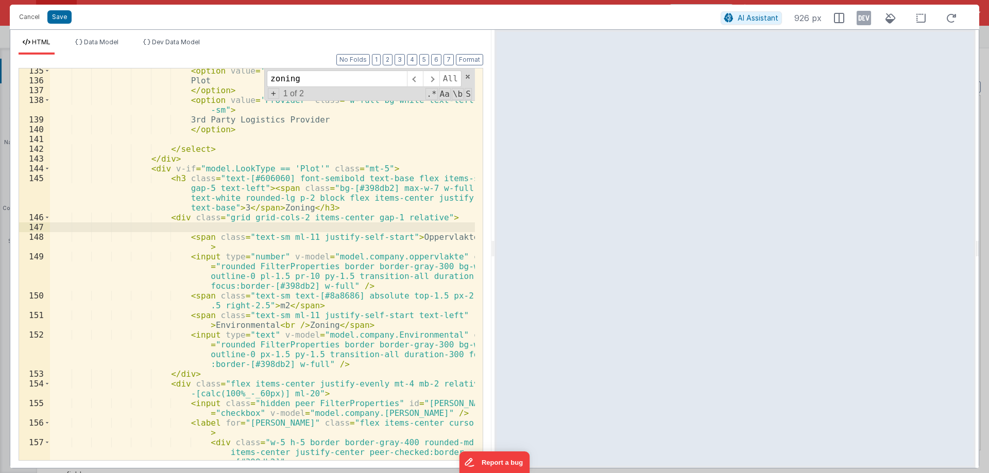
paste textarea
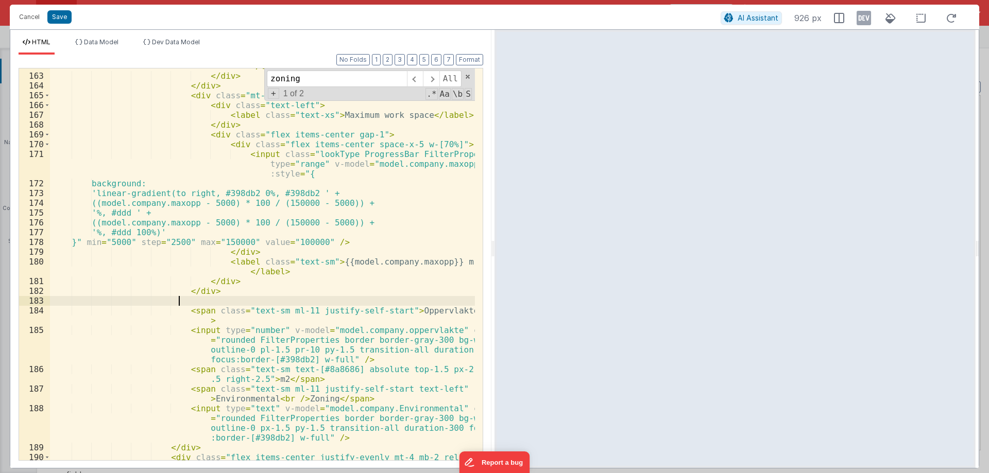
scroll to position [2492, 0]
click at [384, 312] on div "< label class = "text-sm" > {{model.company.minopp}} m² </ label > </ div > </ …" at bounding box center [262, 266] width 425 height 431
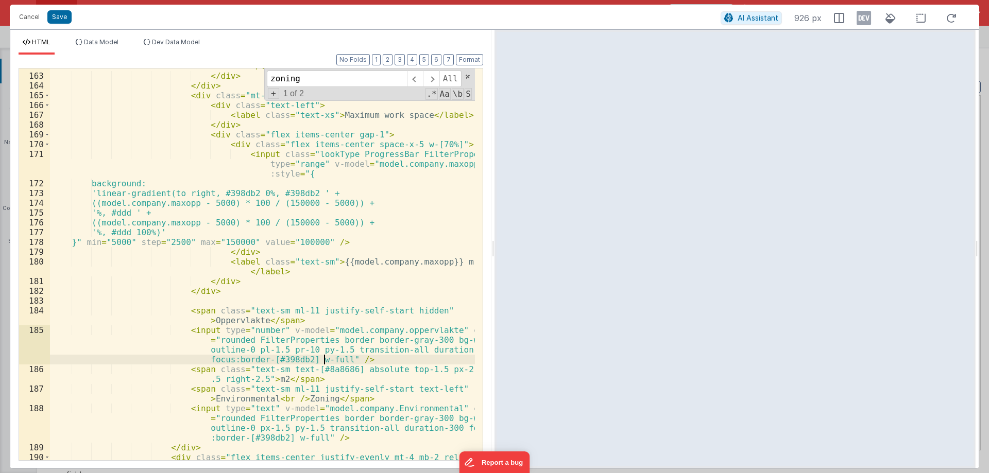
click at [325, 362] on div "< label class = "text-sm" > {{model.company.minopp}} m² </ label > </ div > </ …" at bounding box center [262, 266] width 425 height 431
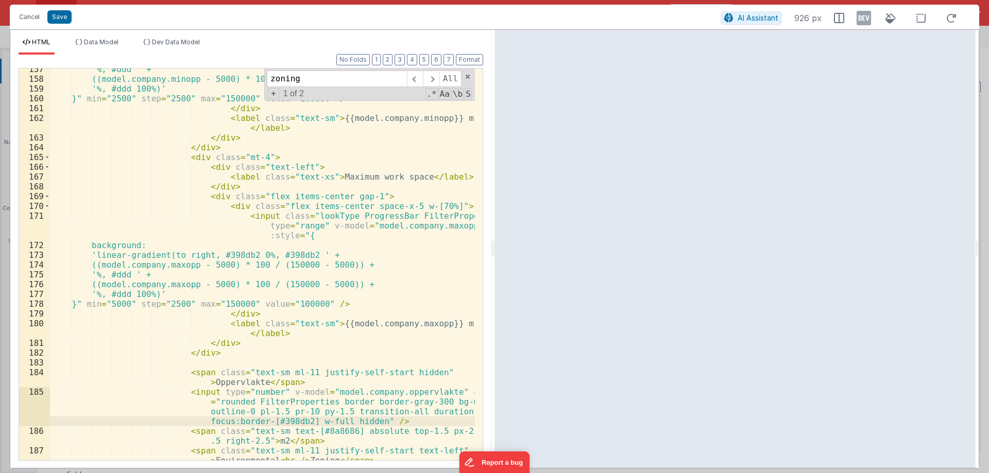
scroll to position [2461, 0]
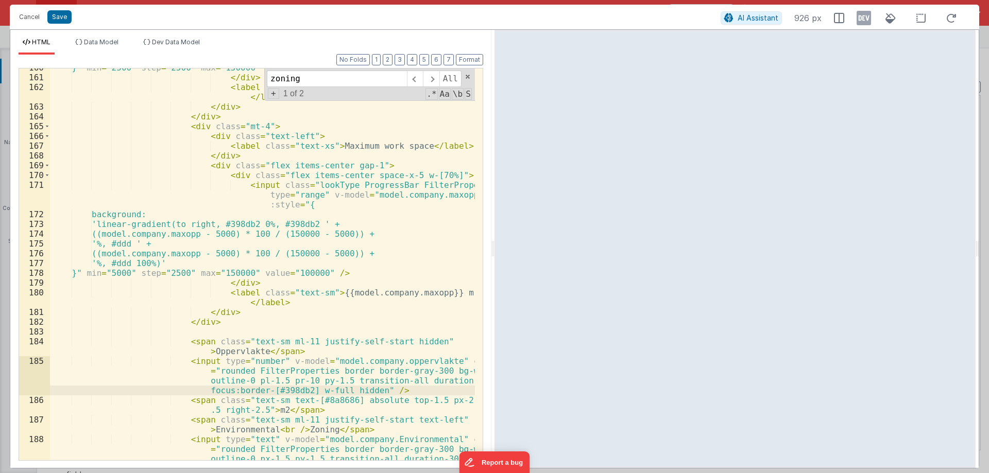
click at [365, 360] on div "}" min = "2500" step = "2500" max = "150000" value = "100000" /> </ div > < lab…" at bounding box center [262, 283] width 425 height 441
drag, startPoint x: 365, startPoint y: 360, endPoint x: 331, endPoint y: 363, distance: 34.1
click at [331, 363] on div "}" min = "2500" step = "2500" max = "150000" value = "100000" /> </ div > < lab…" at bounding box center [262, 283] width 425 height 441
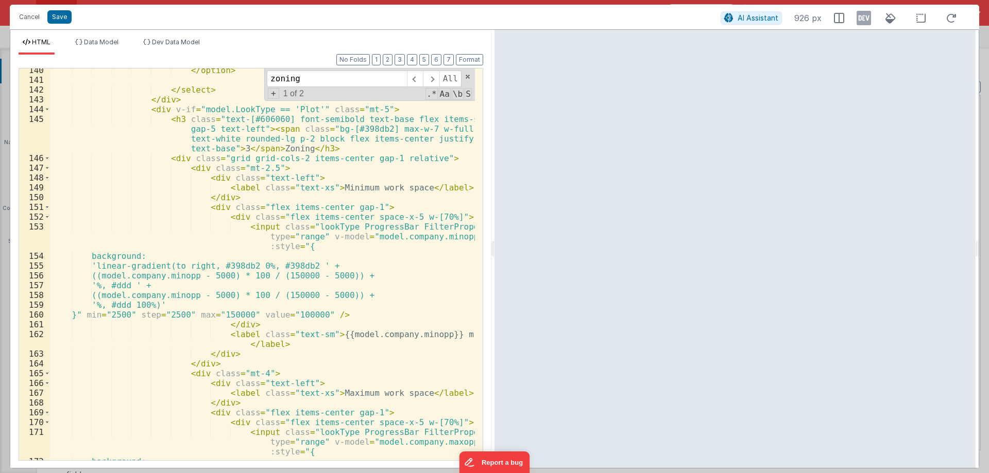
scroll to position [2183, 0]
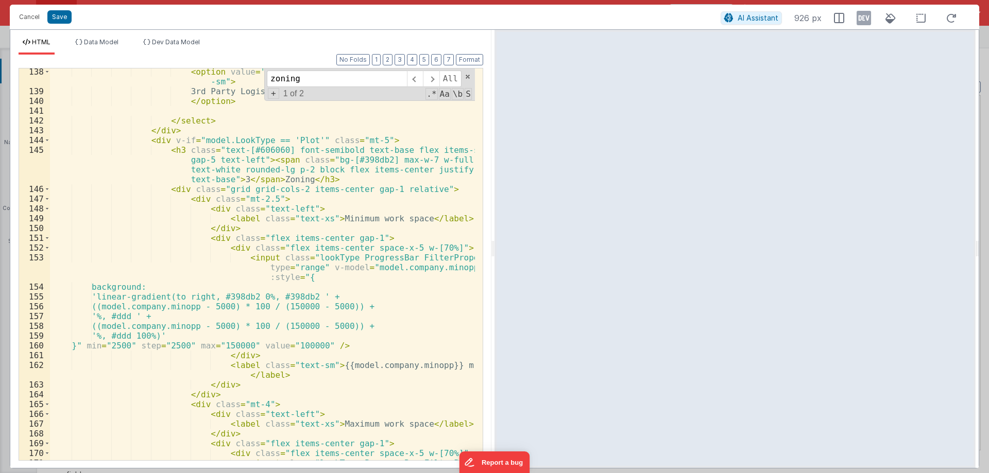
click at [361, 222] on div "< option value = 'Provider' class = "w-full bg-white text-left text -sm" > 3rd …" at bounding box center [262, 287] width 425 height 441
click at [394, 221] on div "< option value = 'Provider' class = "w-full bg-white text-left text -sm" > 3rd …" at bounding box center [262, 287] width 425 height 441
click at [363, 423] on div "< option value = 'Provider' class = "w-full bg-white text-left text -sm" > 3rd …" at bounding box center [262, 287] width 425 height 441
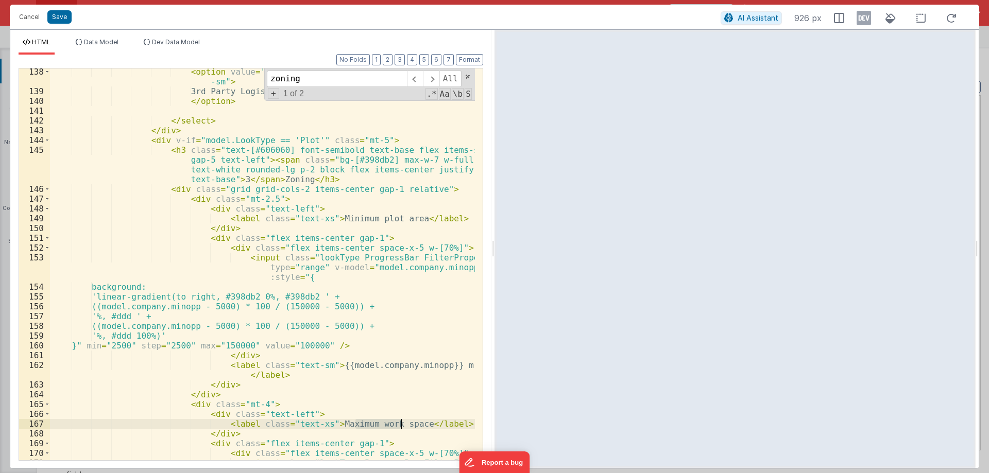
drag, startPoint x: 363, startPoint y: 423, endPoint x: 394, endPoint y: 423, distance: 31.4
click at [394, 423] on div "< option value = 'Provider' class = "w-full bg-white text-left text -sm" > 3rd …" at bounding box center [262, 287] width 425 height 441
click at [429, 270] on div "< option value = 'Provider' class = "w-full bg-white text-left text -sm" > 3rd …" at bounding box center [262, 287] width 425 height 441
click at [437, 270] on div "< option value = 'Provider' class = "w-full bg-white text-left text -sm" > 3rd …" at bounding box center [262, 287] width 425 height 441
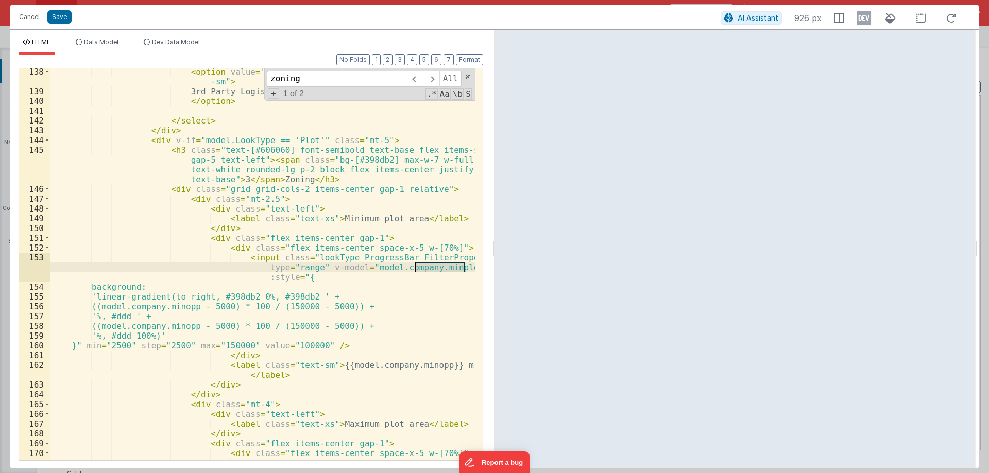
click at [437, 270] on div "< option value = 'Provider' class = "w-full bg-white text-left text -sm" > 3rd …" at bounding box center [262, 287] width 425 height 441
click at [182, 305] on div "< option value = 'Provider' class = "w-full bg-white text-left text -sm" > 3rd …" at bounding box center [262, 287] width 425 height 441
click at [189, 326] on div "< option value = 'Provider' class = "w-full bg-white text-left text -sm" > 3rd …" at bounding box center [262, 287] width 425 height 441
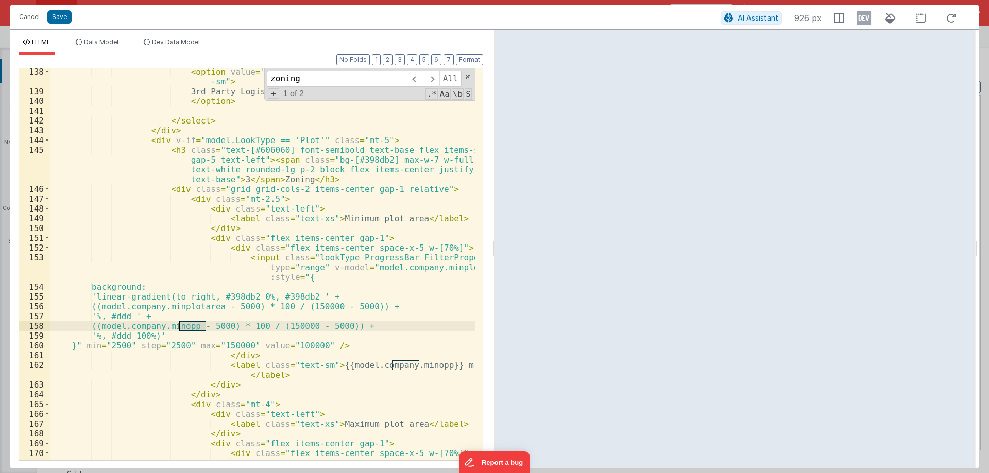
click at [189, 326] on div "< option value = 'Provider' class = "w-full bg-white text-left text -sm" > 3rd …" at bounding box center [262, 287] width 425 height 441
click at [409, 365] on div "< option value = 'Provider' class = "w-full bg-white text-left text -sm" > 3rd …" at bounding box center [262, 287] width 425 height 441
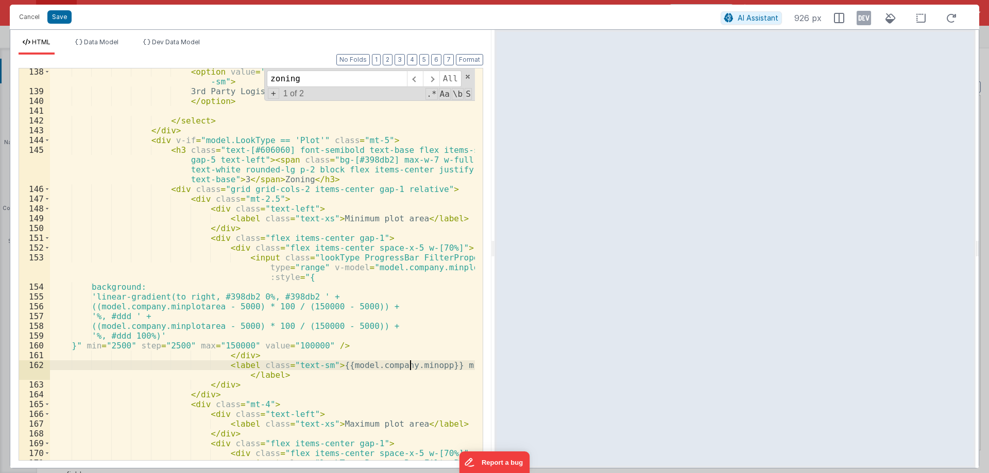
click at [409, 365] on div "< option value = 'Provider' class = "w-full bg-white text-left text -sm" > 3rd …" at bounding box center [262, 287] width 425 height 441
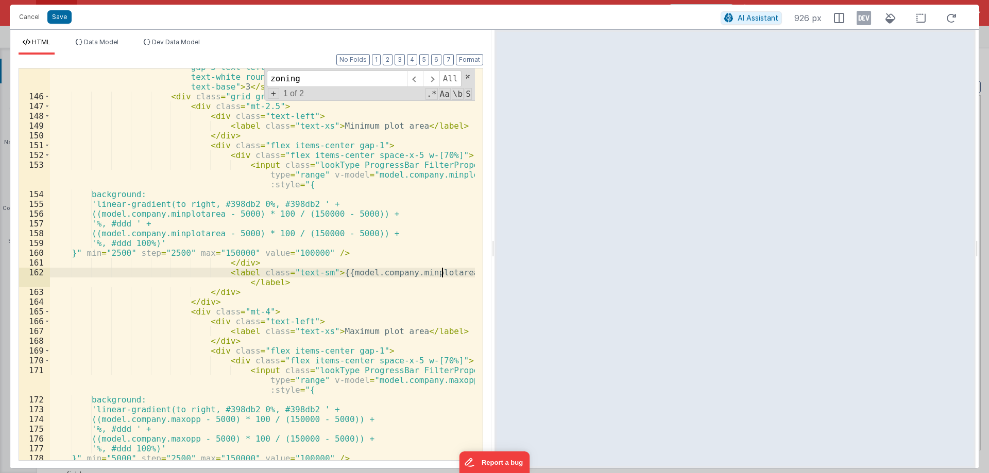
scroll to position [2307, 0]
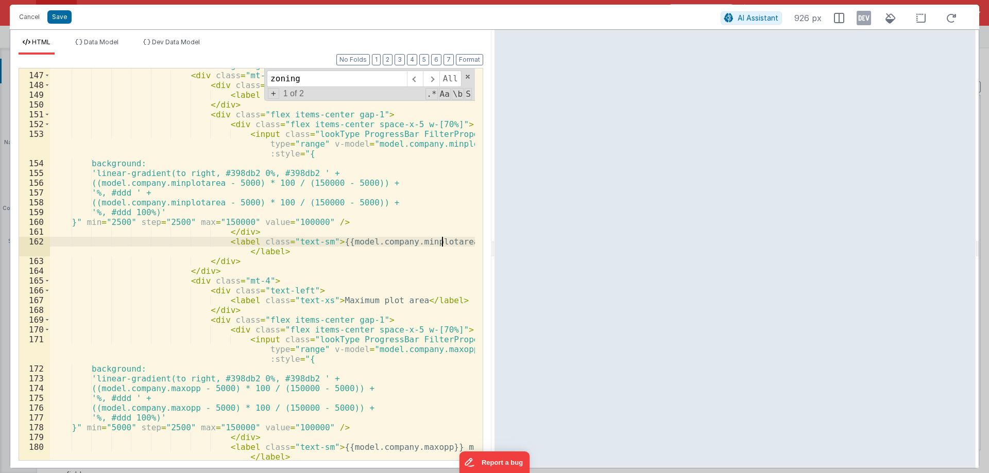
click at [425, 350] on div "< div class = "grid grid-cols-2 items-center gap-1 relative" > < div class = "m…" at bounding box center [262, 266] width 425 height 411
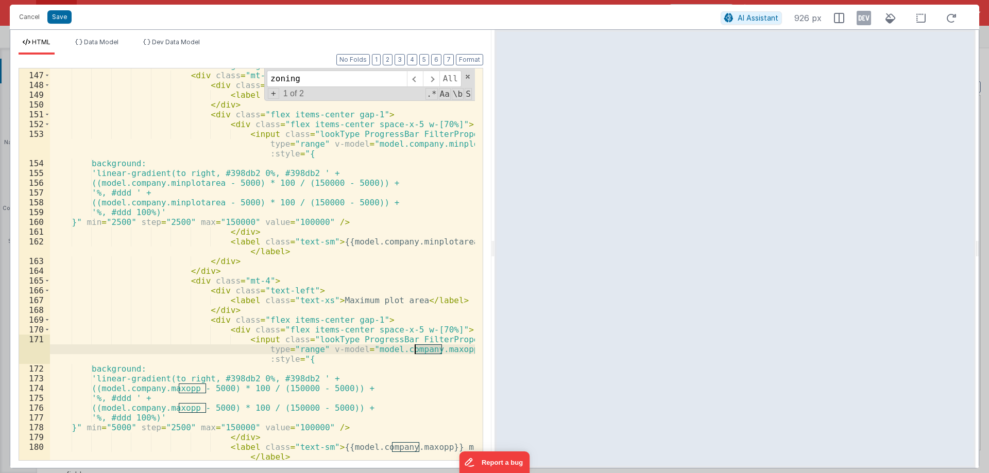
click at [425, 350] on div "< div class = "grid grid-cols-2 items-center gap-1 relative" > < div class = "m…" at bounding box center [262, 266] width 425 height 411
click at [429, 352] on div "< div class = "grid grid-cols-2 items-center gap-1 relative" > < div class = "m…" at bounding box center [262, 266] width 425 height 411
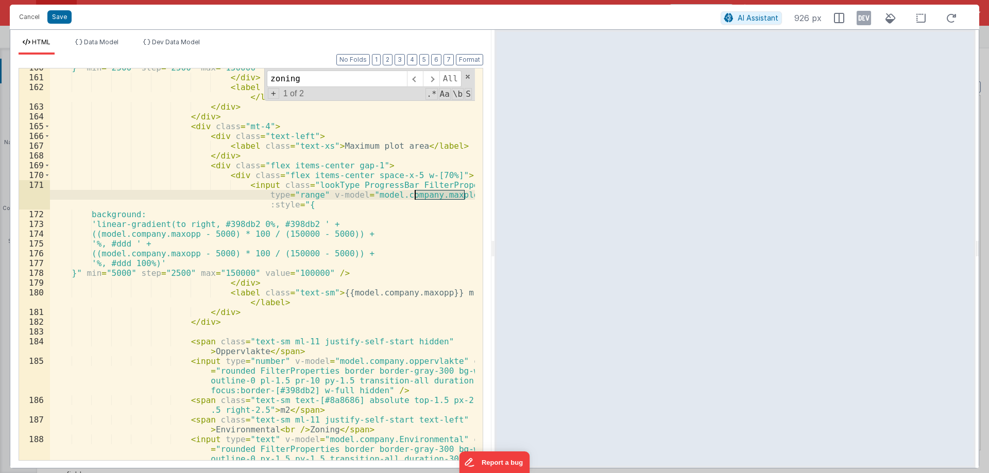
scroll to position [2461, 0]
click at [187, 238] on div "}" min = "2500" step = "2500" max = "150000" value = "100000" /> </ div > < lab…" at bounding box center [262, 283] width 425 height 441
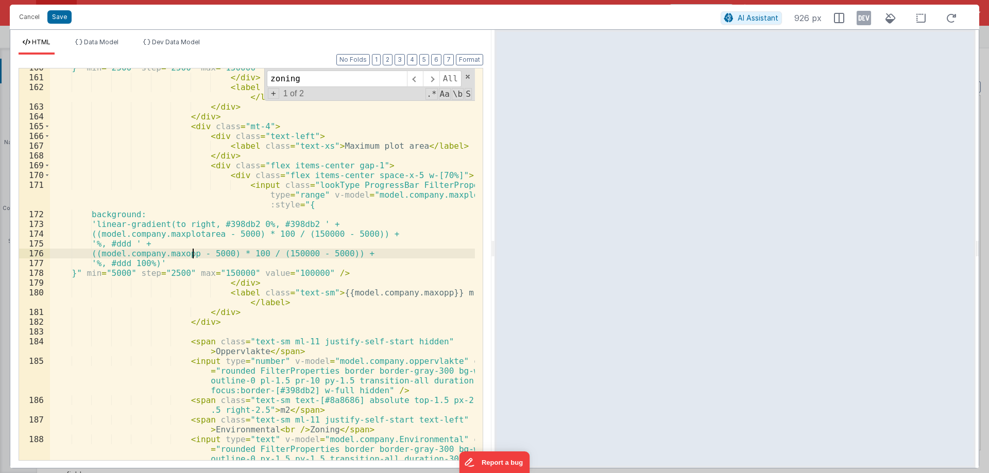
click at [194, 253] on div "}" min = "2500" step = "2500" max = "150000" value = "100000" /> </ div > < lab…" at bounding box center [262, 283] width 425 height 441
click at [408, 292] on div "}" min = "2500" step = "2500" max = "150000" value = "100000" /> </ div > < lab…" at bounding box center [262, 283] width 425 height 441
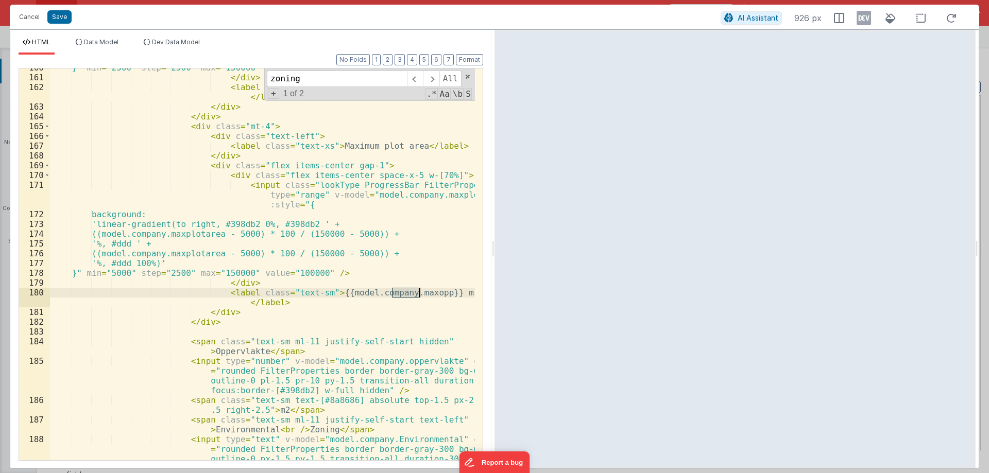
click at [408, 292] on div "}" min = "2500" step = "2500" max = "150000" value = "100000" /> </ div > < lab…" at bounding box center [262, 283] width 425 height 441
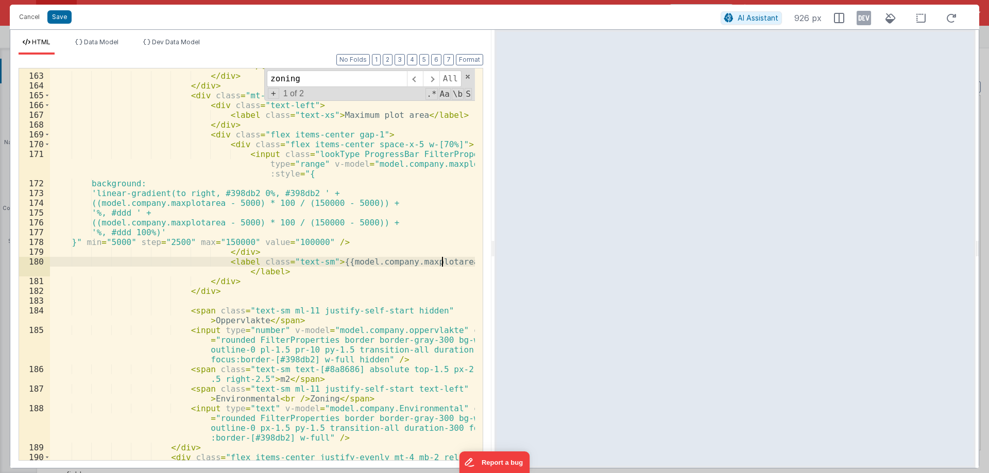
scroll to position [2492, 0]
click at [408, 292] on div "< label class = "text-sm" > {{model.company.minplotarea}} m² </ label > </ div …" at bounding box center [262, 266] width 425 height 431
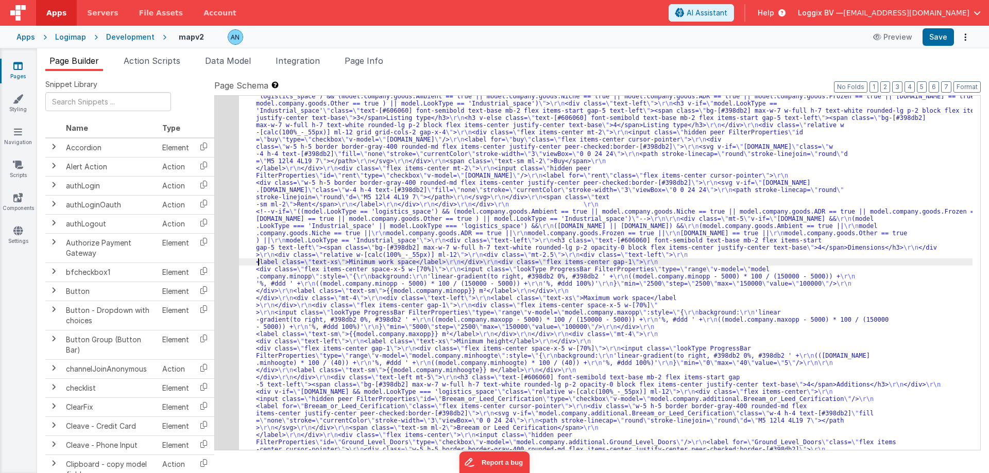
click at [215, 228] on div "6" at bounding box center [227, 194] width 24 height 2206
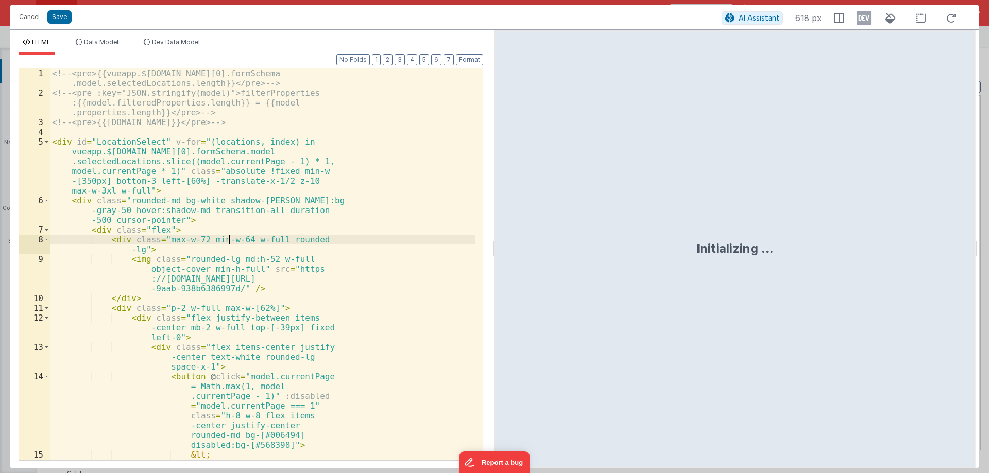
scroll to position [1895, 0]
click at [229, 227] on div "<!-- <pre>{{vueapp.$store.state.wndw.windows[0].formSchema .model.selectedLocat…" at bounding box center [262, 298] width 425 height 460
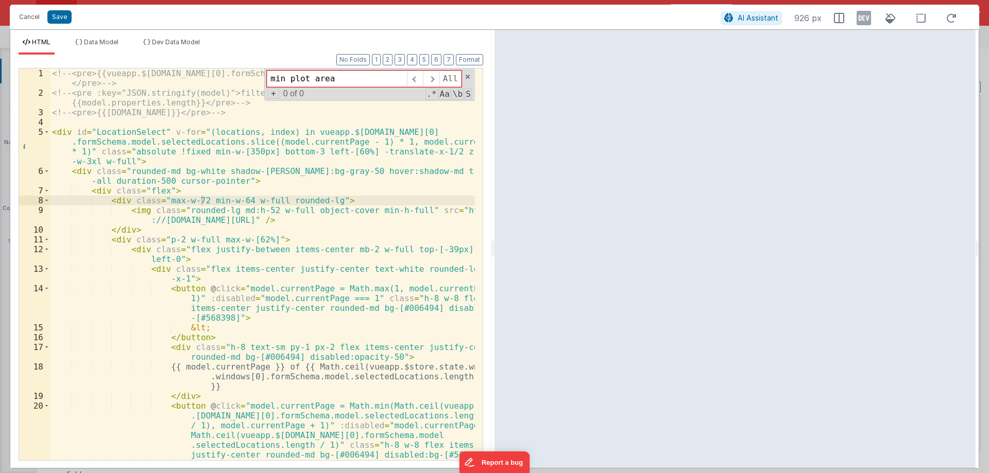
drag, startPoint x: 289, startPoint y: 78, endPoint x: 185, endPoint y: 68, distance: 105.0
click at [185, 68] on div "1 2 3 4 5 6 7 8 9 10 11 12 13 14 15 16 17 18 19 20 21 22 <!-- <pre>{{vueapp.$st…" at bounding box center [251, 264] width 464 height 393
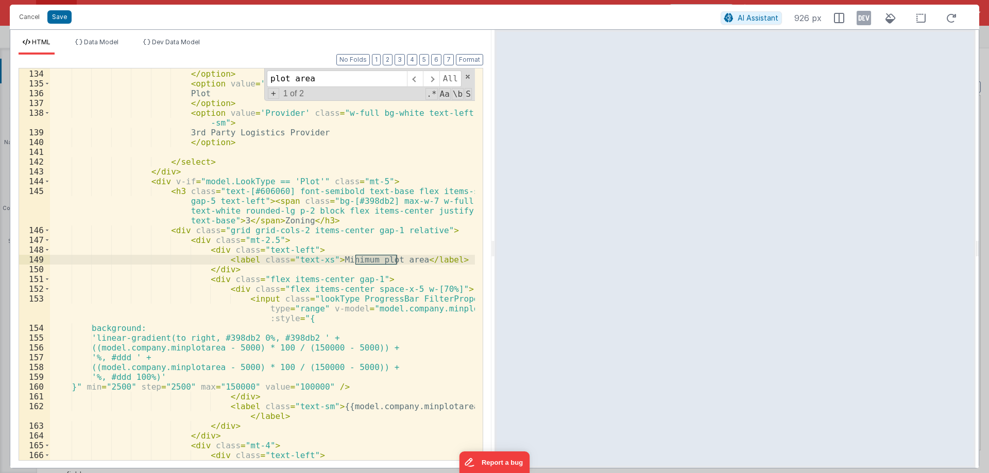
type input "plot area"
click at [252, 241] on div "Industrial space </ option > < option value = 'Plot' class = "w-full bg-white t…" at bounding box center [262, 264] width 425 height 411
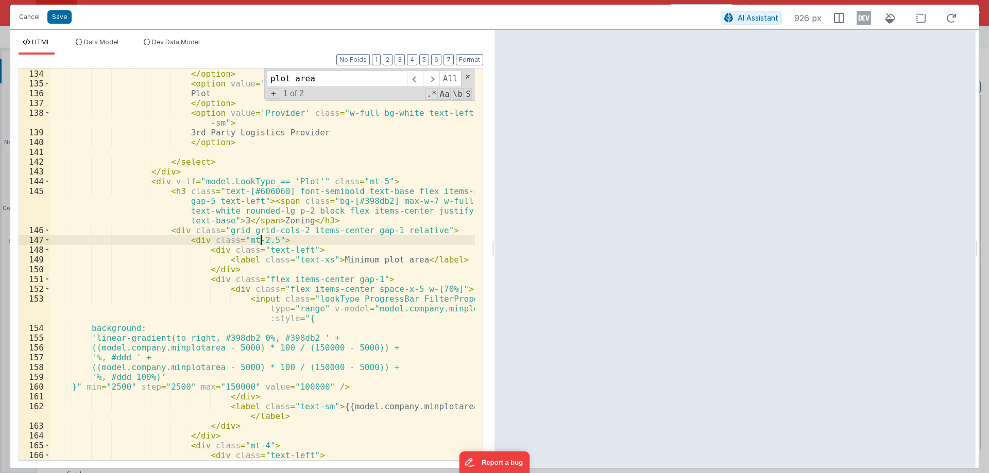
click at [261, 240] on div "Industrial space </ option > < option value = 'Plot' class = "w-full bg-white t…" at bounding box center [262, 264] width 425 height 411
click at [183, 242] on div "Industrial space </ option > < option value = 'Plot' class = "w-full bg-white t…" at bounding box center [262, 264] width 425 height 411
click at [263, 237] on div "Industrial space </ option > < option value = 'Plot' class = "w-full bg-white t…" at bounding box center [262, 264] width 425 height 411
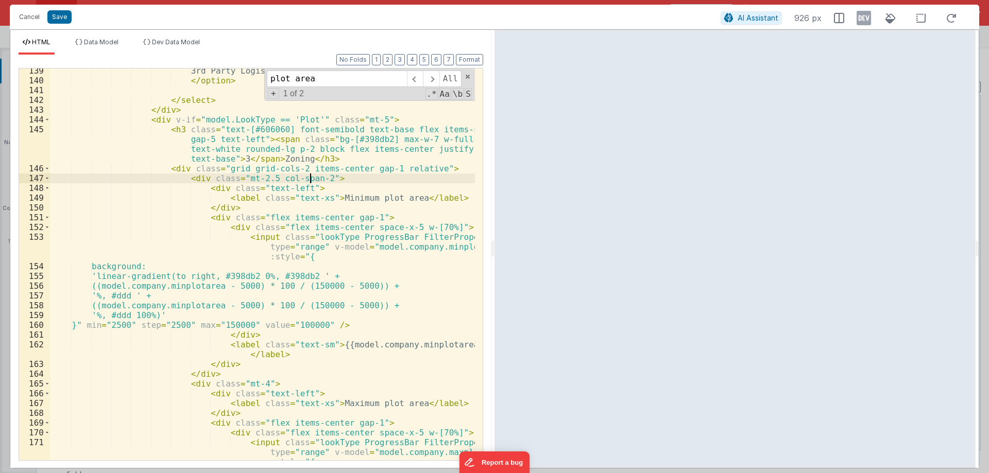
scroll to position [2204, 0]
click at [252, 383] on div "3rd Party Logistics Provider </ option > </ select > </ div > < div v-if = "mod…" at bounding box center [262, 271] width 425 height 411
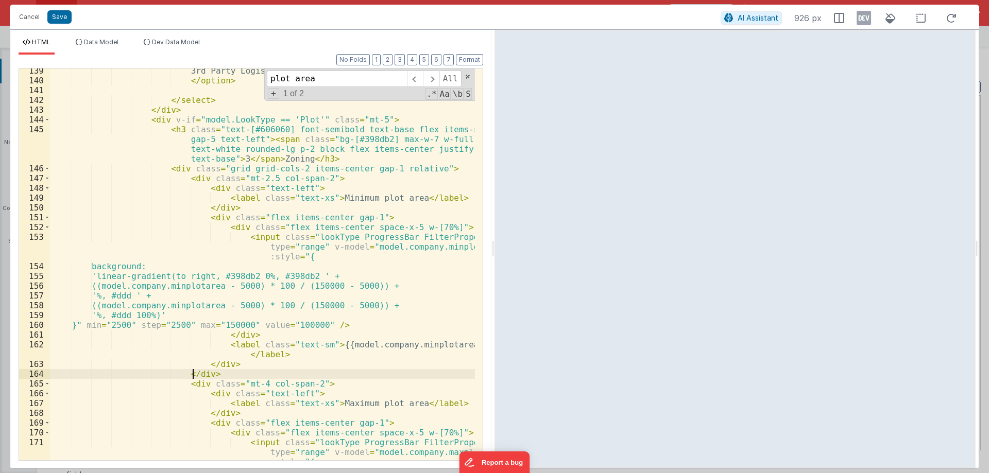
click at [192, 374] on div "3rd Party Logistics Provider </ option > </ select > </ div > < div v-if = "mod…" at bounding box center [262, 271] width 425 height 411
click at [187, 381] on div "3rd Party Logistics Provider </ option > </ select > </ div > < div v-if = "mod…" at bounding box center [262, 271] width 425 height 411
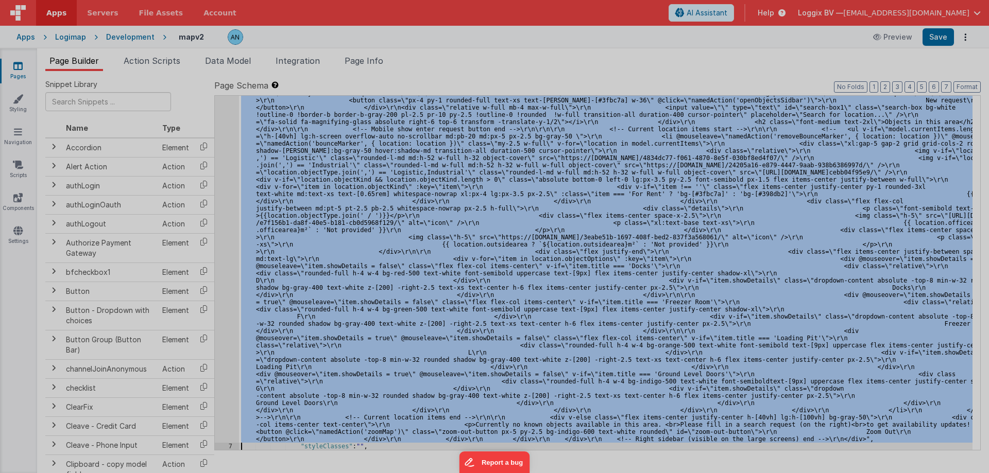
click at [229, 189] on div "<!-- <pre>{{vueapp.$store.state.wndw.windows[0].formSchema .model.selectedLocat…" at bounding box center [262, 288] width 425 height 460
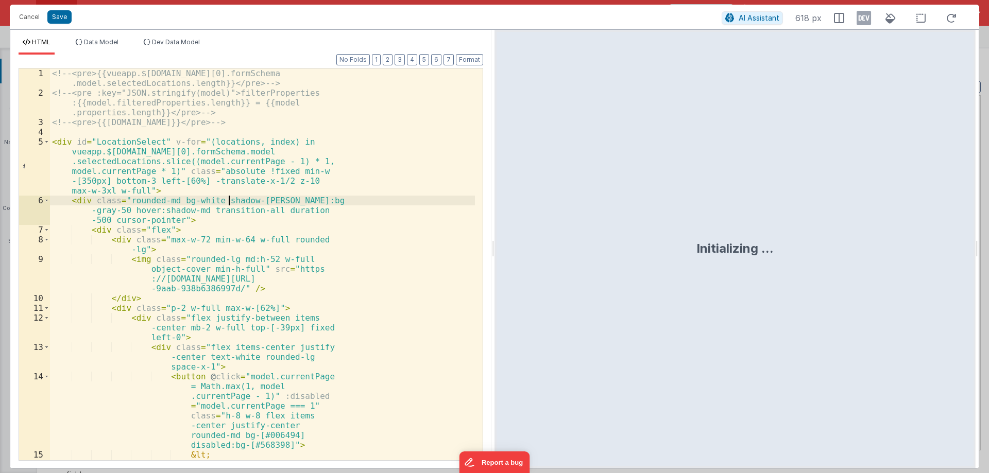
click at [266, 222] on div "<!-- <pre>{{vueapp.$store.state.wndw.windows[0].formSchema .model.selectedLocat…" at bounding box center [262, 298] width 425 height 460
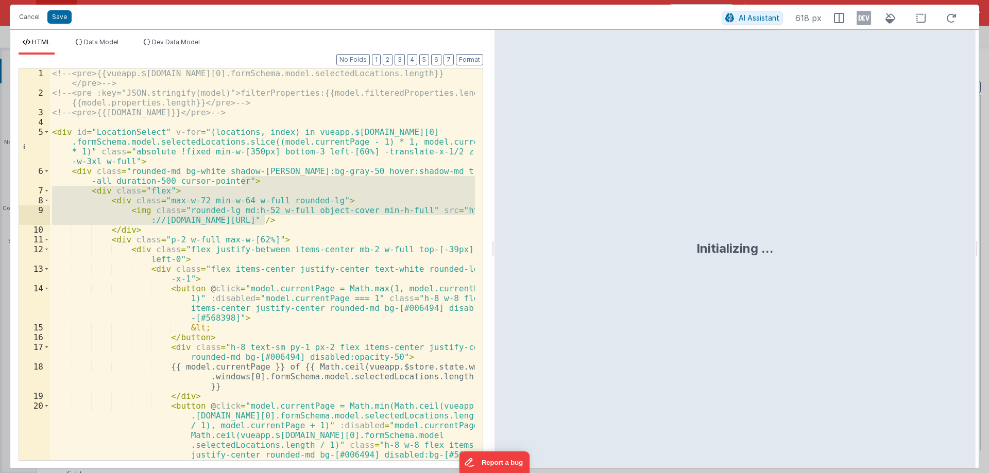
click at [265, 222] on div "<!-- <pre>{{vueapp.$store.state.wndw.windows[0].formSchema.model.selectedLocati…" at bounding box center [262, 264] width 425 height 392
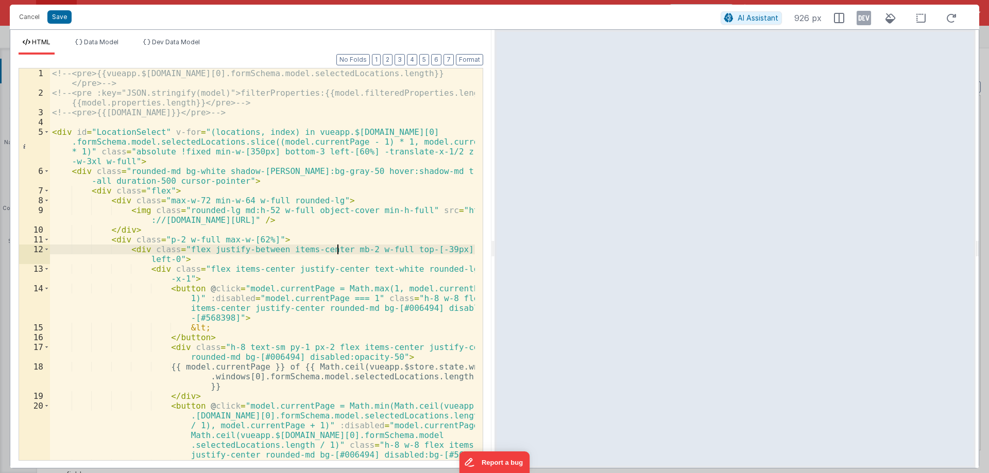
click at [336, 252] on div "<!-- <pre>{{vueapp.$store.state.wndw.windows[0].formSchema.model.selectedLocati…" at bounding box center [262, 278] width 425 height 421
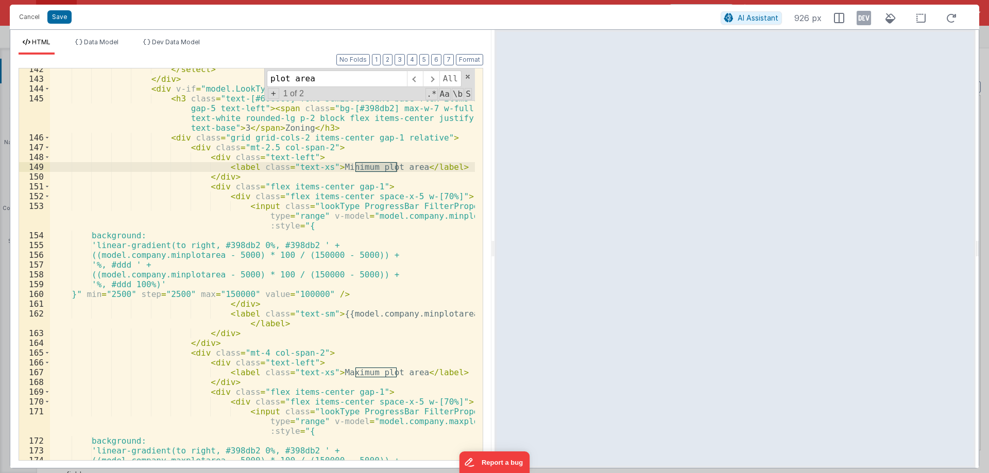
type input "plot area"
click at [321, 295] on div "</ select > </ div > < div v-if = "model.LookType == 'Plot'" class = "mt-5" > <…" at bounding box center [262, 269] width 425 height 411
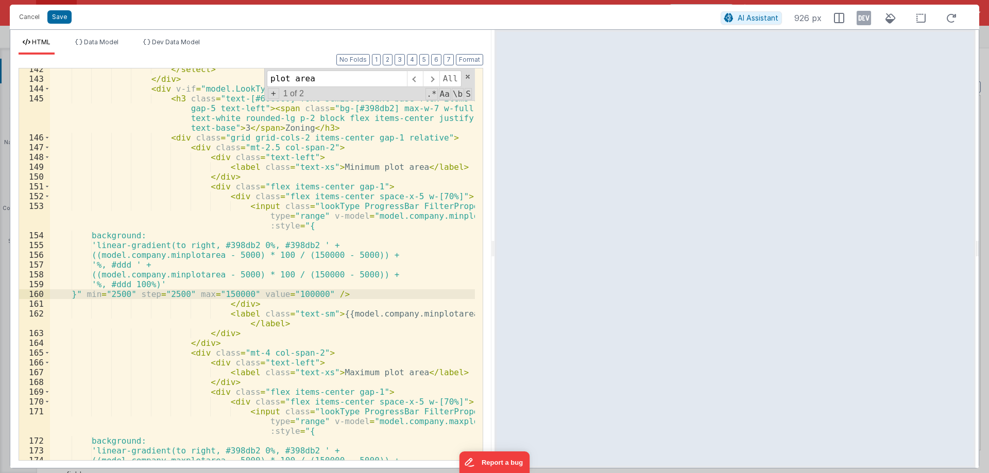
click at [411, 314] on div "</ select > </ div > < div v-if = "model.LookType == 'Plot'" class = "mt-5" > <…" at bounding box center [262, 269] width 425 height 411
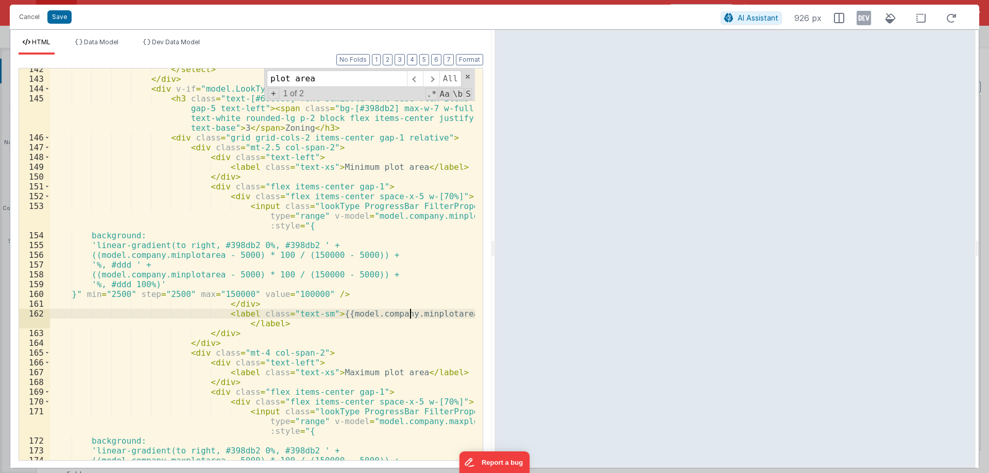
click at [411, 314] on div "</ select > </ div > < div v-if = "model.LookType == 'Plot'" class = "mt-5" > <…" at bounding box center [262, 269] width 425 height 411
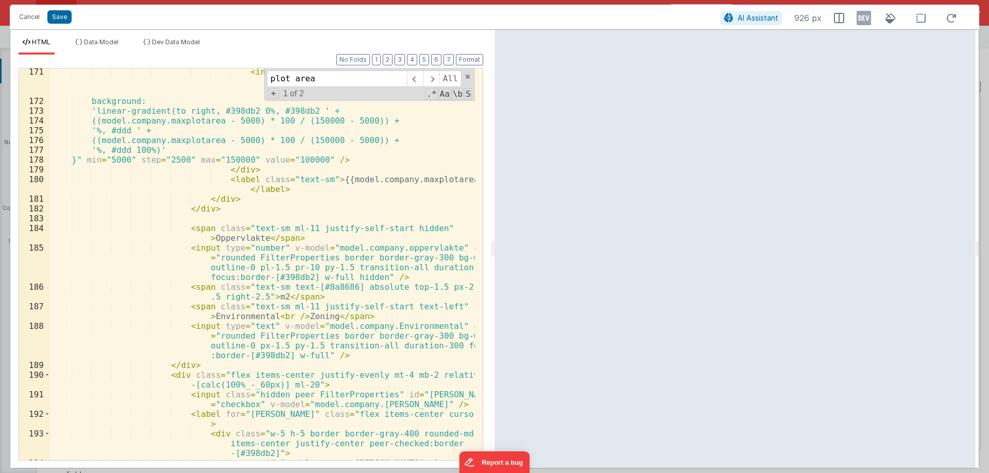
scroll to position [2575, 0]
click at [338, 285] on div "< input class = "lookType ProgressBar FilterProperties" type = "range" v-model …" at bounding box center [262, 292] width 425 height 451
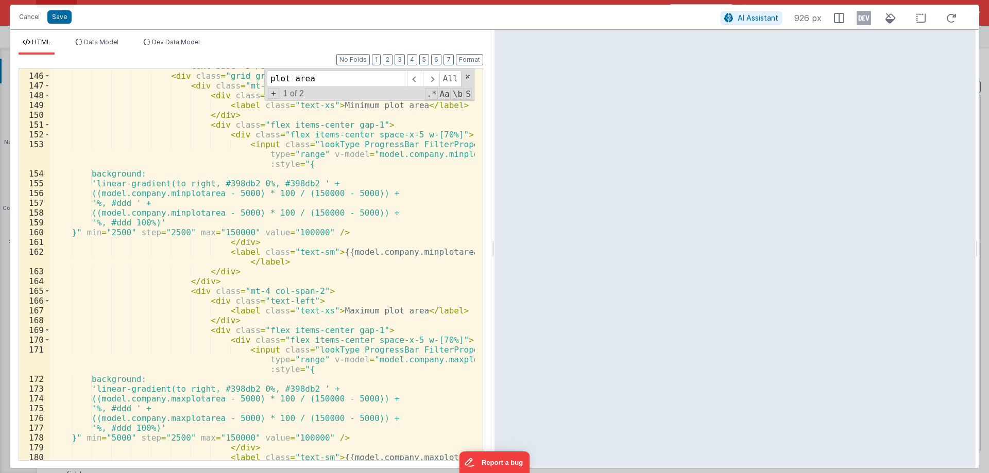
scroll to position [2266, 0]
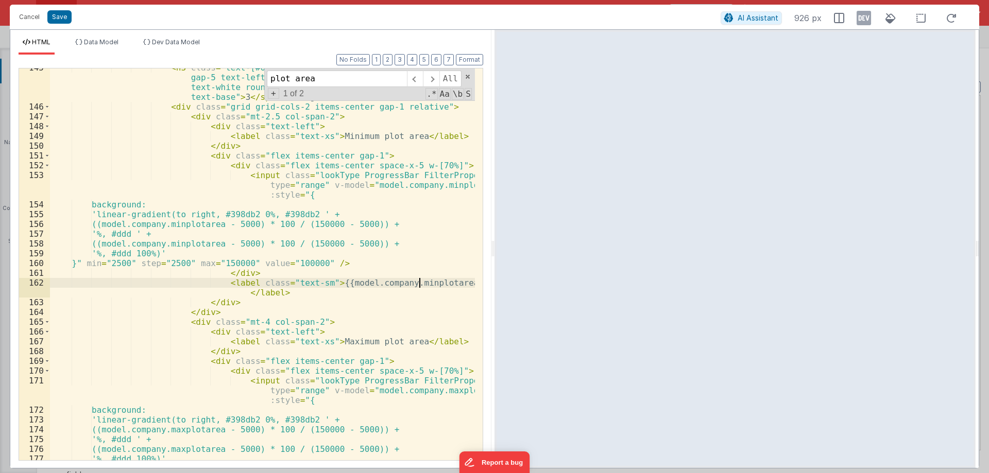
click at [421, 282] on div "< h3 class = "text-[#606060] font-semibold text-base flex items-start gap-5 tex…" at bounding box center [262, 283] width 425 height 441
click at [415, 282] on div "< h3 class = "text-[#606060] font-semibold text-base flex items-start gap-5 tex…" at bounding box center [262, 283] width 425 height 441
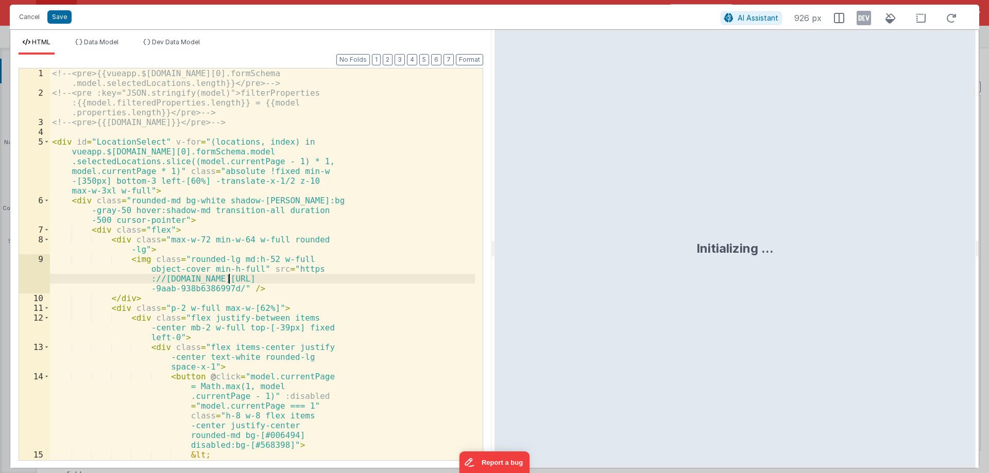
click at [228, 271] on div "<!-- <pre>{{vueapp.$store.state.wndw.windows[0].formSchema .model.selectedLocat…" at bounding box center [262, 298] width 425 height 460
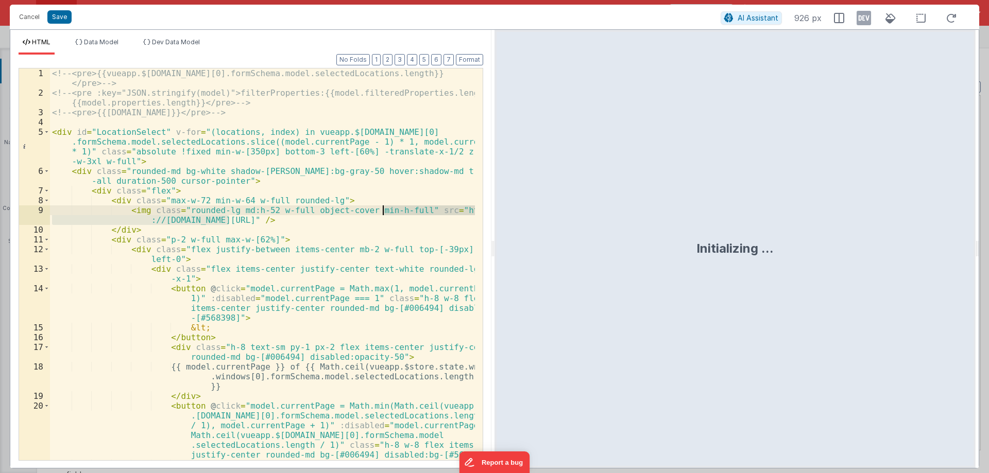
click at [275, 282] on div "<!-- <pre>{{vueapp.$store.state.wndw.windows[0].formSchema.model.selectedLocati…" at bounding box center [262, 278] width 425 height 421
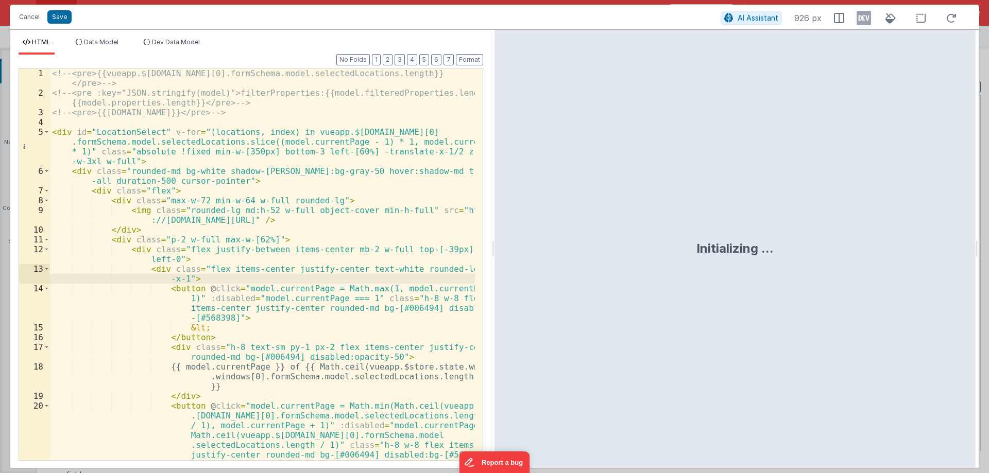
click at [275, 282] on div "<!-- <pre>{{vueapp.$store.state.wndw.windows[0].formSchema.model.selectedLocati…" at bounding box center [262, 278] width 425 height 421
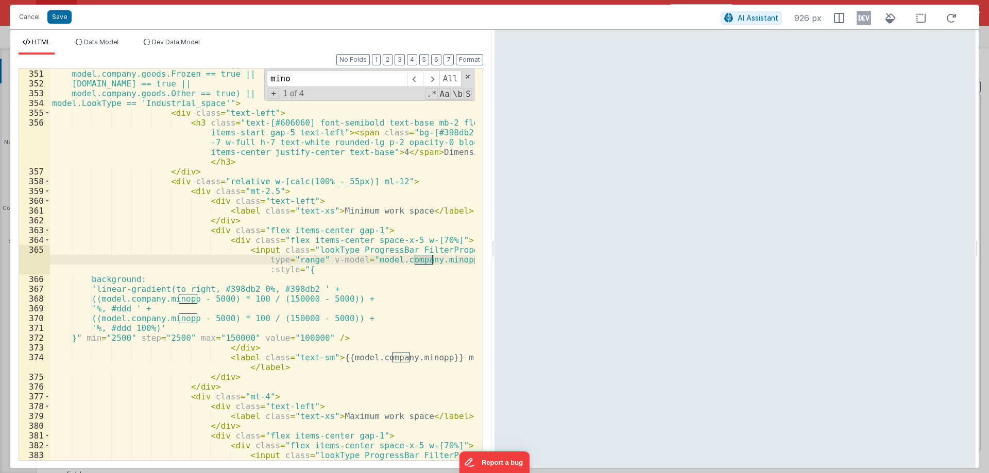
scroll to position [5684, 0]
click at [428, 257] on div "model.company.goods.ADR == true || model.company.goods.Frozen == true || model.…" at bounding box center [262, 264] width 425 height 392
click at [428, 257] on div "model.company.goods.ADR == true || model.company.goods.Frozen == true || model.…" at bounding box center [262, 274] width 425 height 431
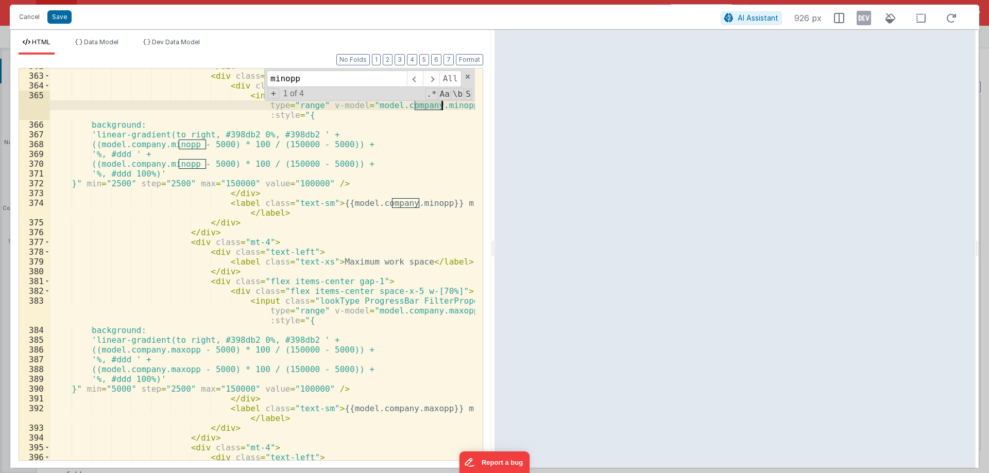
scroll to position [5869, 0]
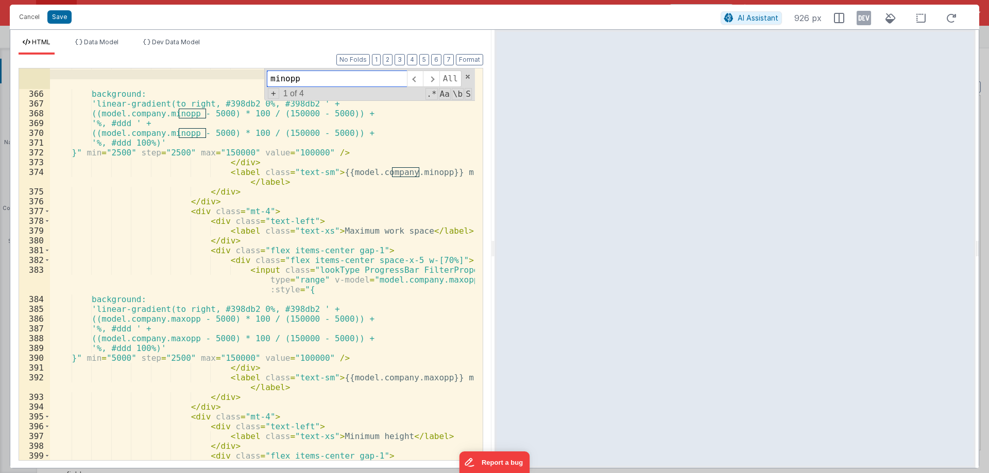
click at [360, 74] on input "minopp" at bounding box center [337, 79] width 140 height 16
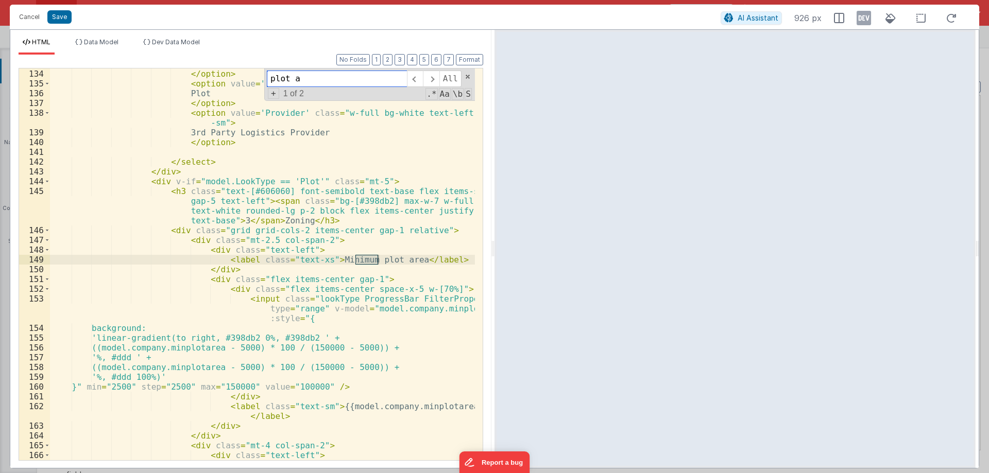
scroll to position [2142, 0]
type input "plot area"
click at [441, 312] on div "Industrial space </ option > < option value = 'Plot' class = "w-full bg-white t…" at bounding box center [262, 264] width 425 height 411
click at [211, 346] on div "Industrial space </ option > < option value = 'Plot' class = "w-full bg-white t…" at bounding box center [262, 264] width 425 height 411
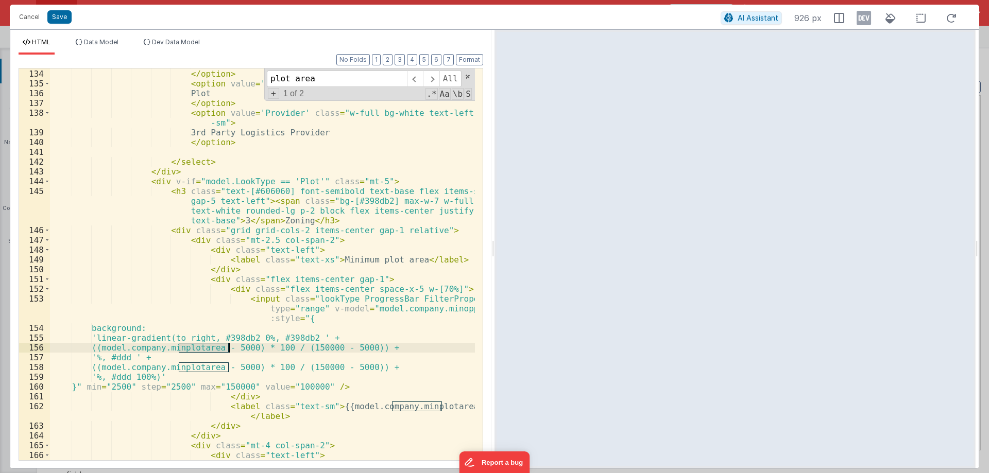
click at [211, 346] on div "Industrial space </ option > < option value = 'Plot' class = "w-full bg-white t…" at bounding box center [262, 264] width 425 height 411
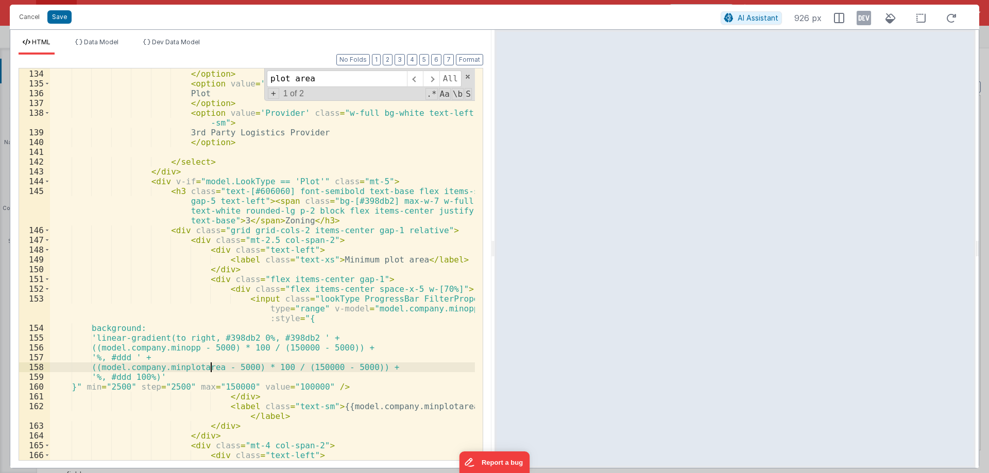
click at [213, 368] on div "Industrial space </ option > < option value = 'Plot' class = "w-full bg-white t…" at bounding box center [262, 264] width 425 height 411
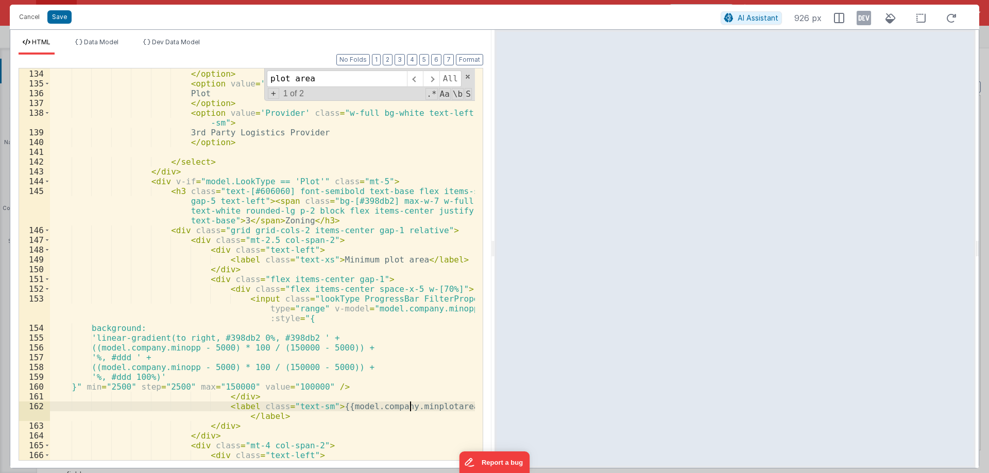
click at [409, 407] on div "Industrial space </ option > < option value = 'Plot' class = "w-full bg-white t…" at bounding box center [262, 264] width 425 height 411
click at [329, 79] on input "plot area" at bounding box center [337, 79] width 140 height 16
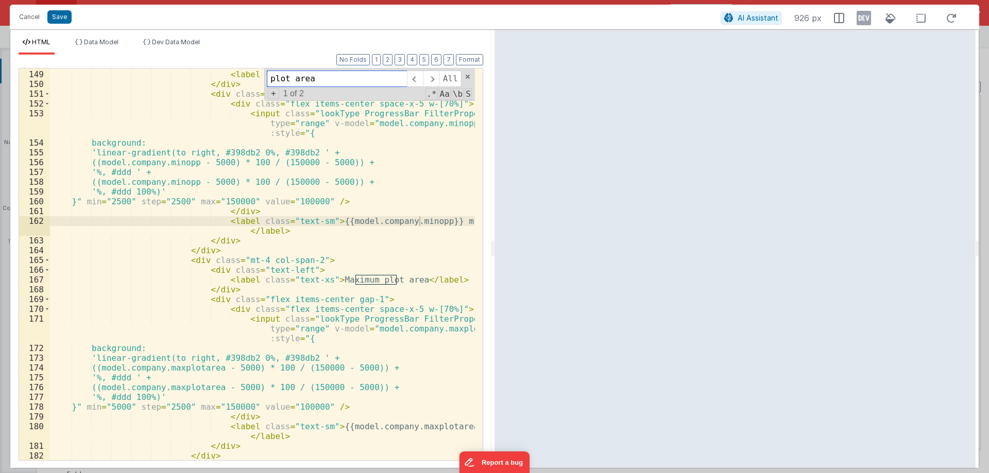
scroll to position [2482, 0]
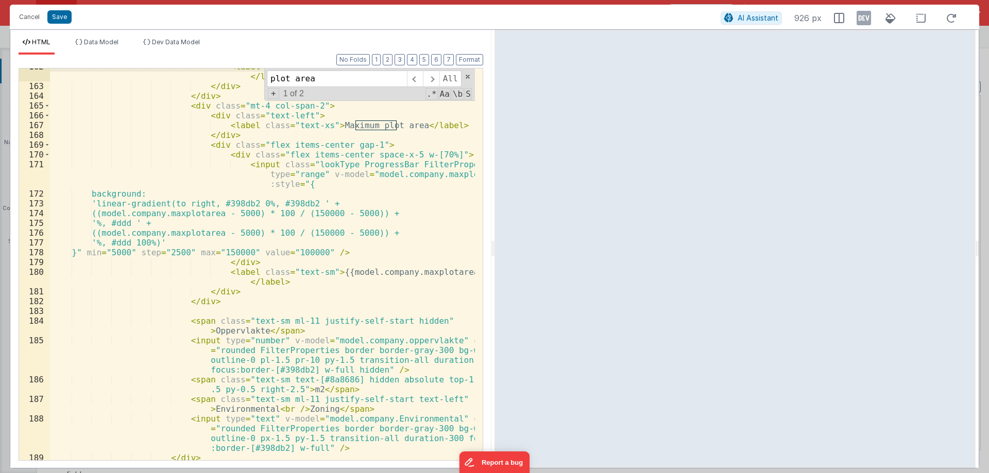
click at [417, 270] on div "< label class = "text-sm" > {{model.company.minopp}} m² </ label > </ div > </ …" at bounding box center [262, 277] width 425 height 431
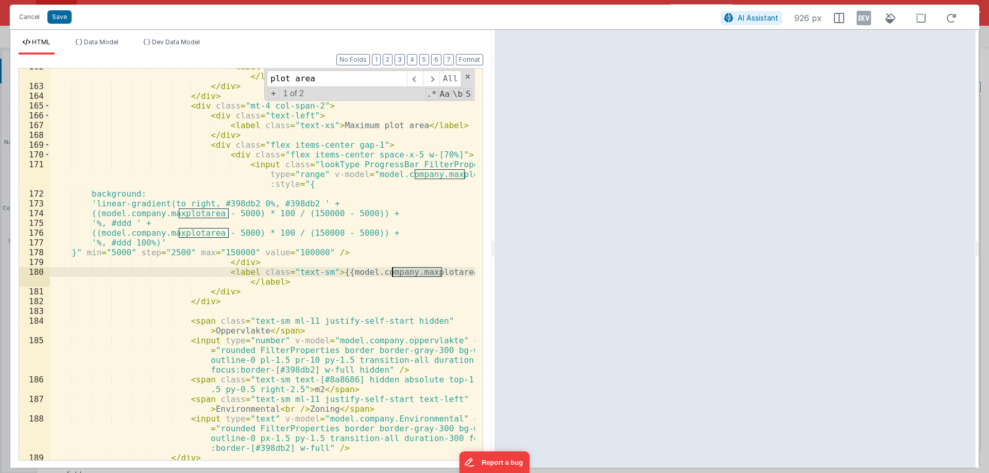
paste textarea
click at [404, 274] on div "< label class = "text-sm" > {{model.company.minopp}} m² </ label > </ div > </ …" at bounding box center [262, 277] width 425 height 431
click at [446, 175] on div "< label class = "text-sm" > {{model.company.minopp}} m² </ label > </ div > </ …" at bounding box center [262, 277] width 425 height 431
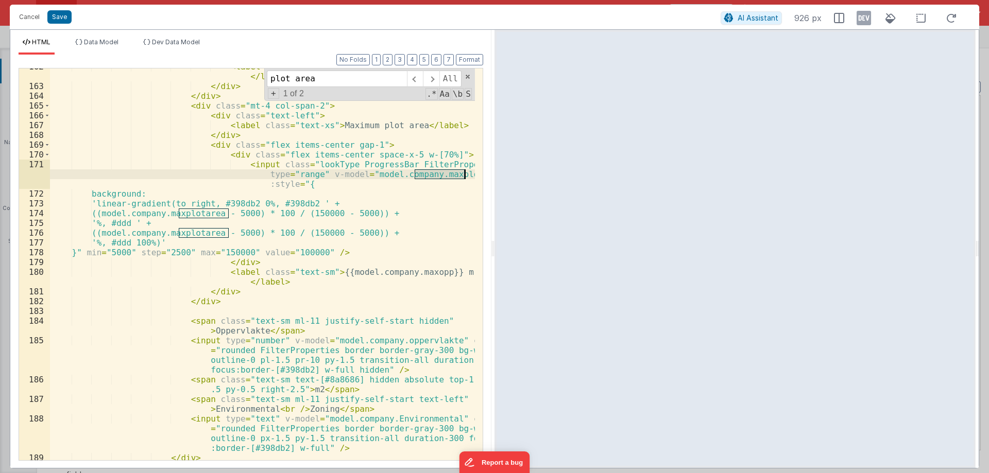
click at [446, 175] on div "< label class = "text-sm" > {{model.company.minopp}} m² </ label > </ div > </ …" at bounding box center [262, 277] width 425 height 431
click at [204, 213] on div "< label class = "text-sm" > {{model.company.minopp}} m² </ label > </ div > </ …" at bounding box center [262, 277] width 425 height 431
click at [211, 236] on div "< label class = "text-sm" > {{model.company.minopp}} m² </ label > </ div > </ …" at bounding box center [262, 277] width 425 height 431
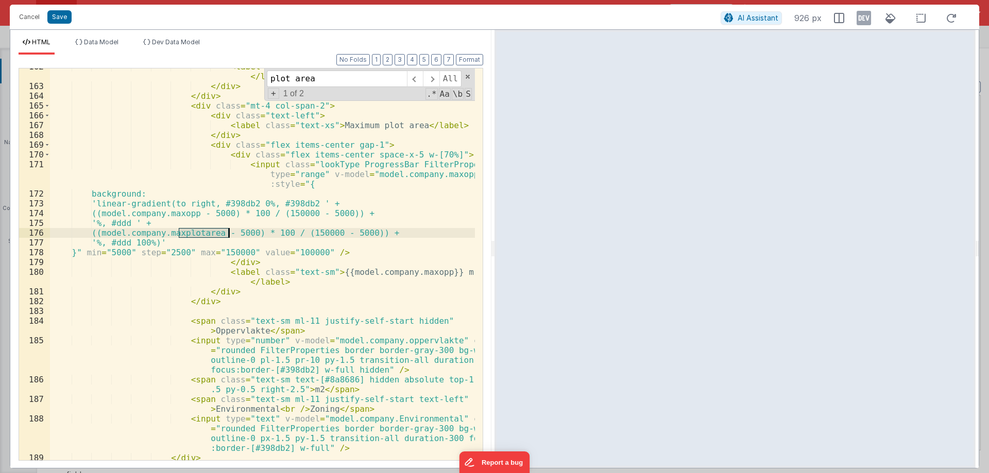
click at [211, 236] on div "< label class = "text-sm" > {{model.company.minopp}} m² </ label > </ div > </ …" at bounding box center [262, 277] width 425 height 431
click at [335, 261] on div "< label class = "text-sm" > {{model.company.minopp}} m² </ label > </ div > </ …" at bounding box center [262, 277] width 425 height 431
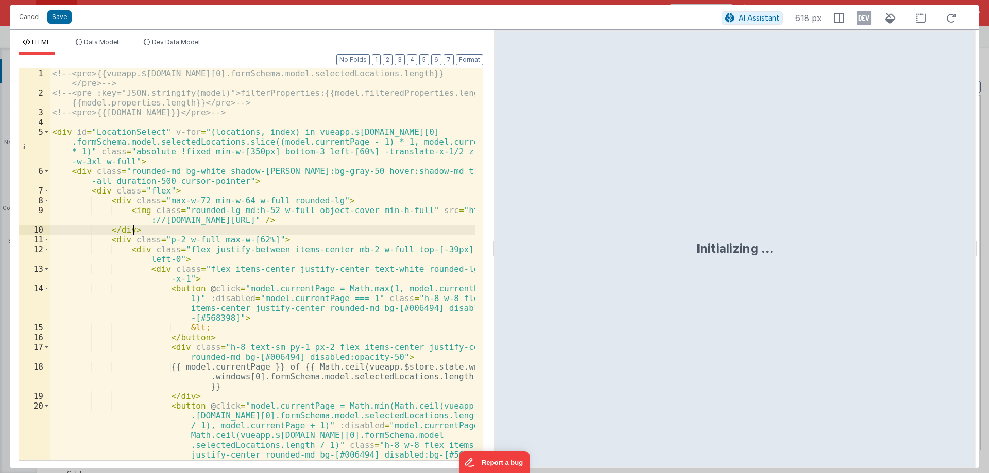
click at [246, 229] on div "<!-- <pre>{{vueapp.$store.state.wndw.windows[0].formSchema.model.selectedLocati…" at bounding box center [262, 278] width 425 height 421
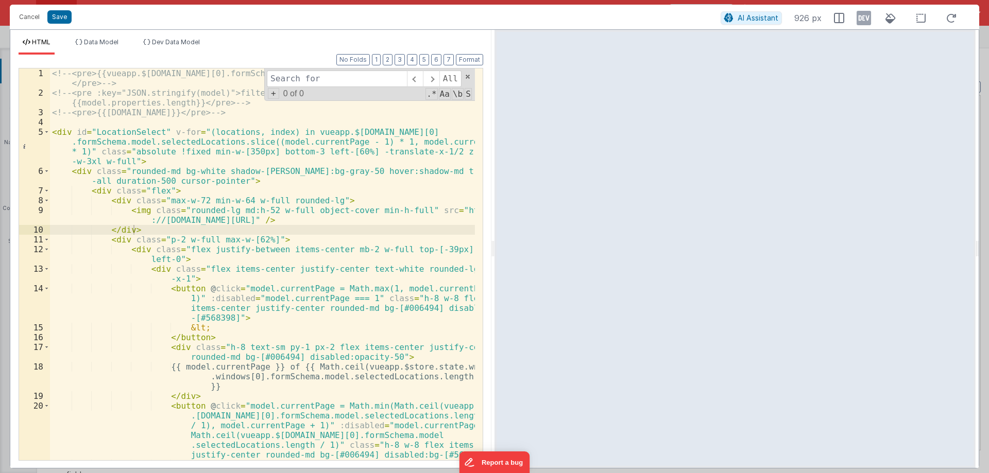
type input "a"
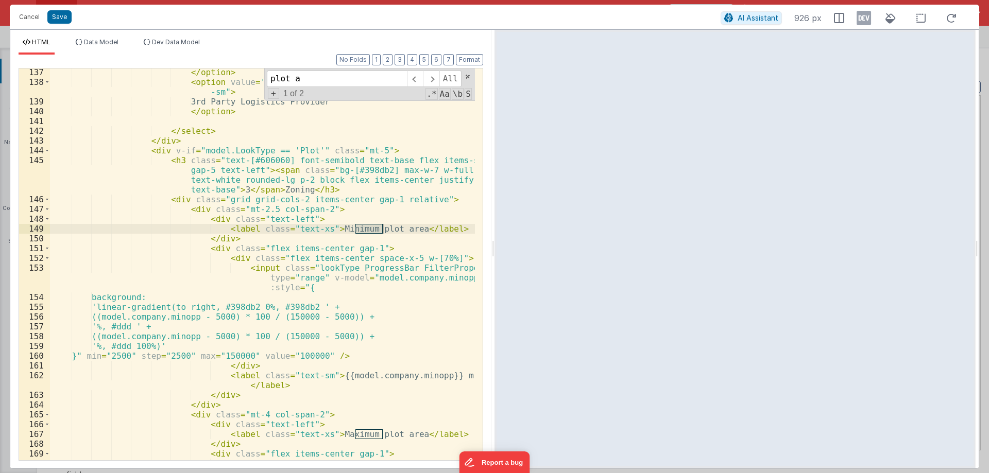
scroll to position [2204, 0]
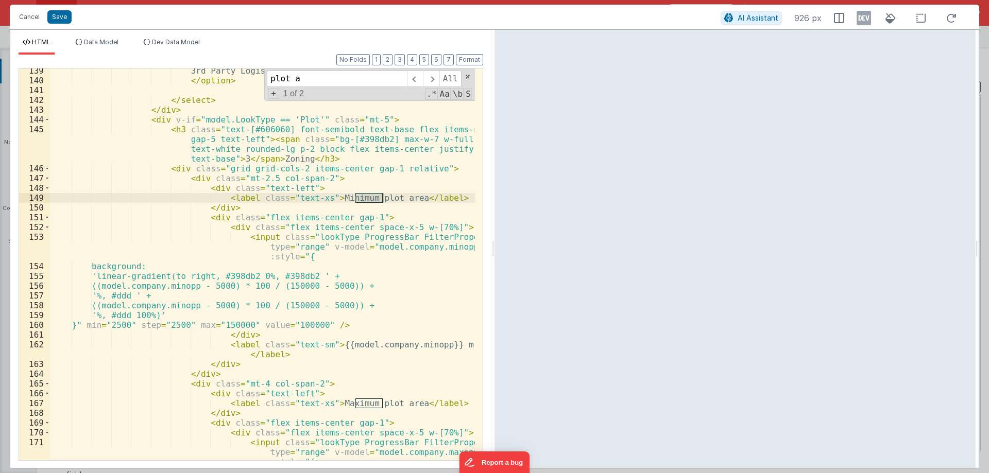
type input "plot a"
click at [259, 185] on div "3rd Party Logistics Provider </ option > </ select > </ div > < div v-if = "mod…" at bounding box center [262, 271] width 425 height 411
click at [260, 181] on div "3rd Party Logistics Provider </ option > </ select > </ div > < div v-if = "mod…" at bounding box center [262, 271] width 425 height 411
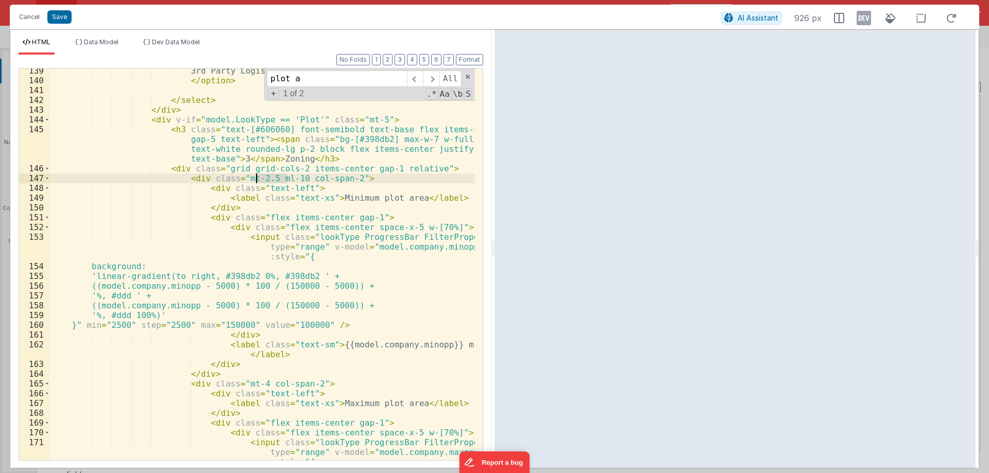
click at [258, 180] on div "3rd Party Logistics Provider </ option > </ select > </ div > < div v-if = "mod…" at bounding box center [262, 271] width 425 height 411
click at [258, 180] on div "3rd Party Logistics Provider </ option > </ select > </ div > < div v-if = "mod…" at bounding box center [262, 264] width 425 height 392
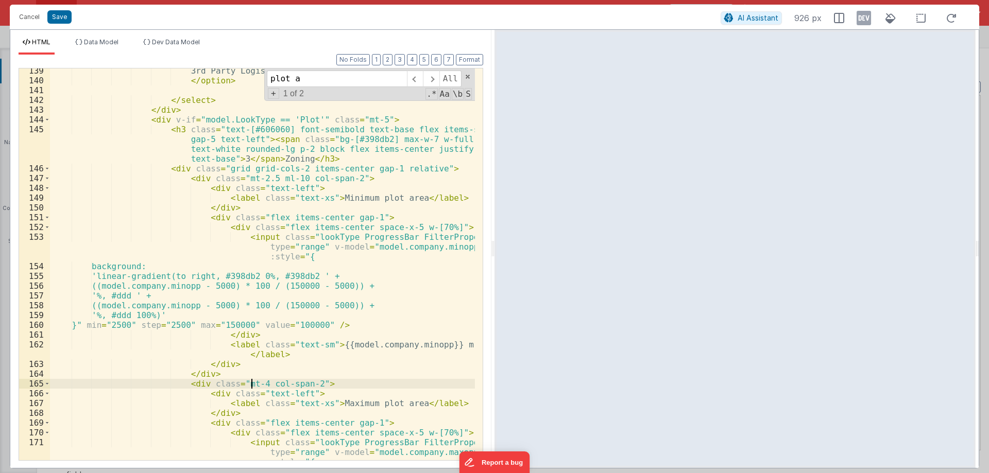
click at [249, 383] on div "3rd Party Logistics Provider </ option > </ select > </ div > < div v-if = "mod…" at bounding box center [262, 271] width 425 height 411
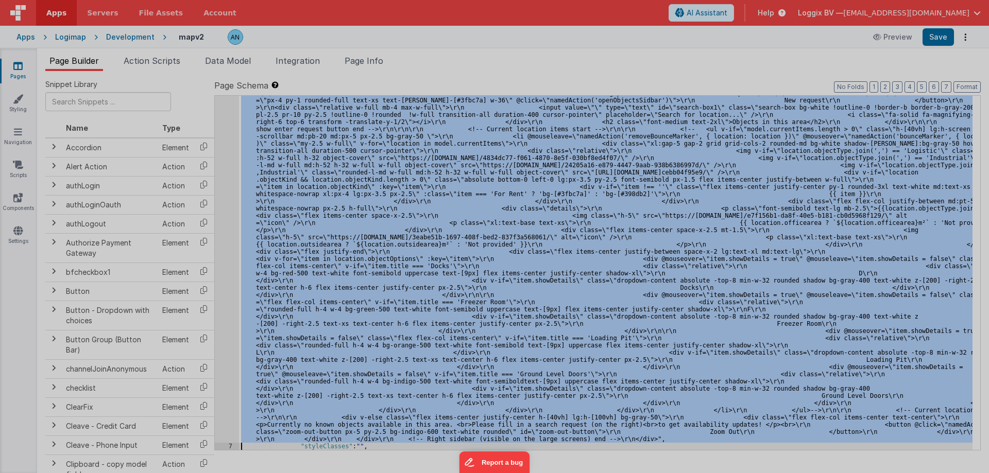
click at [224, 189] on div "<!-- <pre>{{vueapp.$store.state.wndw.windows[0].formSchema .model.selectedLocat…" at bounding box center [262, 288] width 425 height 460
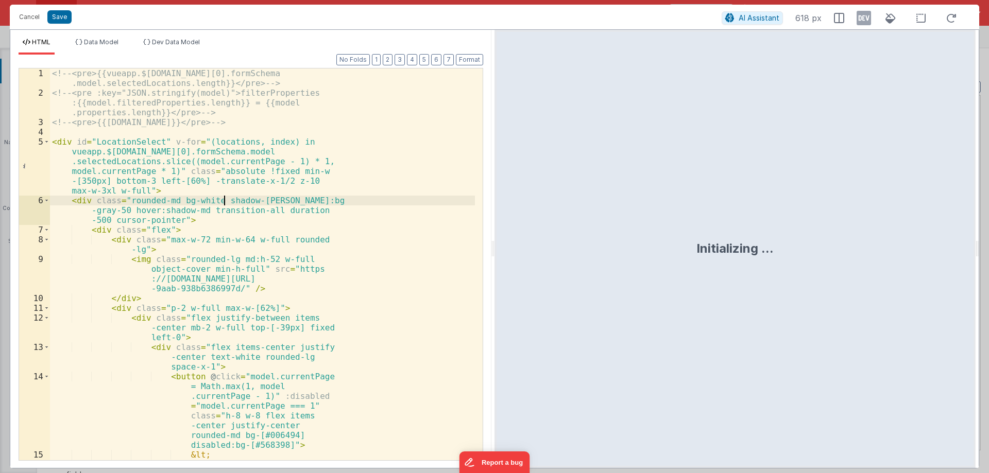
click at [255, 248] on div "<!-- <pre>{{vueapp.$store.state.wndw.windows[0].formSchema .model.selectedLocat…" at bounding box center [262, 298] width 425 height 460
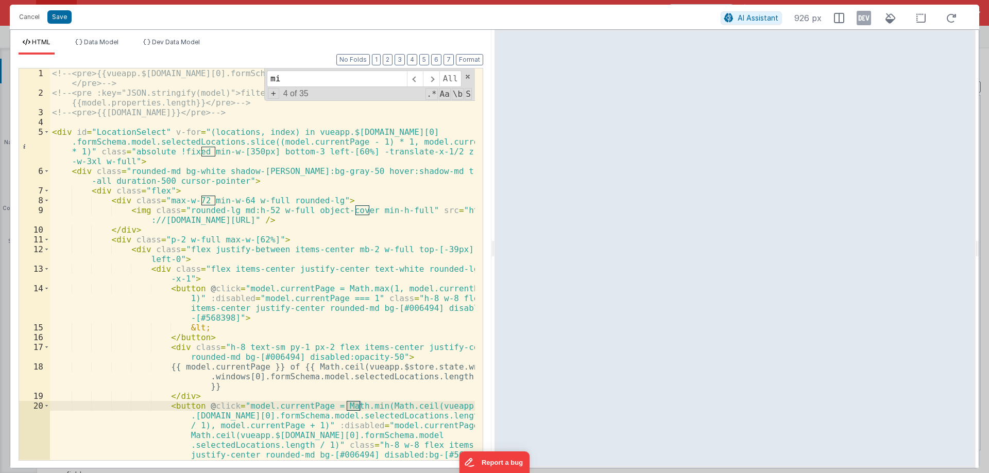
type input "m"
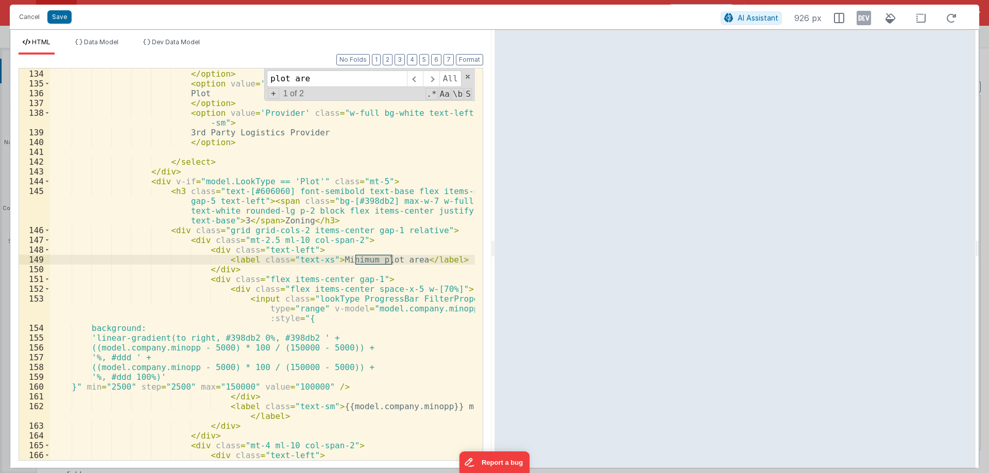
scroll to position [2297, 0]
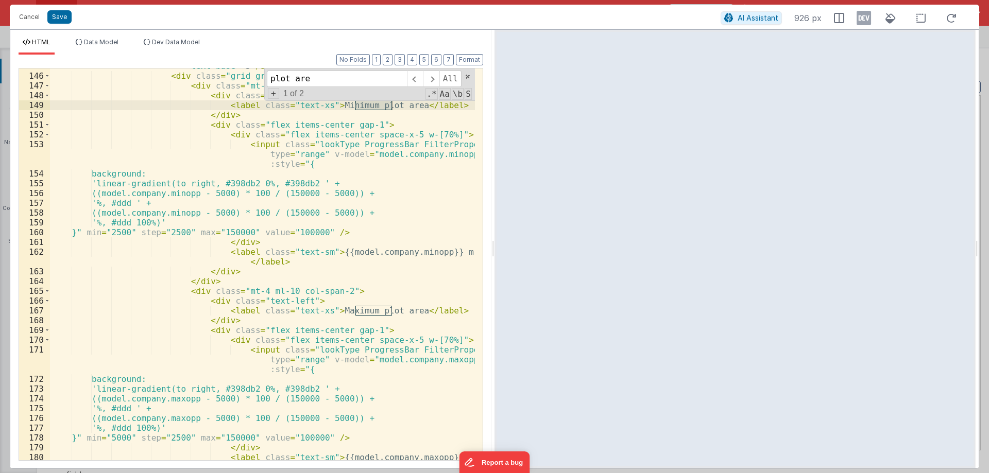
type input "plot are"
click at [251, 291] on div "< h3 class = "text-[#606060] font-semibold text-base flex items-start gap-5 tex…" at bounding box center [262, 257] width 425 height 451
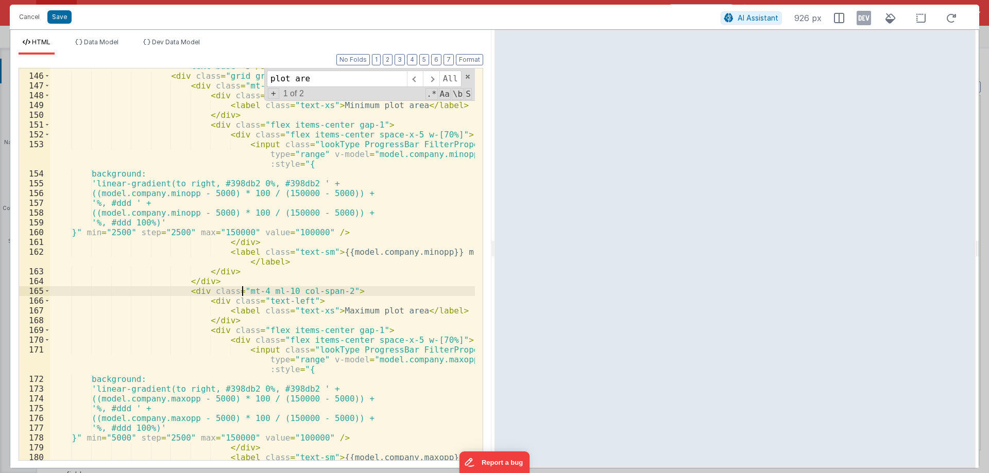
click at [242, 295] on div "< h3 class = "text-[#606060] font-semibold text-base flex items-start gap-5 tex…" at bounding box center [262, 257] width 425 height 451
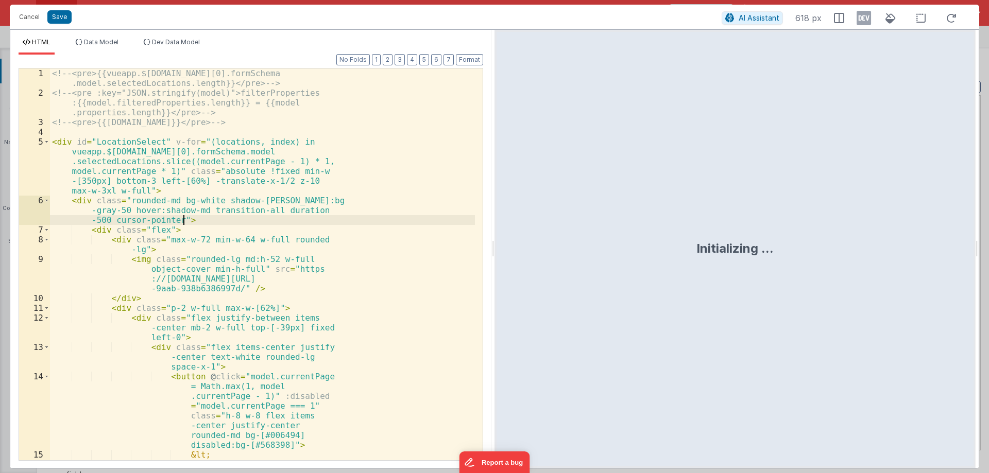
click at [273, 208] on div "<!-- <pre>{{vueapp.$store.state.wndw.windows[0].formSchema .model.selectedLocat…" at bounding box center [262, 298] width 425 height 460
click at [248, 222] on div "<!-- <pre>{{vueapp.$store.state.wndw.windows[0].formSchema .model.selectedLocat…" at bounding box center [262, 298] width 425 height 460
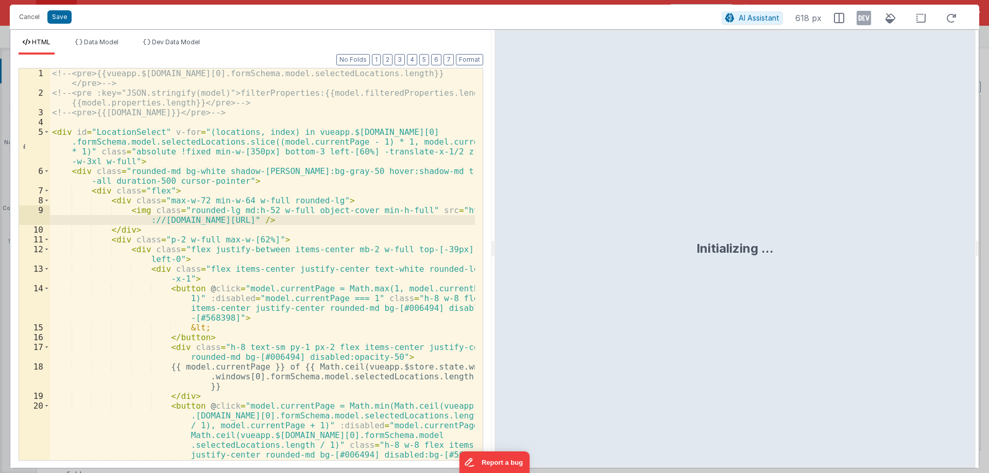
click at [260, 238] on div "<!-- <pre>{{vueapp.$store.state.wndw.windows[0].formSchema.model.selectedLocati…" at bounding box center [262, 278] width 425 height 421
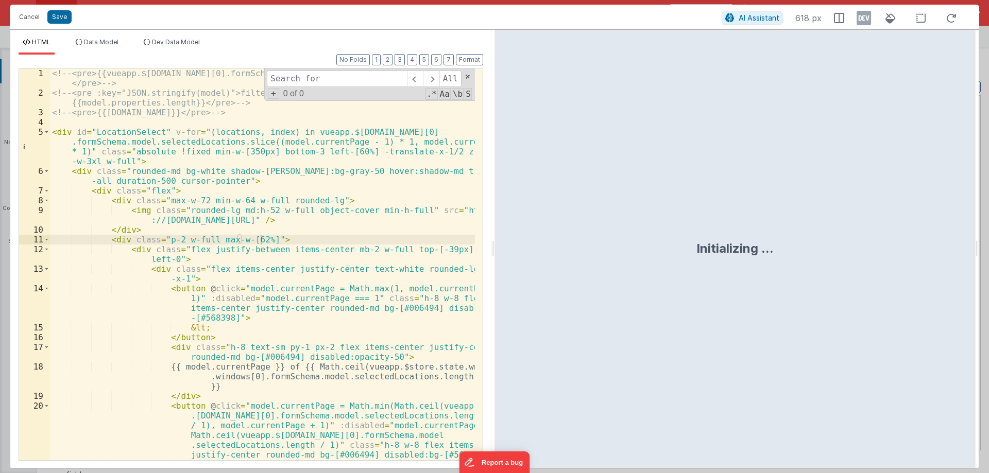
type input "i"
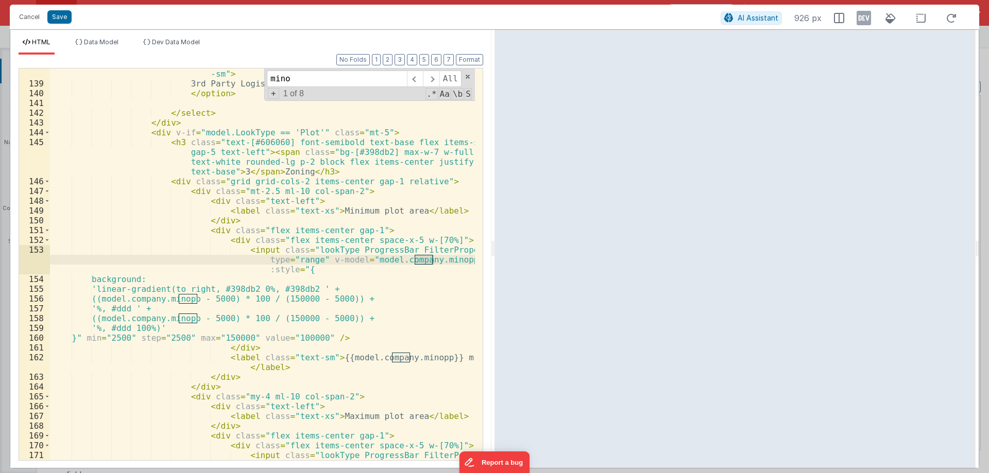
scroll to position [2191, 0]
type input "minopp"
click at [299, 304] on div "< option value = 'Provider' class = "w-full bg-white text-left text -sm" > 3rd …" at bounding box center [262, 279] width 425 height 441
click at [413, 252] on div "< option value = 'Provider' class = "w-full bg-white text-left text -sm" > 3rd …" at bounding box center [262, 279] width 425 height 441
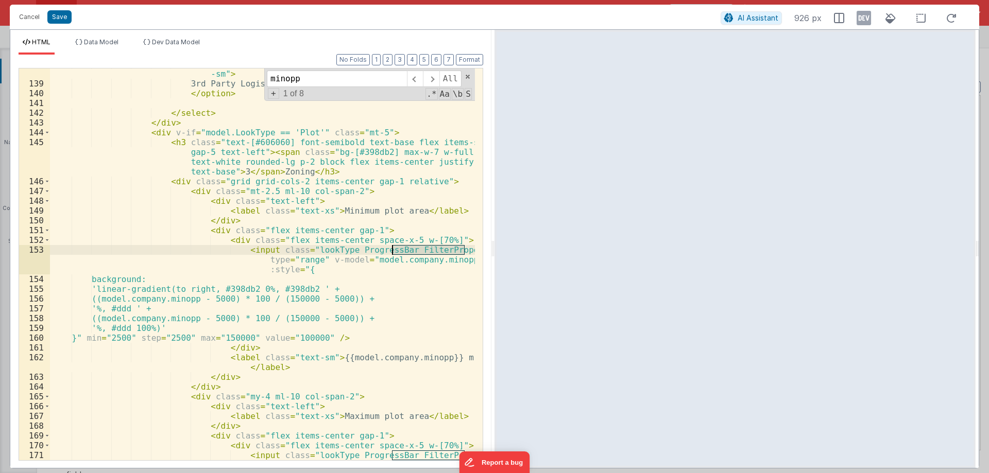
click at [413, 252] on div "< option value = 'Provider' class = "w-full bg-white text-left text -sm" > 3rd …" at bounding box center [262, 279] width 425 height 441
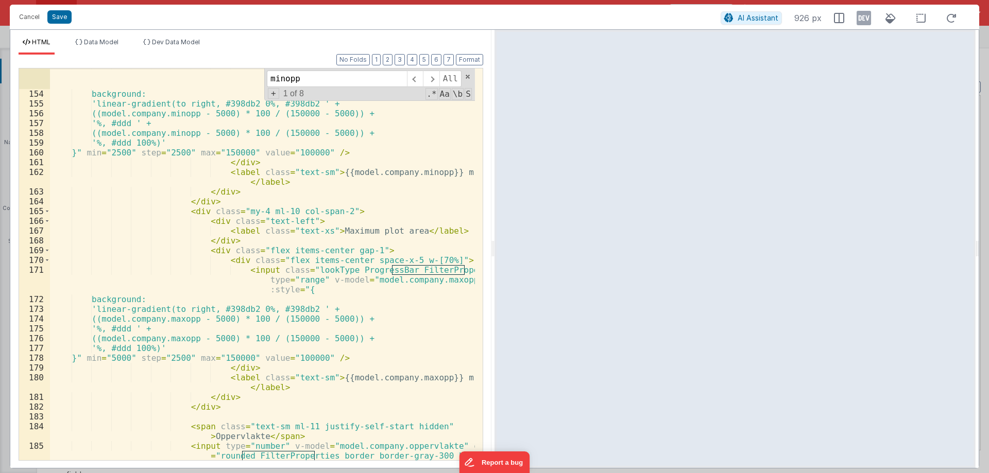
scroll to position [2408, 0]
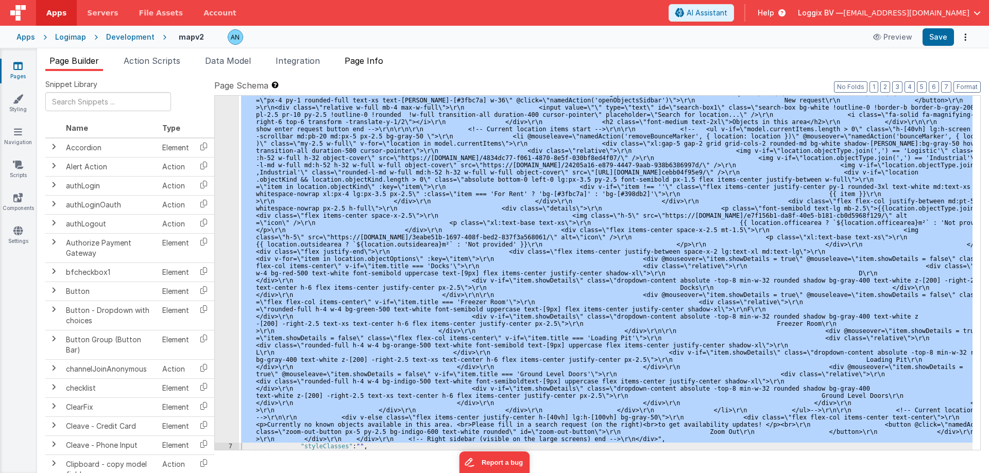
click at [351, 56] on span "Page Info" at bounding box center [363, 61] width 39 height 10
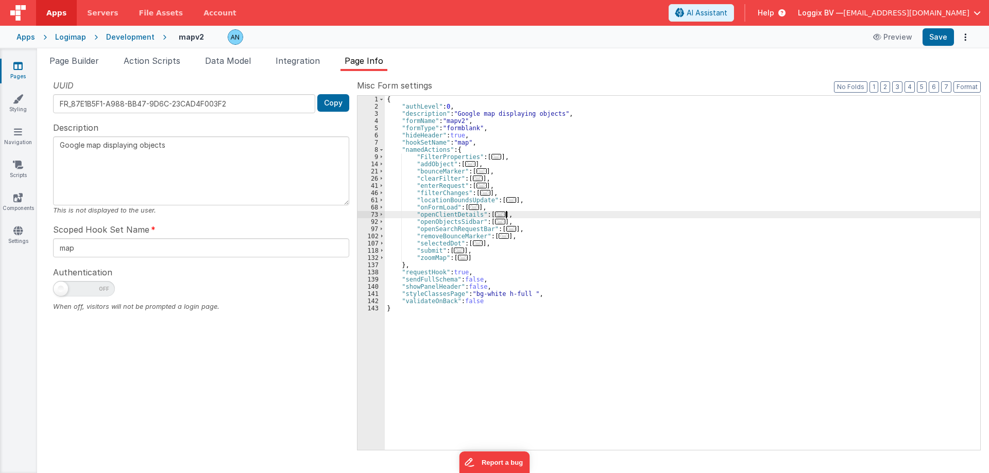
click at [507, 212] on div "{ "authLevel" : 0 , "description" : "Google map displaying objects" , "formName…" at bounding box center [682, 280] width 595 height 369
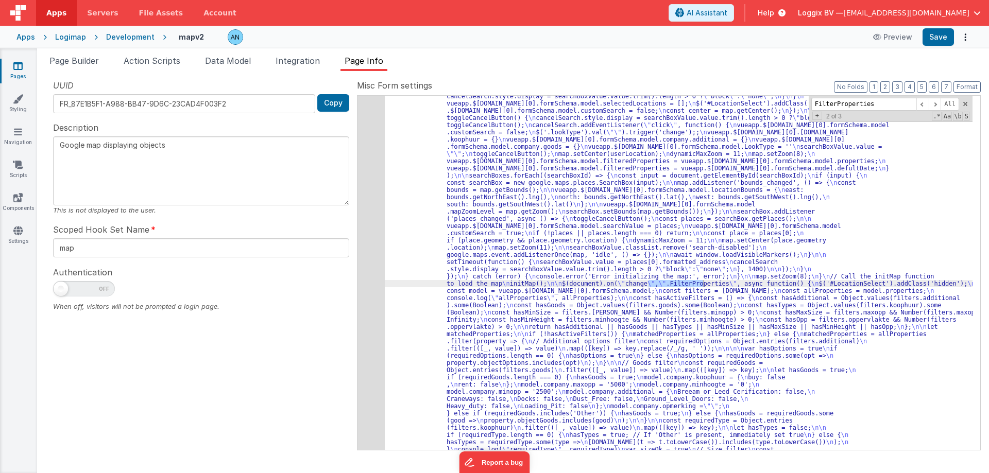
scroll to position [933, 0]
type input "FilterProperties"
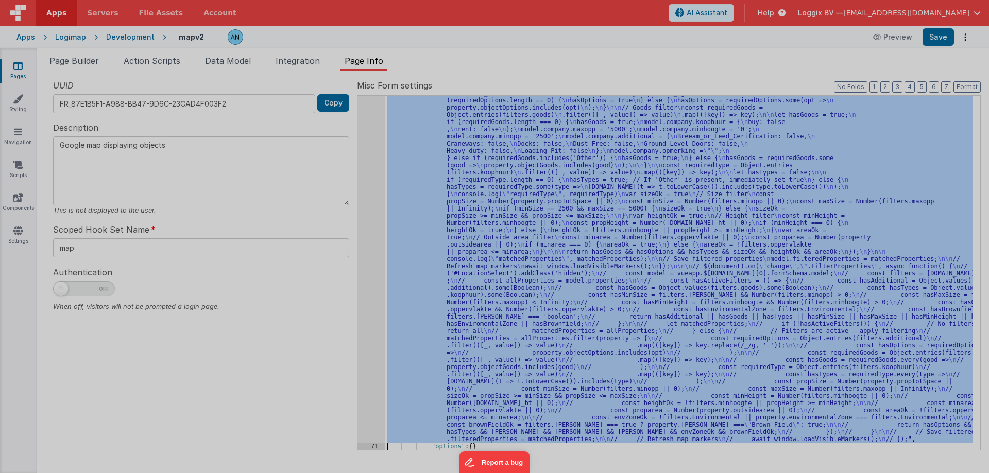
scroll to position [1188, 0]
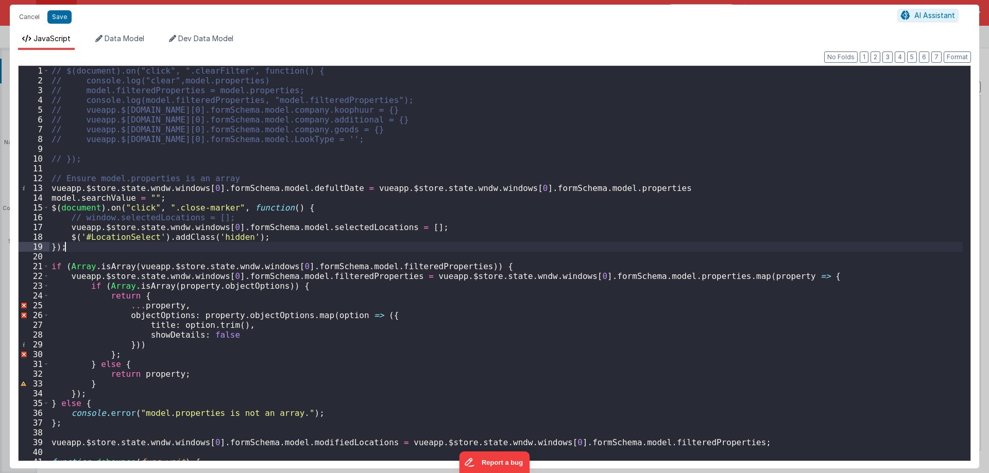
click at [350, 247] on div "// $(document).on("click", ".clearFilter", function() { // console.log("clear",…" at bounding box center [505, 273] width 913 height 414
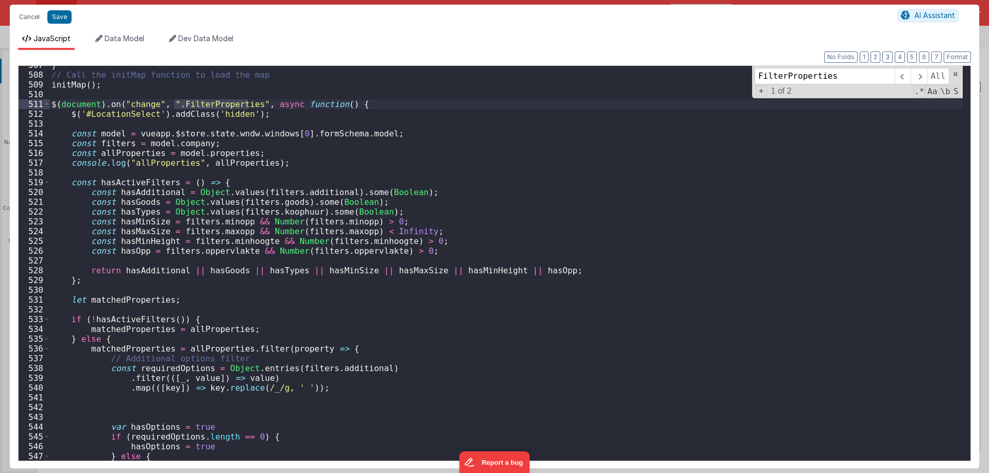
scroll to position [4987, 0]
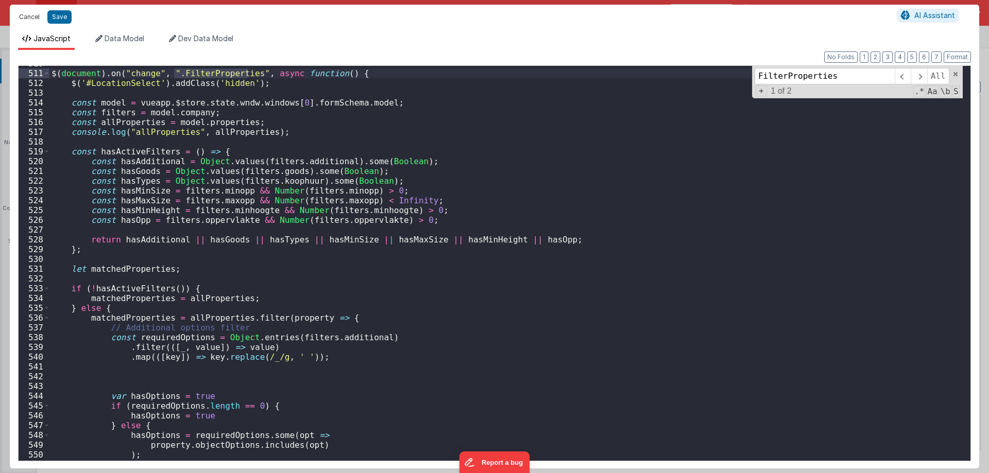
type input "FilterProperties"
drag, startPoint x: 30, startPoint y: 14, endPoint x: 136, endPoint y: 128, distance: 155.2
click at [30, 14] on button "Cancel" at bounding box center [29, 17] width 31 height 14
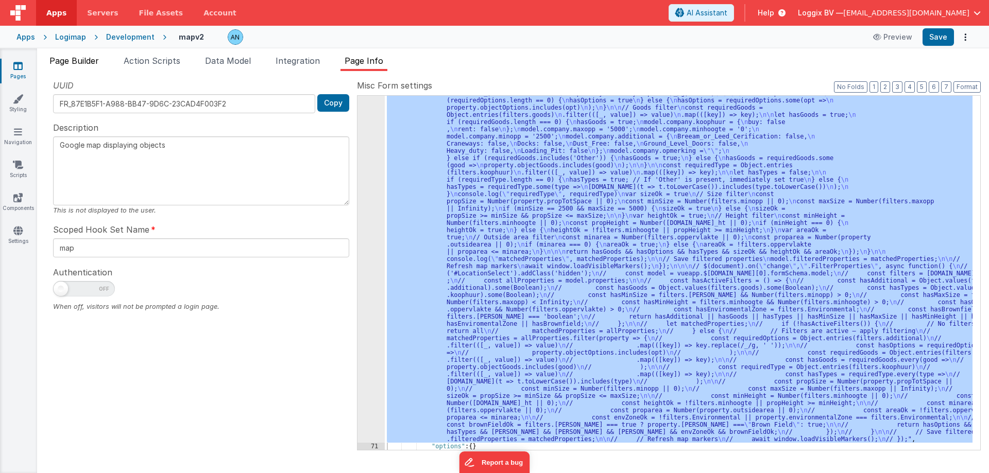
click at [79, 55] on li "Page Builder" at bounding box center [74, 63] width 58 height 16
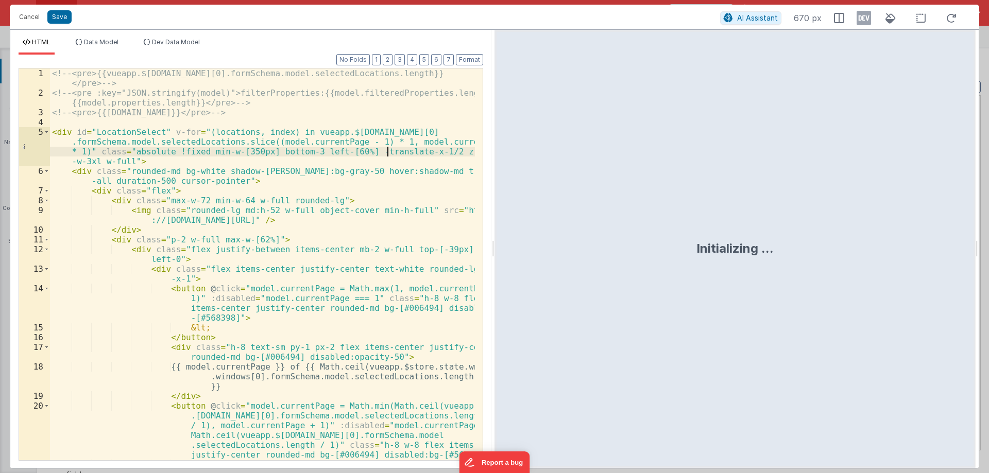
click at [238, 249] on div "<!-- <pre>{{vueapp.$store.state.wndw.windows[0].formSchema.model.selectedLocati…" at bounding box center [262, 278] width 425 height 421
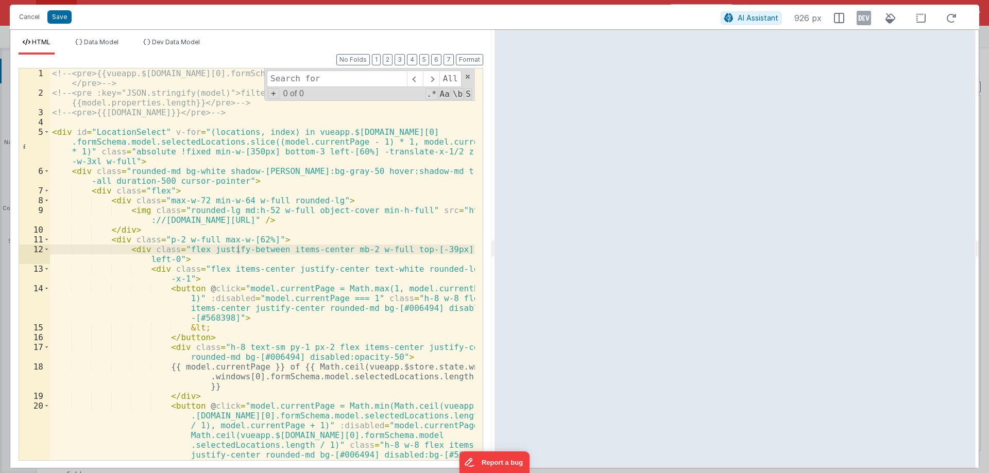
drag, startPoint x: 240, startPoint y: 197, endPoint x: 252, endPoint y: 184, distance: 17.1
click at [240, 197] on div "<!-- <pre>{{vueapp.$store.state.wndw.windows[0].formSchema.model.selectedLocati…" at bounding box center [262, 278] width 425 height 421
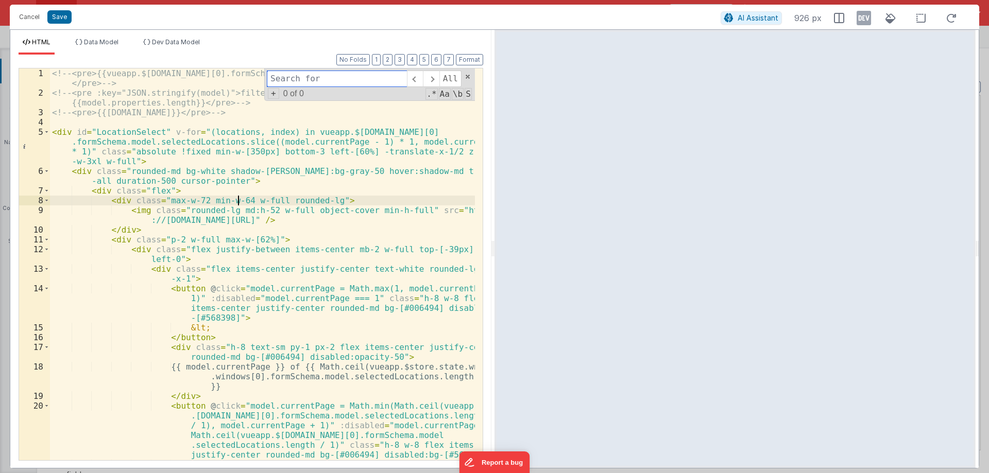
click at [318, 79] on input at bounding box center [337, 79] width 140 height 16
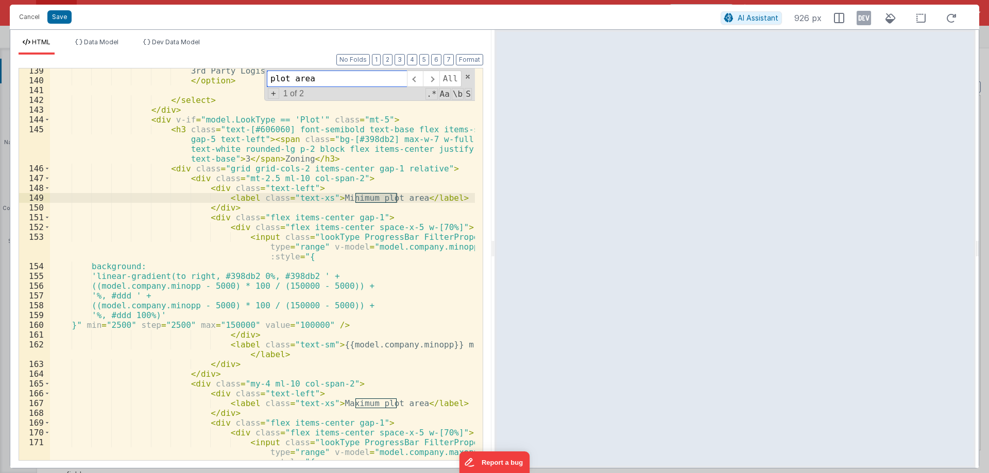
scroll to position [2266, 0]
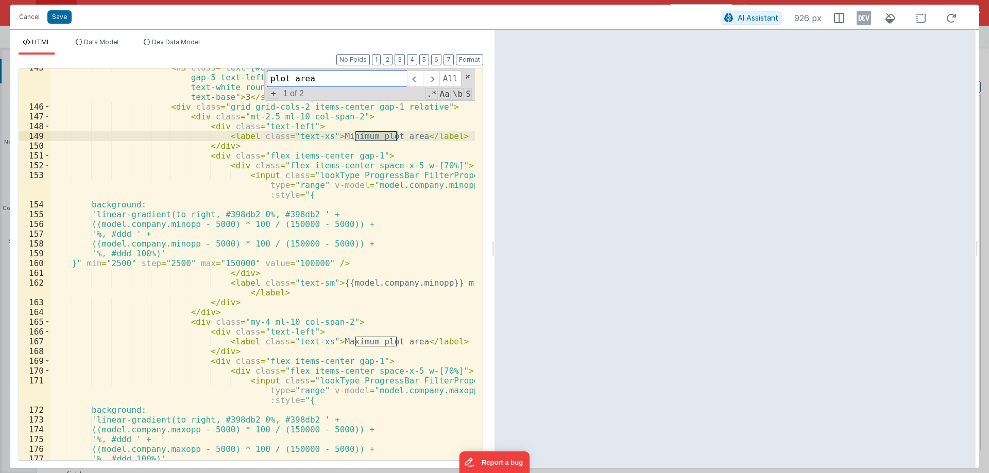
click at [338, 75] on input "plot area" at bounding box center [337, 79] width 140 height 16
drag, startPoint x: 338, startPoint y: 76, endPoint x: 262, endPoint y: 72, distance: 76.8
click at [262, 72] on div "< h3 class = "text-[#606060] font-semibold text-base flex items-start gap-5 tex…" at bounding box center [262, 264] width 425 height 392
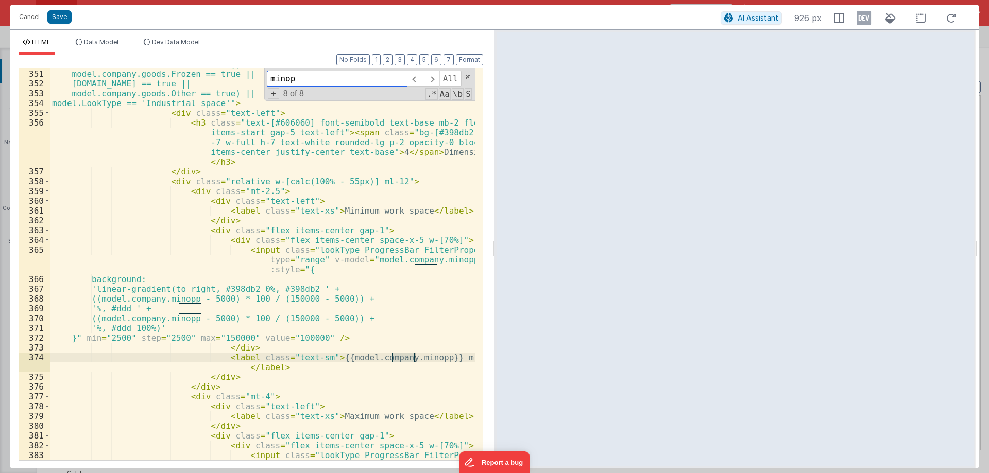
scroll to position [2182, 0]
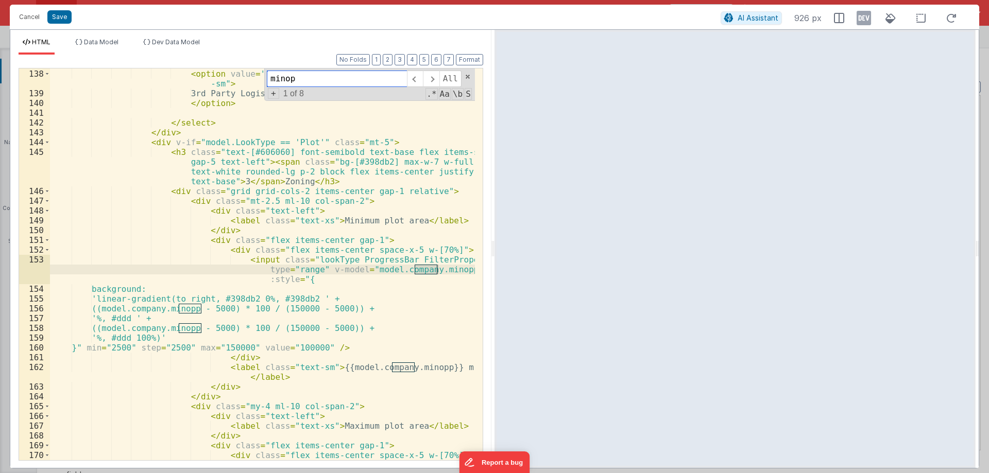
type input "minop"
click at [54, 15] on button "Save" at bounding box center [59, 16] width 24 height 13
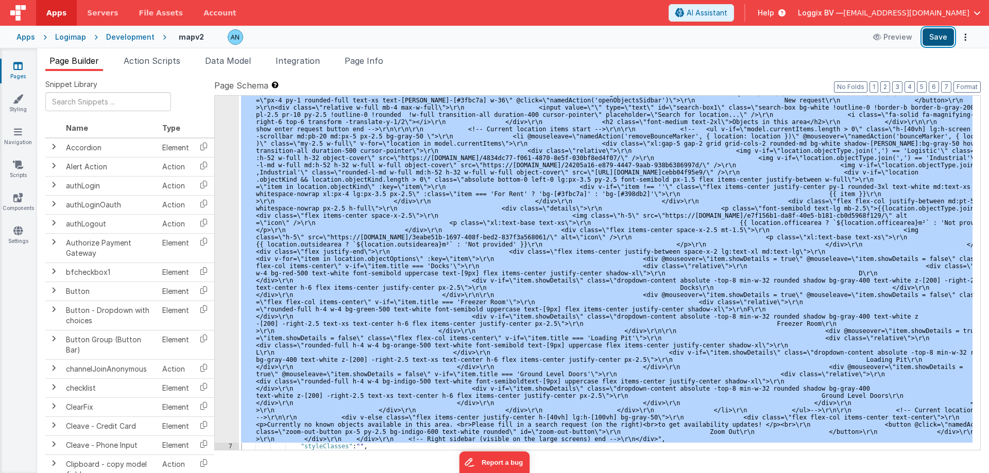
click at [940, 35] on button "Save" at bounding box center [937, 37] width 31 height 18
click at [20, 68] on icon at bounding box center [17, 66] width 9 height 10
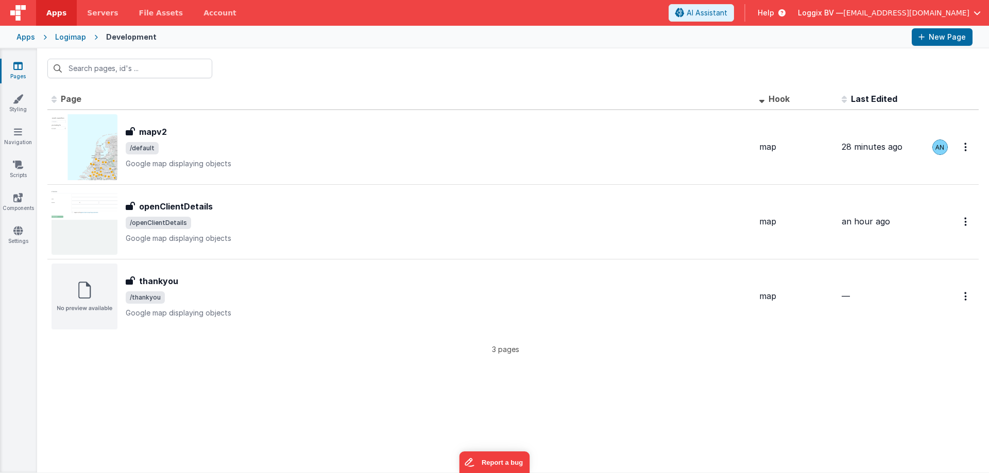
click at [49, 13] on span "Apps" at bounding box center [56, 13] width 20 height 10
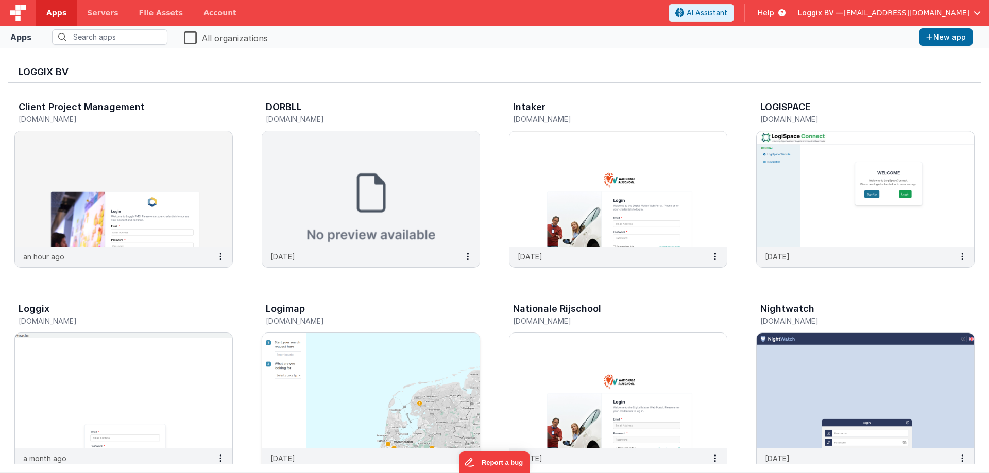
click at [351, 364] on img at bounding box center [370, 390] width 217 height 115
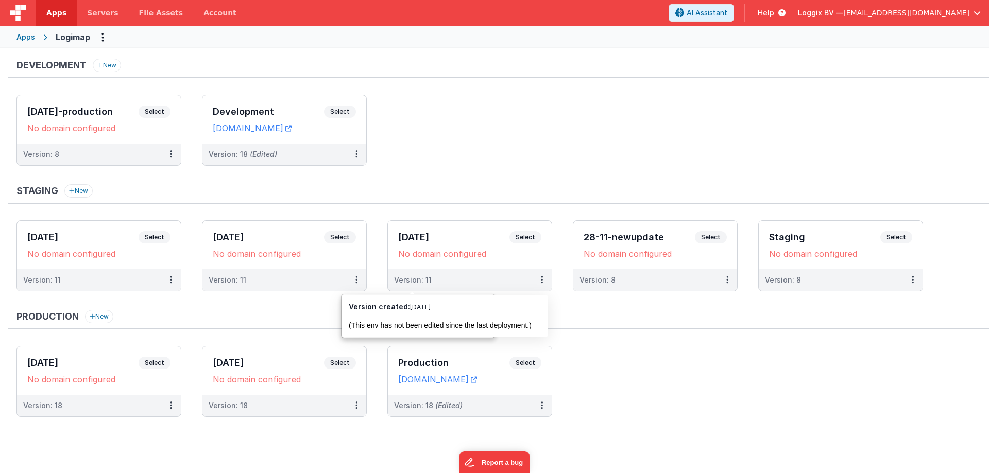
click at [465, 161] on ul "02-05-2025-production Select URLs No domain configured Version: 8 Development S…" at bounding box center [502, 135] width 972 height 81
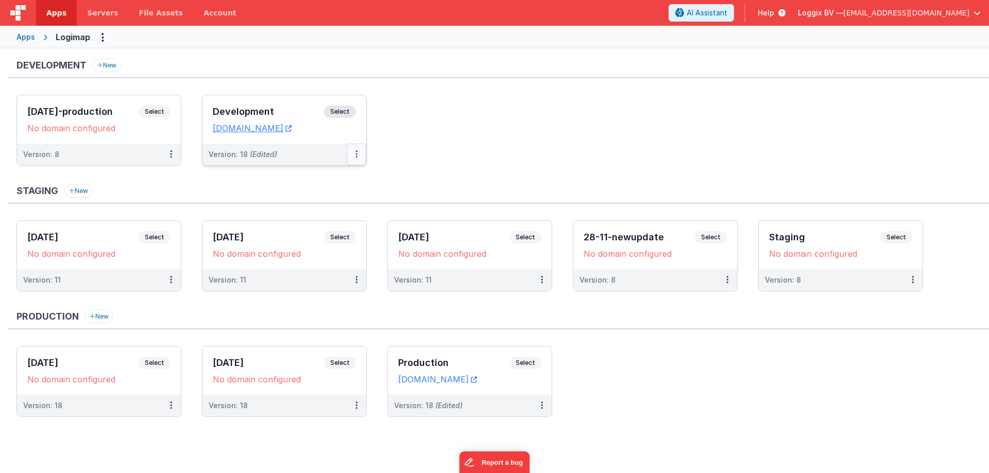
click at [356, 154] on icon at bounding box center [356, 154] width 2 height 1
click at [327, 215] on link "Deploy..." at bounding box center [320, 214] width 91 height 19
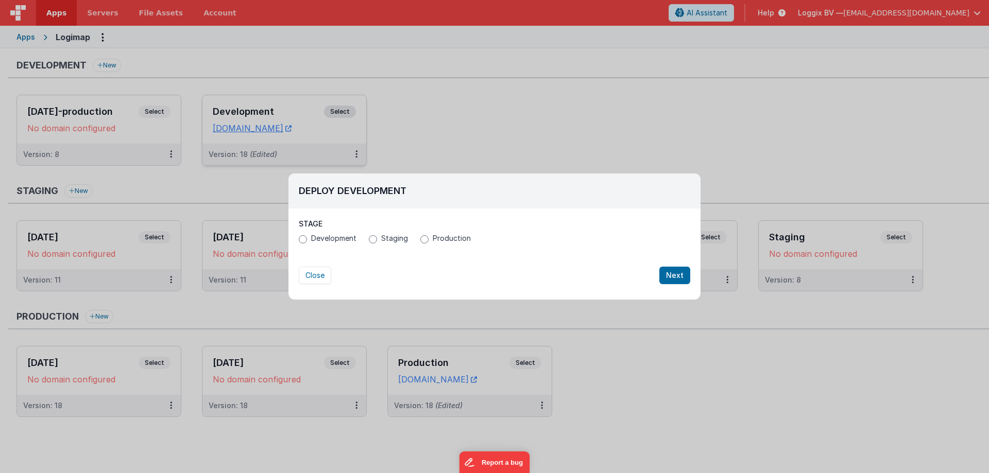
click at [427, 239] on label "Production" at bounding box center [445, 238] width 50 height 10
click at [427, 239] on input "Production" at bounding box center [424, 239] width 8 height 8
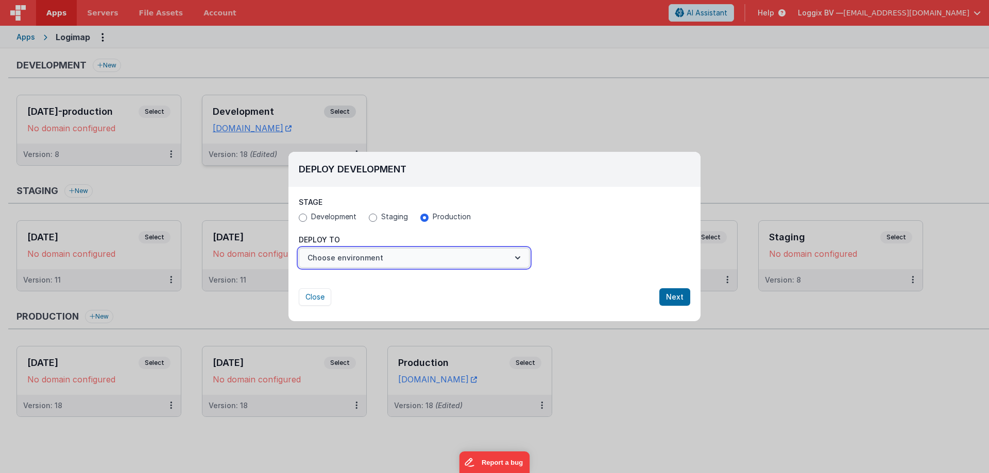
click at [431, 261] on button "Choose environment" at bounding box center [414, 258] width 231 height 20
drag, startPoint x: 602, startPoint y: 197, endPoint x: 522, endPoint y: 229, distance: 85.8
click at [601, 197] on div at bounding box center [494, 236] width 989 height 473
click at [322, 300] on button "Close" at bounding box center [315, 297] width 32 height 18
radio input "false"
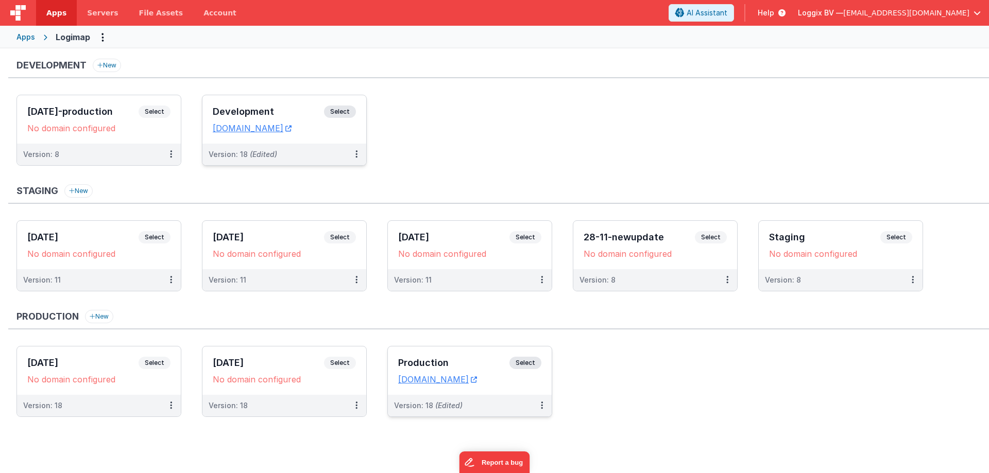
click at [524, 358] on span "Select" at bounding box center [525, 363] width 32 height 12
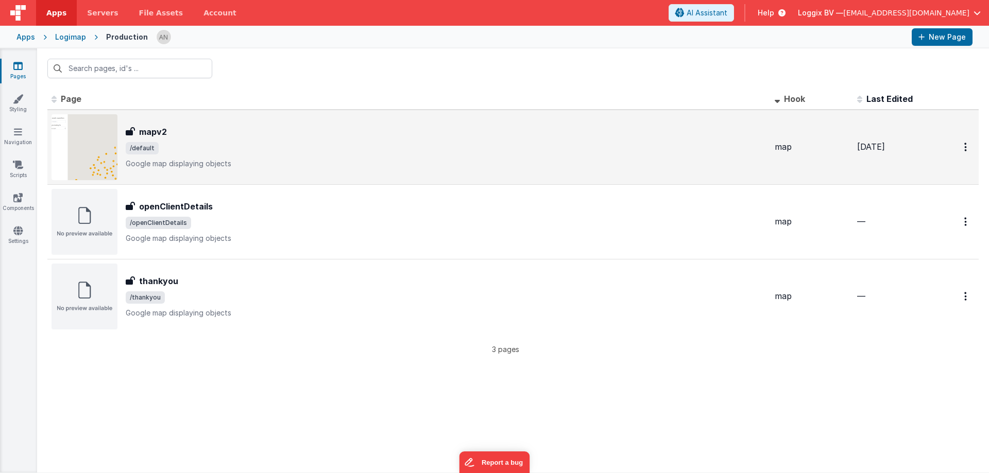
click at [219, 131] on div "mapv2" at bounding box center [446, 132] width 641 height 12
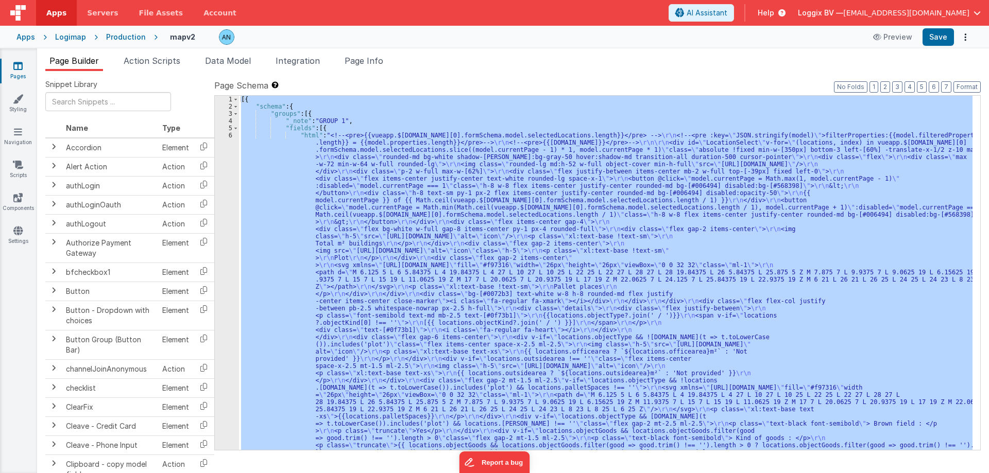
click at [356, 104] on div "[{ "schema" : { "groups" : [{ "_note" : "GROUP 1" , "fields" : [{ "html" : "<!-…" at bounding box center [605, 273] width 733 height 354
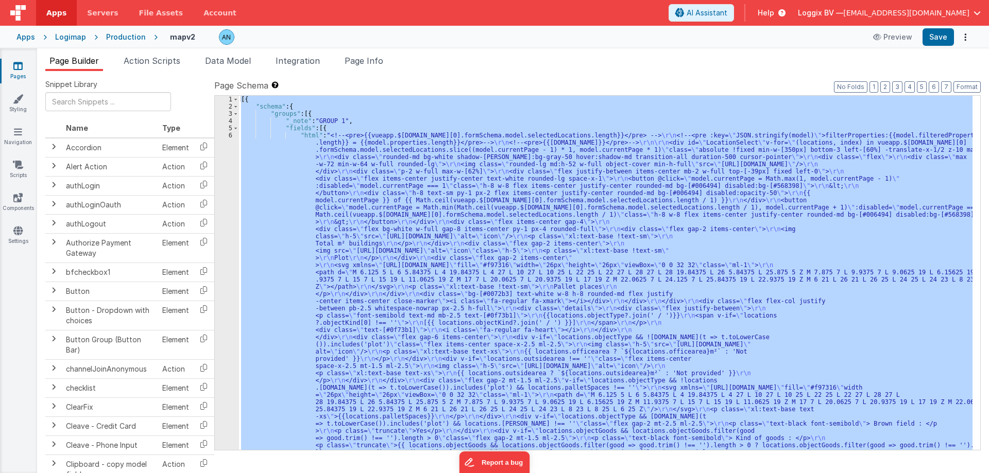
click at [554, 254] on div "[{ "schema" : { "groups" : [{ "_note" : "GROUP 1" , "fields" : [{ "html" : "<!-…" at bounding box center [605, 273] width 733 height 354
click at [354, 62] on span "Page Info" at bounding box center [363, 61] width 39 height 10
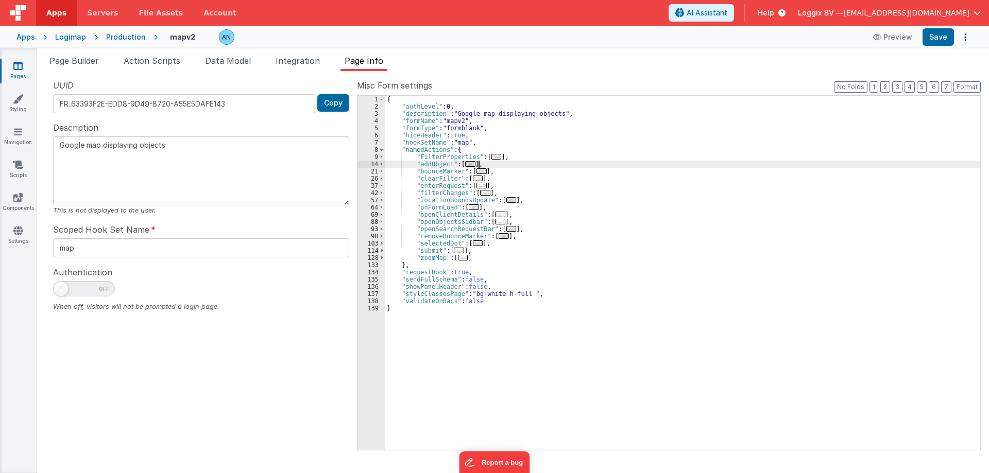
click at [588, 167] on div "{ "authLevel" : 0 , "description" : "Google map displaying objects" , "formName…" at bounding box center [682, 280] width 595 height 369
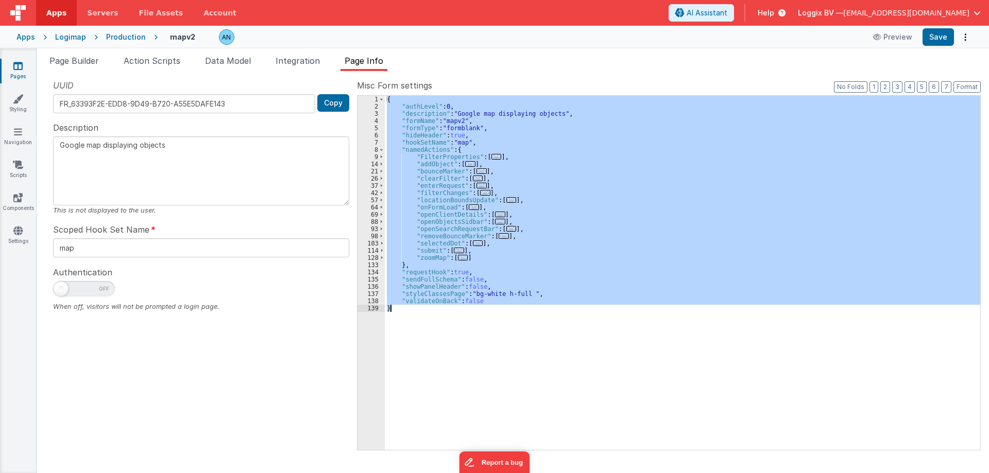
click at [600, 205] on div "{ "authLevel" : 0 , "description" : "Google map displaying objects" , "formName…" at bounding box center [682, 273] width 595 height 354
click at [74, 68] on li "Page Builder" at bounding box center [74, 63] width 58 height 16
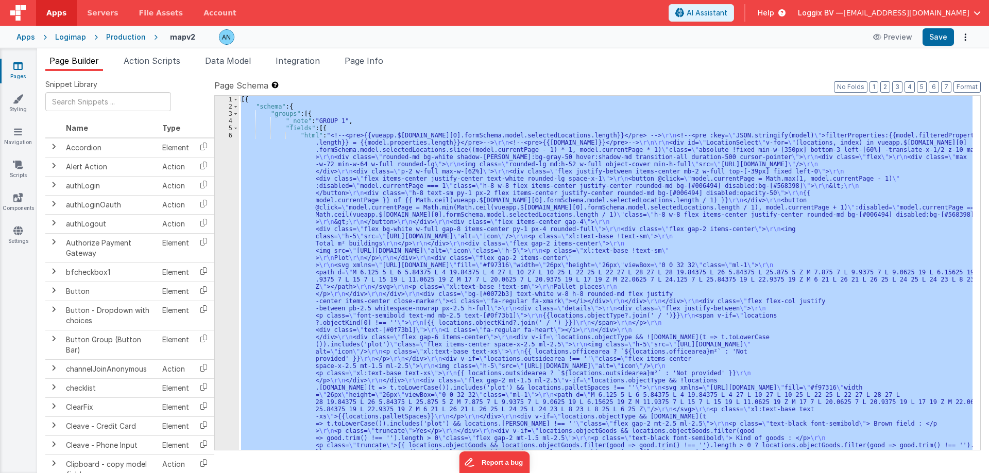
click at [463, 206] on div "[{ "schema" : { "groups" : [{ "_note" : "GROUP 1" , "fields" : [{ "html" : "<!-…" at bounding box center [605, 273] width 733 height 354
click at [28, 70] on link "Pages" at bounding box center [17, 71] width 37 height 21
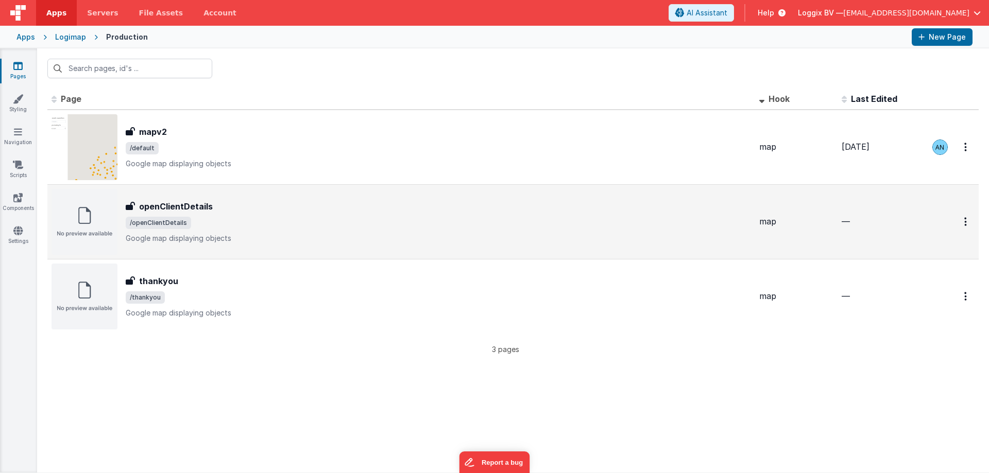
click at [275, 219] on span "/openClientDetails" at bounding box center [438, 223] width 625 height 12
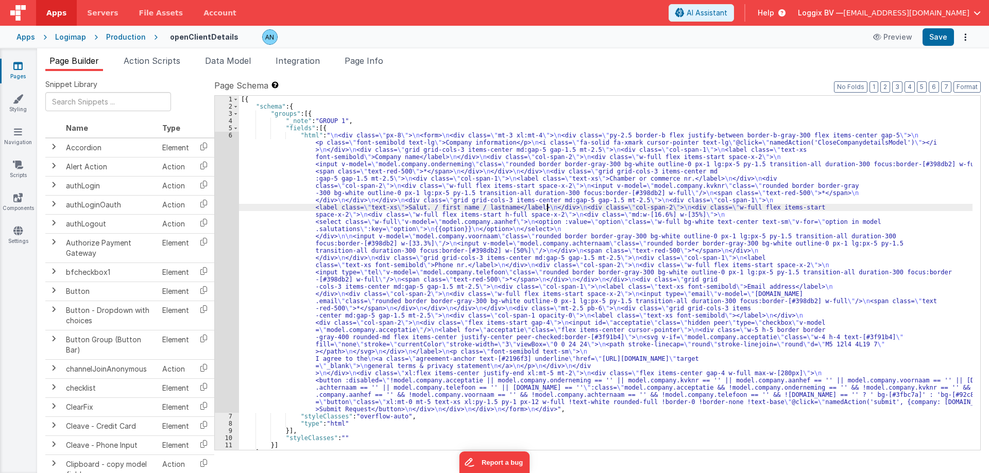
click at [547, 204] on div "[{ "schema" : { "groups" : [{ "_note" : "GROUP 1" , "fields" : [{ "html" : " \n…" at bounding box center [605, 280] width 733 height 369
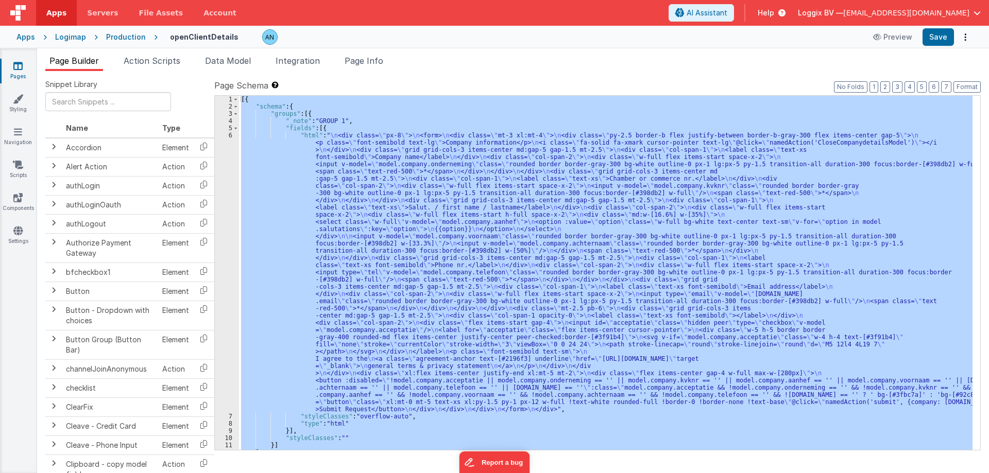
click at [427, 210] on div "[{ "schema" : { "groups" : [{ "_note" : "GROUP 1" , "fields" : [{ "html" : " \n…" at bounding box center [605, 273] width 733 height 354
click at [370, 68] on li "Page Info" at bounding box center [363, 63] width 47 height 16
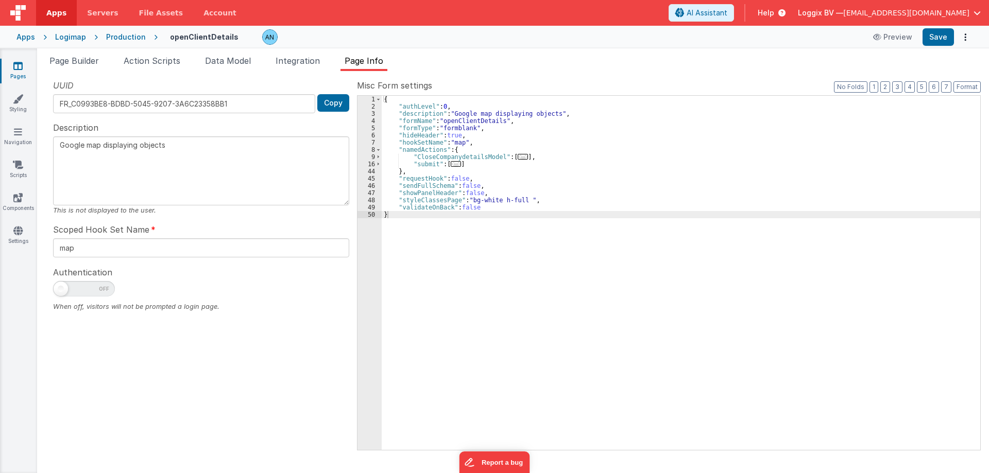
click at [586, 228] on div "{ "authLevel" : 0 , "description" : "Google map displaying objects" , "formName…" at bounding box center [681, 280] width 598 height 369
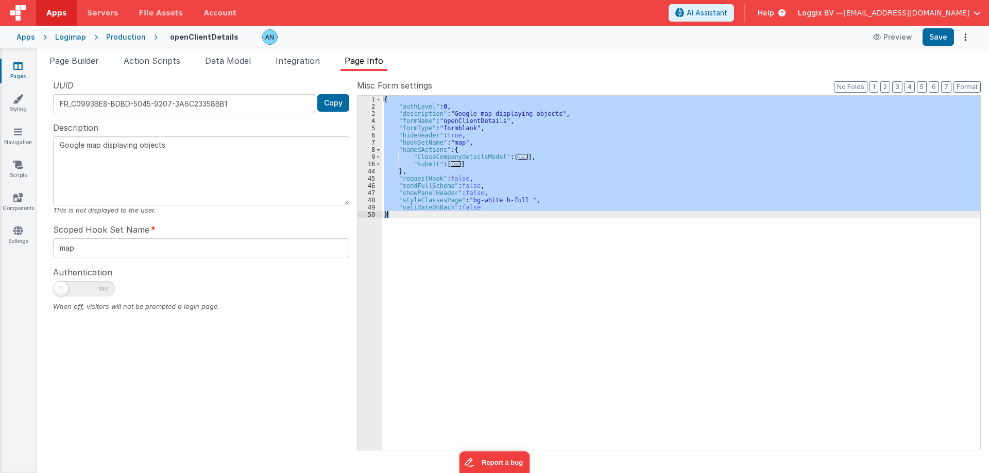
click at [584, 265] on div "{ "authLevel" : 0 , "description" : "Google map displaying objects" , "formName…" at bounding box center [681, 273] width 598 height 354
click at [120, 32] on div "Production" at bounding box center [126, 37] width 40 height 10
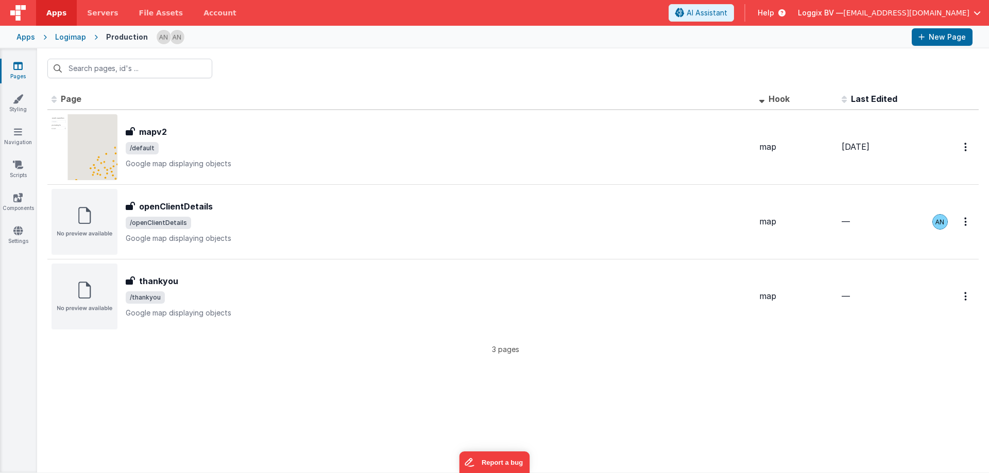
click at [80, 38] on div "Logimap" at bounding box center [70, 37] width 31 height 10
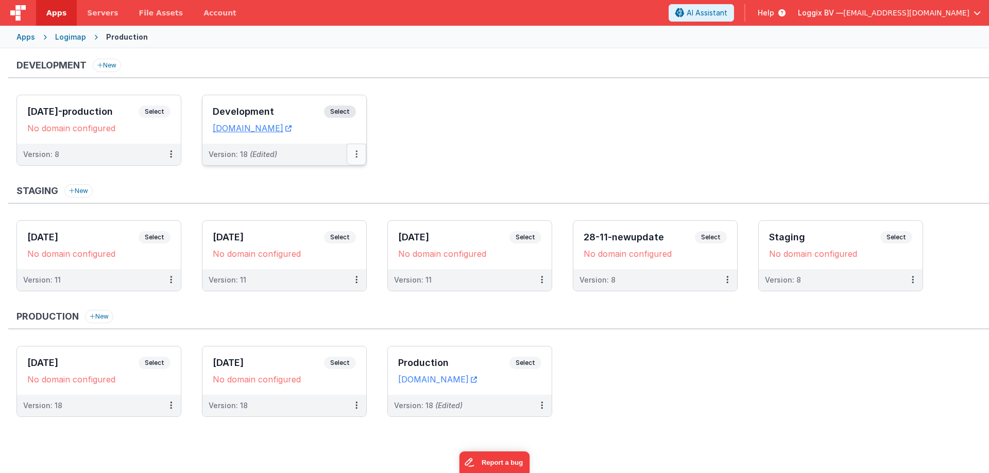
click at [354, 153] on button at bounding box center [357, 155] width 20 height 22
click at [357, 151] on button at bounding box center [357, 155] width 20 height 22
click at [328, 217] on link "Deploy..." at bounding box center [320, 214] width 91 height 19
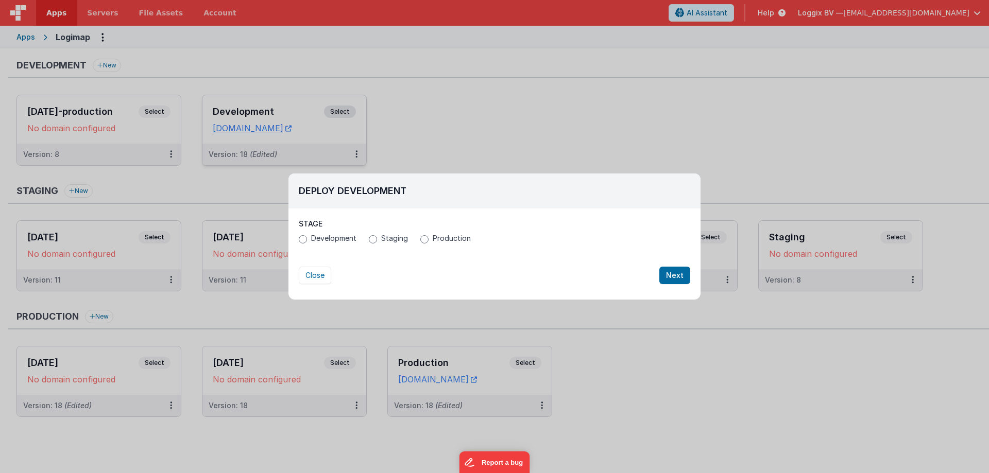
click at [433, 242] on span "Production" at bounding box center [452, 238] width 38 height 10
click at [428, 242] on input "Production" at bounding box center [424, 239] width 8 height 8
radio input "true"
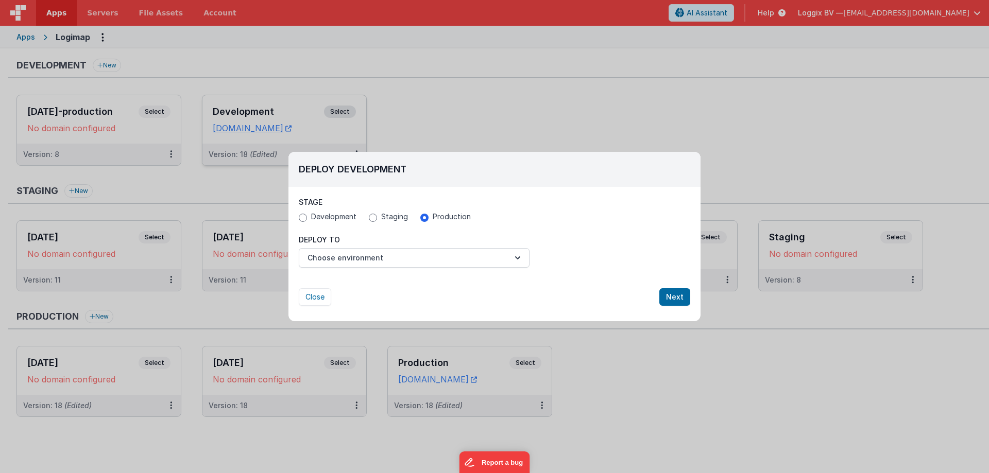
click at [395, 281] on div "Close Next" at bounding box center [494, 287] width 391 height 38
click at [395, 268] on div "Close Next" at bounding box center [494, 287] width 391 height 38
click at [374, 260] on button "Choose environment" at bounding box center [414, 258] width 231 height 20
click at [353, 285] on link "Production" at bounding box center [414, 283] width 231 height 19
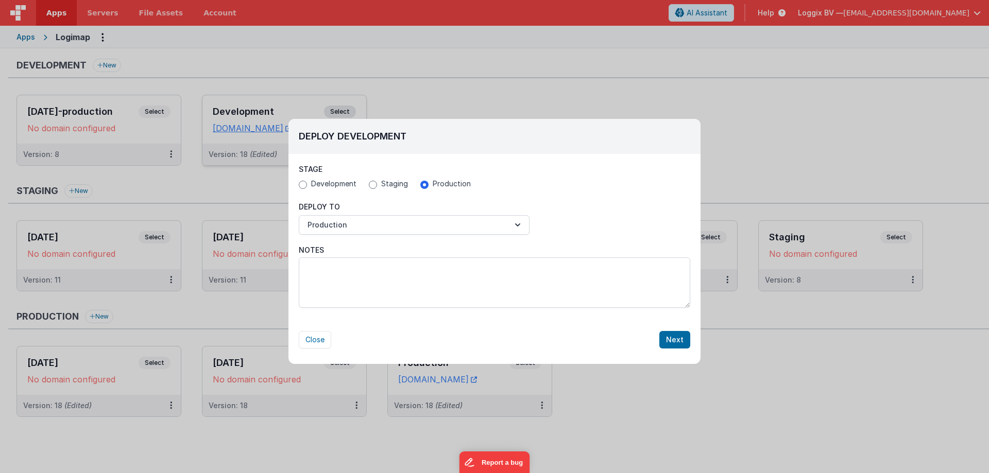
click at [659, 335] on div "Close Next" at bounding box center [494, 340] width 391 height 18
click at [679, 339] on button "Next" at bounding box center [674, 340] width 31 height 18
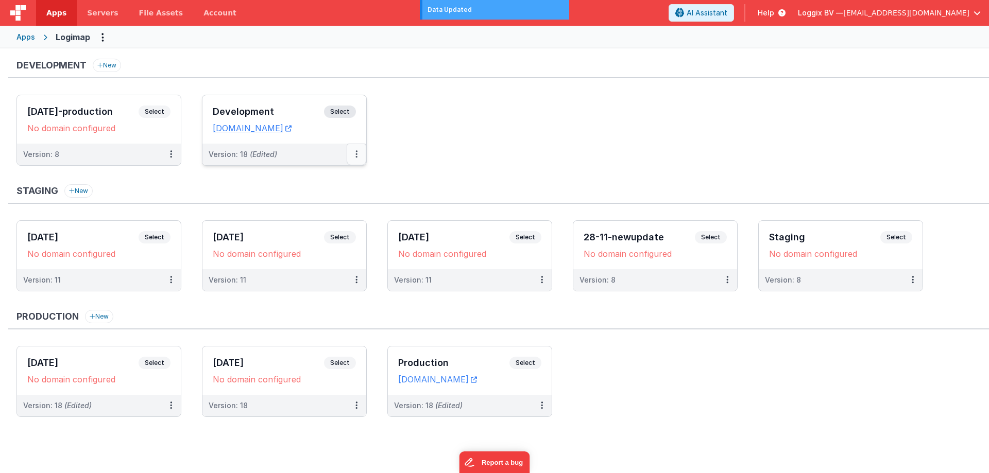
click at [358, 157] on button at bounding box center [357, 155] width 20 height 22
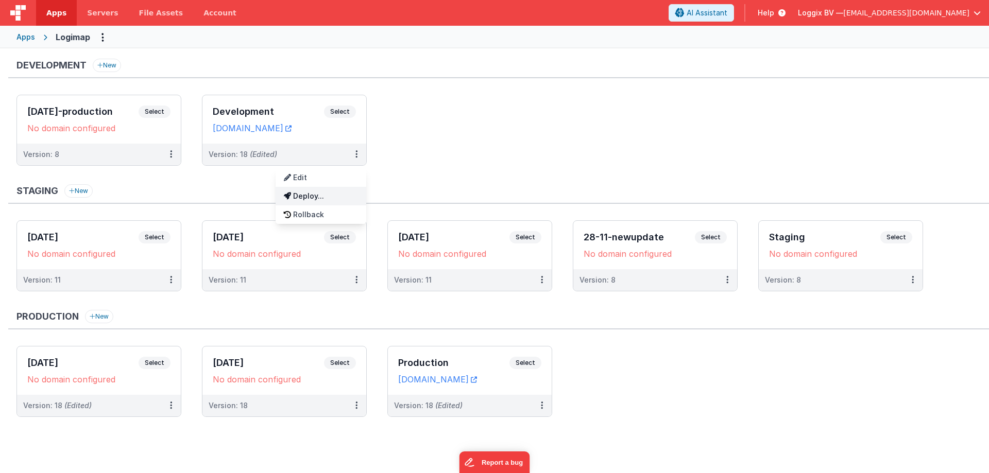
click at [350, 194] on link "Deploy..." at bounding box center [320, 196] width 91 height 19
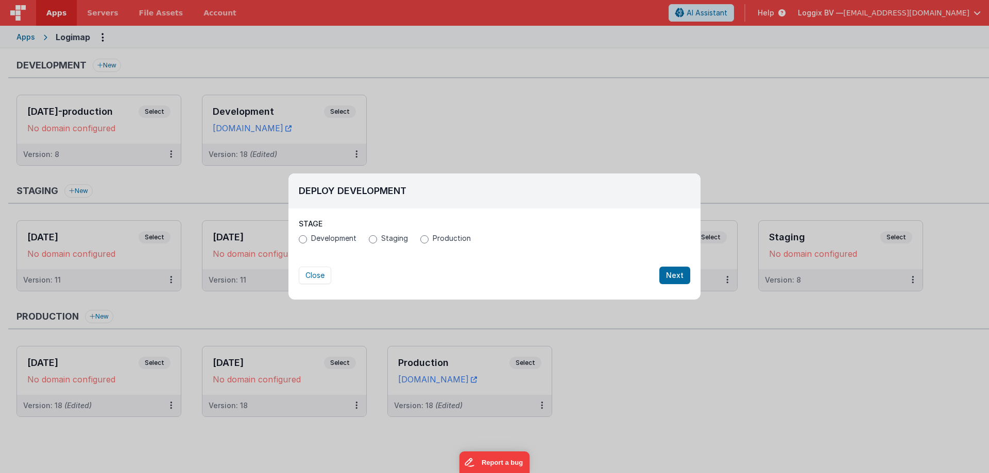
click at [455, 239] on span "Production" at bounding box center [452, 238] width 38 height 10
click at [428, 239] on input "Production" at bounding box center [424, 239] width 8 height 8
radio input "true"
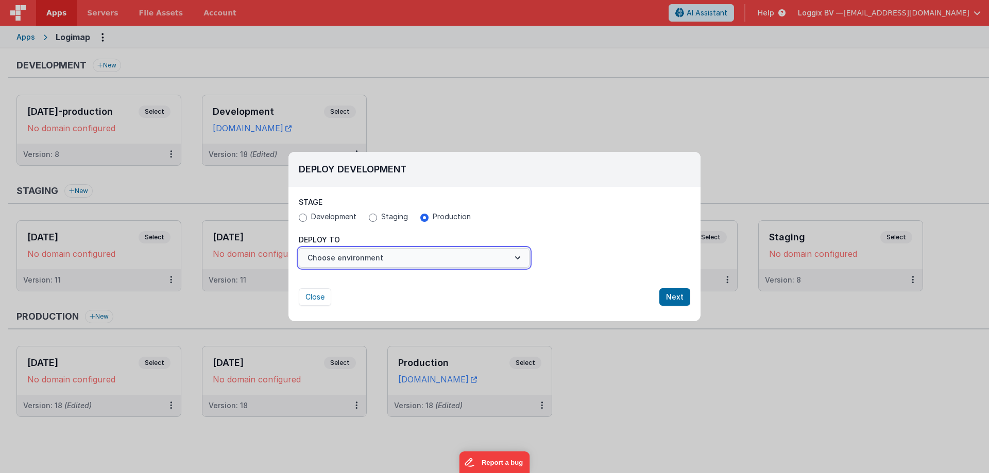
click at [397, 264] on button "Choose environment" at bounding box center [414, 258] width 231 height 20
click at [381, 289] on link "Production" at bounding box center [414, 283] width 231 height 19
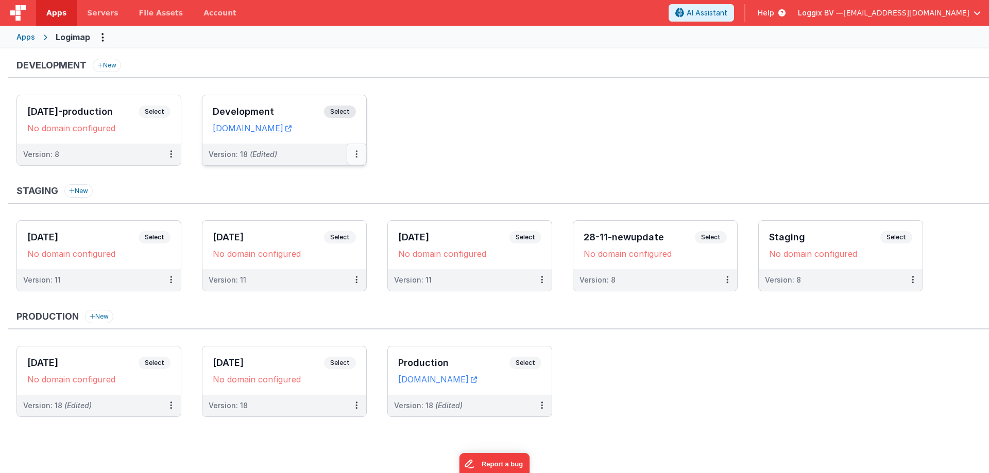
click at [350, 153] on button at bounding box center [357, 155] width 20 height 22
click at [324, 212] on link "Deploy..." at bounding box center [320, 214] width 91 height 19
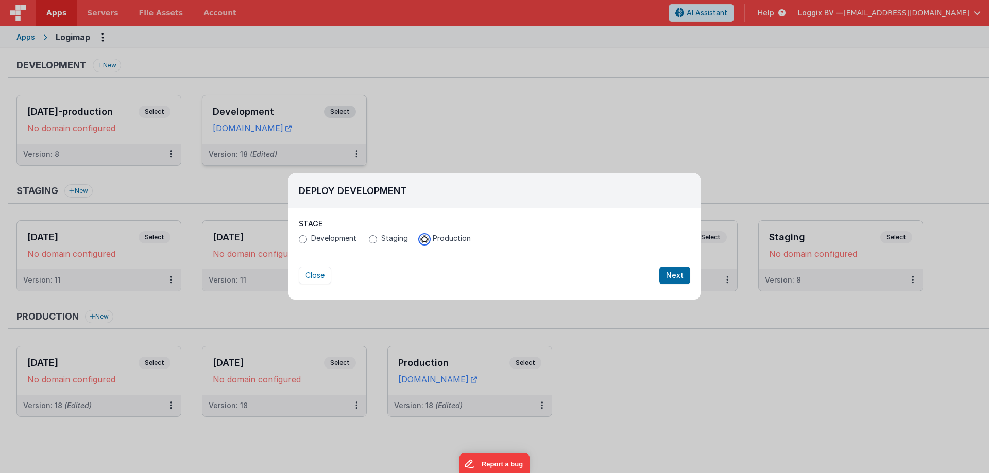
click at [424, 237] on input "Production" at bounding box center [424, 239] width 8 height 8
radio input "true"
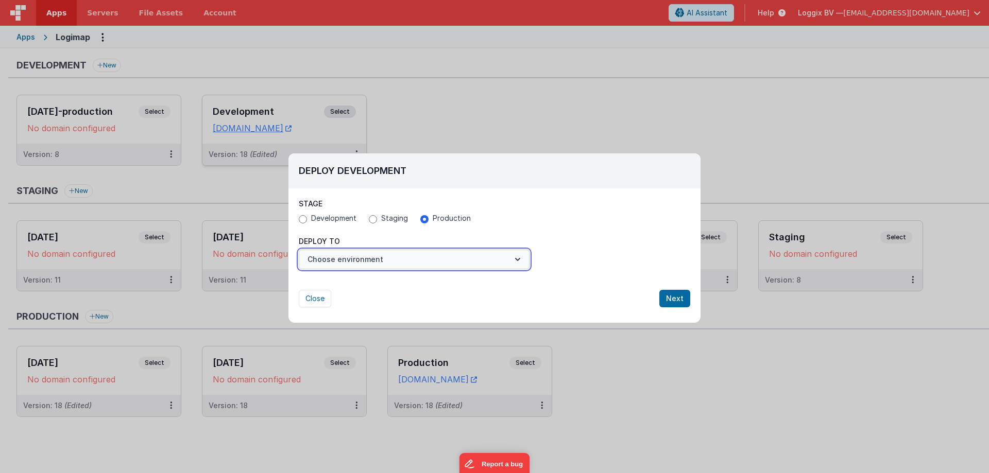
click at [369, 265] on button "Choose environment" at bounding box center [414, 260] width 231 height 20
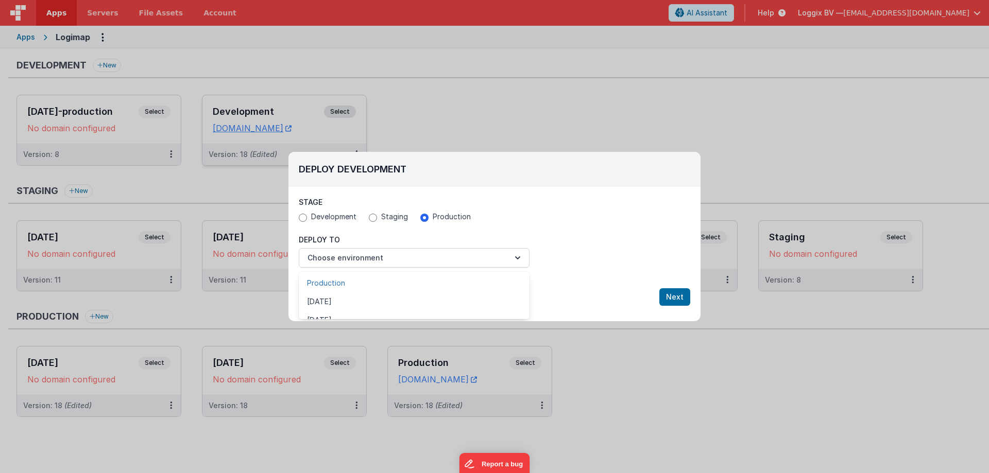
click at [364, 280] on link "Production" at bounding box center [414, 283] width 231 height 19
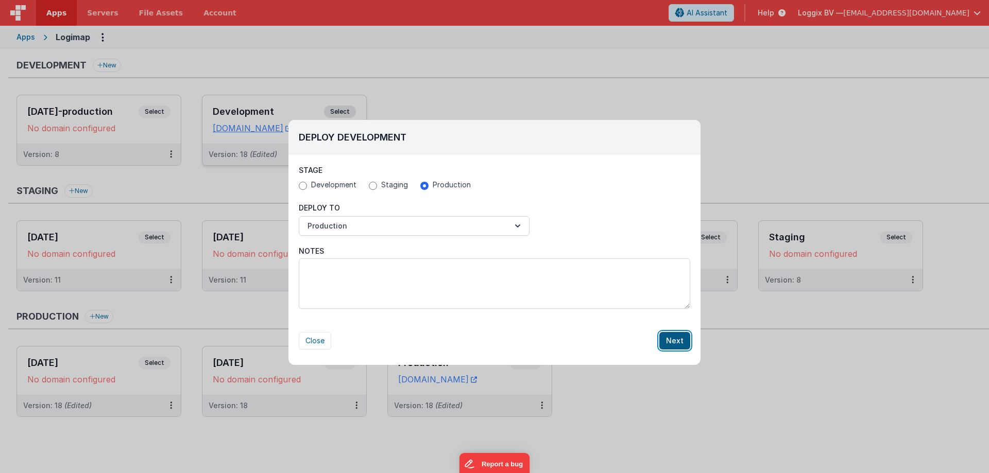
click at [668, 339] on button "Next" at bounding box center [674, 341] width 31 height 18
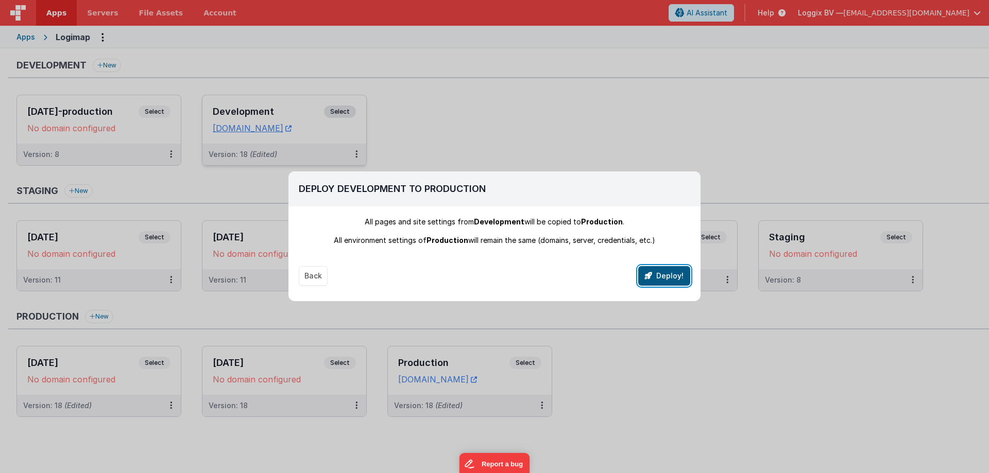
click at [667, 273] on button "Deploy!" at bounding box center [664, 276] width 52 height 20
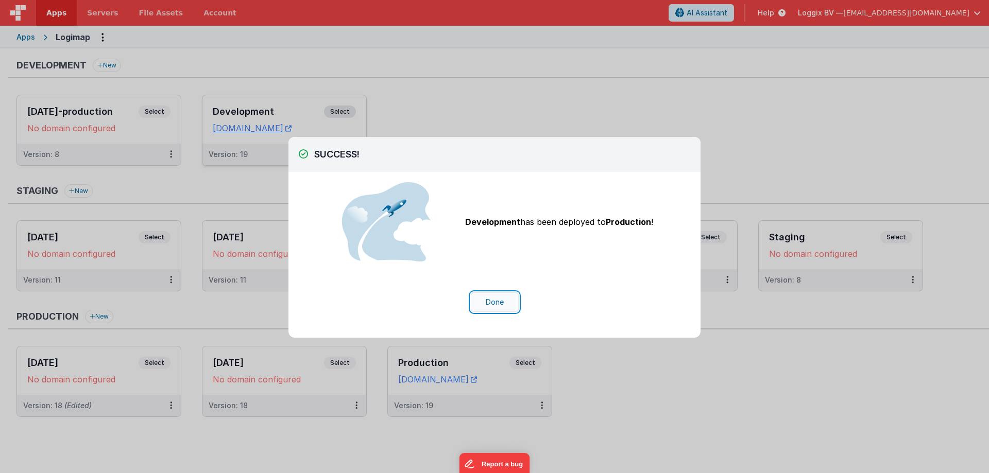
click at [504, 293] on button "Done" at bounding box center [495, 302] width 48 height 20
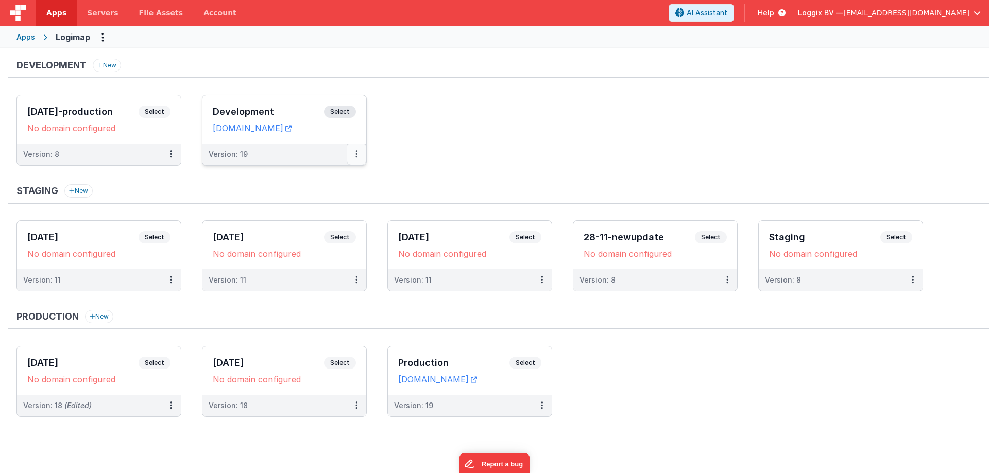
click at [351, 154] on button at bounding box center [357, 155] width 20 height 22
click at [337, 194] on link "Deploy..." at bounding box center [320, 196] width 91 height 19
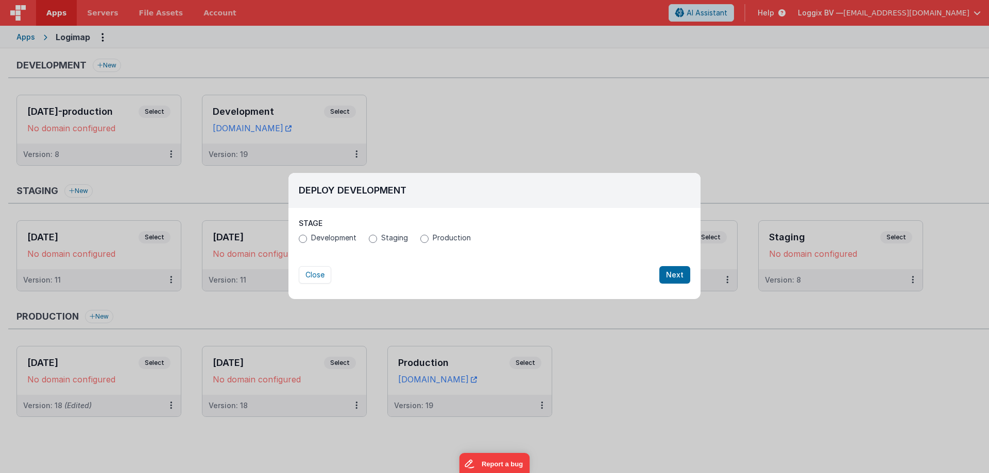
click at [451, 232] on div "Stage Development Staging Production" at bounding box center [494, 231] width 391 height 27
click at [442, 239] on span "Production" at bounding box center [452, 238] width 38 height 10
click at [428, 239] on input "Production" at bounding box center [424, 239] width 8 height 8
radio input "true"
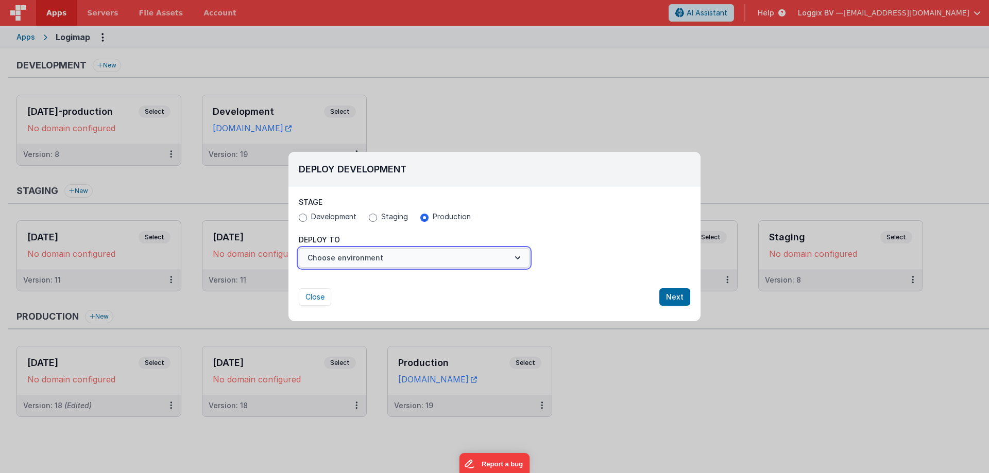
click at [437, 257] on button "Choose environment" at bounding box center [414, 258] width 231 height 20
click at [425, 283] on link "Production" at bounding box center [414, 283] width 231 height 19
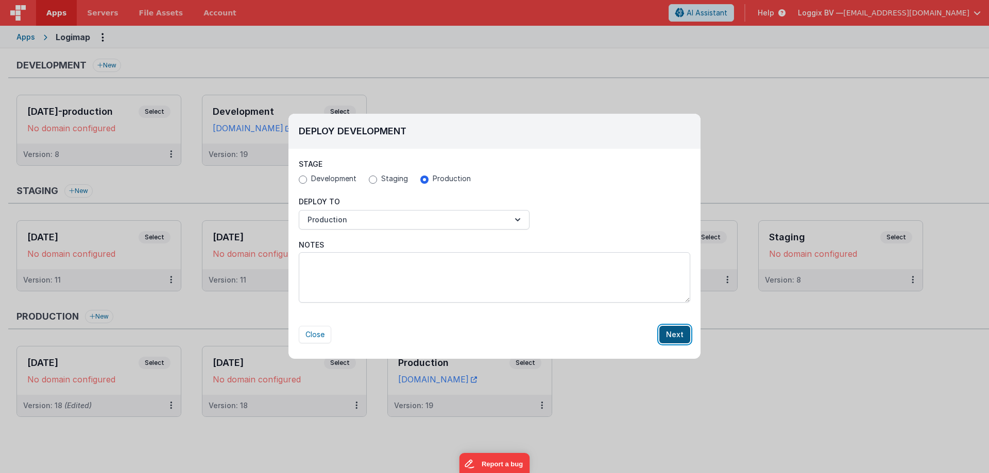
click at [673, 333] on button "Next" at bounding box center [674, 335] width 31 height 18
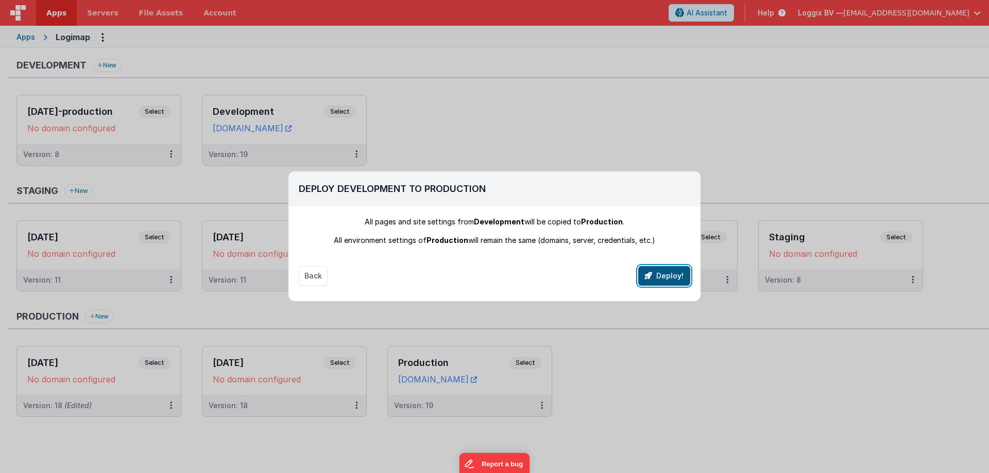
click at [649, 273] on icon "button" at bounding box center [648, 275] width 7 height 7
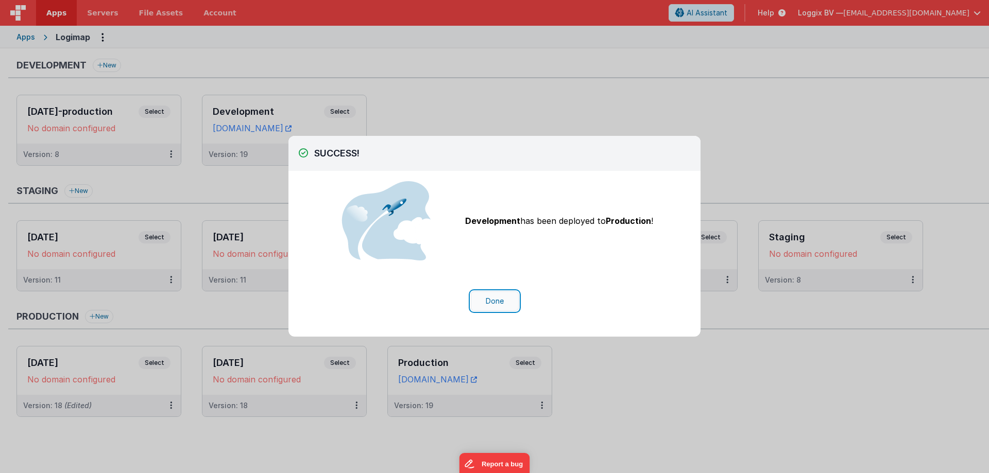
click at [510, 303] on button "Done" at bounding box center [495, 301] width 48 height 20
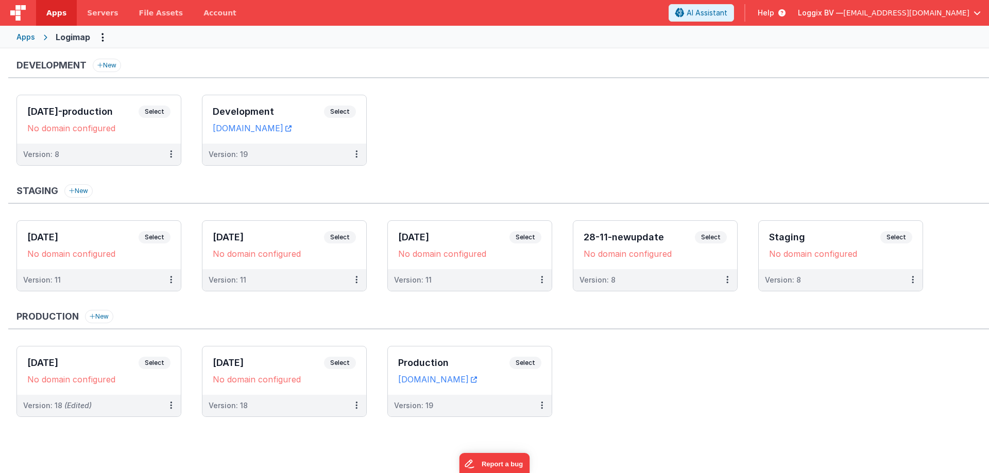
click at [59, 13] on span "Apps" at bounding box center [56, 13] width 20 height 10
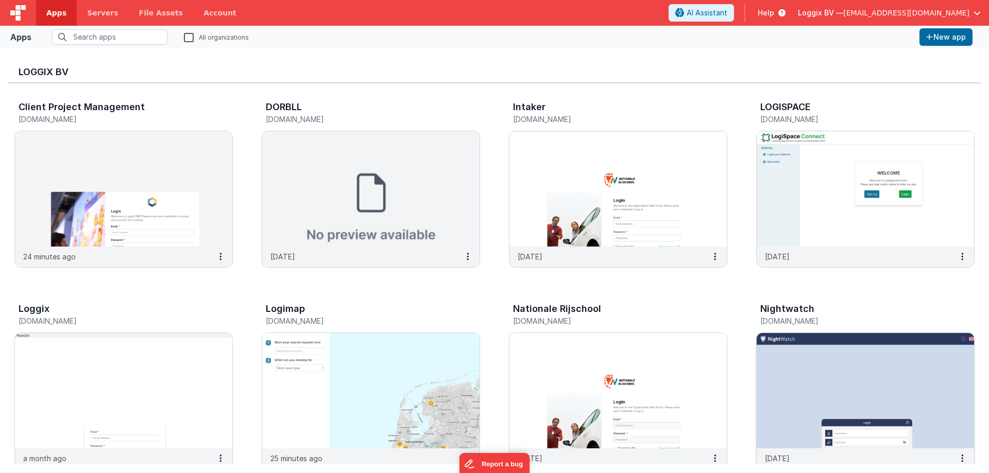
click at [862, 385] on img at bounding box center [864, 390] width 217 height 115
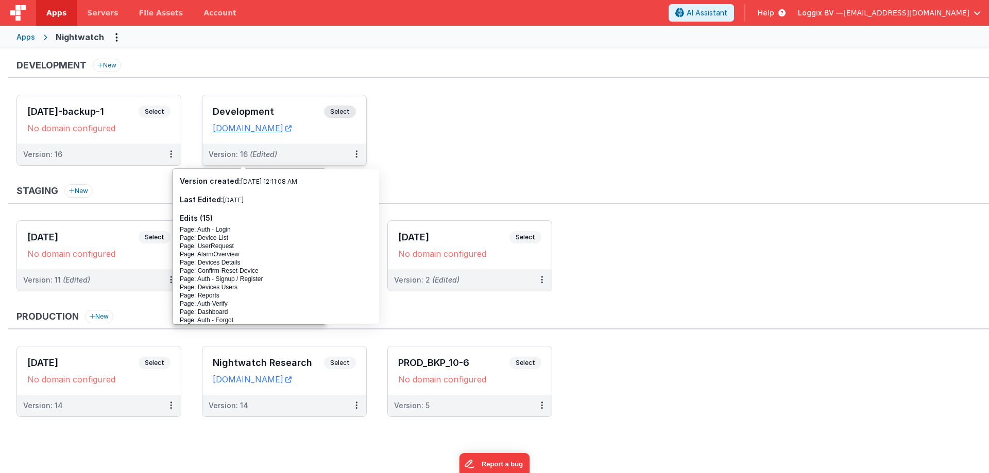
click at [332, 105] on div "Development Select URLs [DOMAIN_NAME]" at bounding box center [284, 119] width 164 height 48
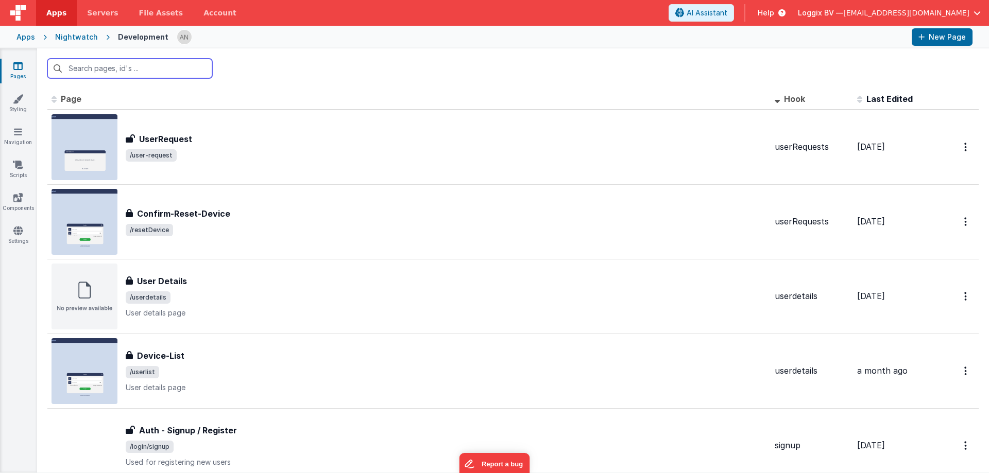
click at [187, 74] on input "text" at bounding box center [129, 69] width 165 height 20
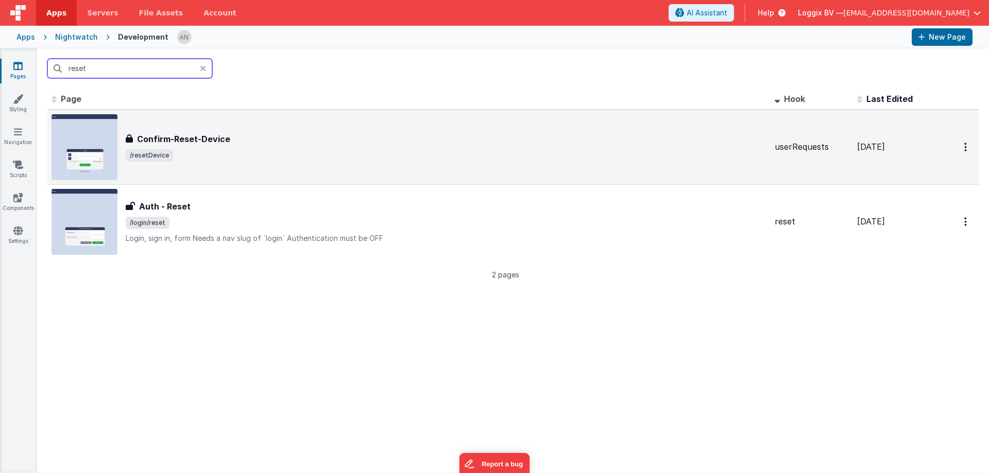
type input "reset"
click at [206, 129] on div "Confirm-Reset-Device Confirm-Reset-Device /resetDevice" at bounding box center [408, 147] width 715 height 66
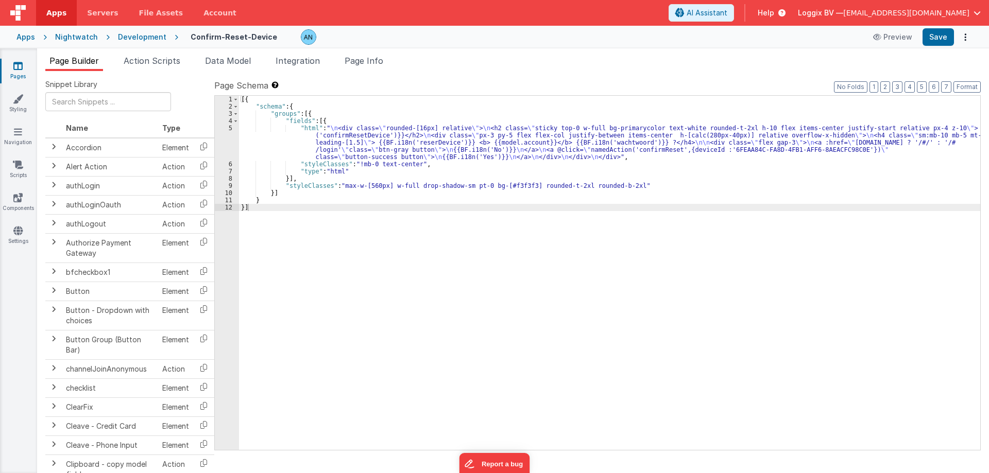
click at [277, 117] on div "[{ "schema" : { "groups" : [{ "fields" : [{ "html" : " \n <div class= \" rounde…" at bounding box center [609, 280] width 741 height 369
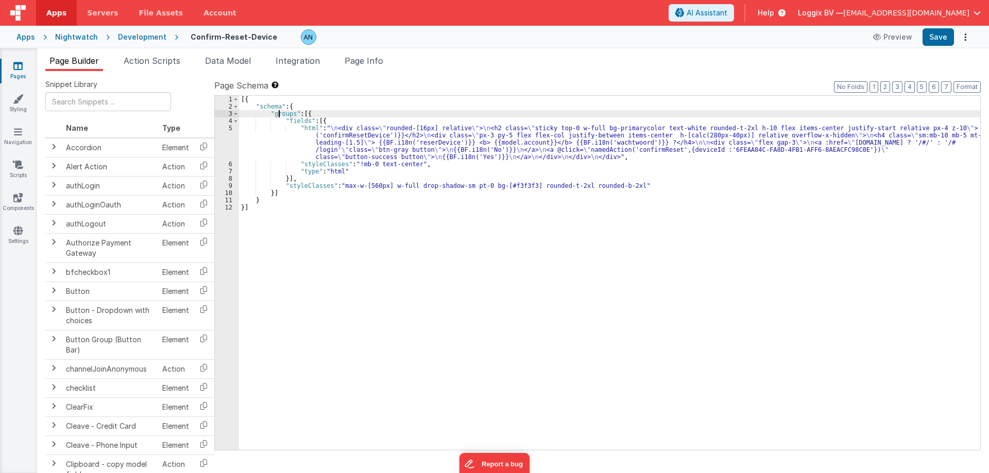
click at [227, 127] on div "5" at bounding box center [227, 143] width 24 height 36
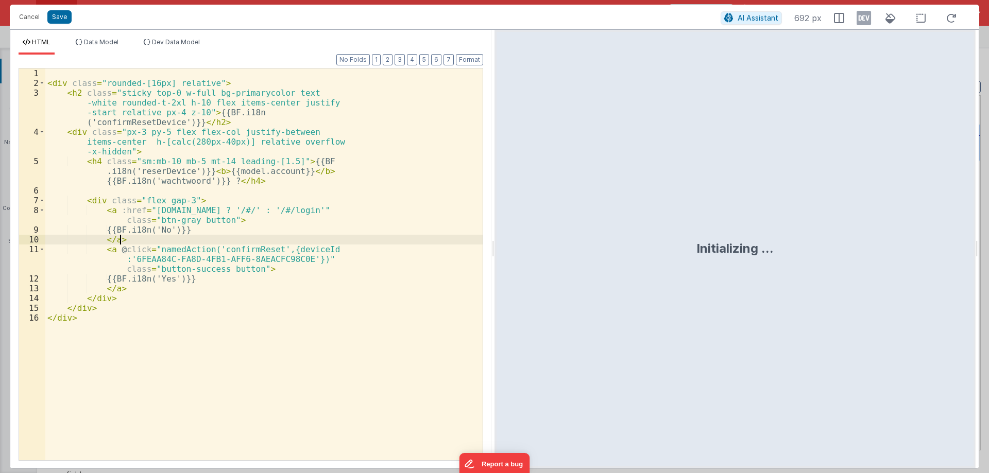
click at [277, 244] on div "< div class = "rounded-[16px] relative" > < h2 class = "sticky top-0 w-full bg-…" at bounding box center [263, 279] width 437 height 423
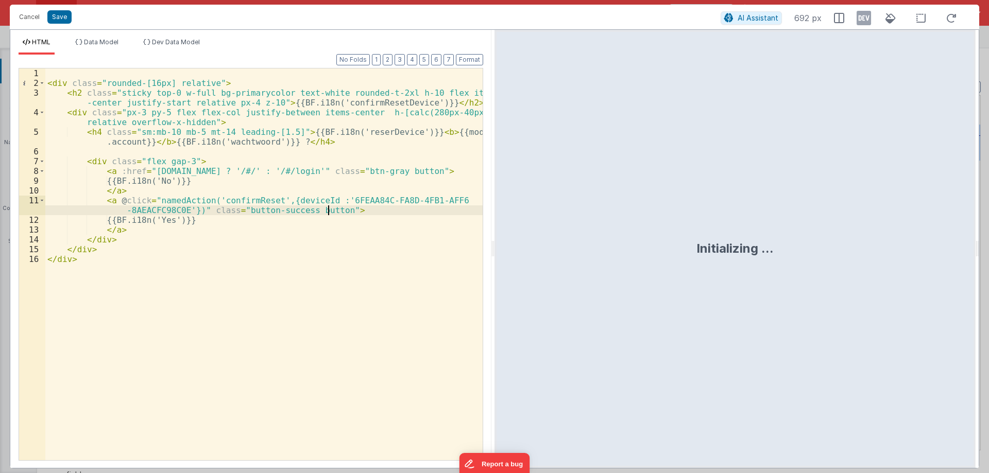
click at [328, 209] on div "< div class = "rounded-[16px] relative" > < h2 class = "sticky top-0 w-full bg-…" at bounding box center [263, 273] width 437 height 411
click at [251, 198] on div "< div class = "rounded-[16px] relative" > < h2 class = "sticky top-0 w-full bg-…" at bounding box center [263, 273] width 437 height 411
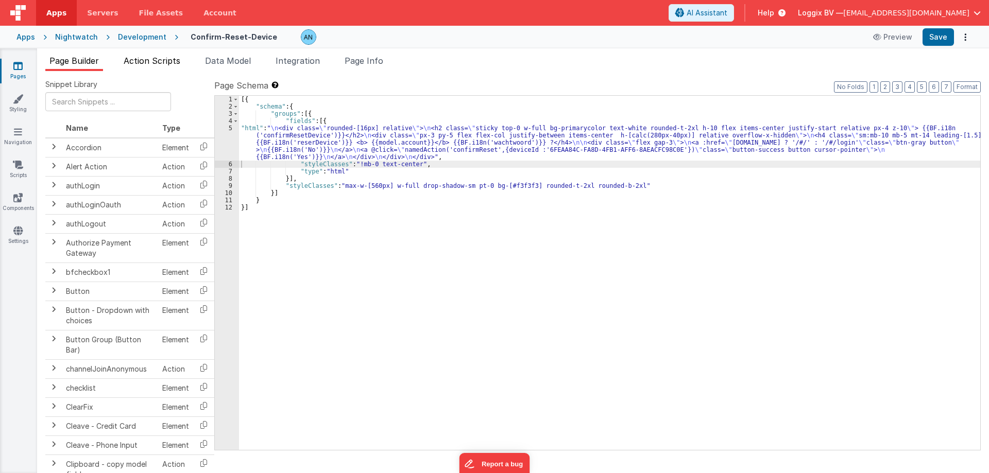
click at [145, 64] on span "Action Scripts" at bounding box center [152, 61] width 57 height 10
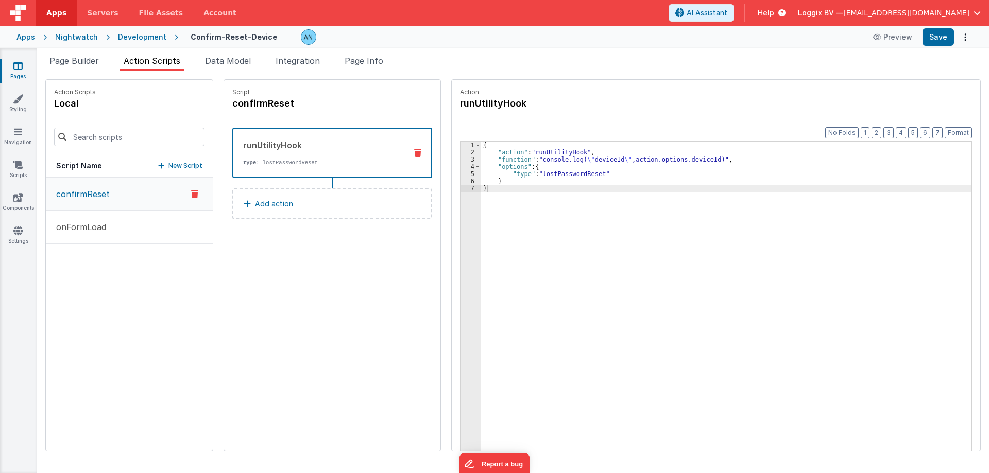
drag, startPoint x: 110, startPoint y: 189, endPoint x: 126, endPoint y: 187, distance: 16.5
click at [110, 188] on button "confirmReset" at bounding box center [129, 194] width 167 height 33
click at [263, 146] on div "runUtilityHook" at bounding box center [320, 145] width 155 height 12
click at [280, 268] on div "Script confirmReset runUtilityHook type : lostPasswordReset Add action" at bounding box center [332, 265] width 216 height 371
click at [292, 267] on div "Script confirmReset runUtilityHook type : lostPasswordReset Add action" at bounding box center [332, 265] width 216 height 371
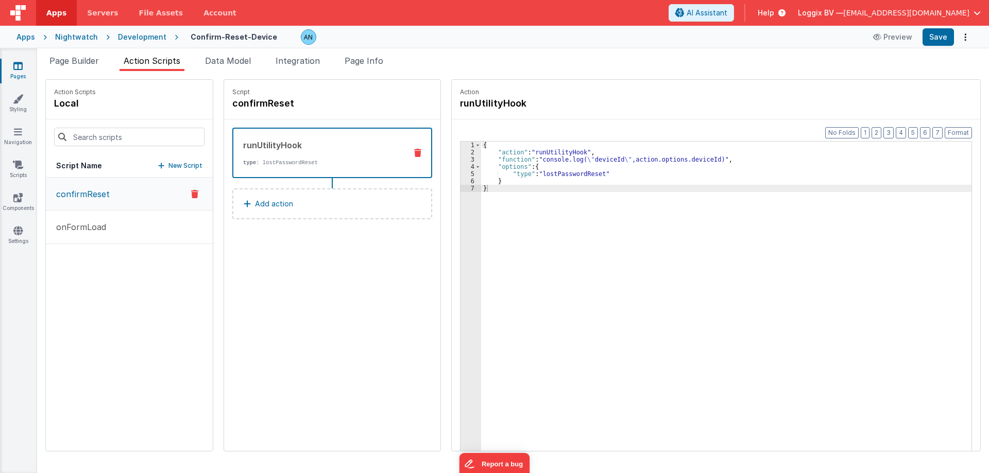
click at [292, 267] on div "Script confirmReset runUtilityHook type : lostPasswordReset Add action" at bounding box center [332, 265] width 216 height 371
drag, startPoint x: 377, startPoint y: 60, endPoint x: 373, endPoint y: 64, distance: 6.2
click at [377, 60] on span "Page Info" at bounding box center [363, 61] width 39 height 10
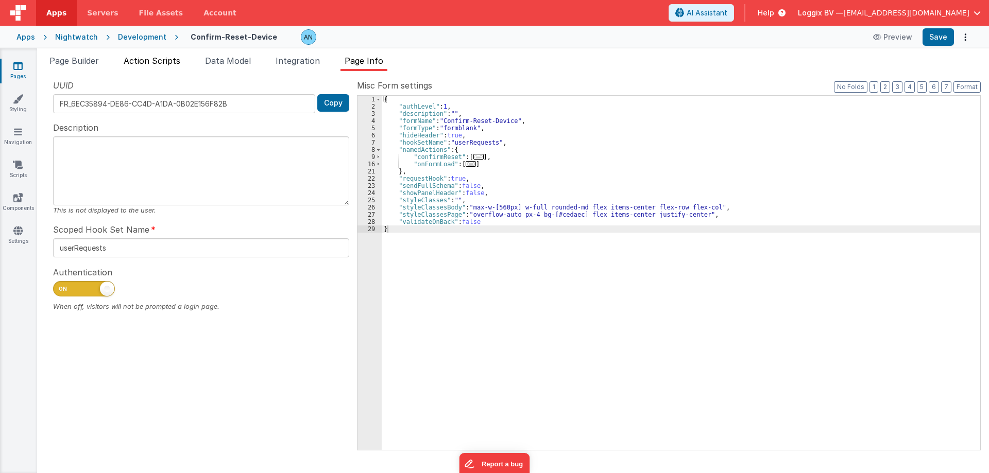
click at [146, 61] on span "Action Scripts" at bounding box center [152, 61] width 57 height 10
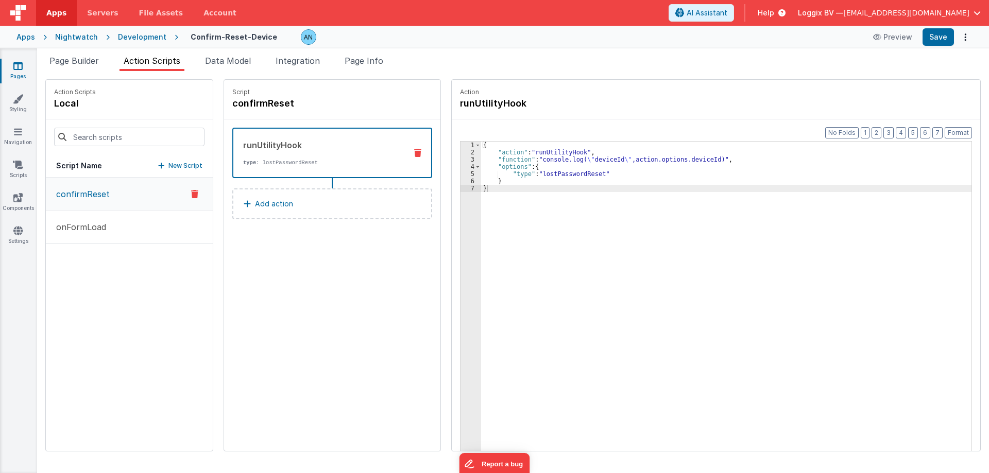
click at [603, 202] on div "{ "action" : "runUtilityHook" , "function" : "console.log( \" deviceId \" ,acti…" at bounding box center [731, 320] width 500 height 356
click at [351, 297] on div "Script confirmReset runUtilityHook type : lostPasswordReset Add action" at bounding box center [332, 265] width 216 height 371
drag, startPoint x: 550, startPoint y: 200, endPoint x: 522, endPoint y: 207, distance: 29.1
click at [550, 200] on div "{ "action" : "runUtilityHook" , "function" : "console.log( \" deviceId \" ,acti…" at bounding box center [731, 320] width 500 height 356
click at [131, 279] on div "confirmReset onFormLoad" at bounding box center [129, 314] width 167 height 273
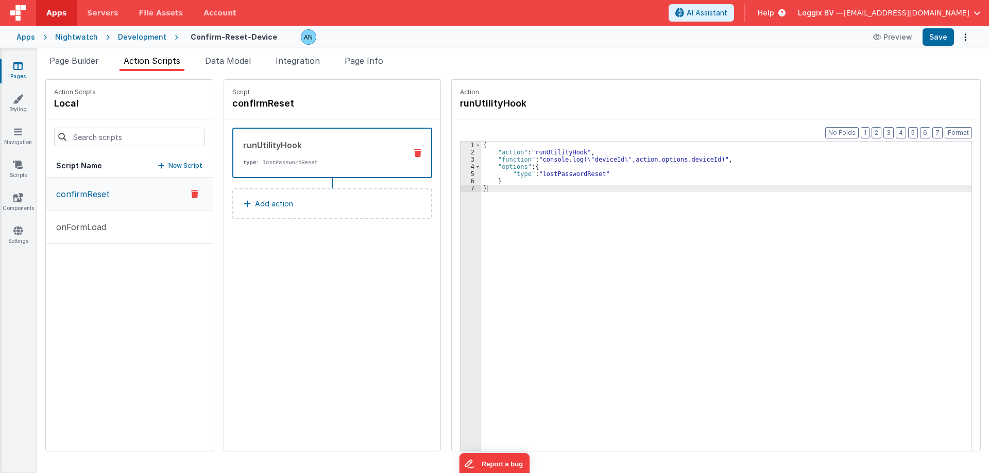
click at [22, 68] on icon at bounding box center [17, 66] width 9 height 10
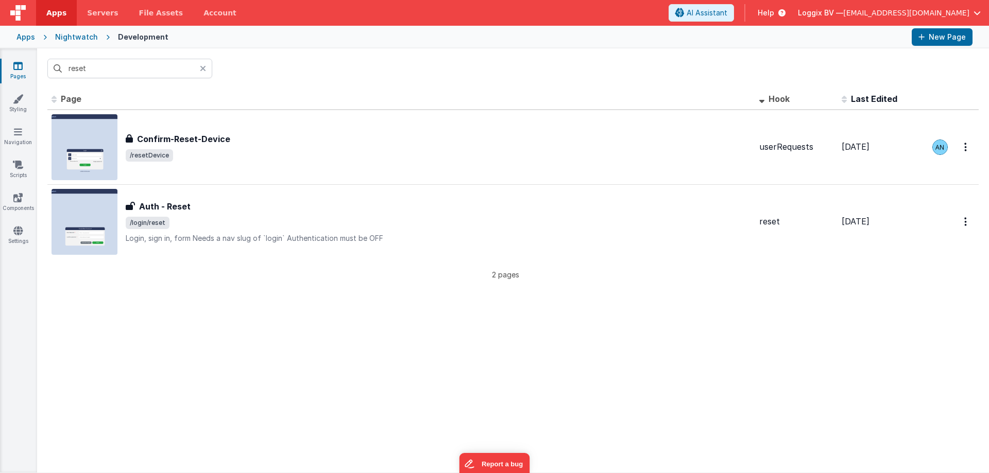
click at [201, 68] on icon at bounding box center [203, 68] width 6 height 8
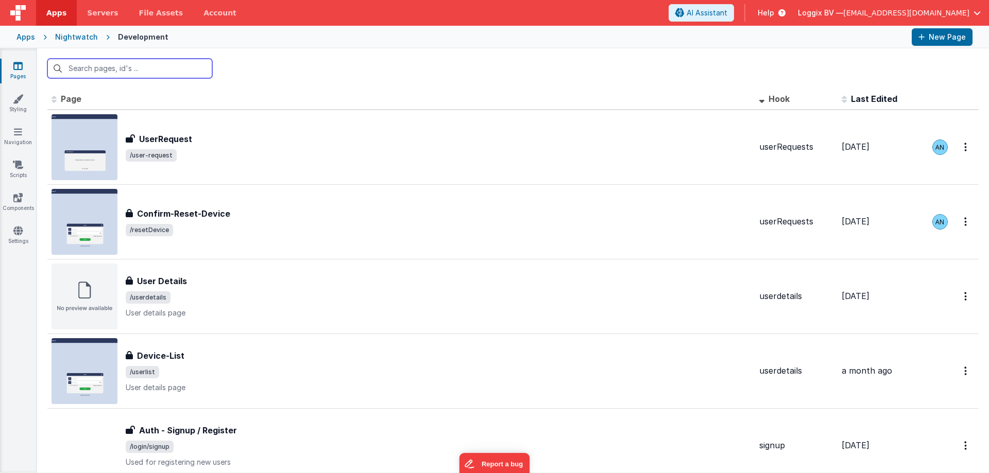
click at [185, 69] on input "text" at bounding box center [129, 69] width 165 height 20
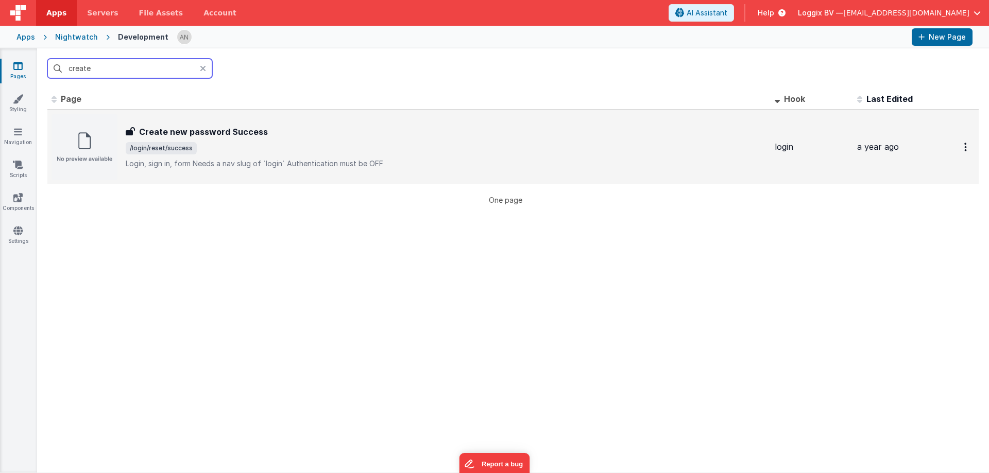
type input "create"
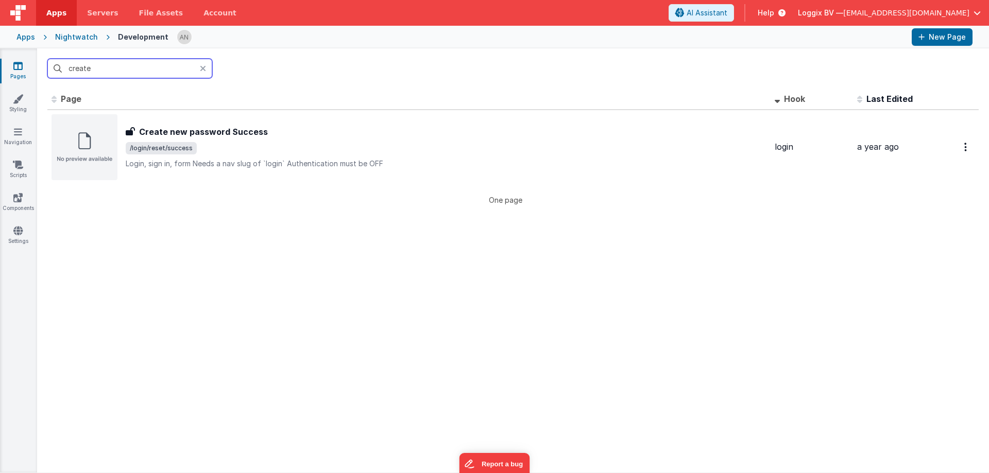
click at [174, 75] on input "create" at bounding box center [129, 69] width 165 height 20
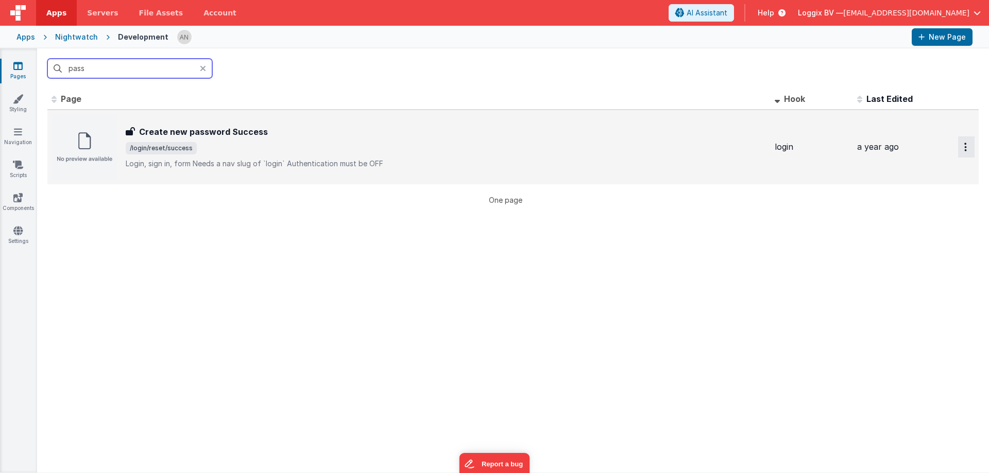
type input "pass"
click at [964, 145] on icon "Options" at bounding box center [965, 147] width 3 height 9
click at [928, 170] on link "Preview" at bounding box center [929, 171] width 91 height 19
click at [204, 71] on icon at bounding box center [203, 68] width 6 height 8
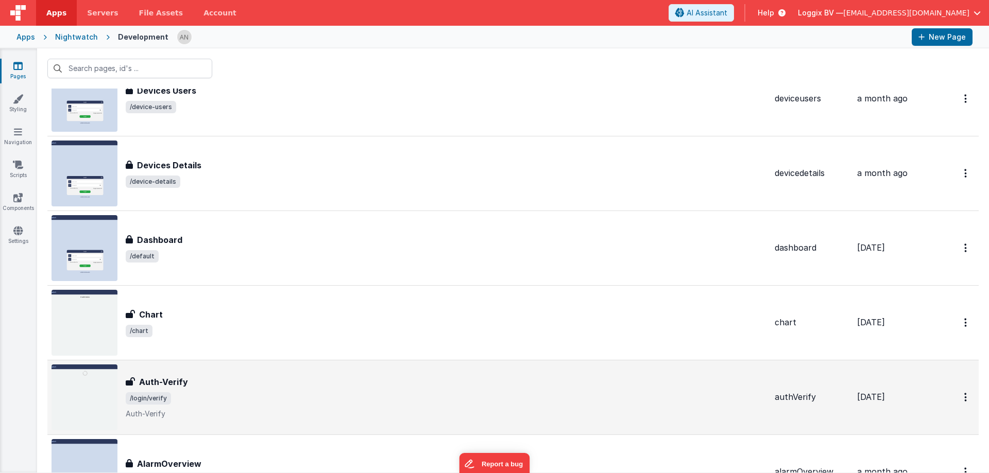
scroll to position [1255, 0]
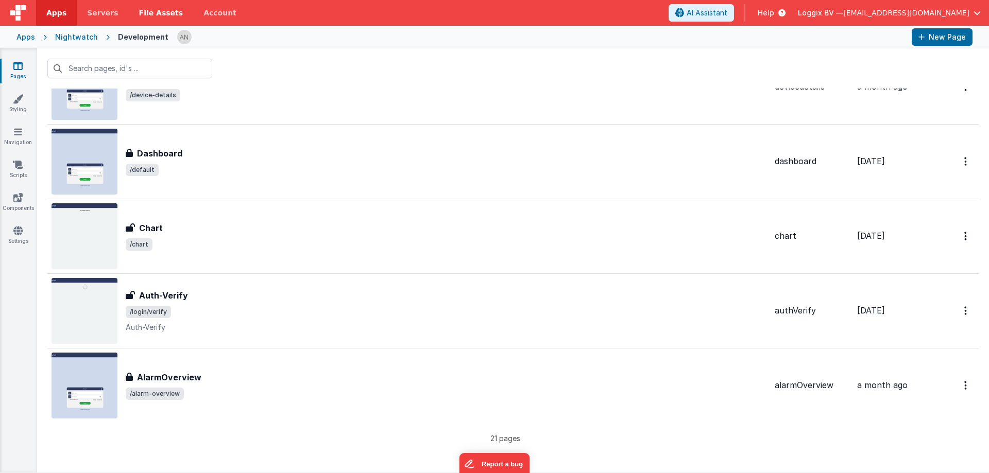
drag, startPoint x: 222, startPoint y: 171, endPoint x: 156, endPoint y: 5, distance: 178.9
click at [222, 171] on span "/default" at bounding box center [446, 170] width 641 height 12
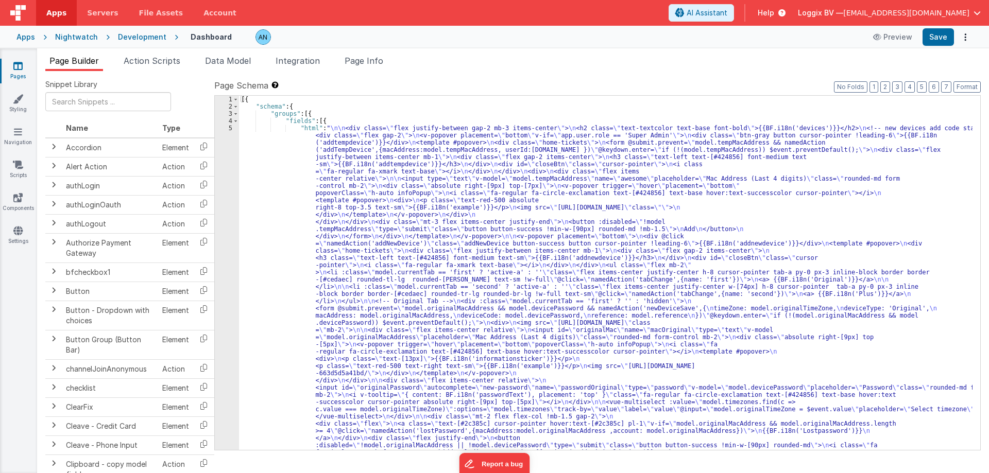
click at [231, 129] on div "5" at bounding box center [227, 471] width 24 height 692
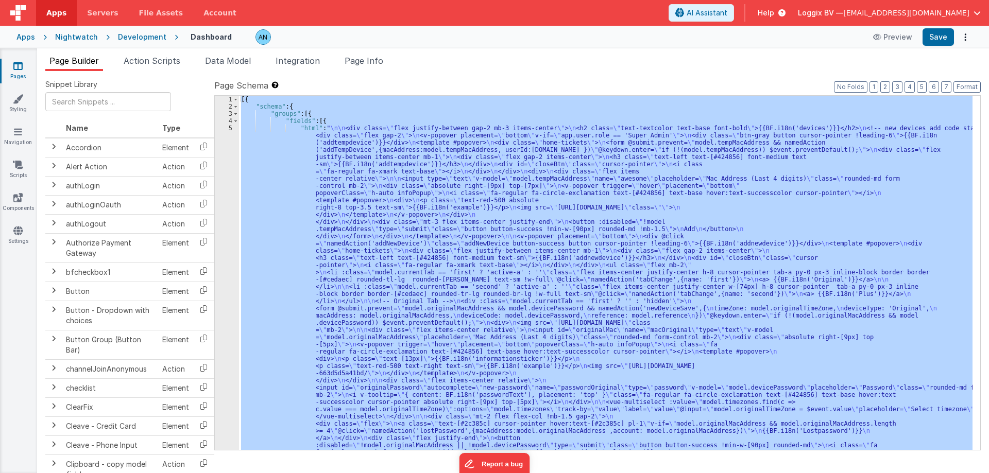
click at [231, 129] on div "5" at bounding box center [227, 471] width 24 height 692
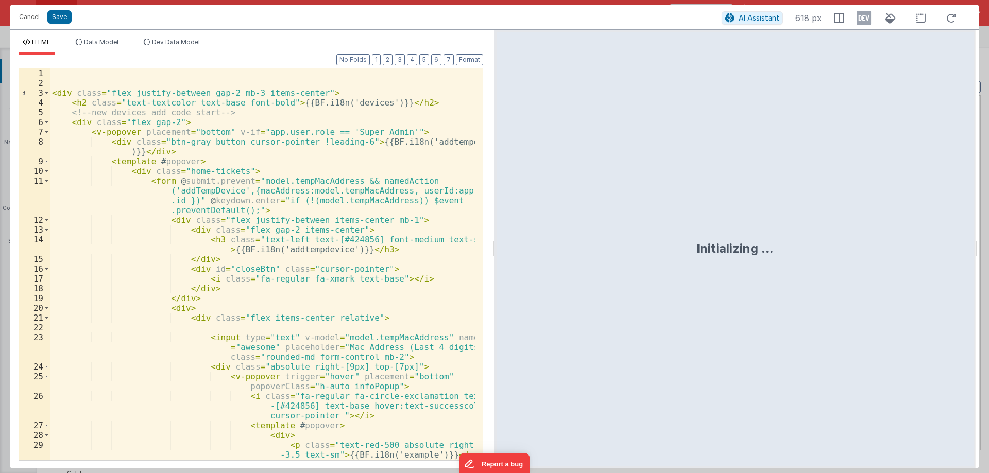
drag, startPoint x: 493, startPoint y: 246, endPoint x: 713, endPoint y: 264, distance: 220.1
click at [713, 264] on html "Cancel Save AI Assistant 618 px HTML Data Model Dev Data Model Format 7 6 5 4 3…" at bounding box center [494, 236] width 989 height 473
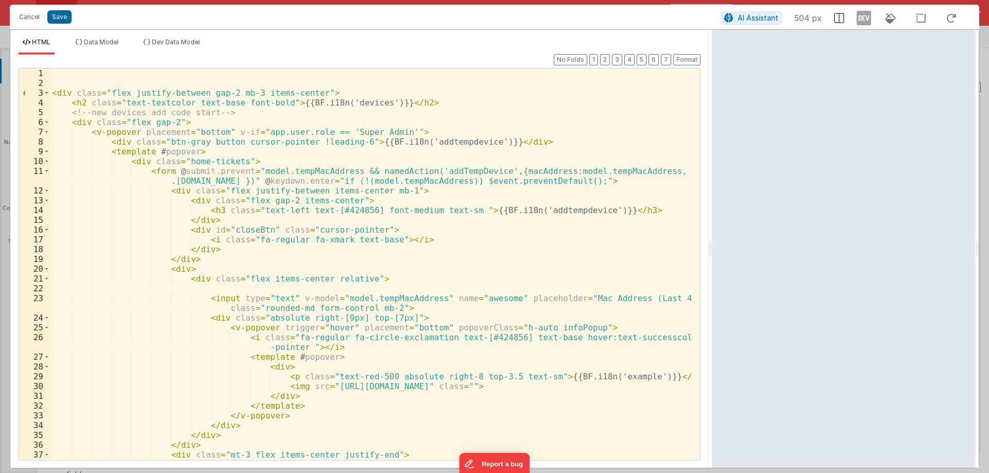
click at [413, 283] on div "< div class = "flex justify-between gap-2 mb-3 items-center" > < h2 class = "te…" at bounding box center [371, 278] width 642 height 421
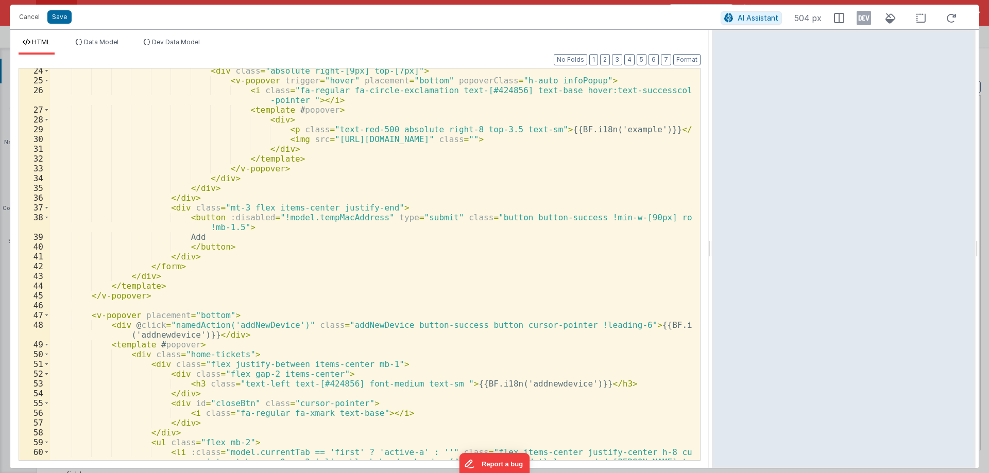
scroll to position [371, 0]
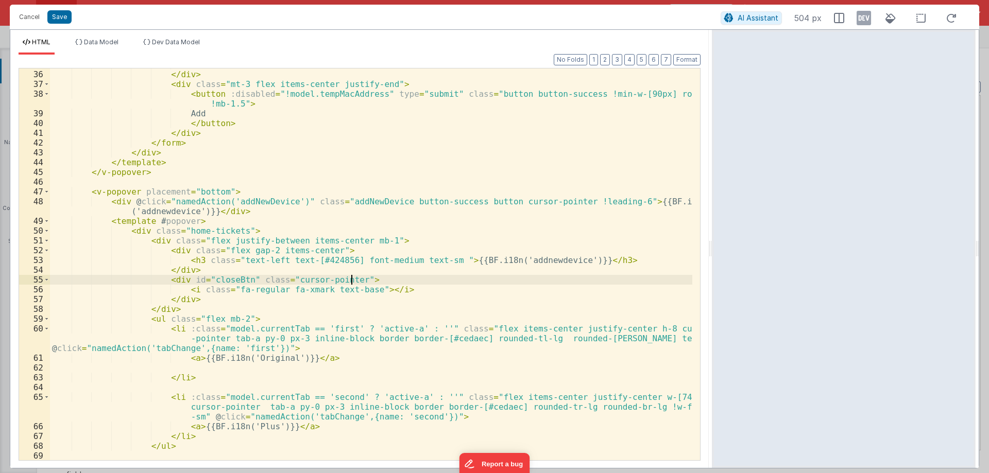
click at [413, 282] on div "</ div > </ div > < div class = "mt-3 flex items-center justify-end" > < button…" at bounding box center [371, 265] width 642 height 411
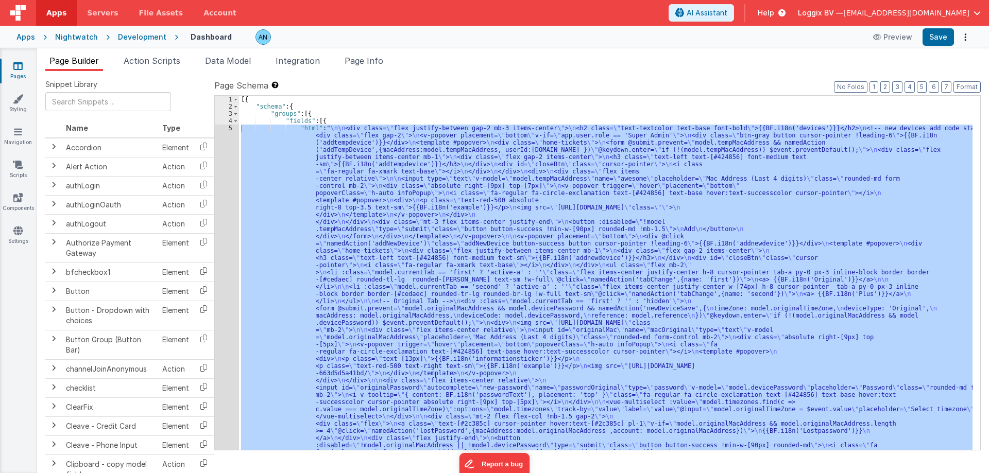
click at [413, 282] on div "[{ "schema" : { "groups" : [{ "fields" : [{ "html" : " \n\n <div class= \" flex…" at bounding box center [605, 273] width 733 height 354
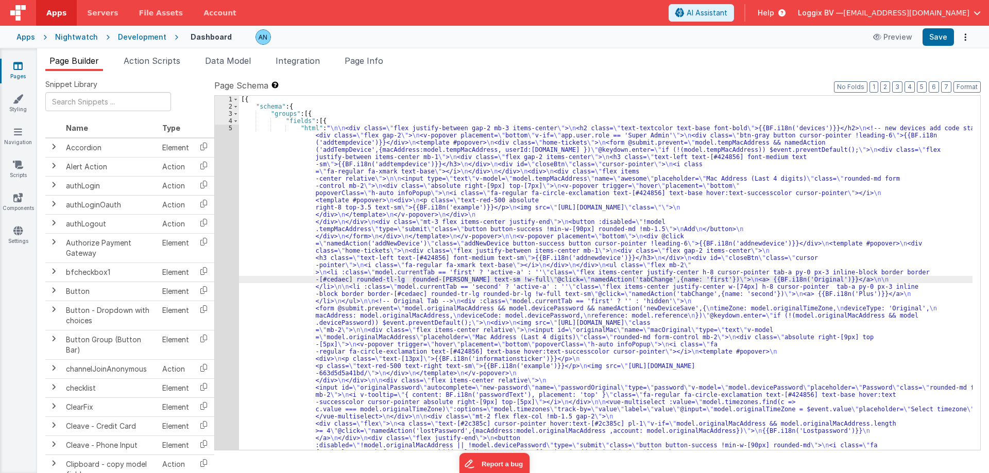
click at [18, 67] on icon at bounding box center [17, 66] width 9 height 10
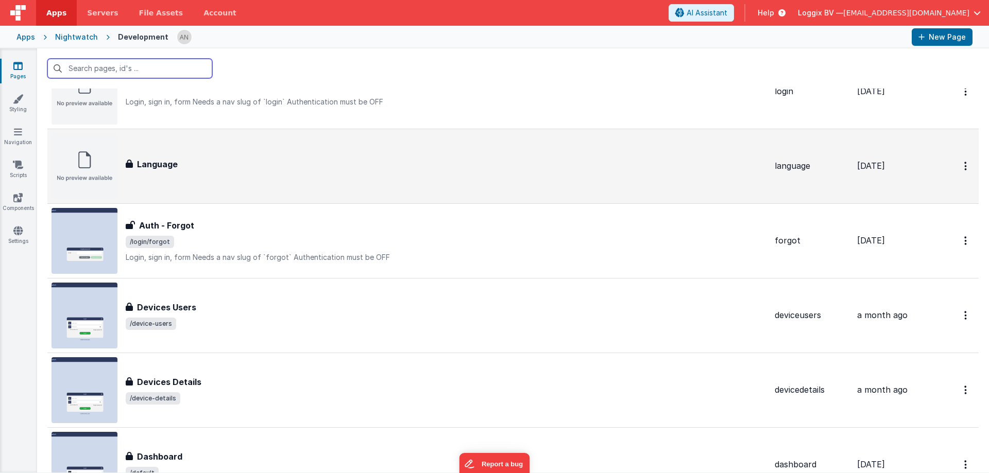
scroll to position [978, 0]
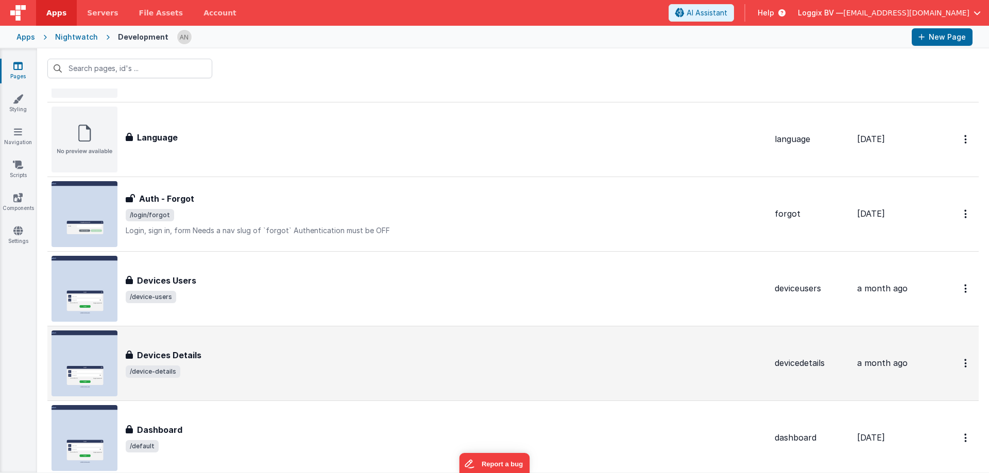
click at [275, 363] on div "Devices Details Devices Details /device-details" at bounding box center [446, 363] width 641 height 29
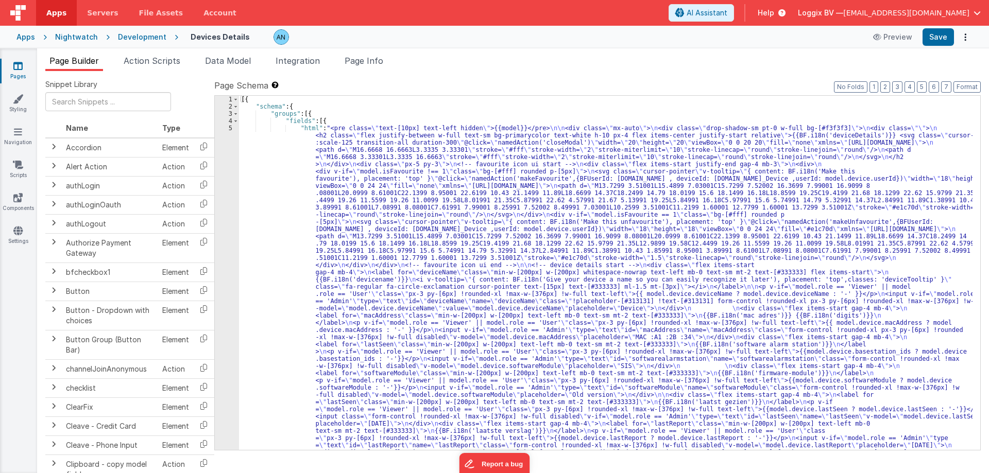
click at [231, 129] on div "5" at bounding box center [227, 424] width 24 height 598
click at [229, 129] on div "5" at bounding box center [227, 424] width 24 height 598
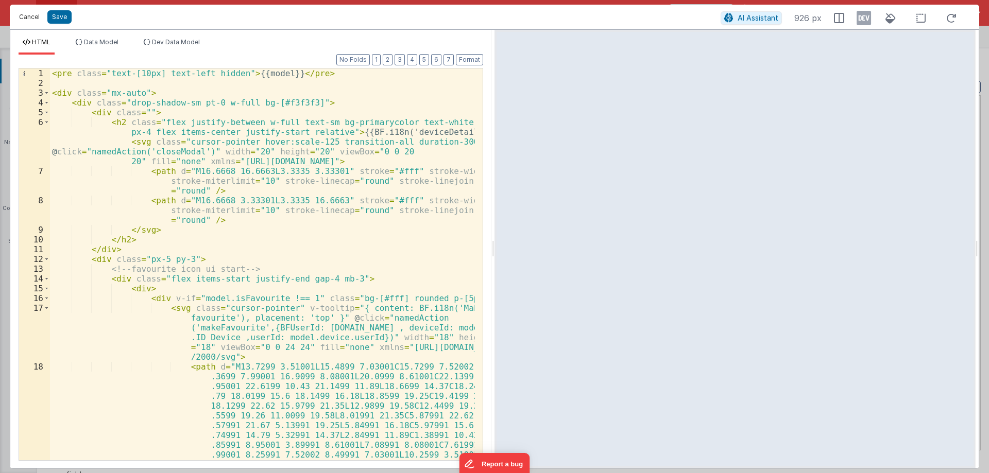
click at [32, 13] on button "Cancel" at bounding box center [29, 17] width 31 height 14
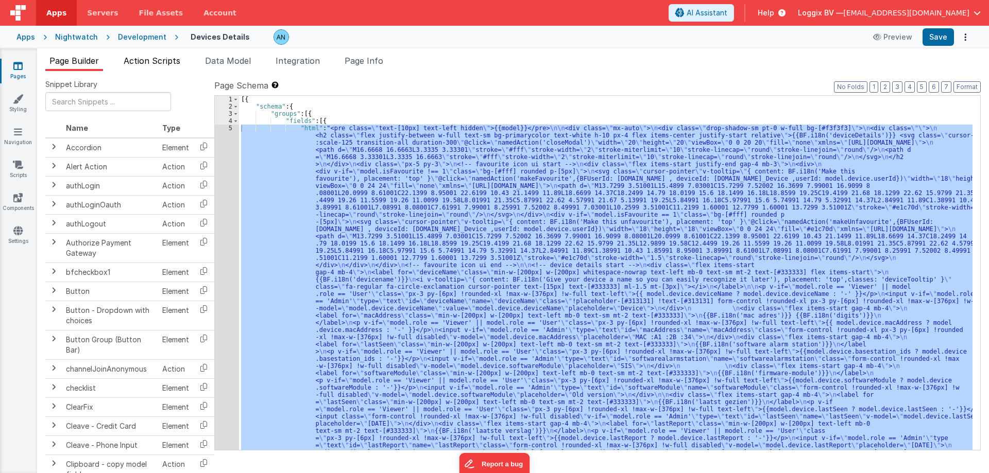
click at [169, 66] on li "Action Scripts" at bounding box center [151, 63] width 65 height 16
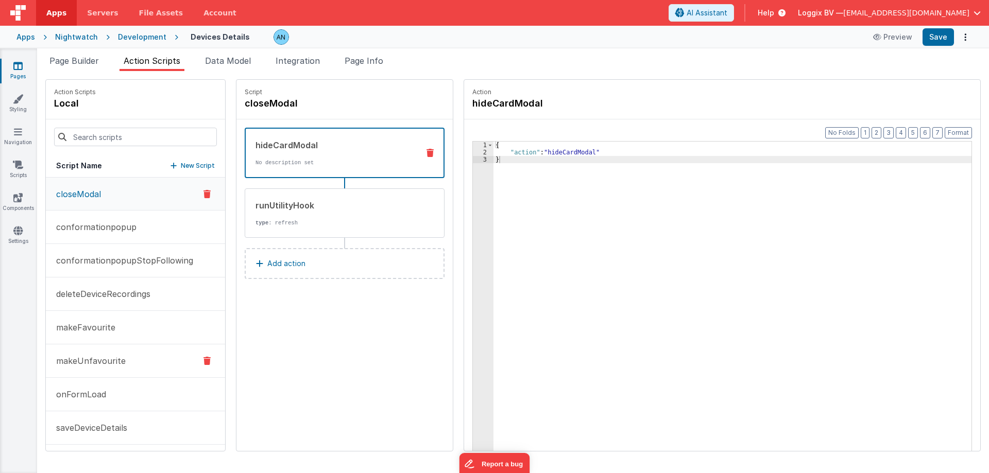
click at [136, 429] on button "saveDeviceDetails" at bounding box center [135, 427] width 179 height 33
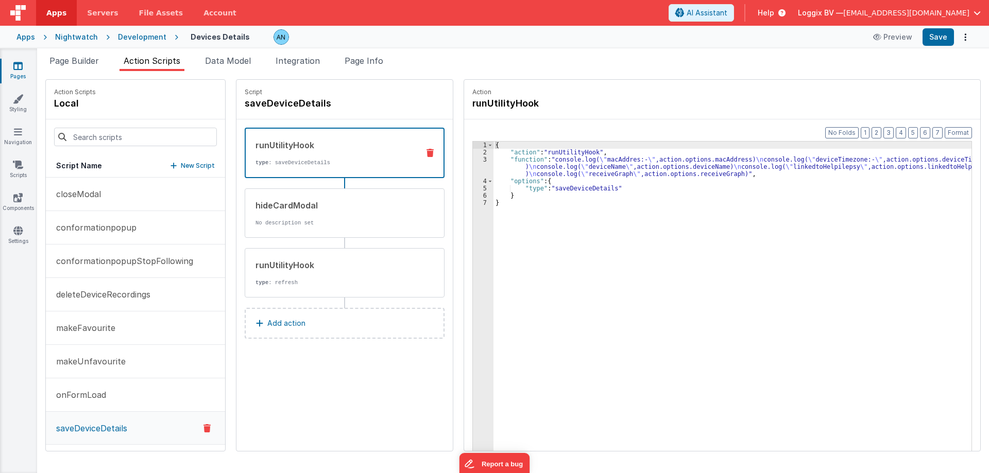
click at [478, 162] on div "3" at bounding box center [483, 167] width 21 height 22
click at [479, 158] on div "3" at bounding box center [483, 167] width 21 height 22
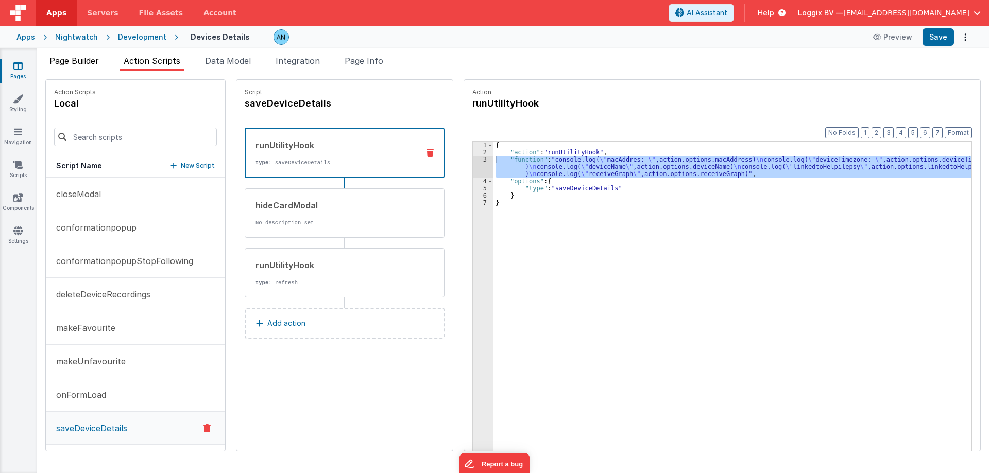
click at [92, 61] on span "Page Builder" at bounding box center [73, 61] width 49 height 10
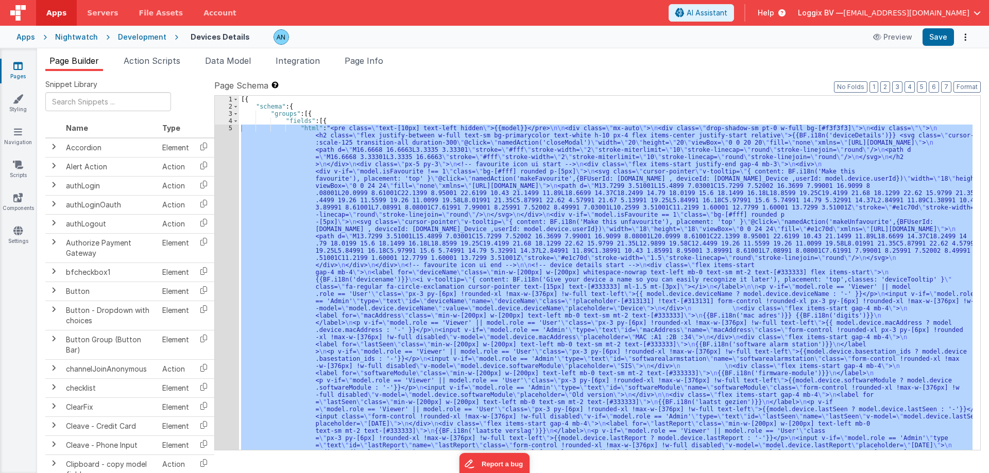
click at [256, 183] on div "[{ "schema" : { "groups" : [{ "fields" : [{ "html" : "<pre class= \" text-[10px…" at bounding box center [605, 273] width 733 height 354
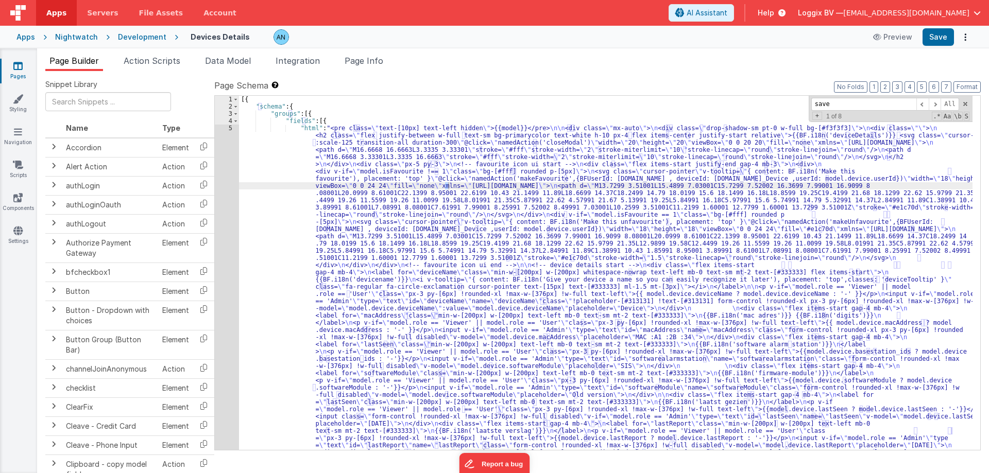
scroll to position [284, 0]
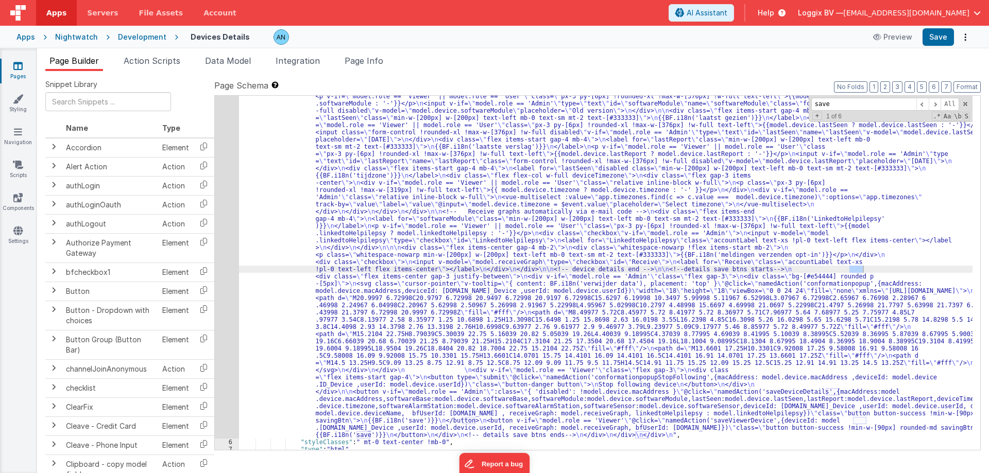
type input "save"
click at [230, 218] on div "5" at bounding box center [227, 139] width 24 height 598
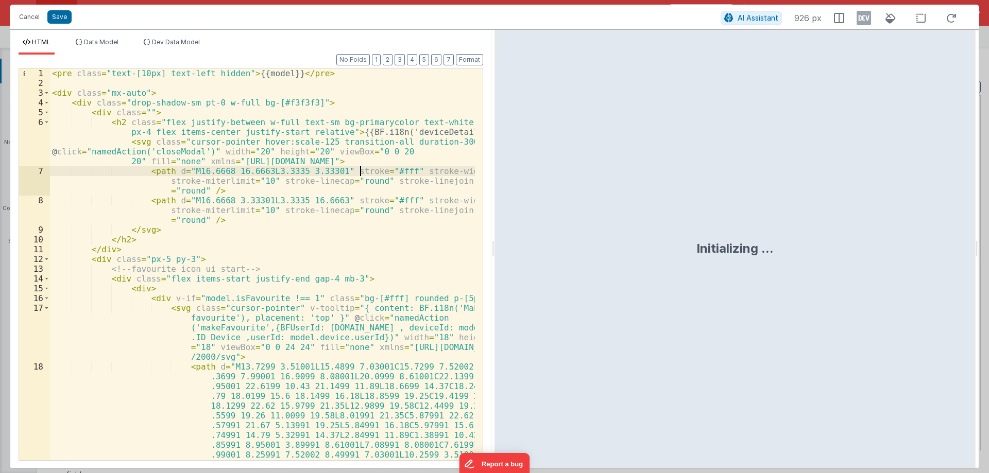
drag, startPoint x: 492, startPoint y: 250, endPoint x: 817, endPoint y: 280, distance: 326.3
click at [818, 280] on html "Cancel Save AI Assistant 926 px HTML Data Model Dev Data Model Format 7 6 5 4 3…" at bounding box center [494, 236] width 989 height 473
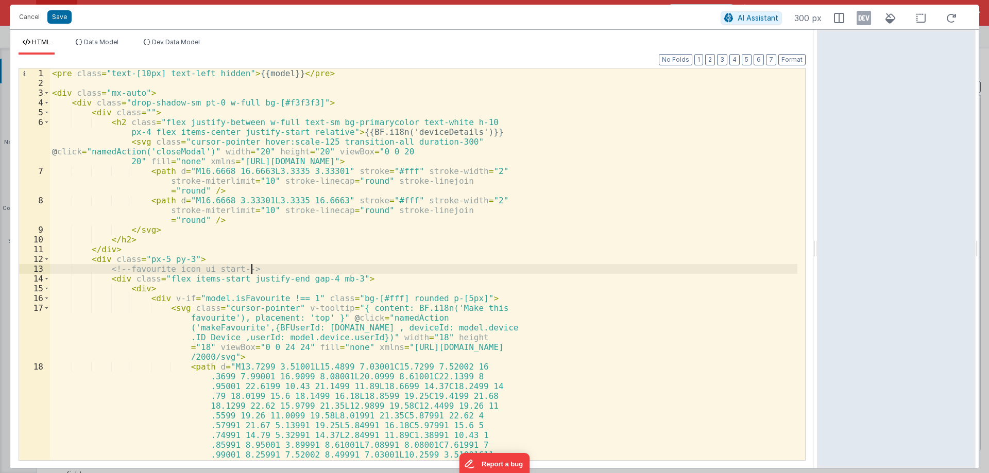
click at [590, 272] on div "< pre class = "text-[10px] text-left hidden" > {{model}} </ pre > < div class =…" at bounding box center [423, 332] width 747 height 529
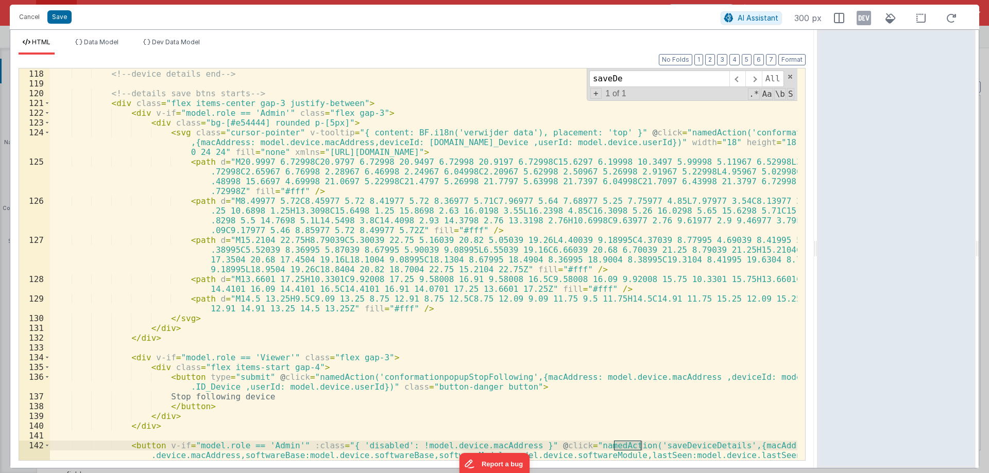
scroll to position [0, 0]
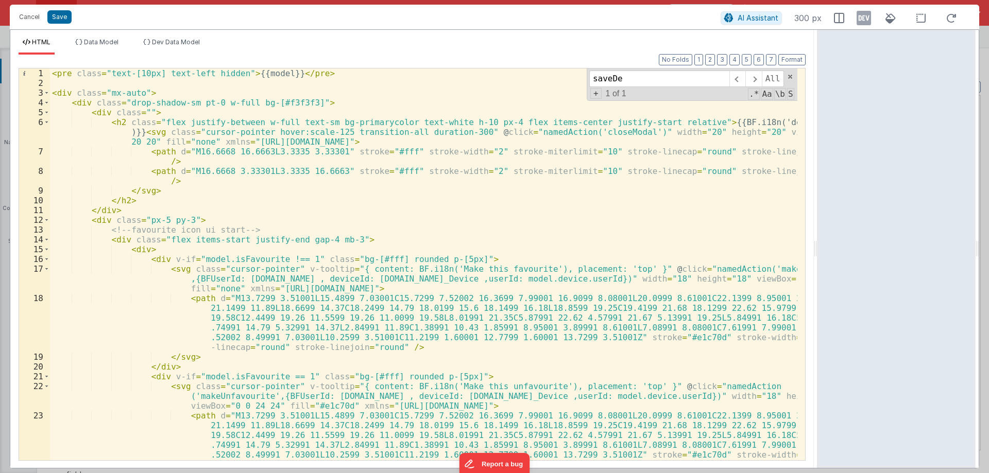
type input "saveDe"
click at [219, 76] on div "< pre class = "text-[10px] text-left hidden" > {{model}} </ pre > < div class =…" at bounding box center [423, 273] width 747 height 411
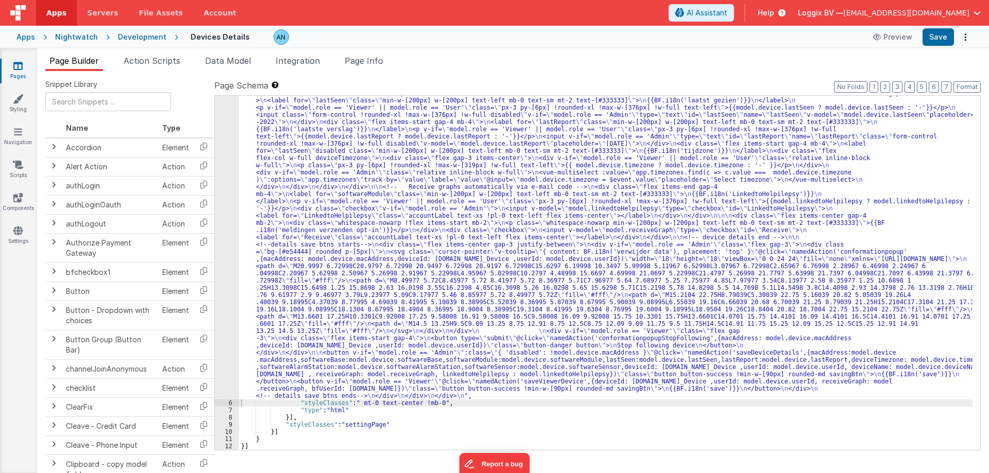
scroll to position [280, 0]
click at [295, 62] on span "Integration" at bounding box center [297, 61] width 44 height 10
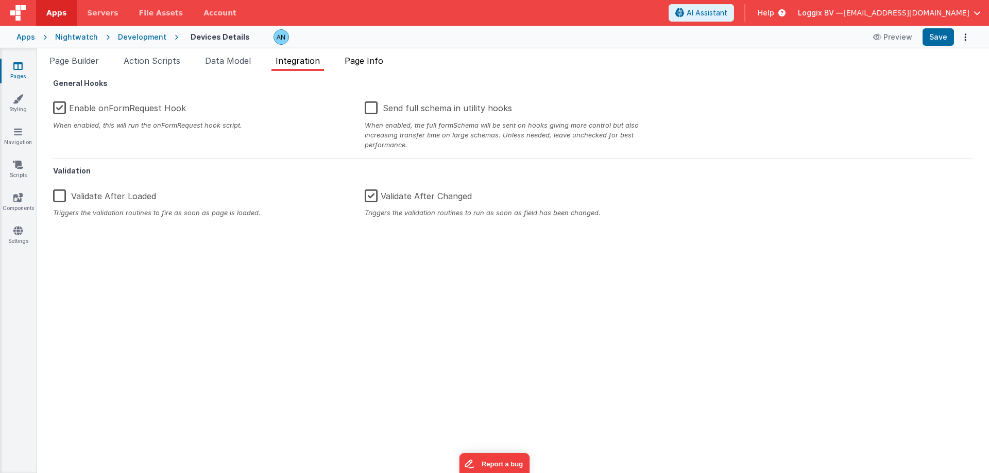
click at [387, 62] on li "Page Info" at bounding box center [363, 63] width 47 height 16
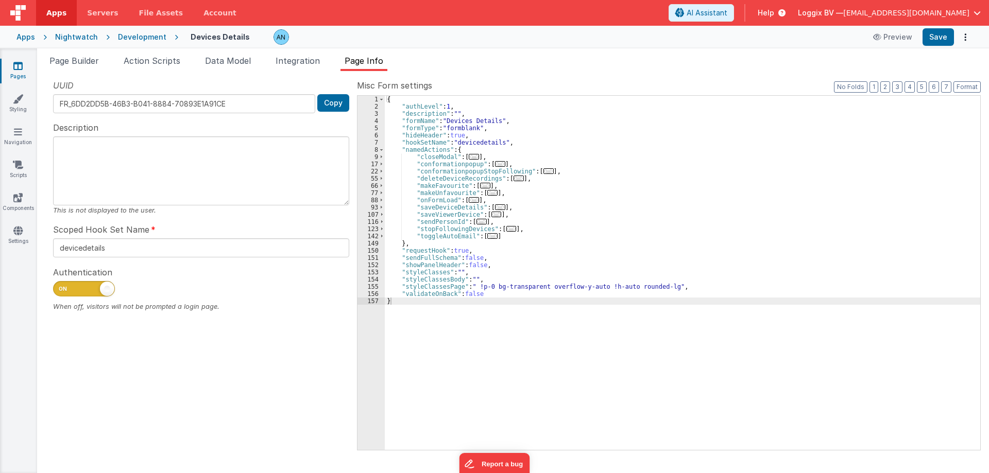
click at [30, 64] on link "Pages" at bounding box center [17, 71] width 37 height 21
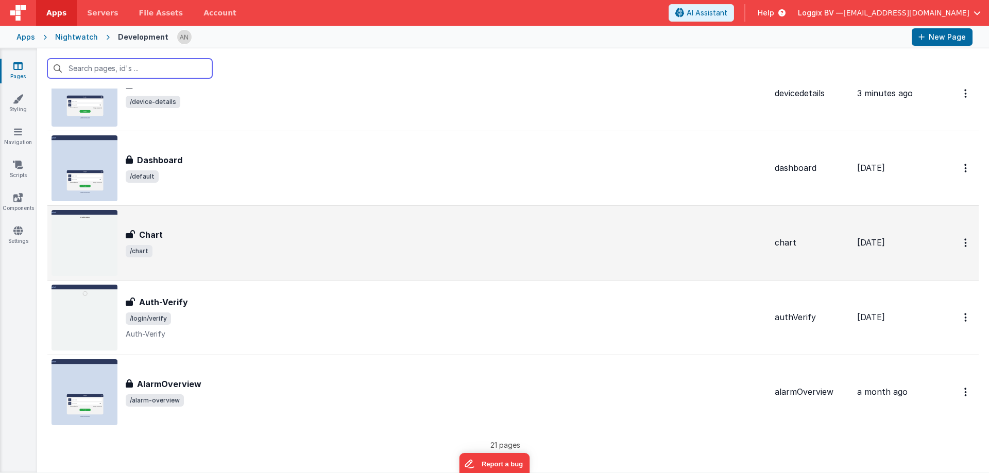
scroll to position [1255, 0]
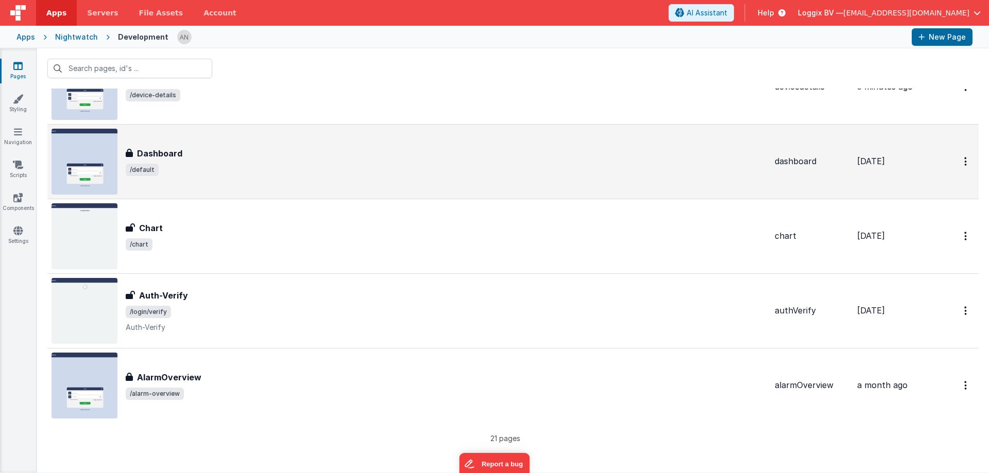
click at [215, 159] on div "Dashboard" at bounding box center [446, 153] width 641 height 12
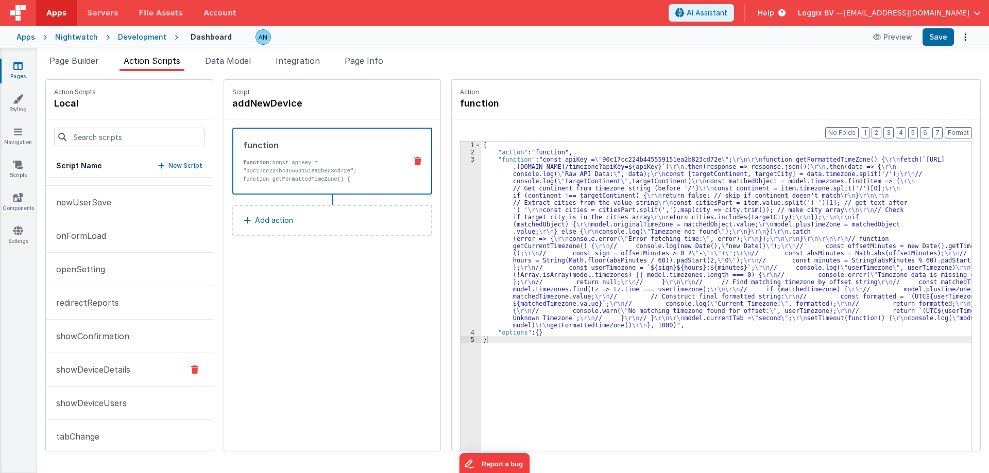
scroll to position [203, 0]
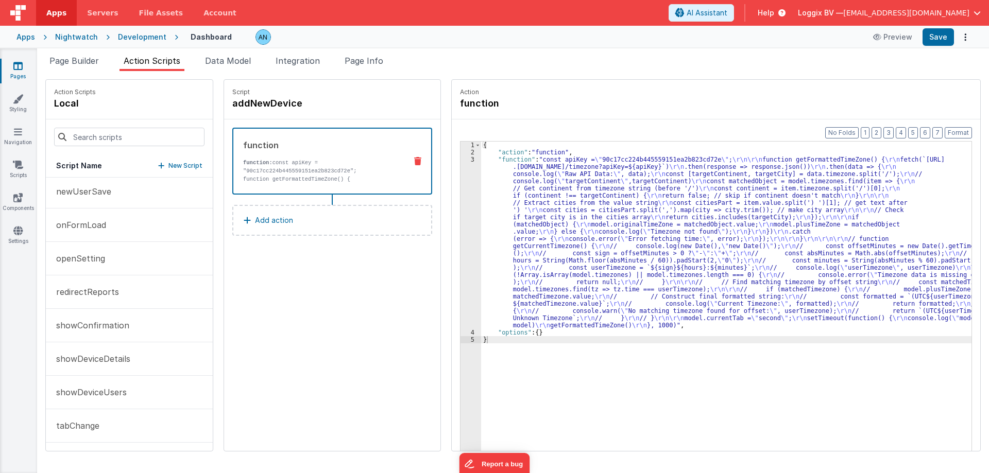
click at [580, 207] on div "{ "action" : "function" , "function" : "const apiKey = \" 90c17cc224b445559151e…" at bounding box center [731, 320] width 500 height 356
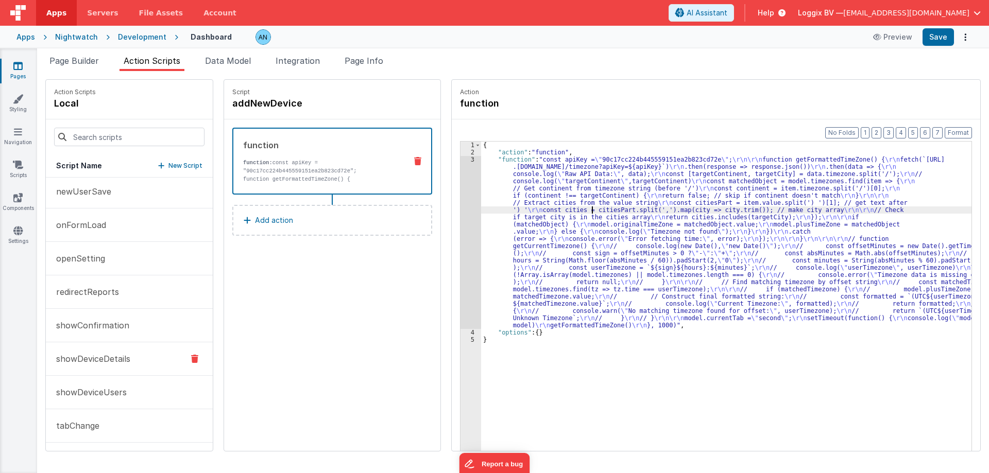
click at [126, 358] on p "showDeviceDetails" at bounding box center [90, 359] width 80 height 12
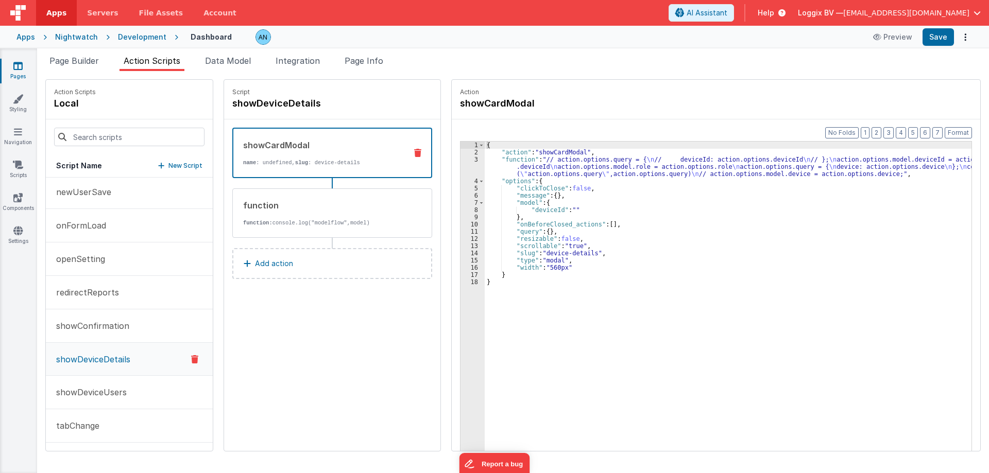
click at [466, 157] on div "3" at bounding box center [472, 167] width 24 height 22
click at [466, 159] on div "3" at bounding box center [472, 167] width 24 height 22
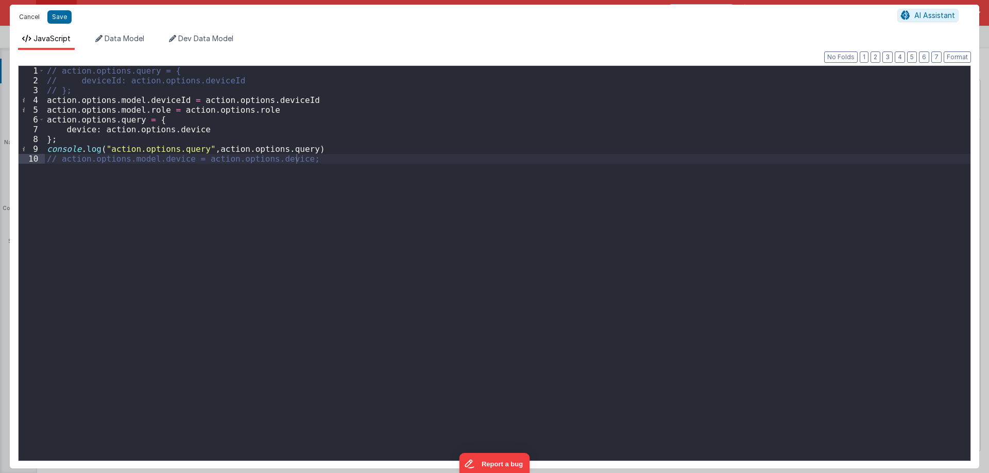
click at [30, 15] on button "Cancel" at bounding box center [29, 17] width 31 height 14
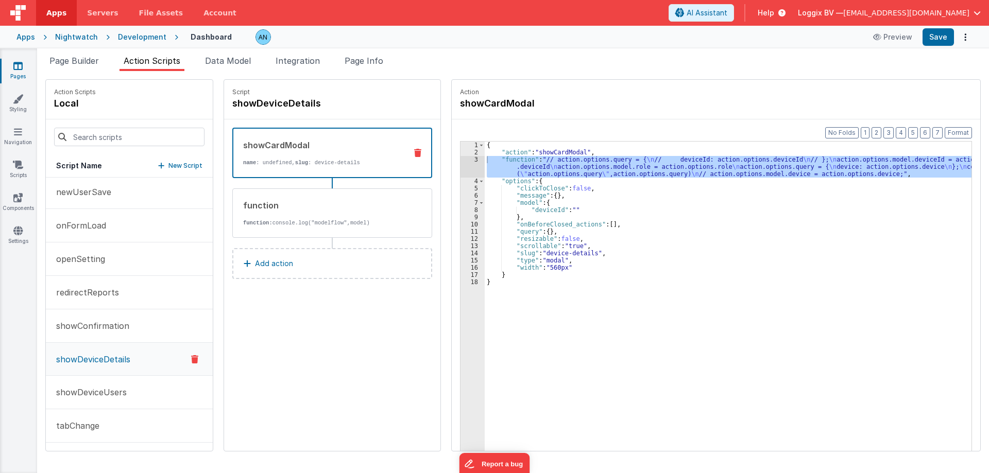
click at [466, 161] on div "3" at bounding box center [472, 167] width 24 height 22
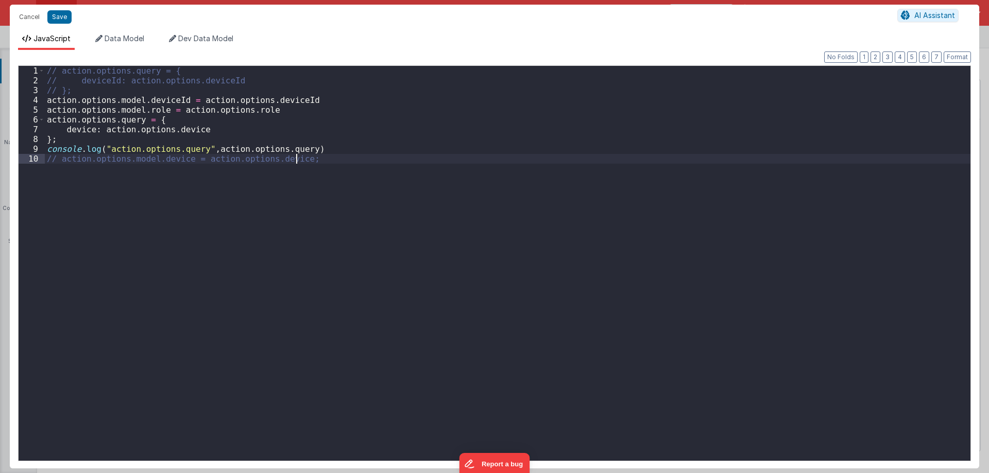
click at [466, 161] on div "// action.options.query = { // deviceId: action.options.deviceId // }; action .…" at bounding box center [507, 273] width 925 height 414
click at [326, 155] on div "// action.options.query = { // deviceId: action.options.deviceId // }; action .…" at bounding box center [507, 273] width 925 height 414
click at [159, 131] on div "// action.options.query = { // deviceId: action.options.deviceId // }; action .…" at bounding box center [507, 273] width 925 height 414
